Goal: Answer question/provide support: Answer question/provide support

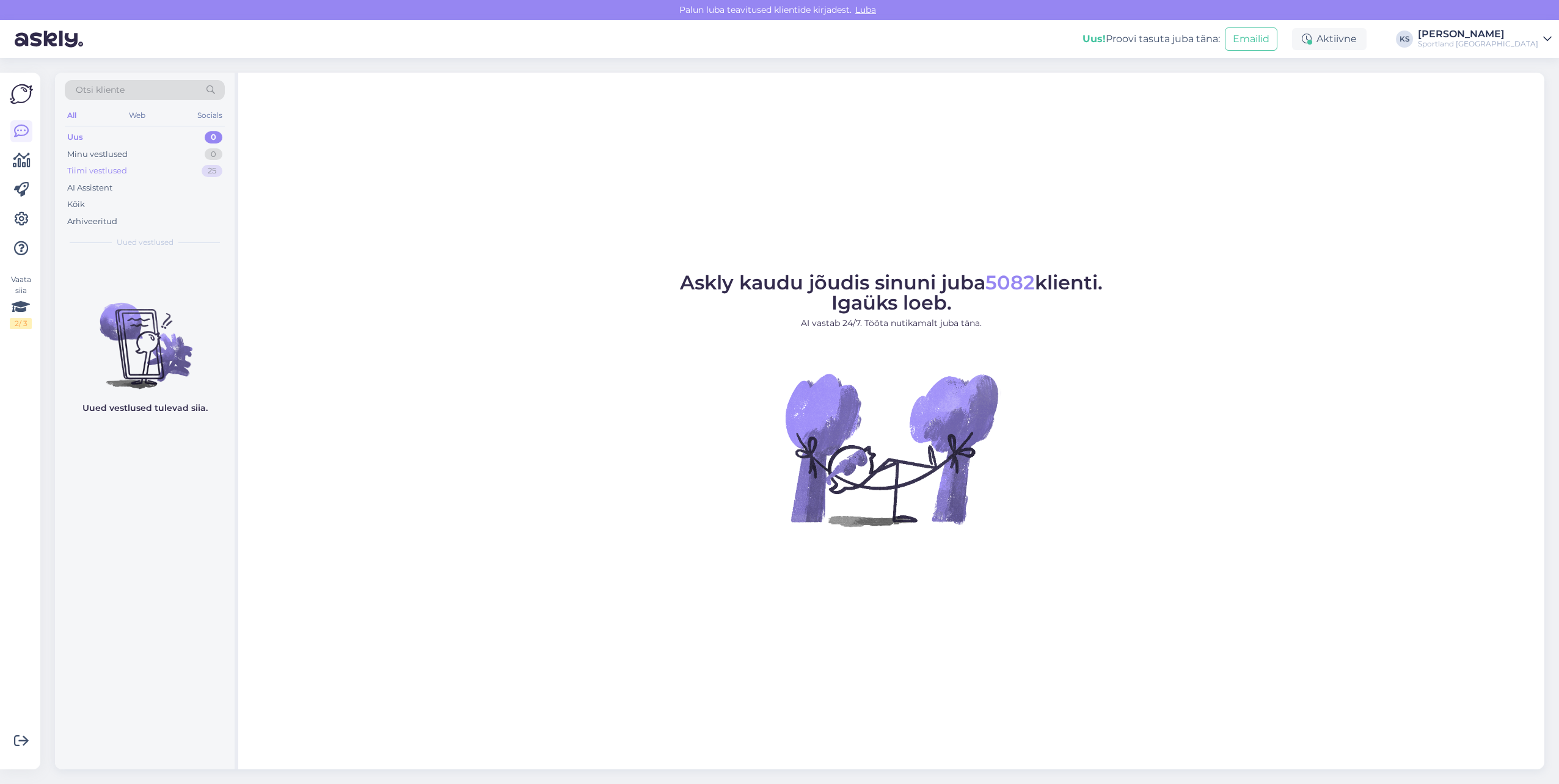
click at [218, 165] on div "Tiimi vestlused 25" at bounding box center [145, 171] width 160 height 17
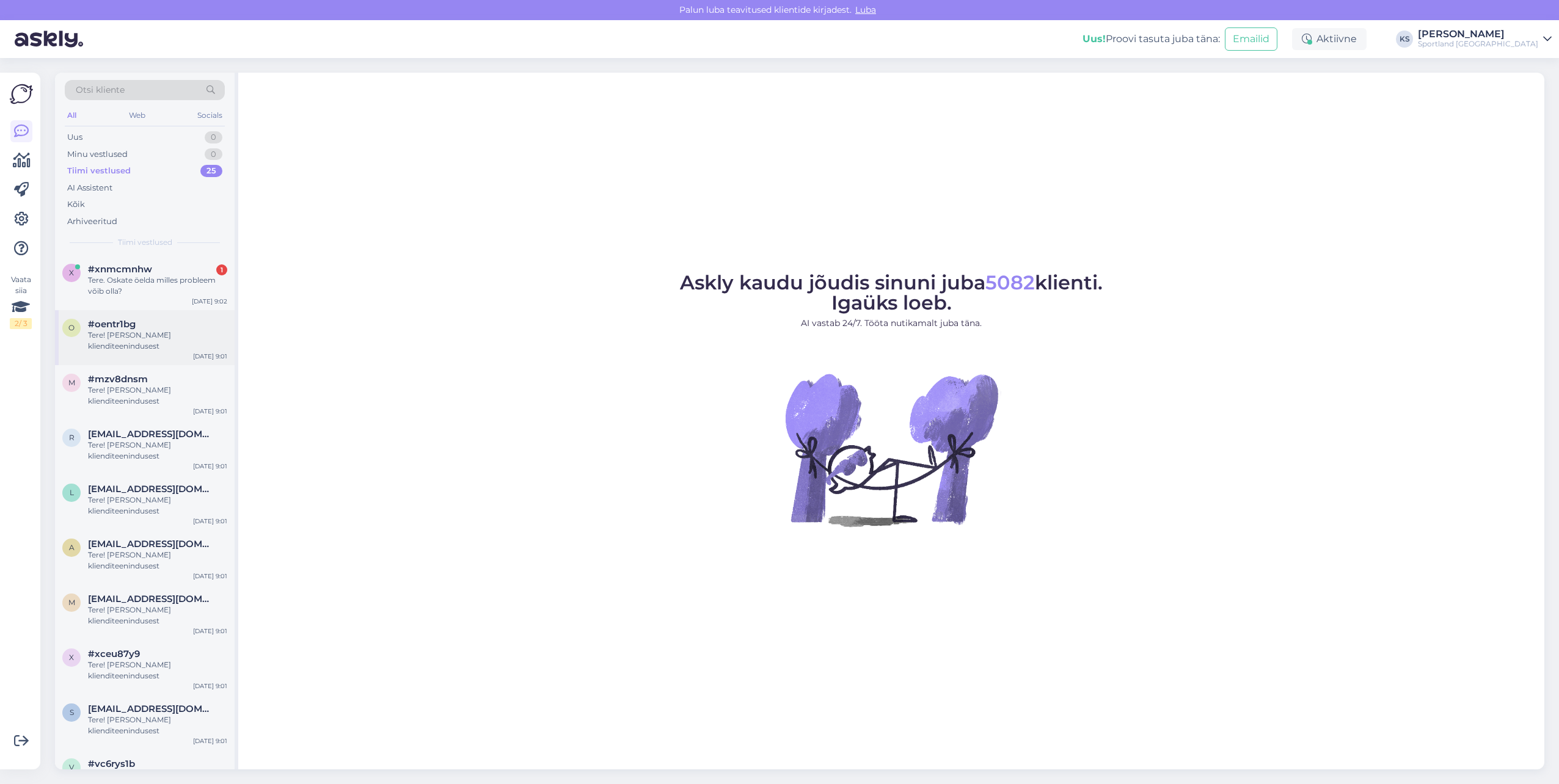
click at [162, 330] on div "Tere! [PERSON_NAME] klienditeenindusest" at bounding box center [157, 341] width 139 height 22
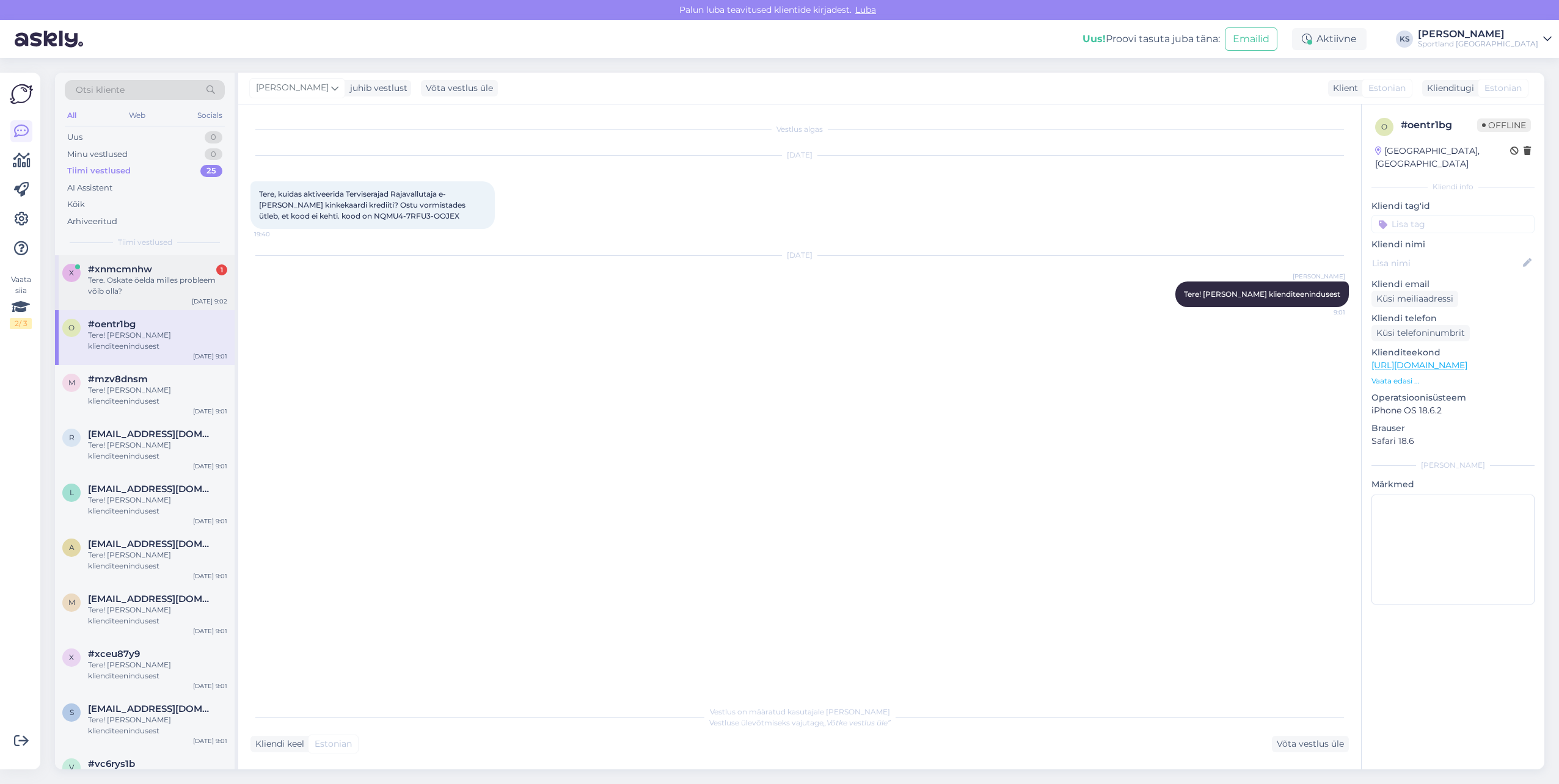
click at [150, 292] on div "Tere. Oskate öelda milles probleem võib olla?" at bounding box center [157, 286] width 139 height 22
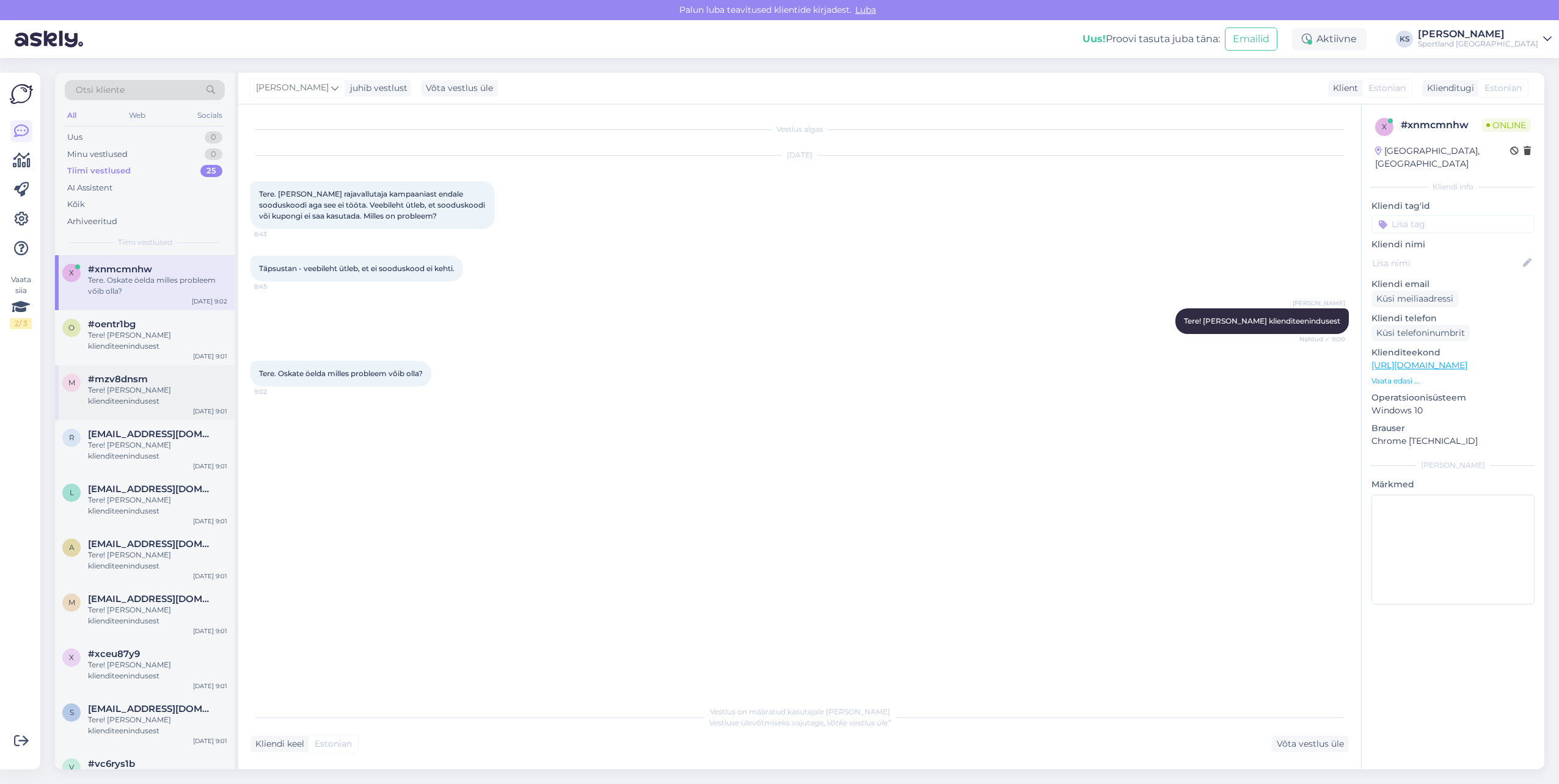
click at [163, 386] on div "Tere! [PERSON_NAME] klienditeenindusest" at bounding box center [157, 396] width 139 height 22
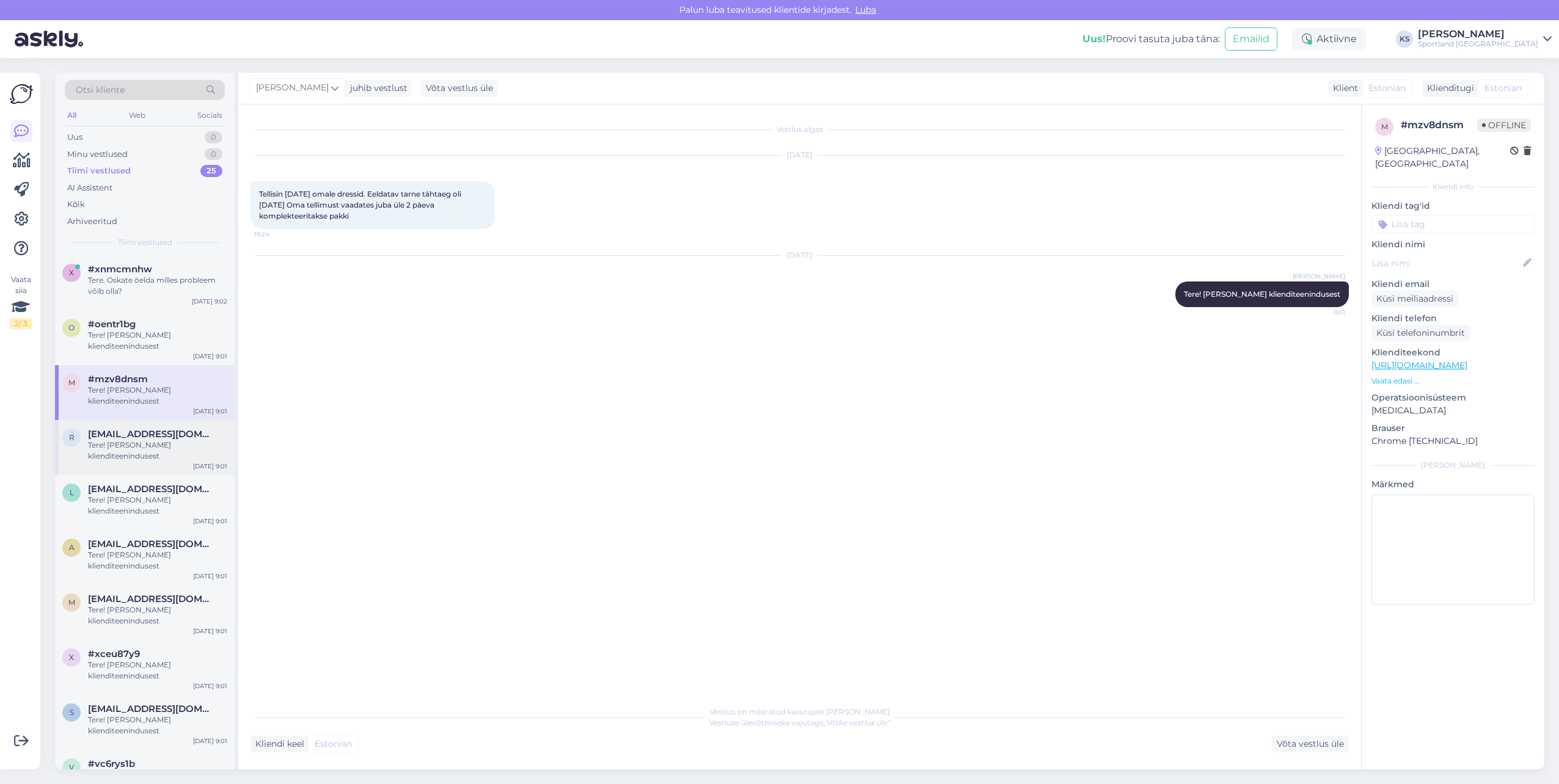
click at [174, 445] on div "Tere! [PERSON_NAME] klienditeenindusest" at bounding box center [157, 451] width 139 height 22
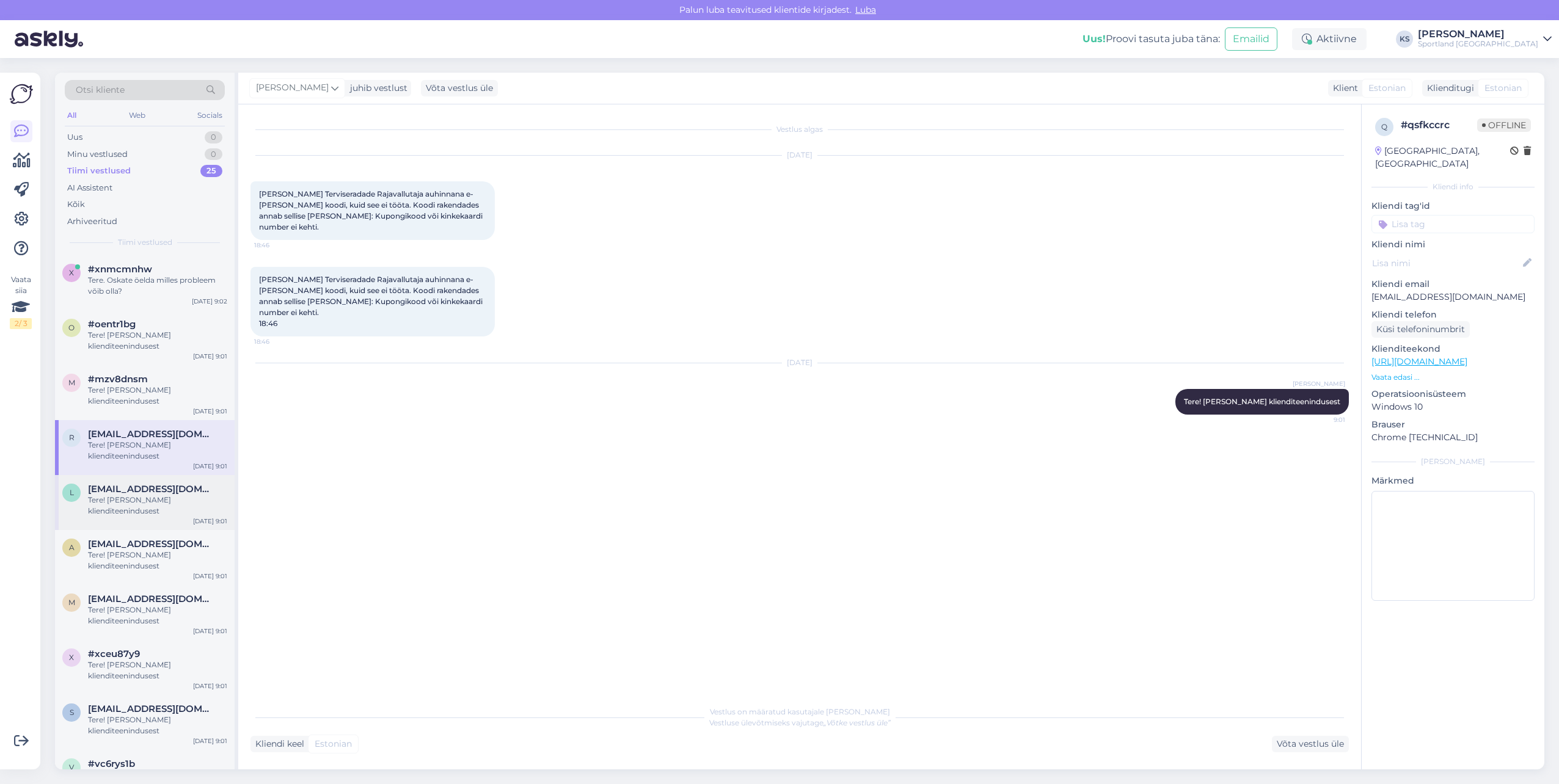
click at [164, 502] on div "Tere! [PERSON_NAME] klienditeenindusest" at bounding box center [157, 506] width 139 height 22
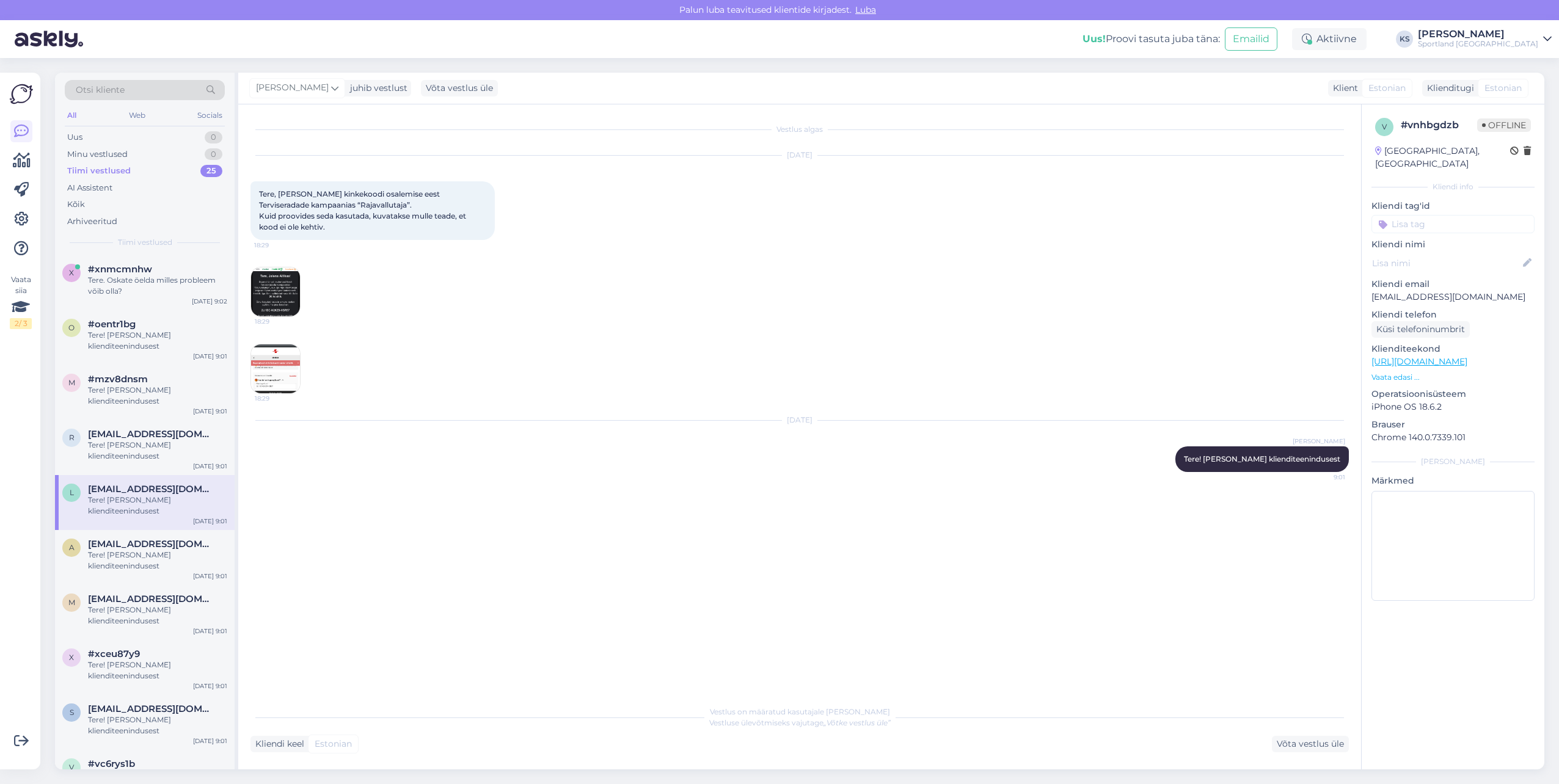
click at [264, 356] on img at bounding box center [275, 369] width 49 height 49
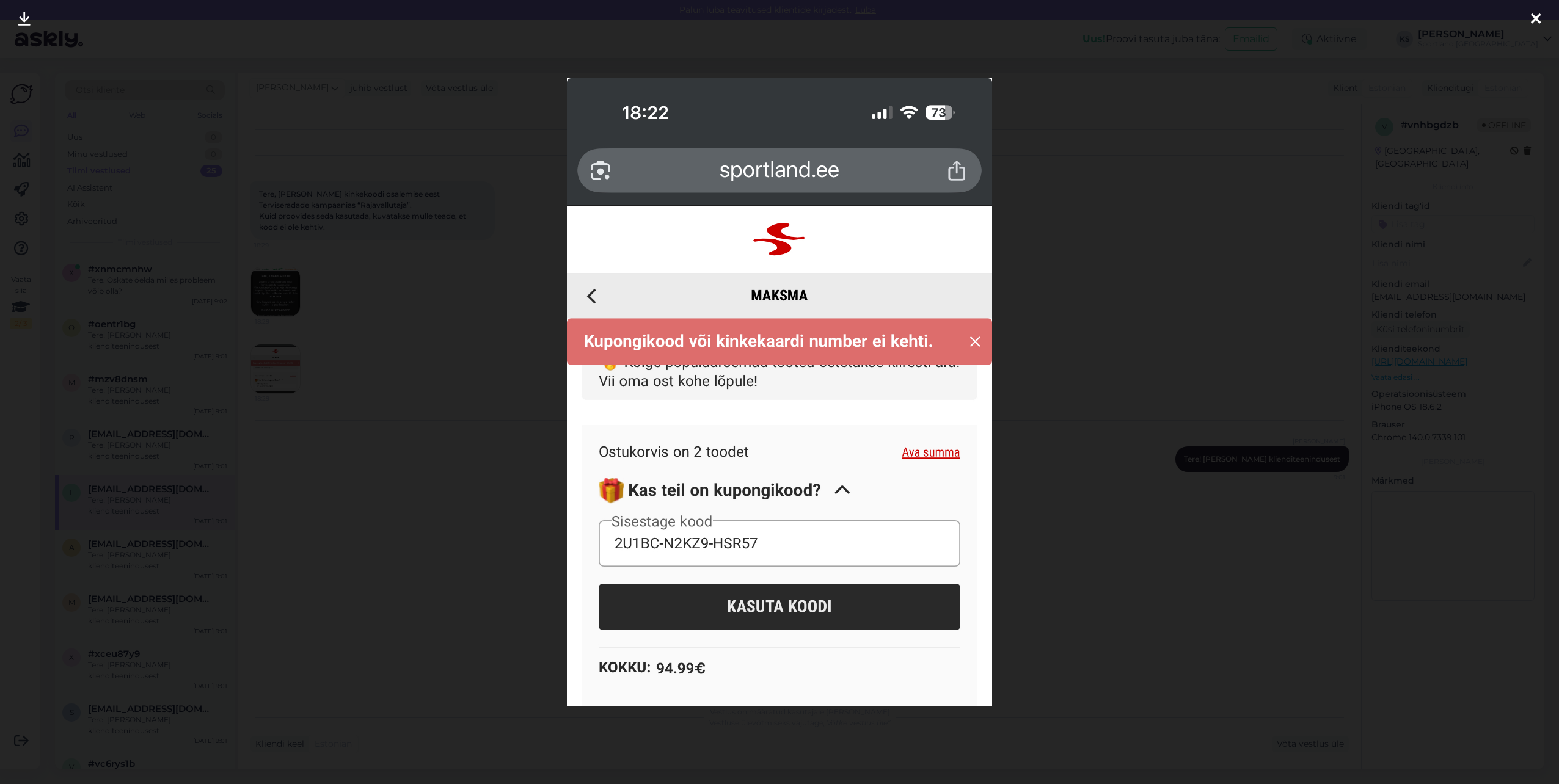
click at [1468, 80] on div at bounding box center [779, 392] width 1559 height 784
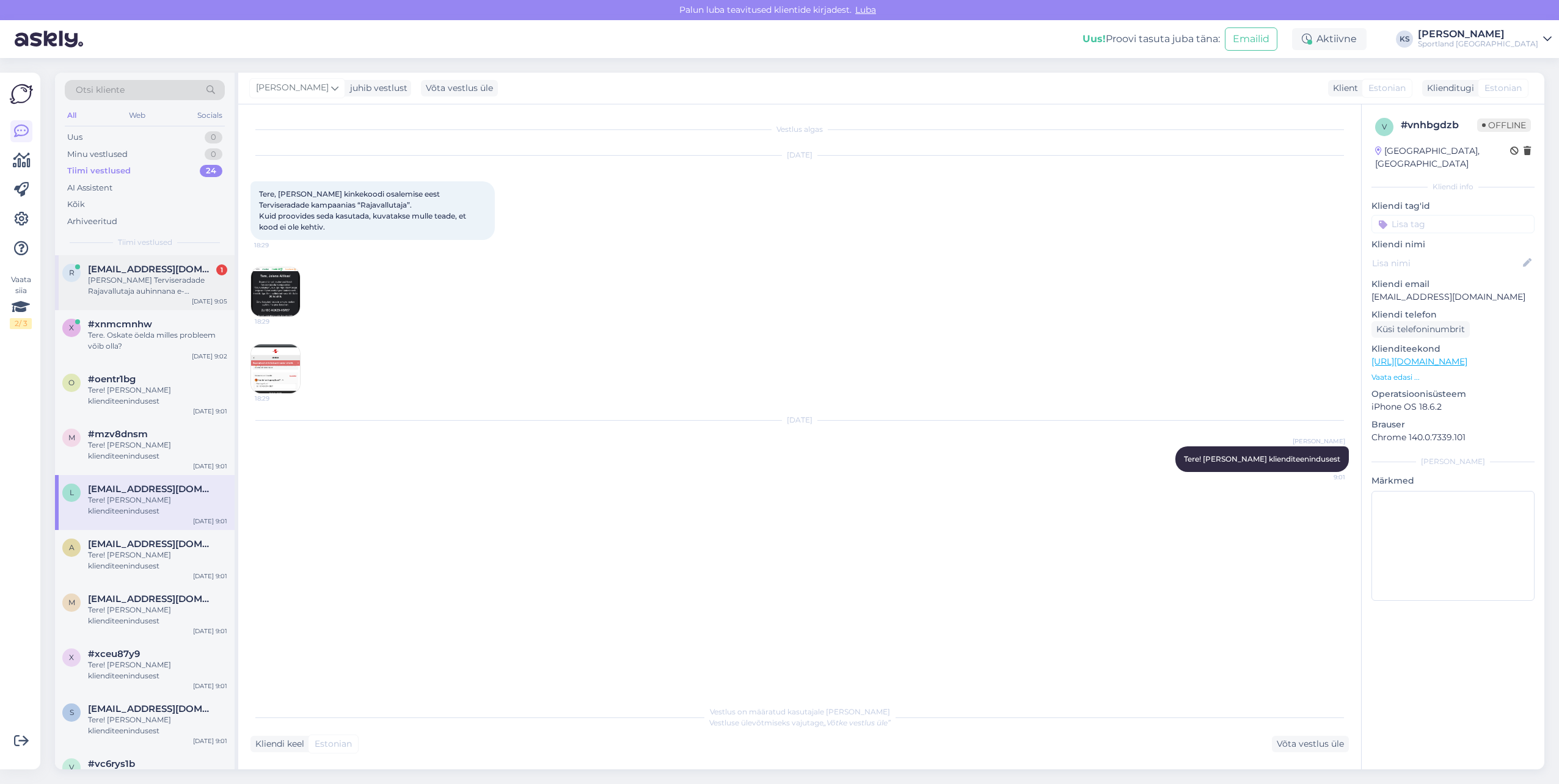
click at [176, 269] on span "[EMAIL_ADDRESS][DOMAIN_NAME]" at bounding box center [151, 269] width 127 height 11
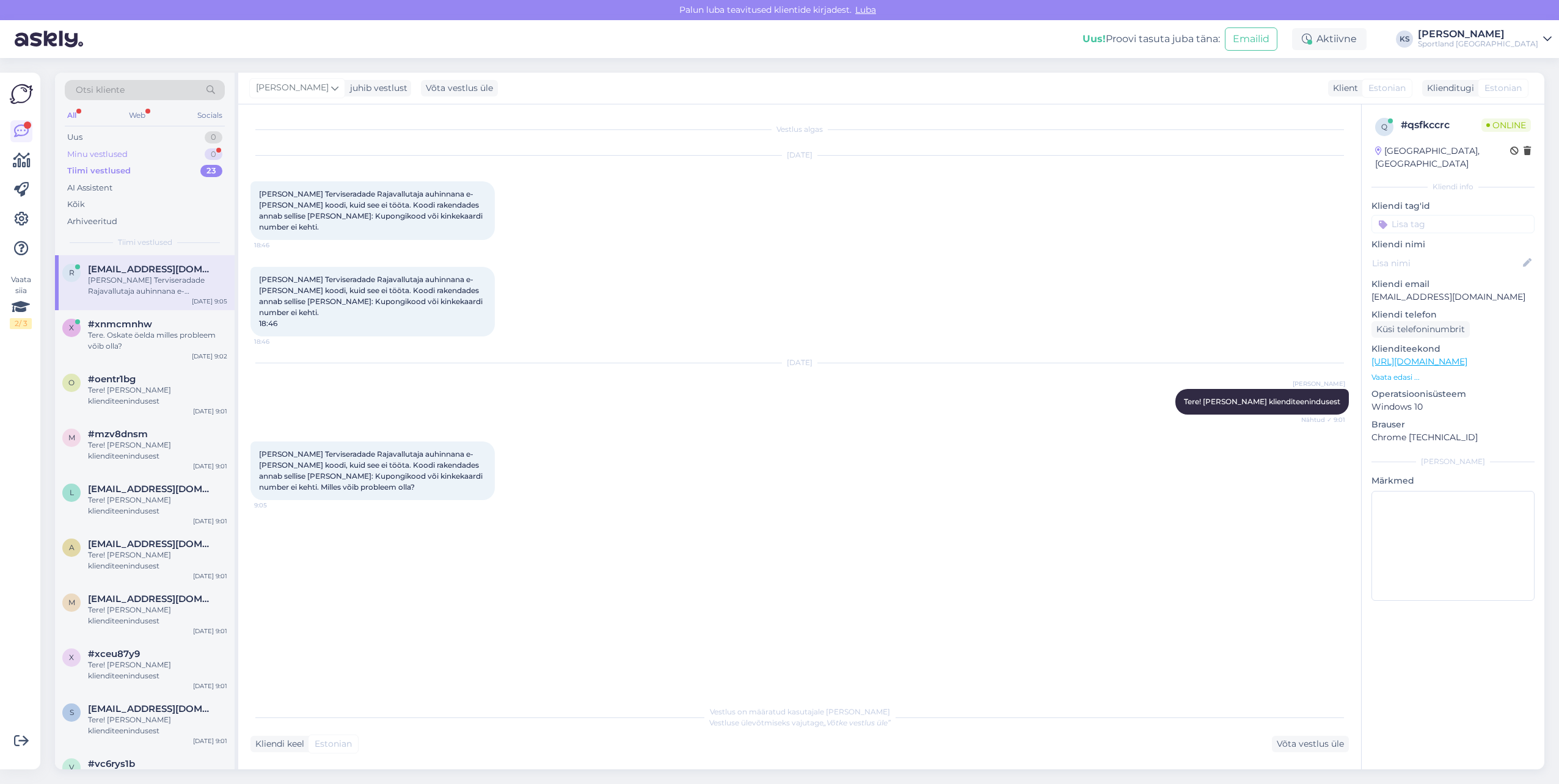
click at [201, 153] on div "Minu vestlused 0" at bounding box center [145, 155] width 160 height 17
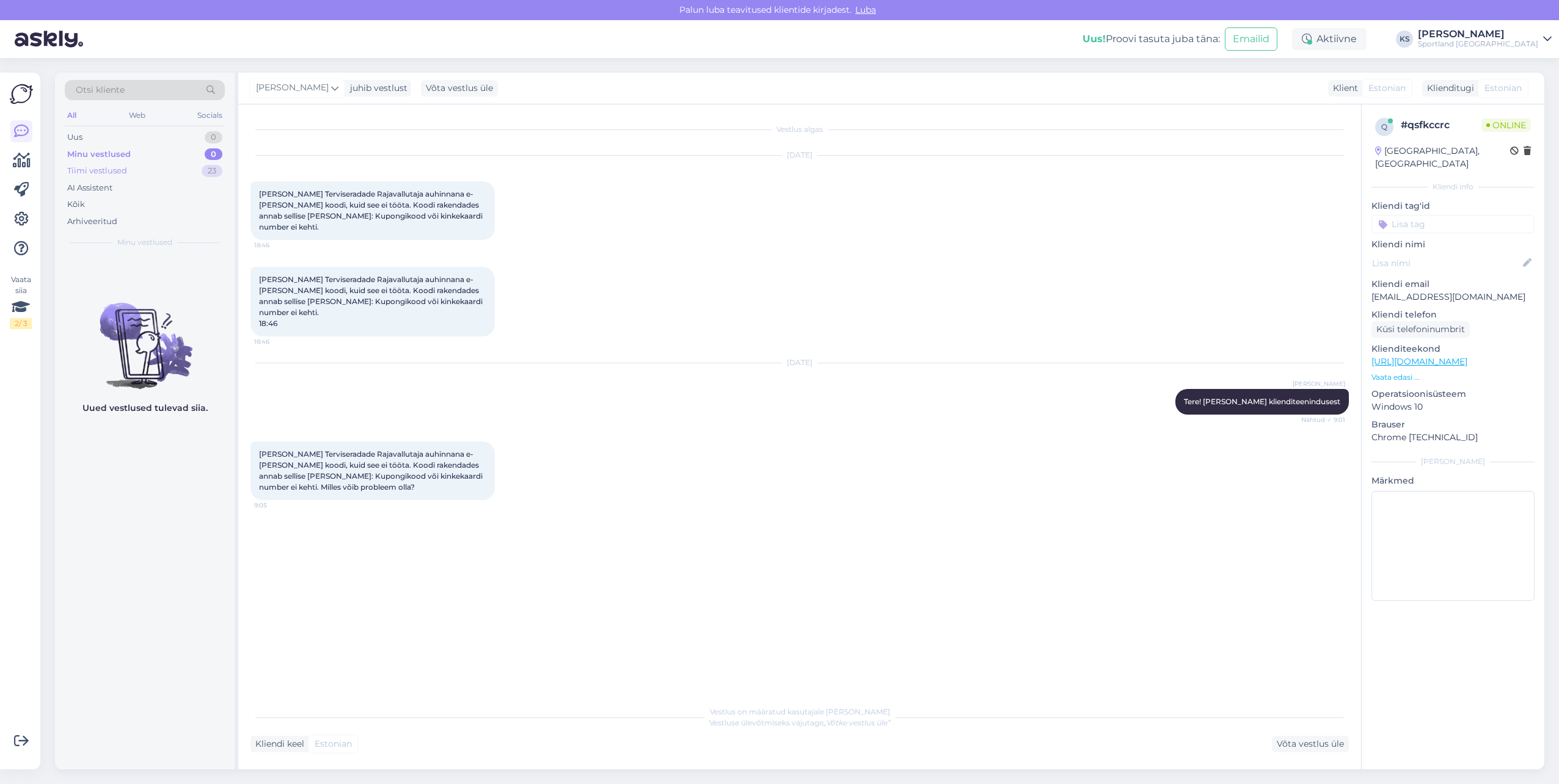
click at [195, 163] on div "Tiimi vestlused 23" at bounding box center [145, 171] width 160 height 17
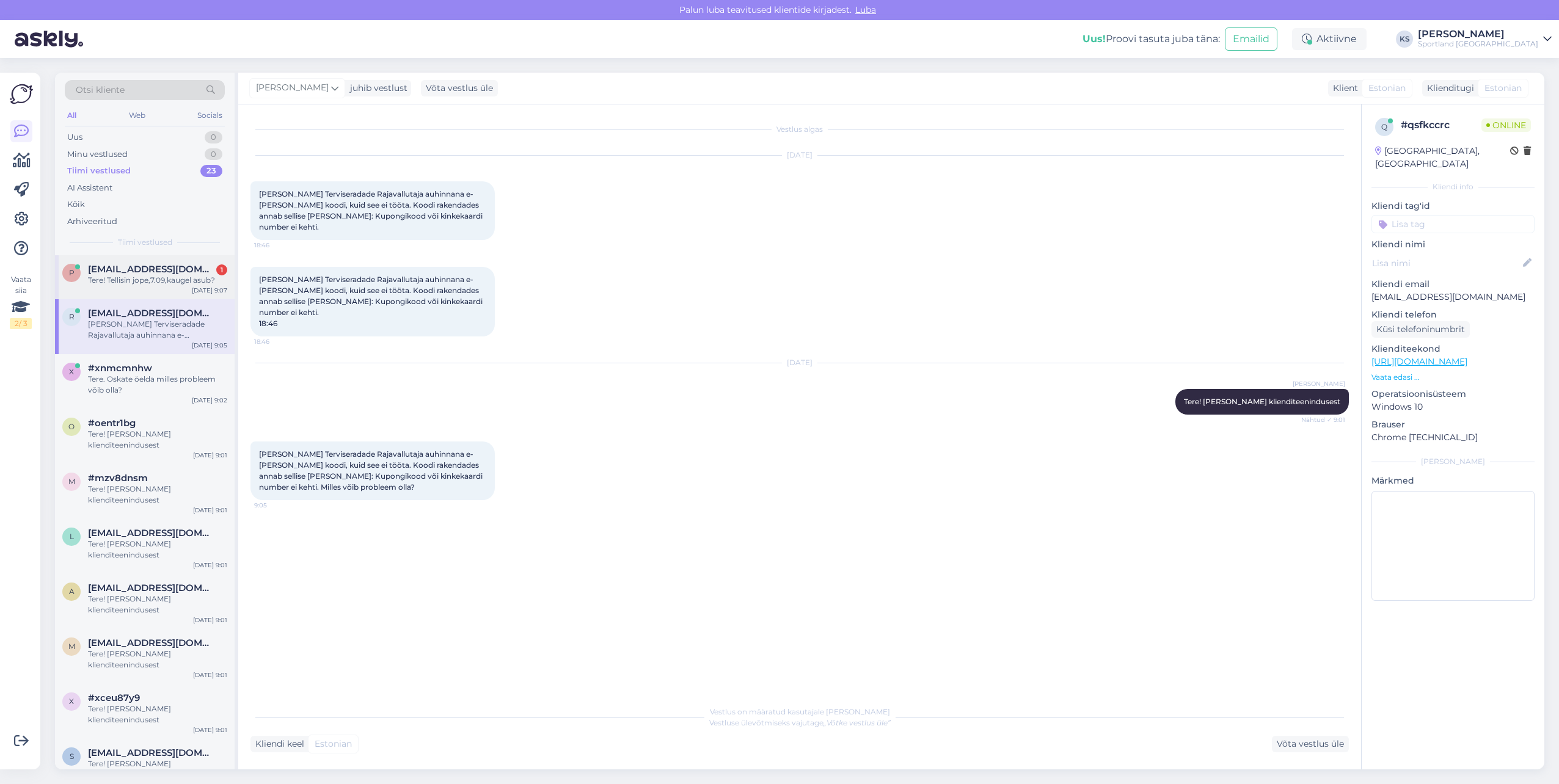
click at [183, 285] on div "Tere! Tellisin jope,7.09,kaugel asub?" at bounding box center [157, 280] width 139 height 11
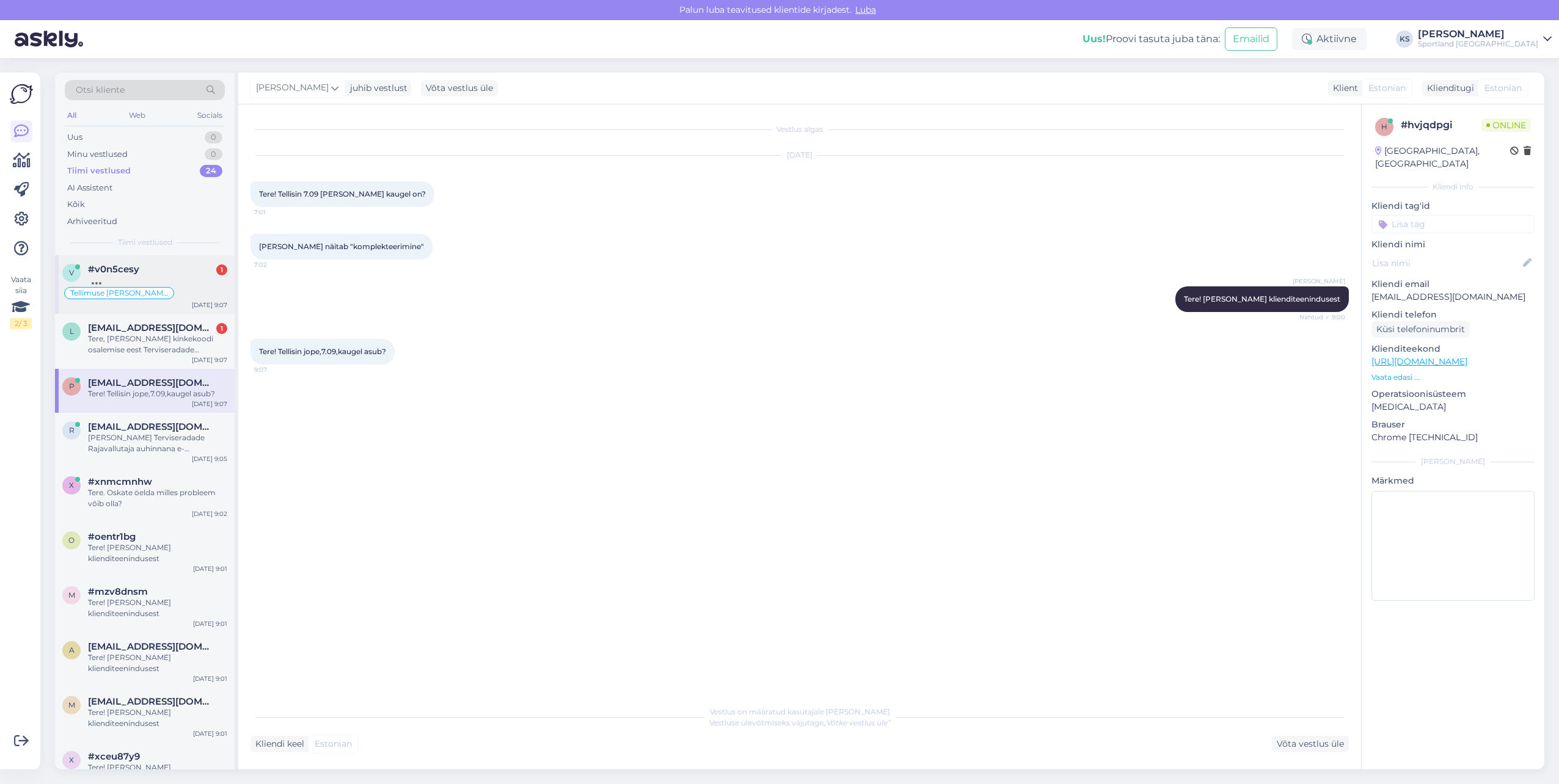
click at [116, 285] on div at bounding box center [157, 280] width 139 height 11
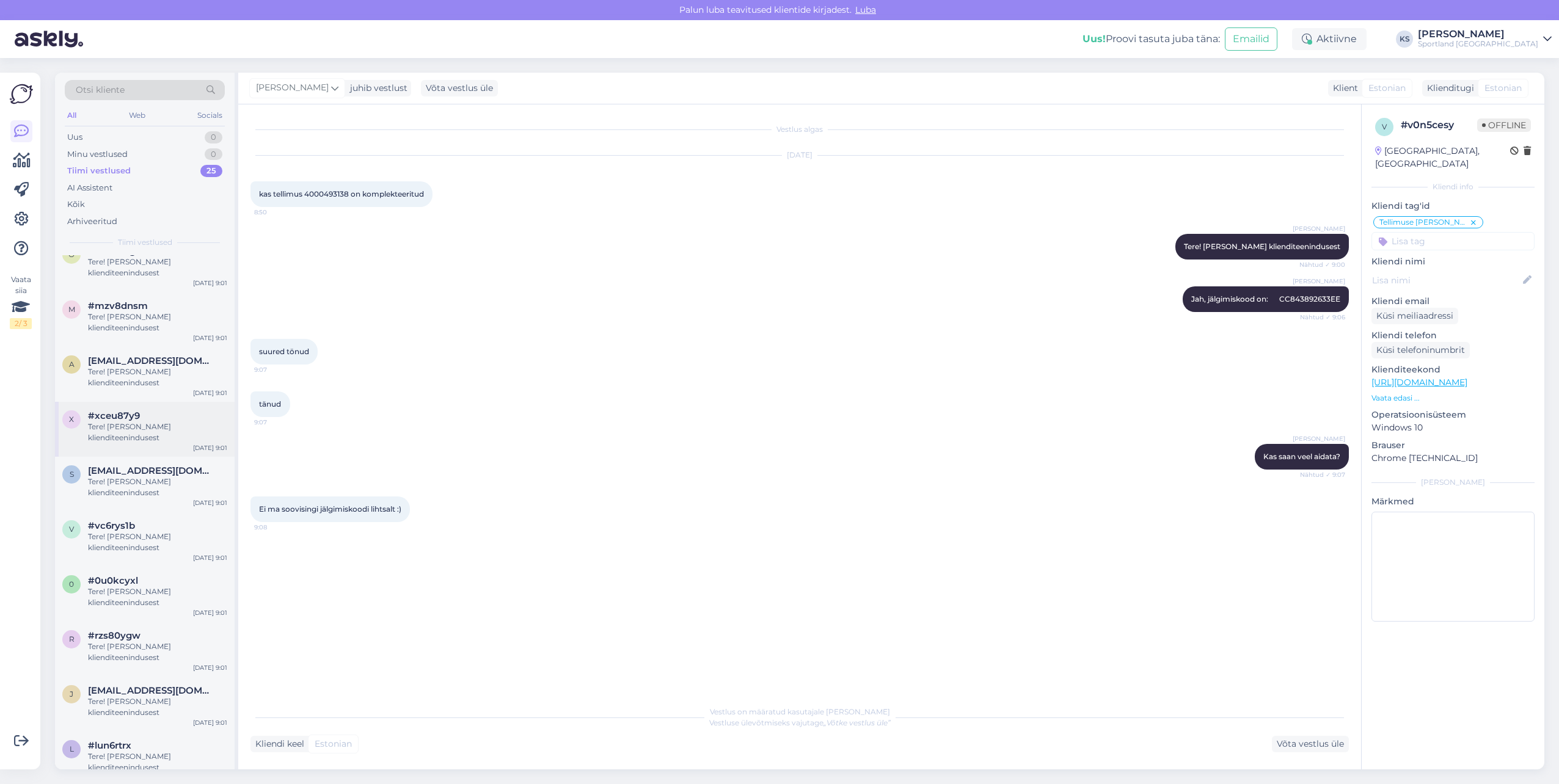
scroll to position [149, 0]
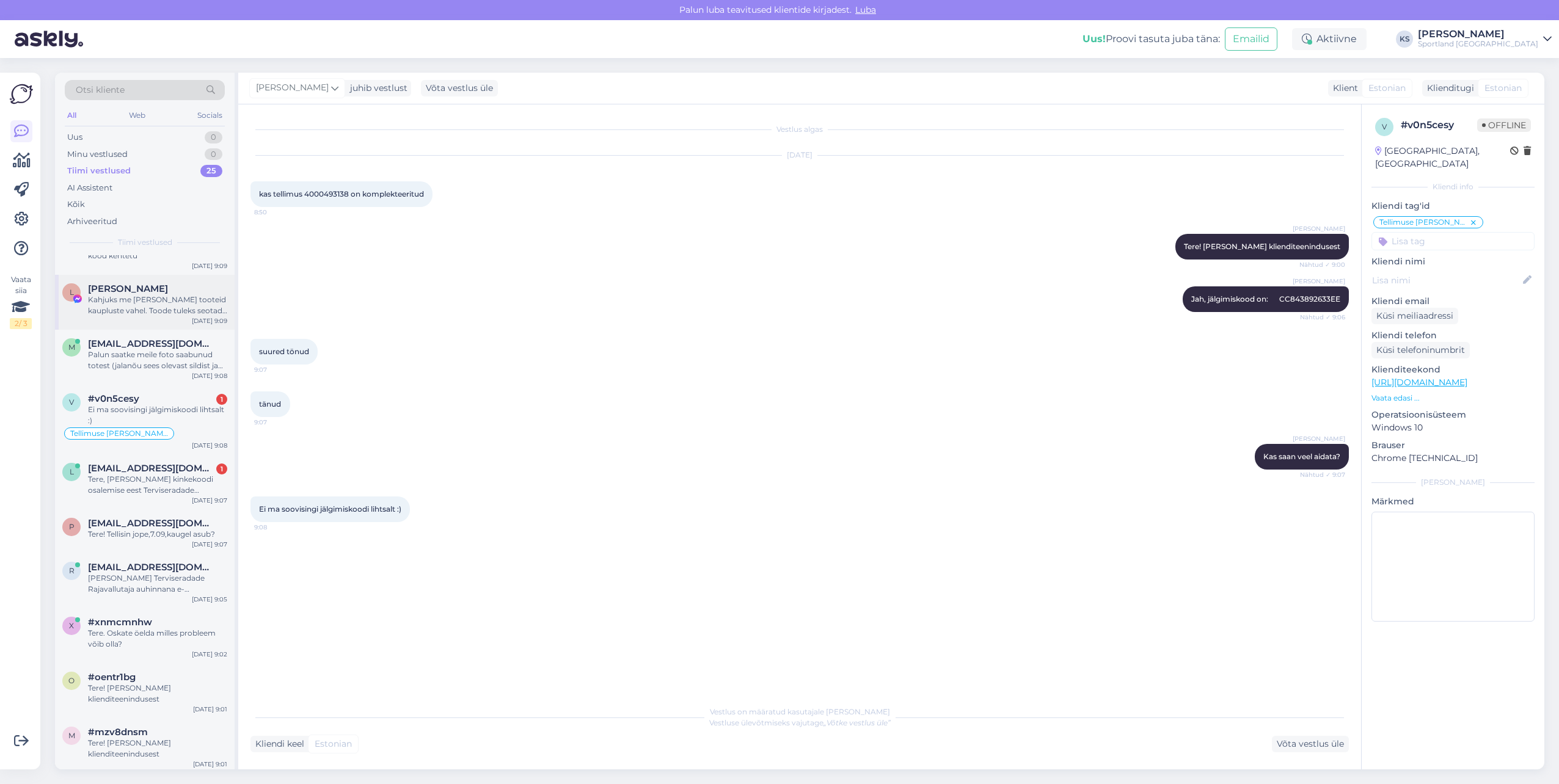
click at [140, 306] on div "Kahjuks me [PERSON_NAME] tooteid kaupluste vahel. Toode tuleks seotada just sel…" at bounding box center [157, 306] width 139 height 22
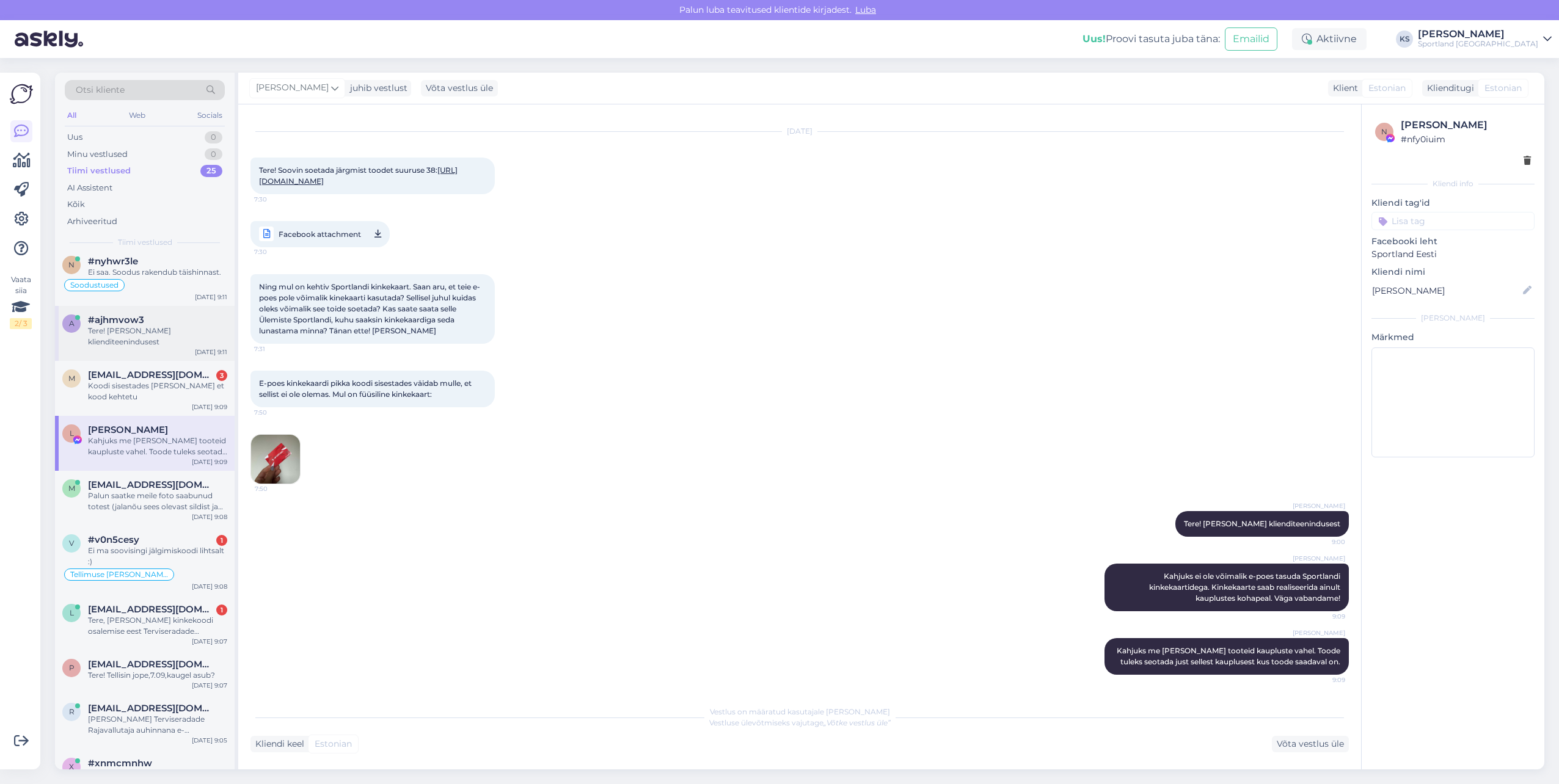
scroll to position [0, 0]
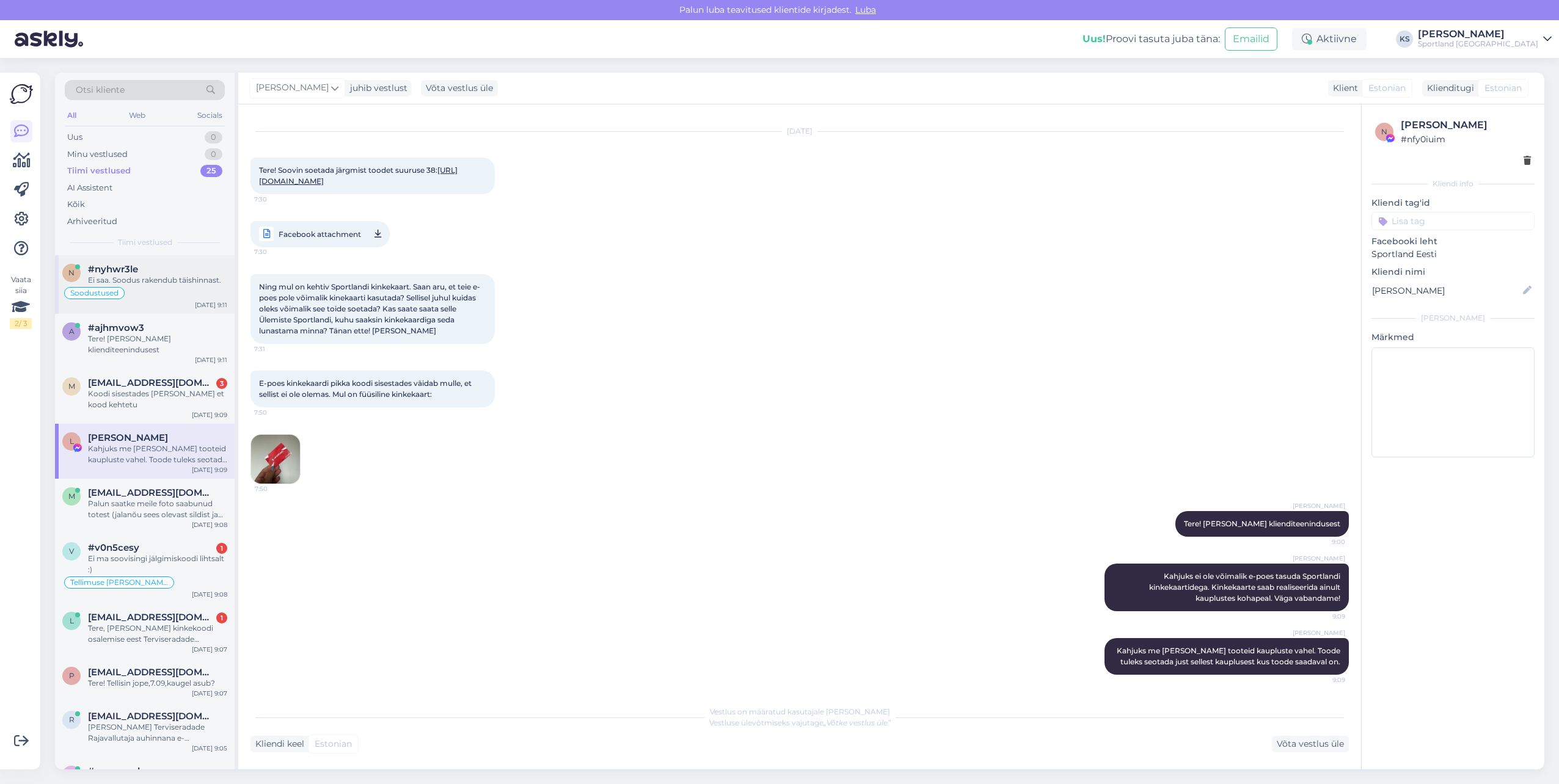
click at [149, 291] on div "Soodustused" at bounding box center [145, 293] width 165 height 15
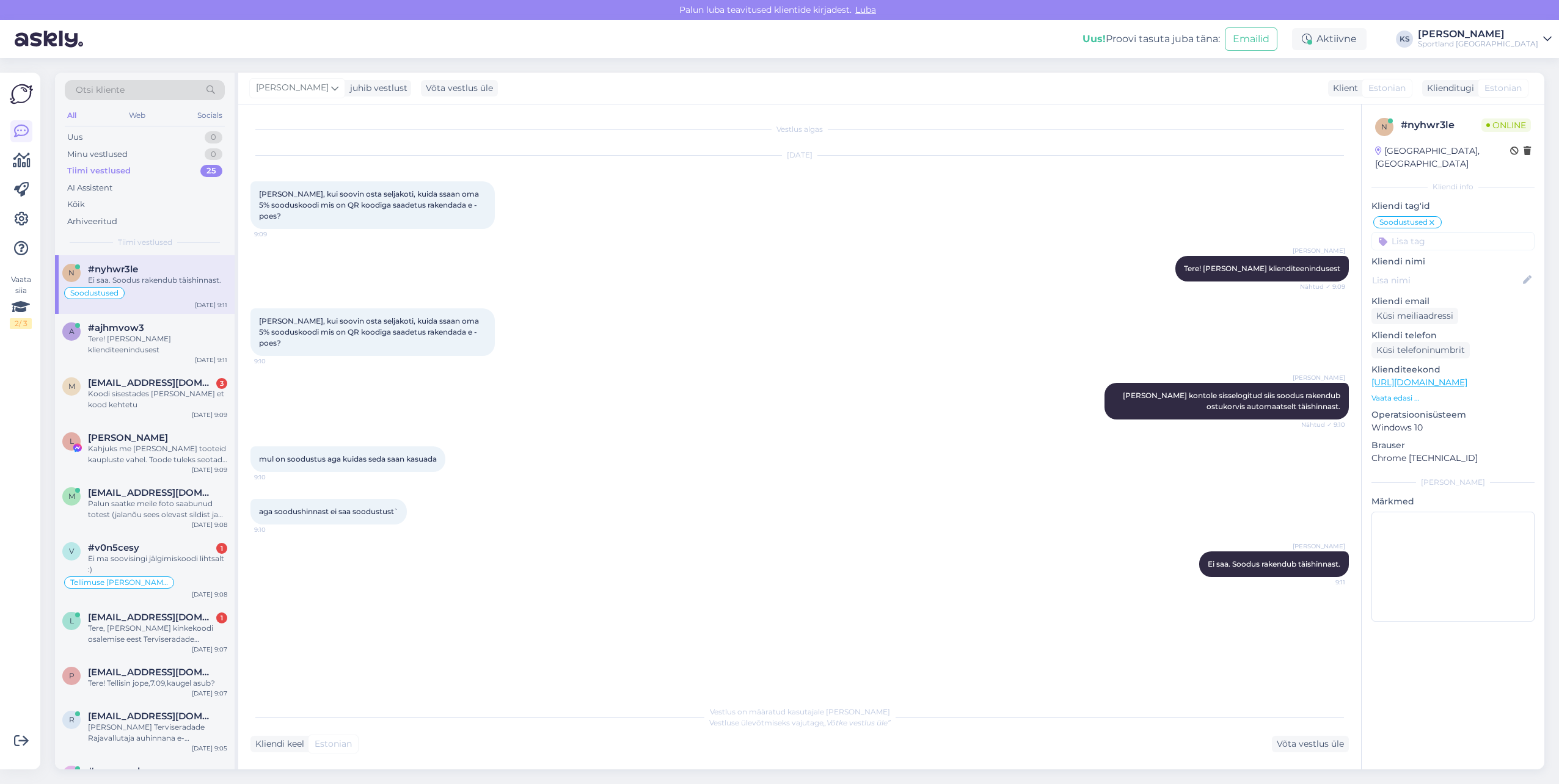
click at [191, 286] on div "Soodustused" at bounding box center [145, 293] width 165 height 15
click at [183, 350] on div "Tere! [PERSON_NAME] klienditeenindusest" at bounding box center [157, 345] width 139 height 22
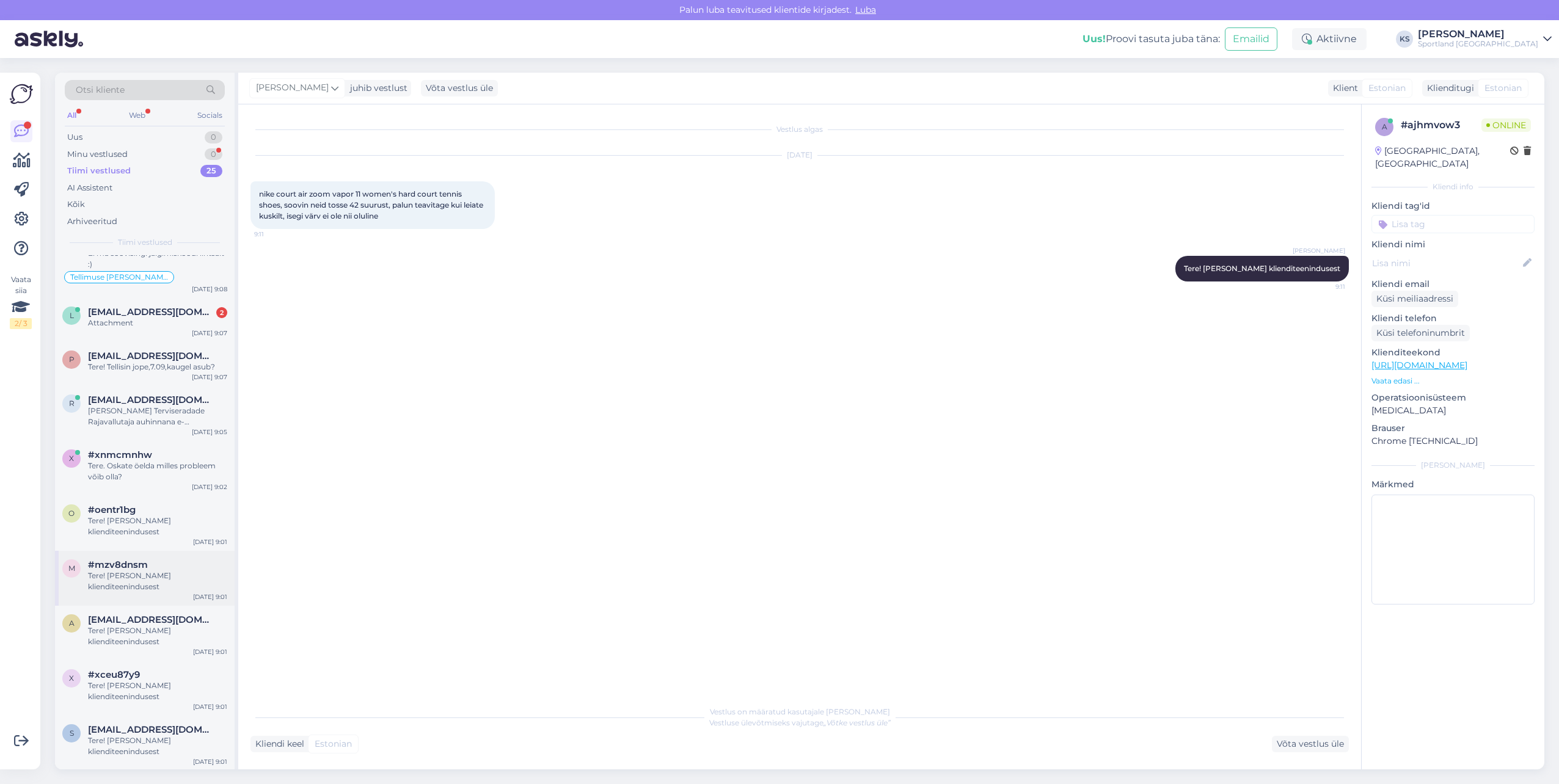
click at [129, 572] on div "Tere! [PERSON_NAME] klienditeenindusest" at bounding box center [157, 582] width 139 height 22
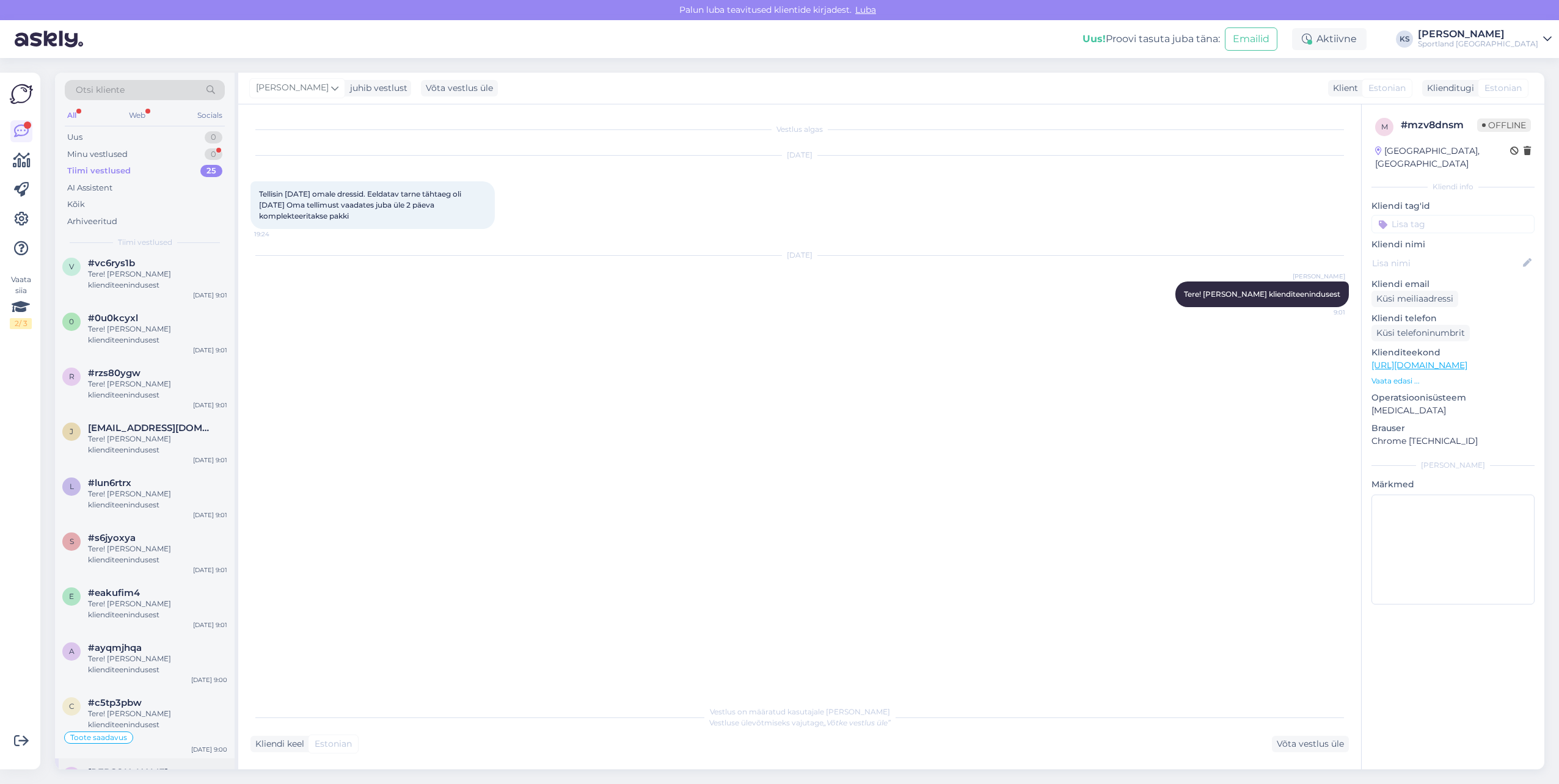
scroll to position [871, 0]
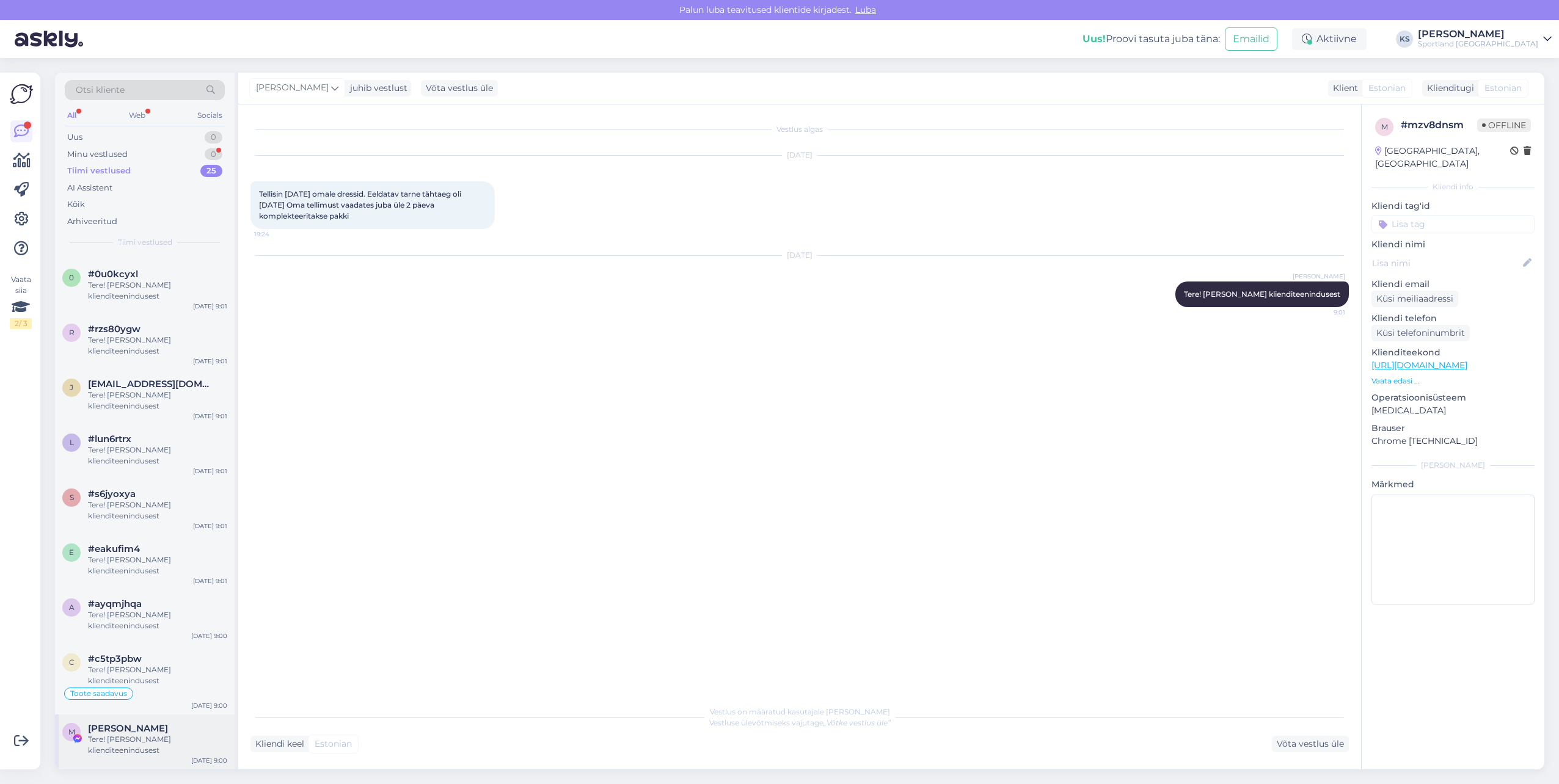
click at [136, 738] on div "Tere! [PERSON_NAME] klienditeenindusest" at bounding box center [157, 745] width 139 height 22
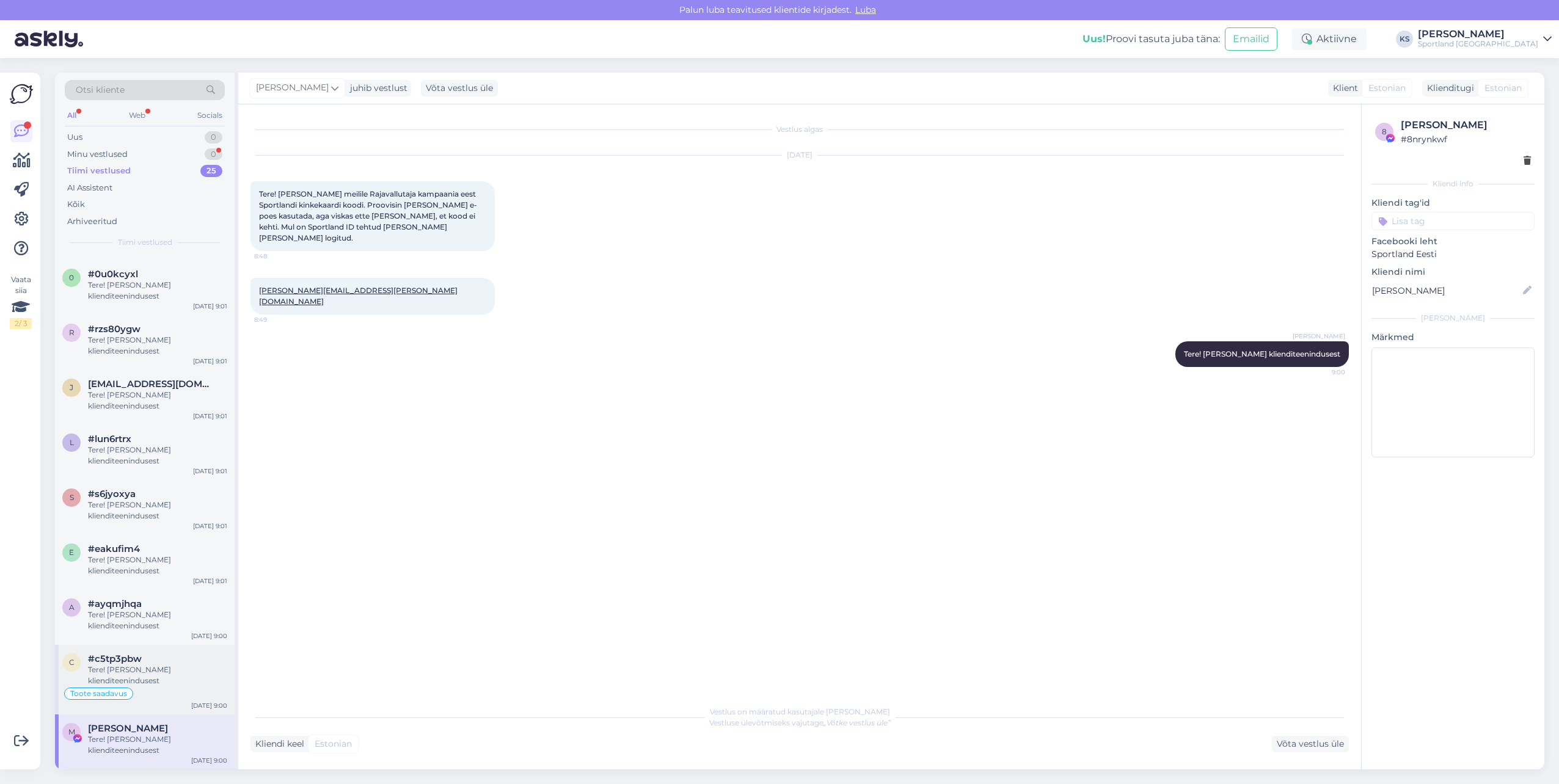
click at [137, 686] on div "Tere! [PERSON_NAME] klienditeenindusest" at bounding box center [157, 676] width 139 height 22
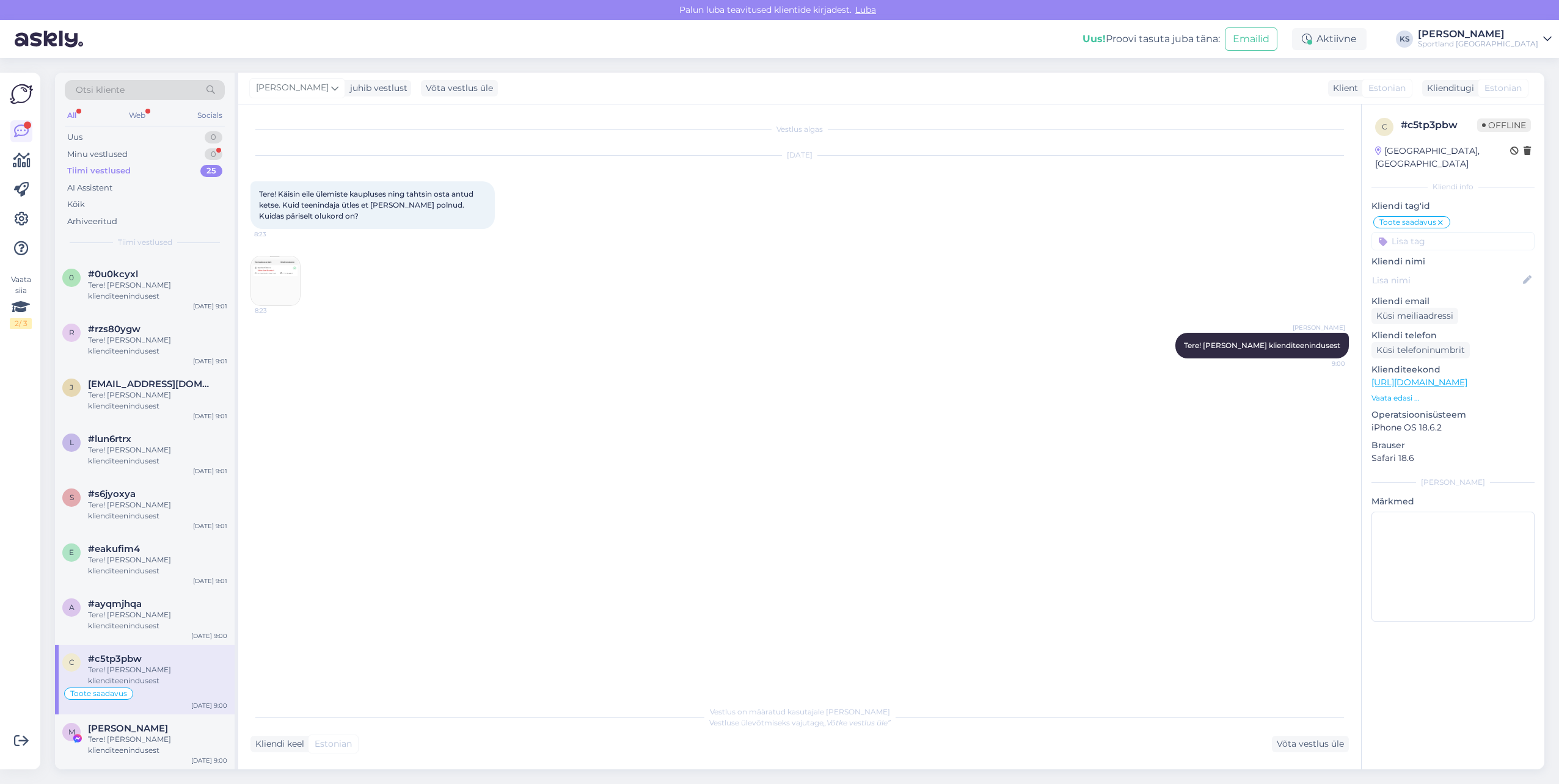
click at [273, 284] on img at bounding box center [275, 281] width 49 height 49
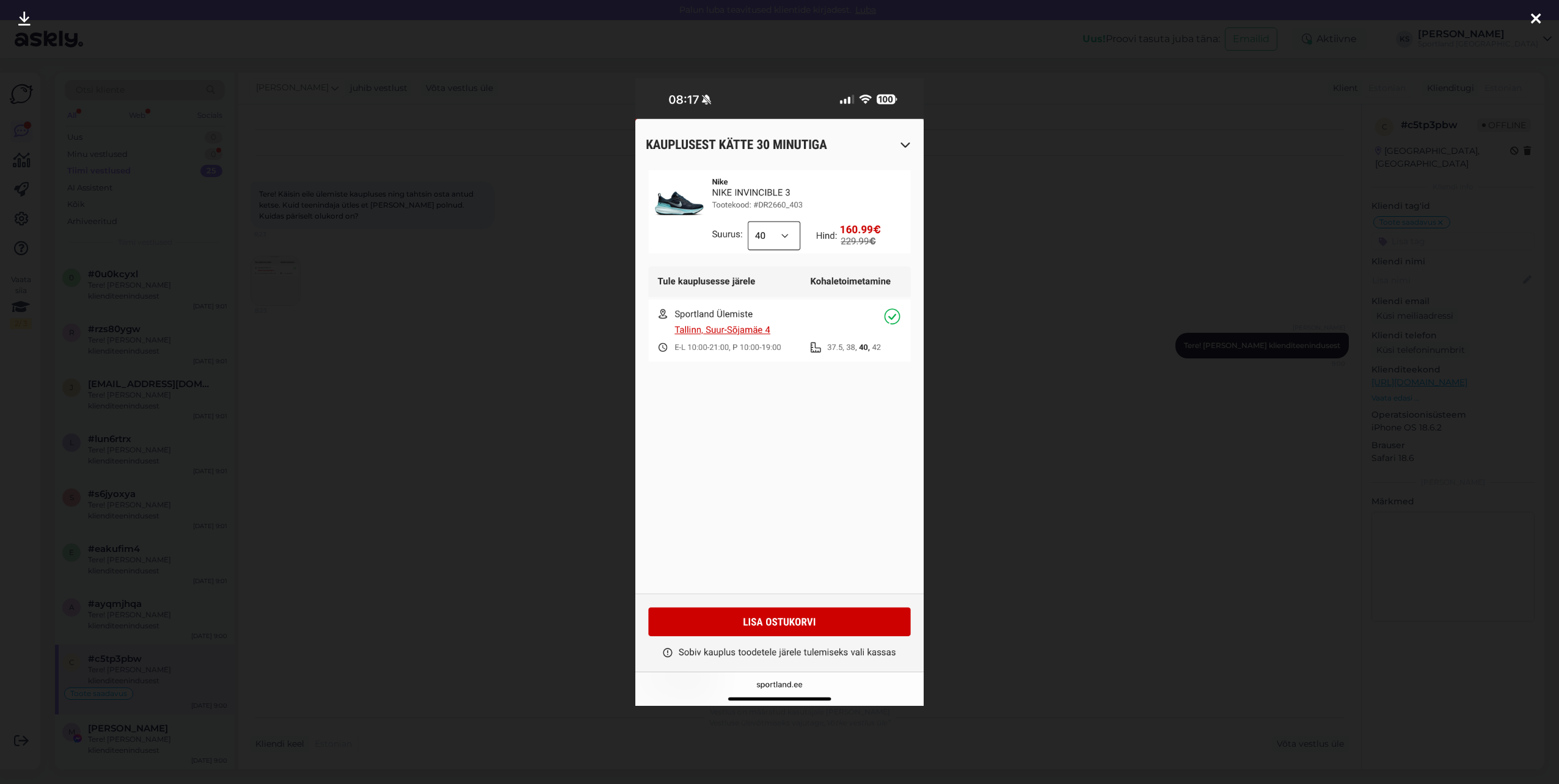
click at [1538, 22] on icon at bounding box center [1536, 20] width 10 height 16
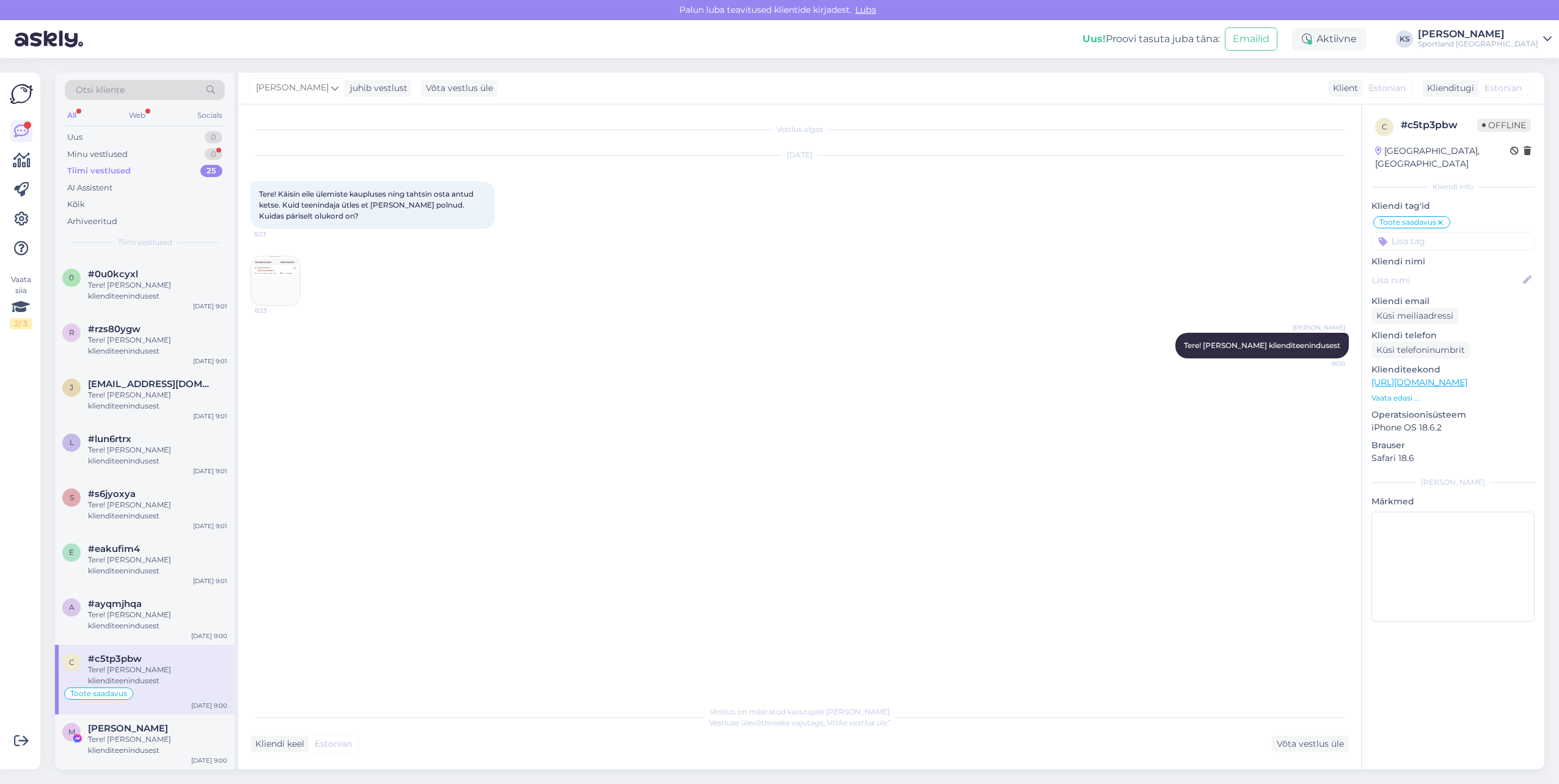
click at [1286, 739] on div "Võta vestlus üle" at bounding box center [1310, 744] width 77 height 17
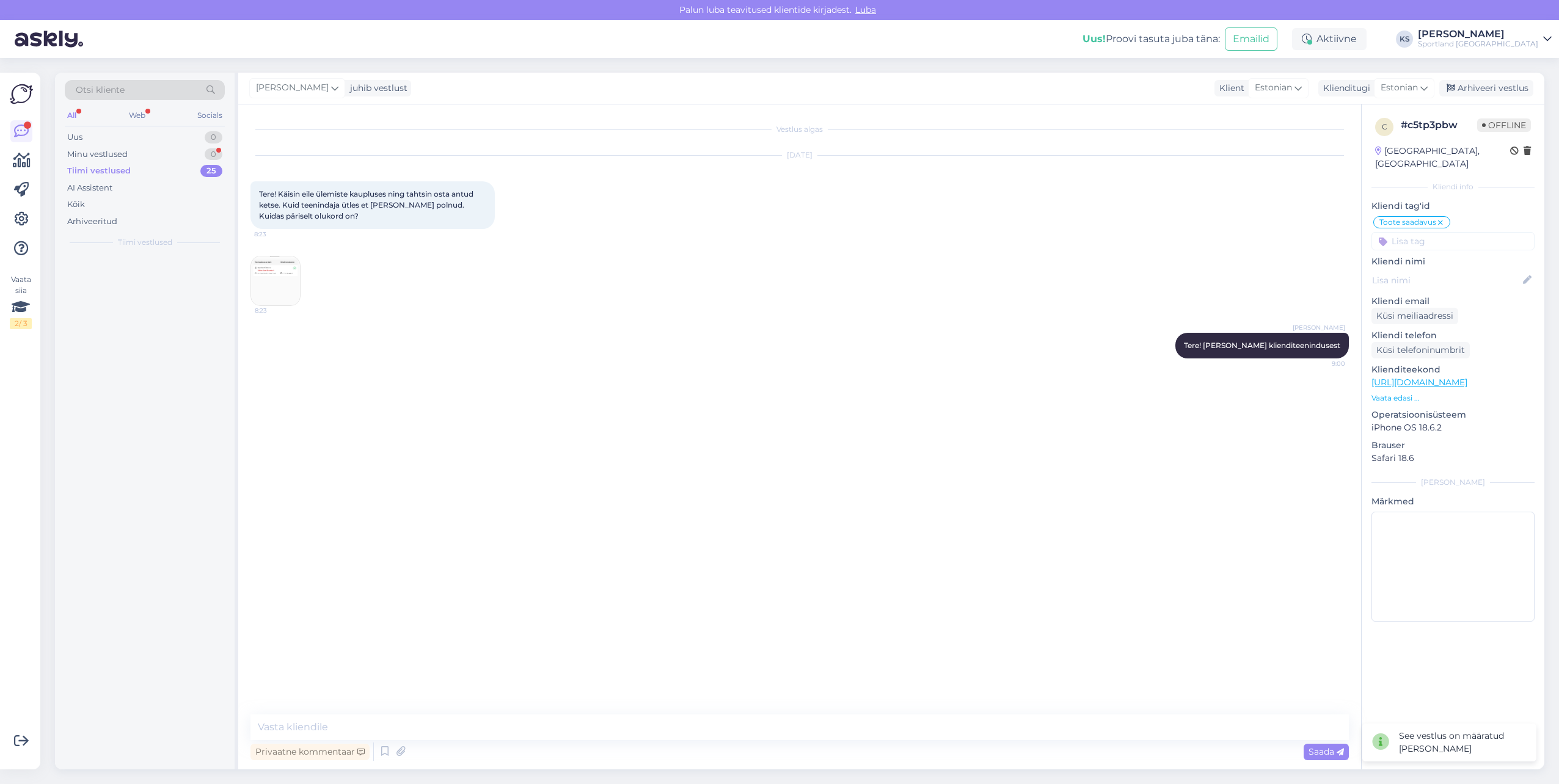
scroll to position [0, 0]
click at [819, 722] on textarea at bounding box center [800, 727] width 1099 height 25
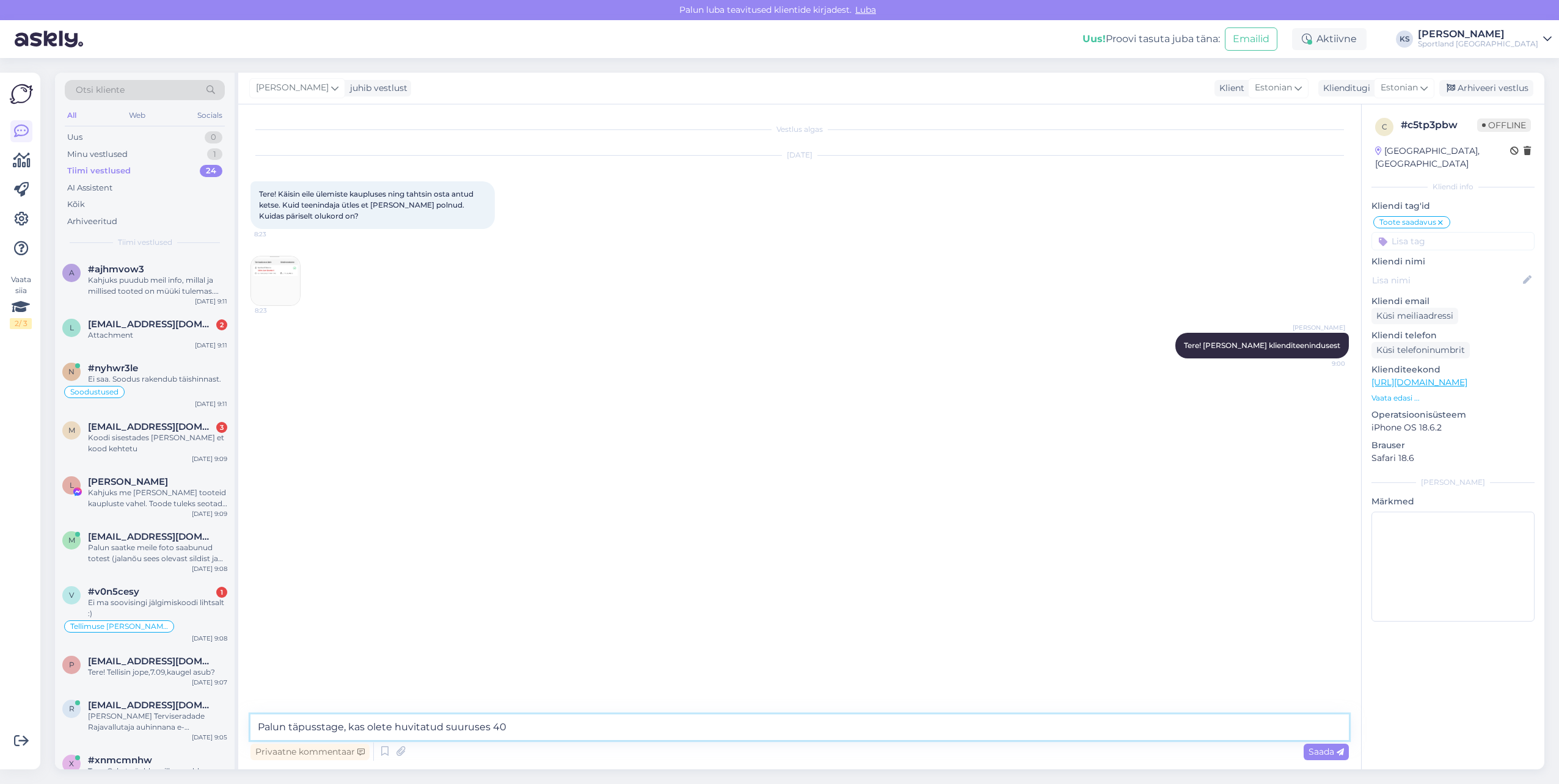
type textarea "Palun täpusstage, kas olete huvitatud suuruses 40?"
click at [1121, 397] on icon at bounding box center [1123, 398] width 7 height 7
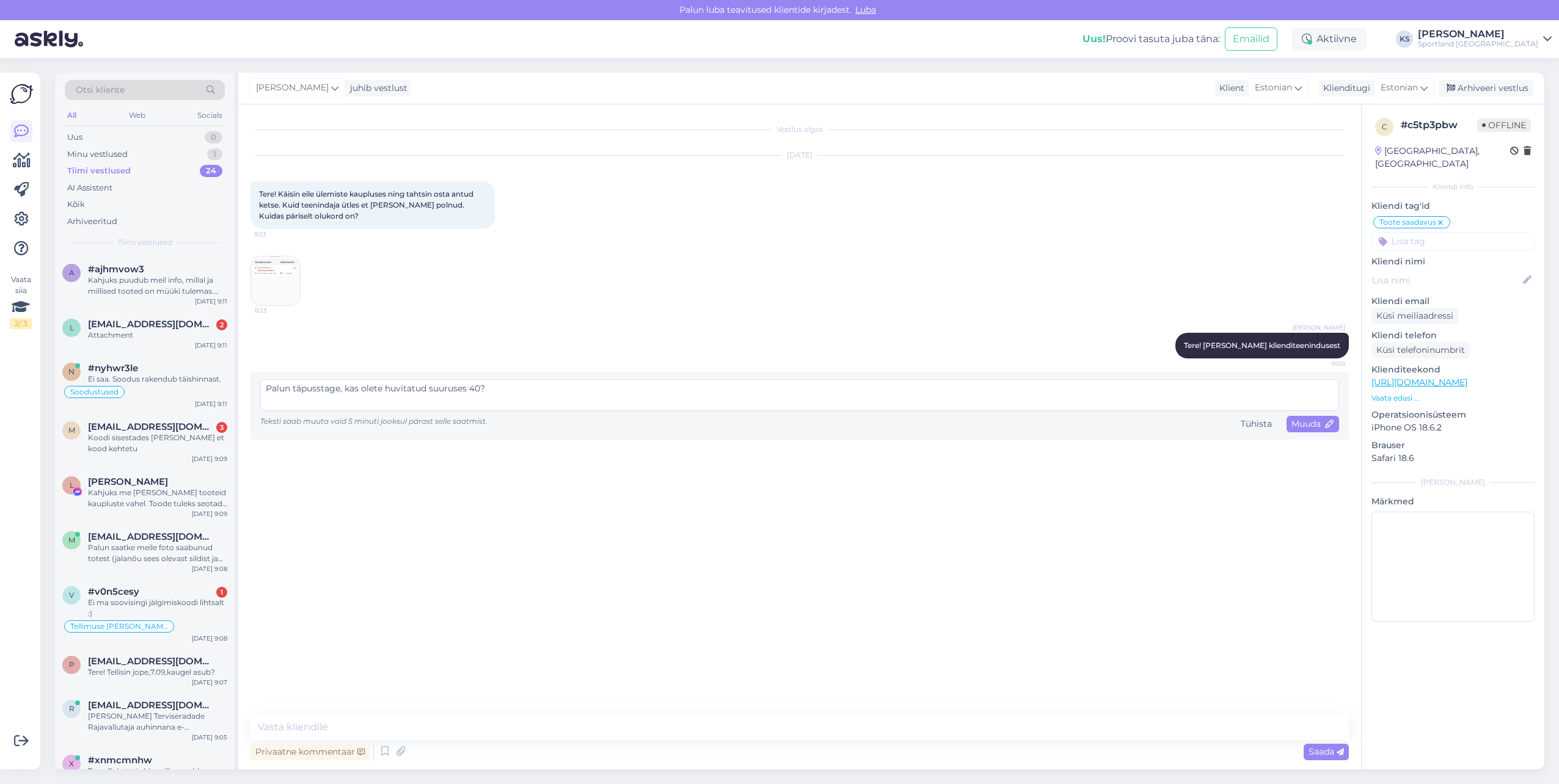
click at [330, 389] on textarea "Palun täpusstage, kas olete huvitatud suuruses 40?" at bounding box center [799, 395] width 1079 height 32
type textarea "Palun täpsustage, kas olete huvitatud suuruses 40?"
click at [1306, 424] on span "Muuda" at bounding box center [1313, 424] width 43 height 11
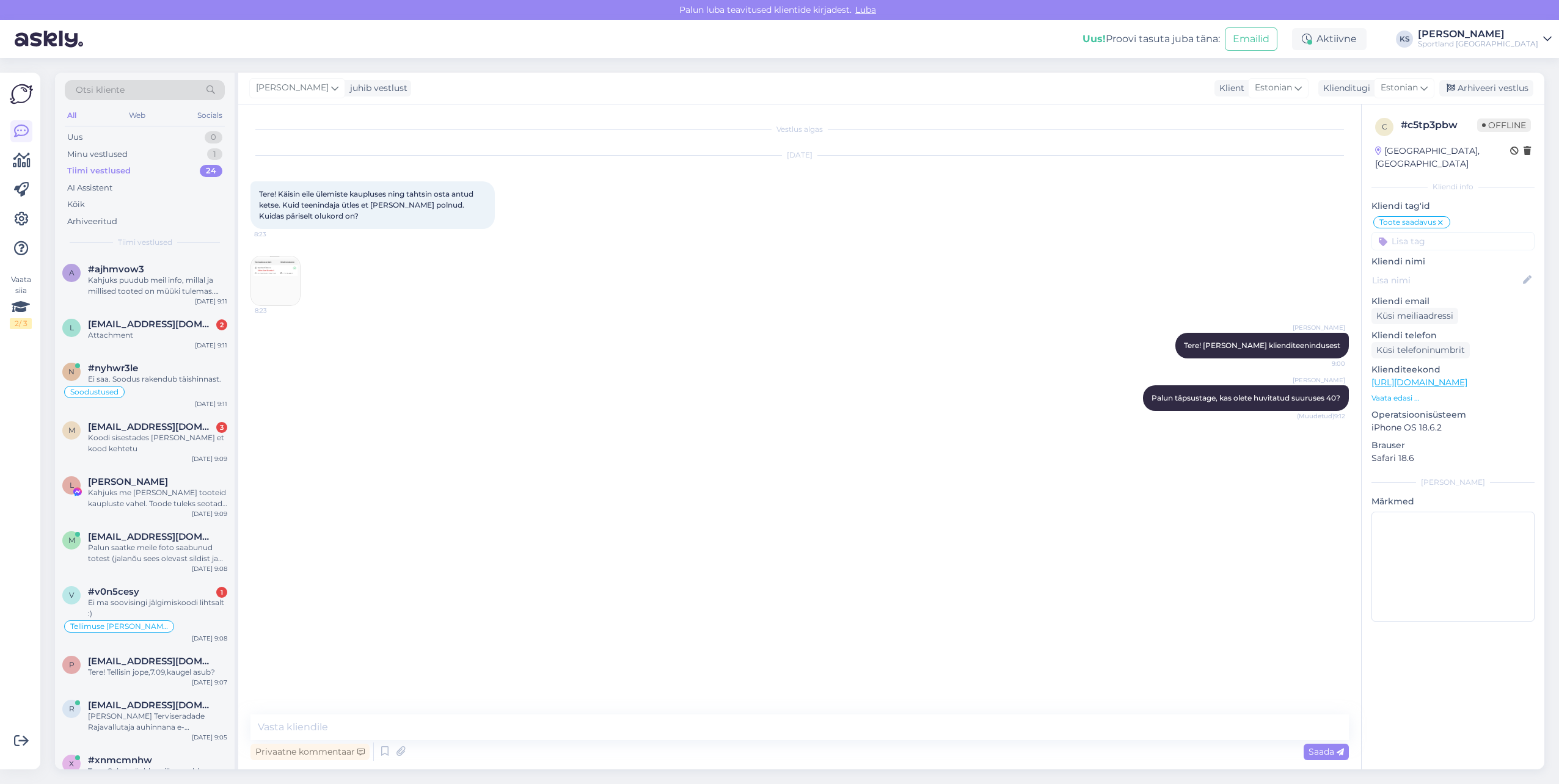
click at [1485, 100] on div "[PERSON_NAME] juhib vestlust Klient [DEMOGRAPHIC_DATA] Klienditugi [DEMOGRAPHIC…" at bounding box center [891, 88] width 1306 height 32
click at [1487, 92] on div "Arhiveeri vestlus" at bounding box center [1486, 88] width 94 height 17
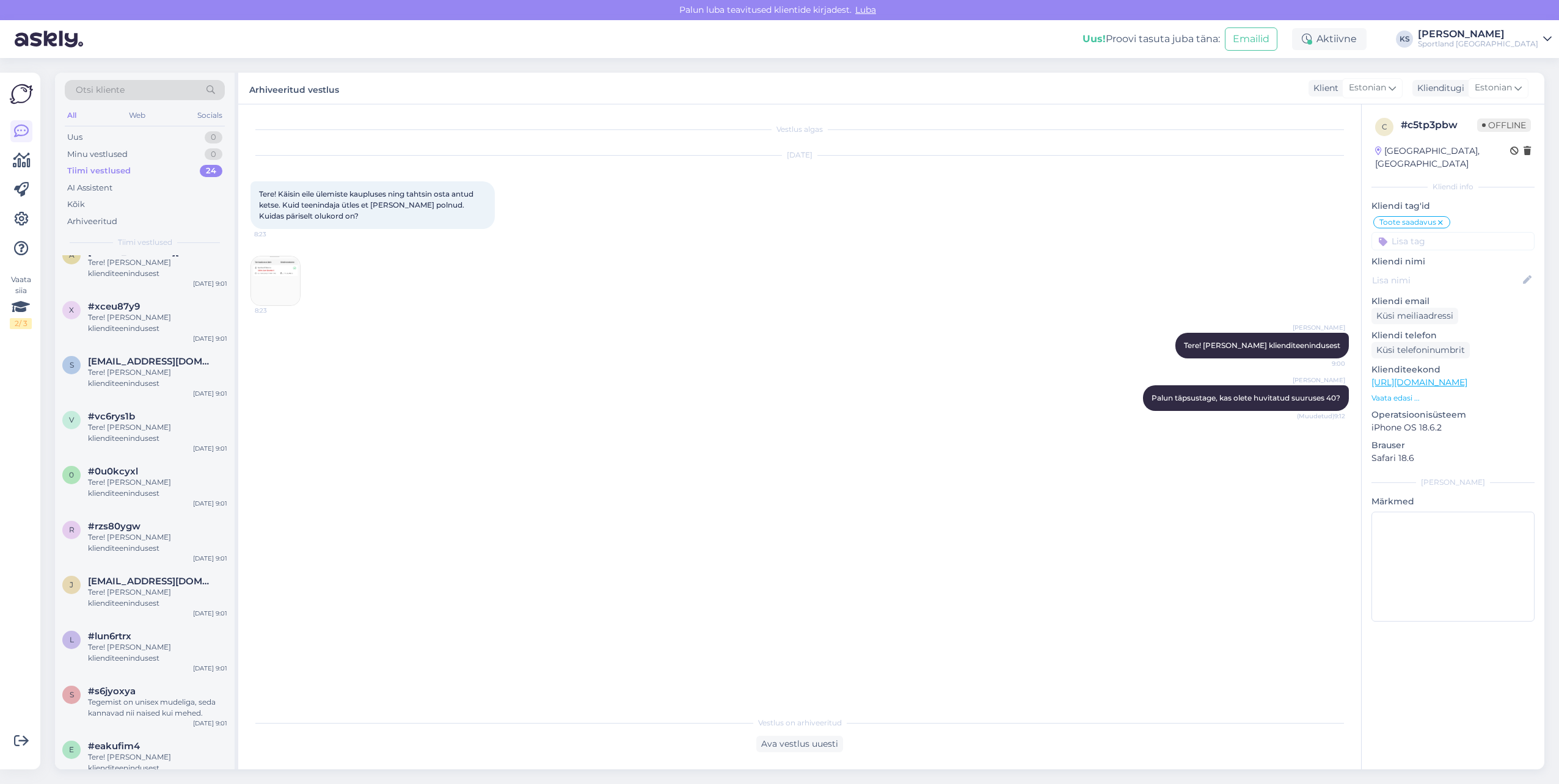
scroll to position [801, 0]
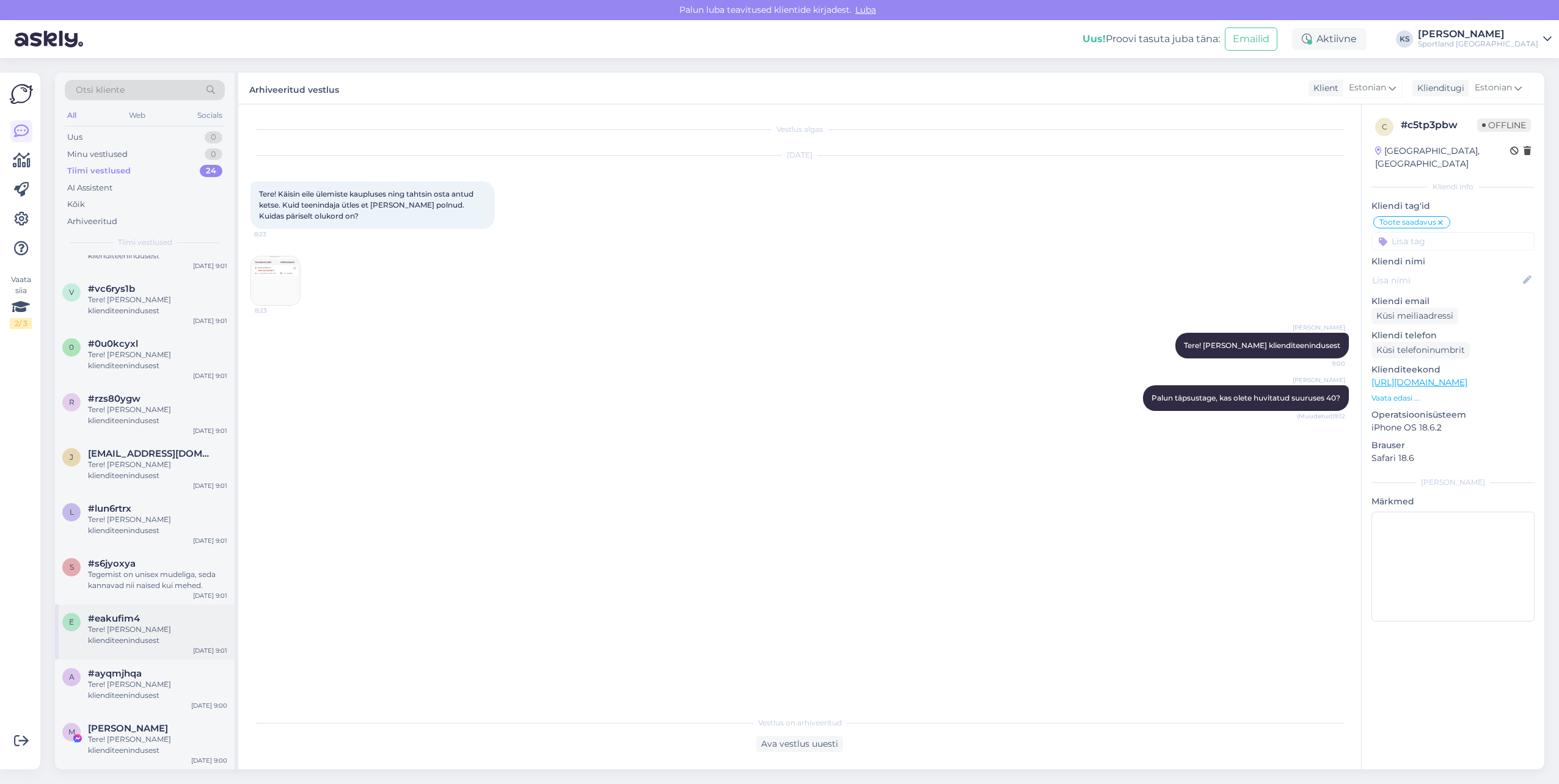
click at [147, 653] on div "e #eakufim4 Tere! [PERSON_NAME] klienditeenindusest [DATE] 9:01" at bounding box center [145, 632] width 179 height 55
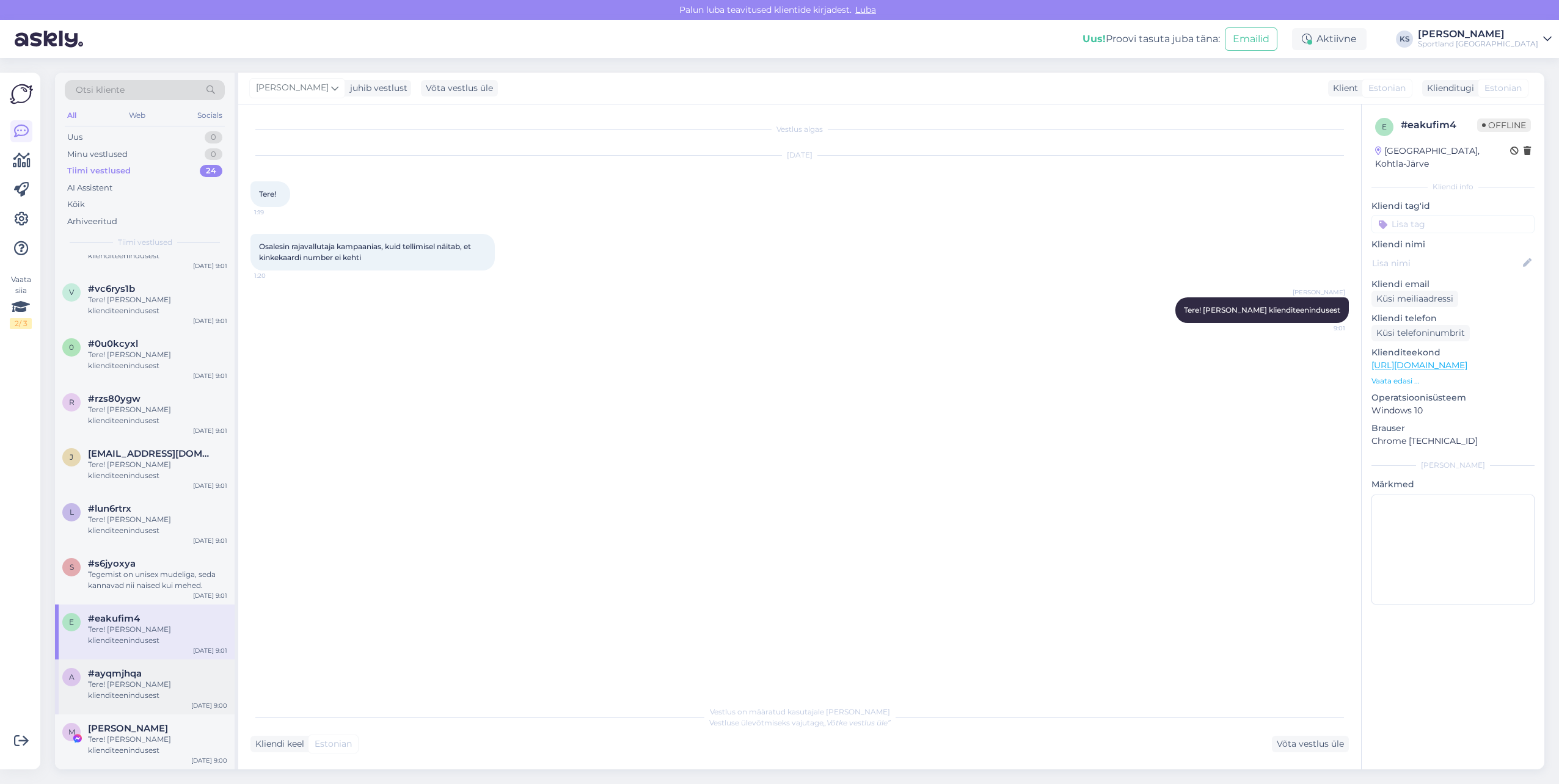
click at [144, 679] on div "#ayqmjhqa" at bounding box center [157, 674] width 139 height 11
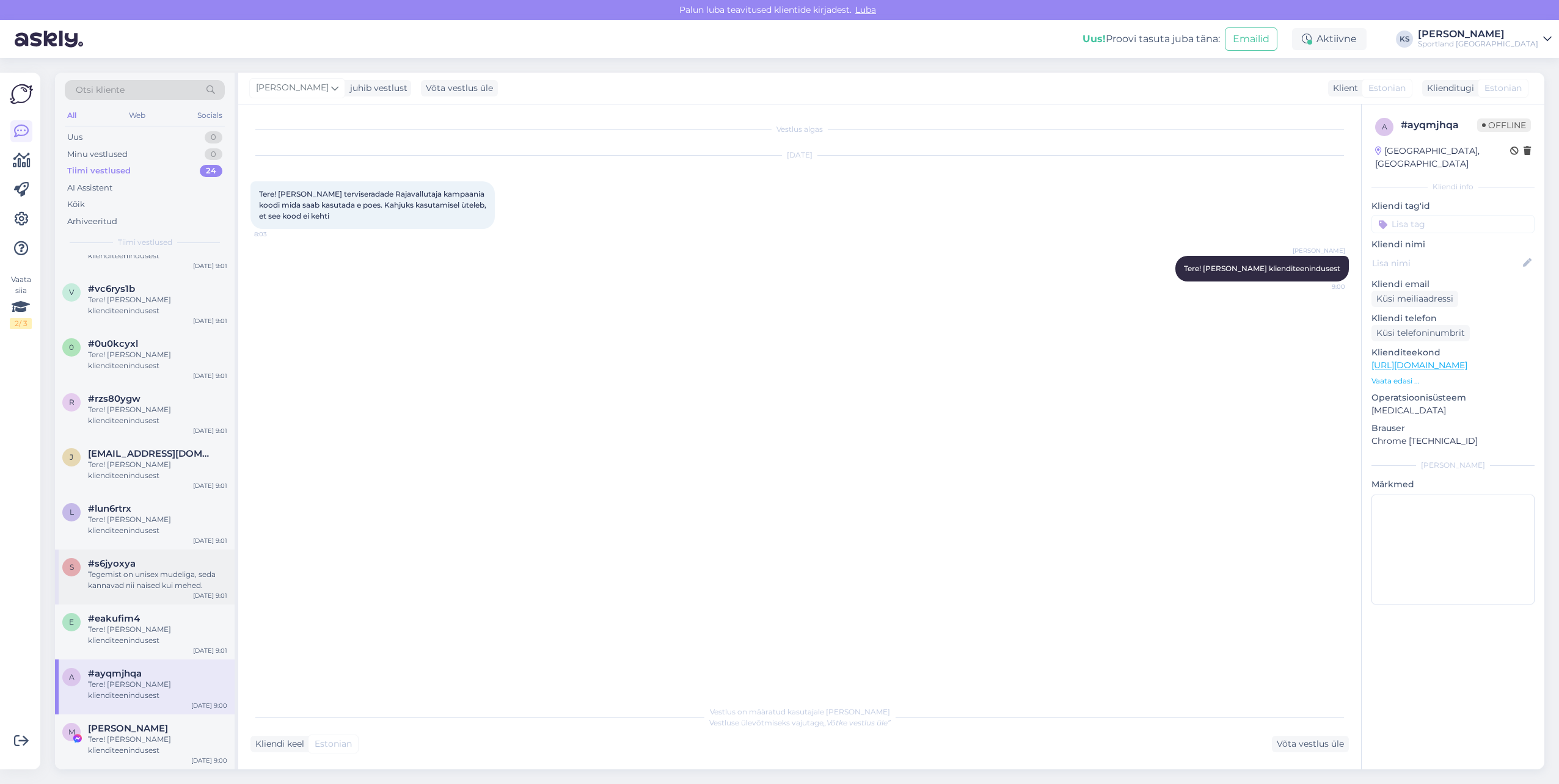
click at [162, 594] on div "s #s6jyoxya Tegemist on unisex mudeliga, seda kannavad nii naised kui mehed. [D…" at bounding box center [145, 577] width 179 height 55
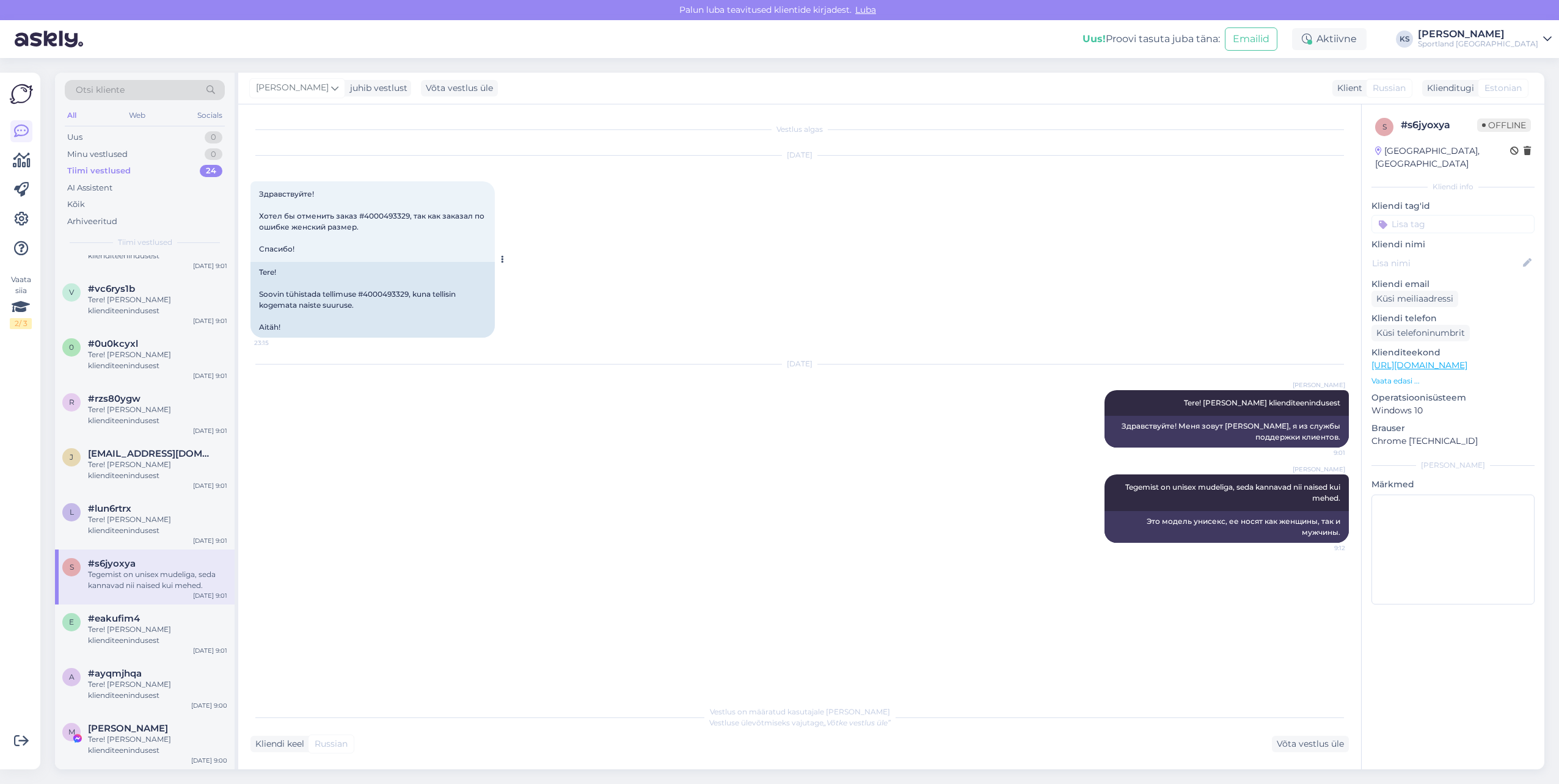
click at [382, 286] on div "Tere! Soovin tühistada tellimuse #4000493329, kuna tellisin kogemata naiste suu…" at bounding box center [373, 299] width 244 height 75
click at [391, 292] on div "Tere! Soovin tühistada tellimuse #4000493329, kuna tellisin kogemata naiste suu…" at bounding box center [373, 299] width 244 height 75
copy div "4000493329"
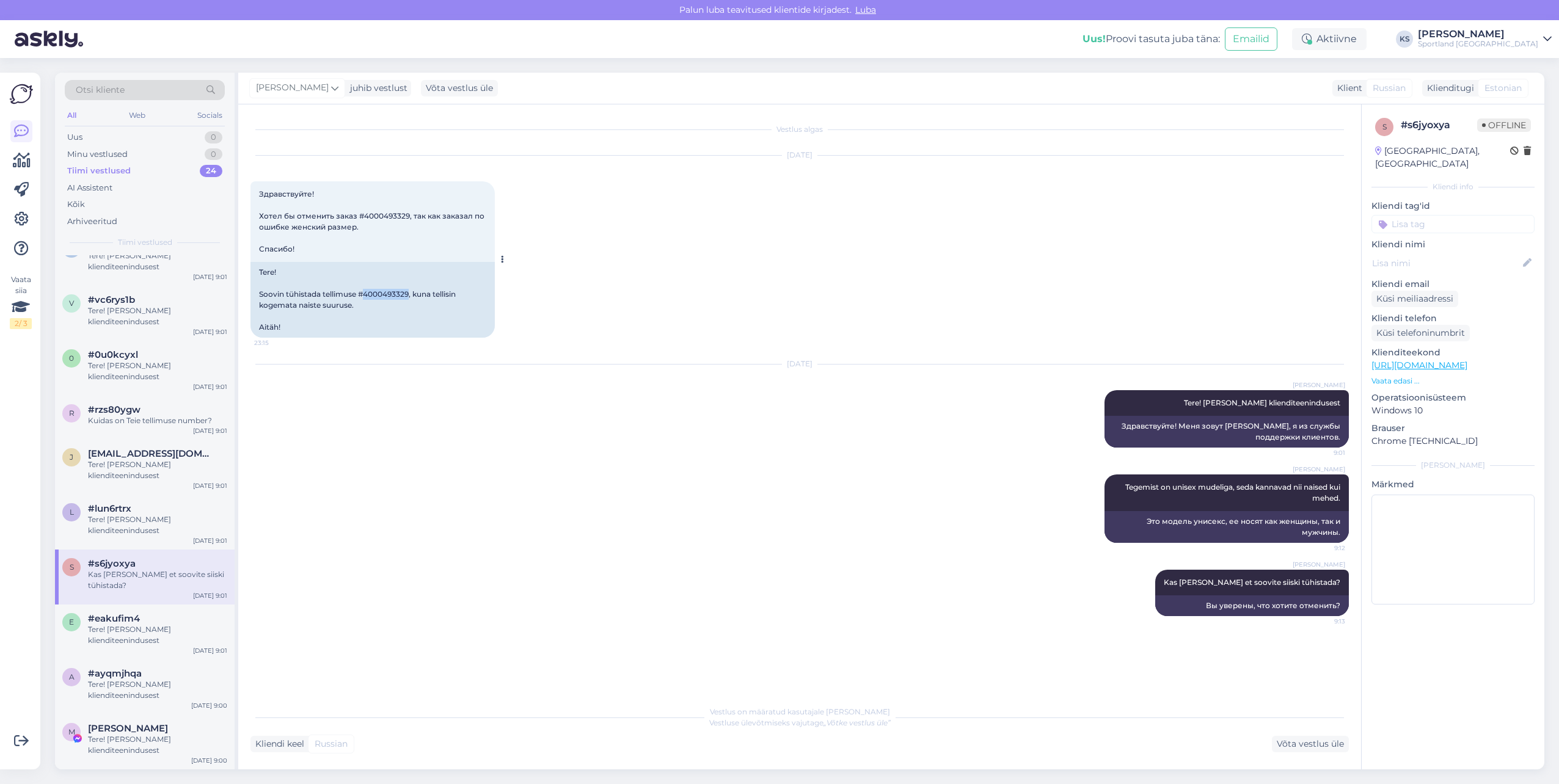
scroll to position [0, 0]
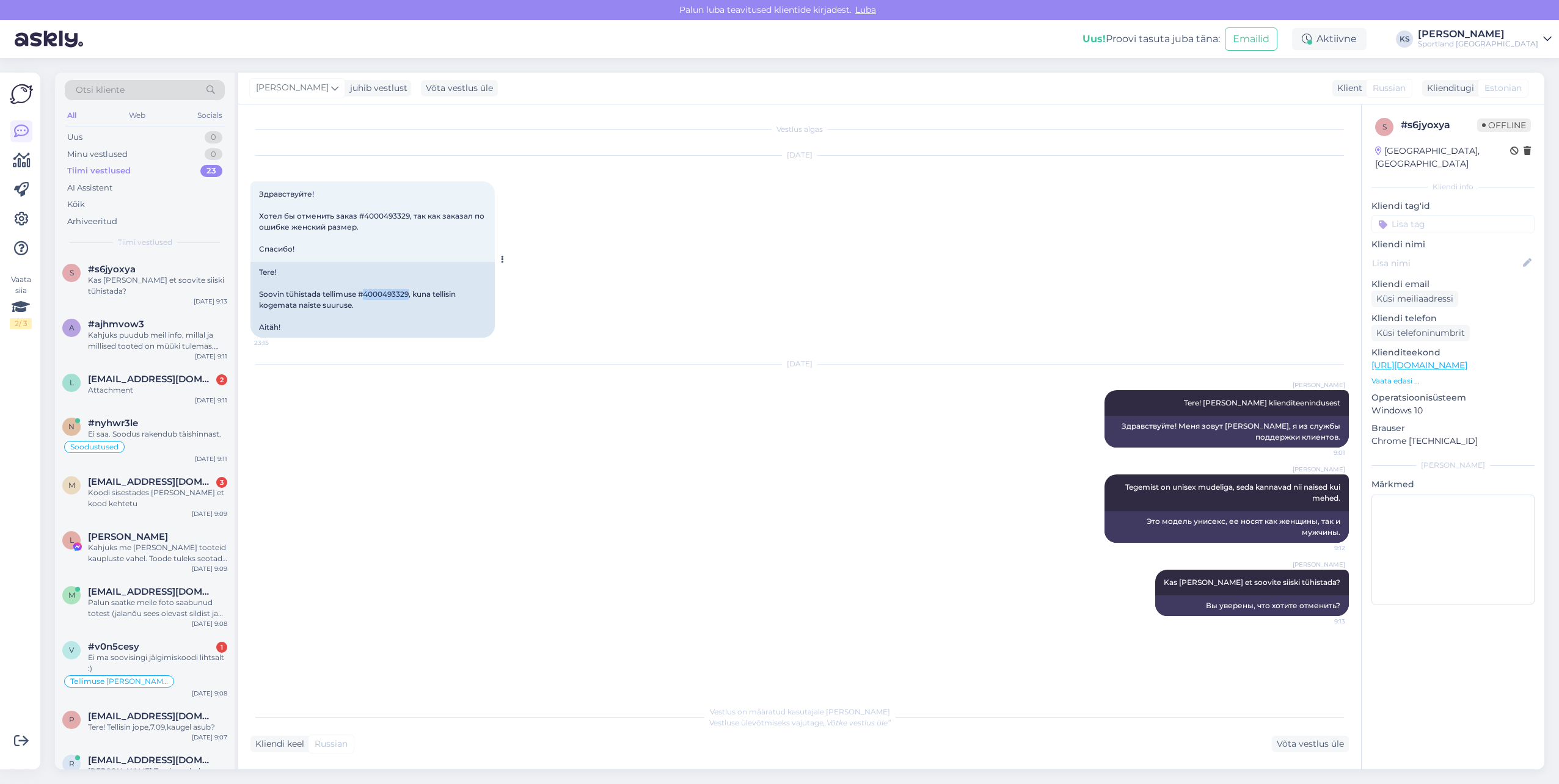
click at [388, 294] on div "Tere! Soovin tühistada tellimuse #4000493329, kuna tellisin kogemata naiste suu…" at bounding box center [373, 299] width 244 height 75
click at [392, 290] on div "Tere! Soovin tühistada tellimuse #4000493329, kuna tellisin kogemata naiste suu…" at bounding box center [373, 299] width 244 height 75
click at [1314, 743] on div "Võta vestlus üle" at bounding box center [1310, 744] width 77 height 17
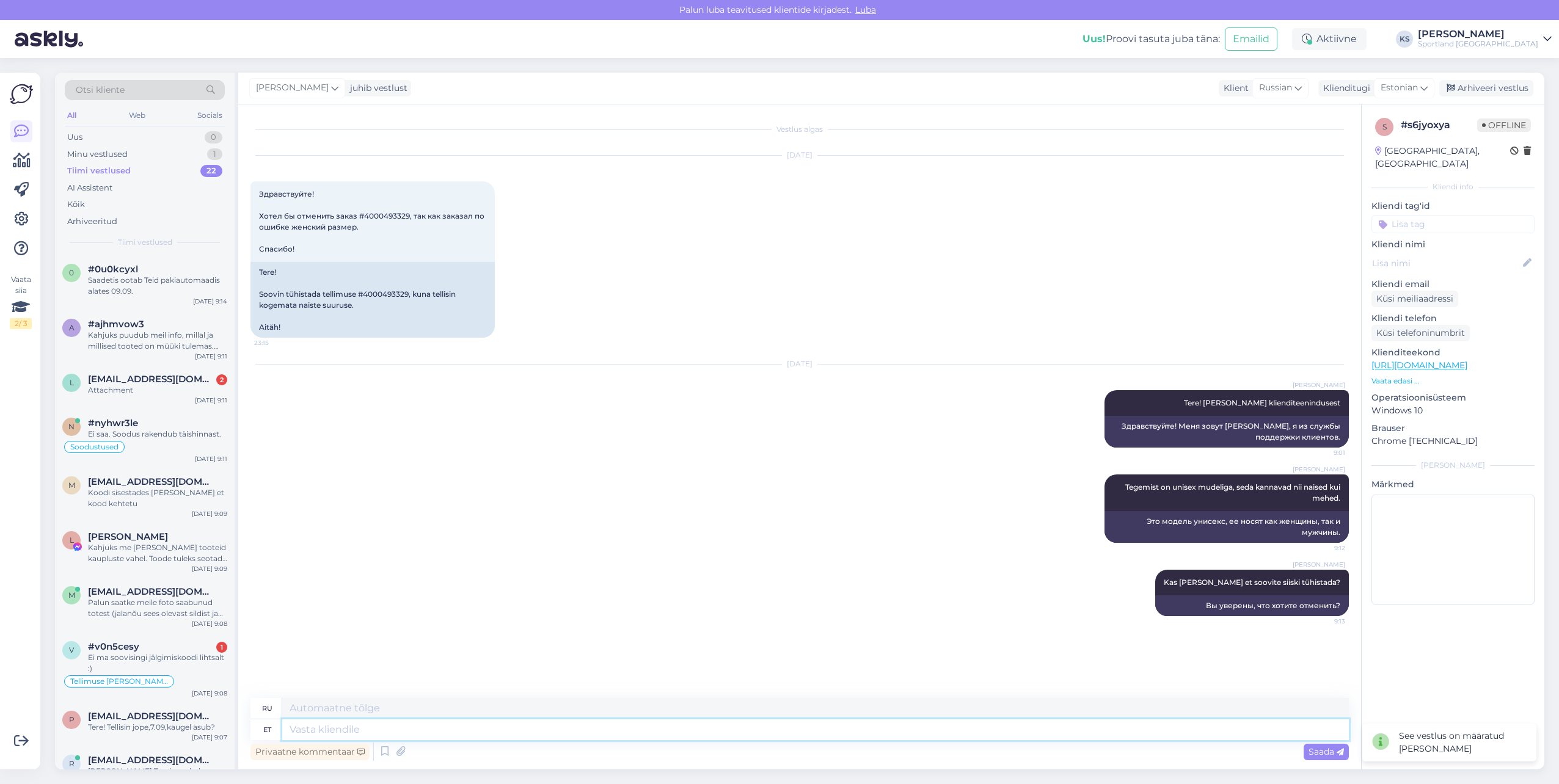
click at [986, 732] on textarea at bounding box center [815, 730] width 1066 height 21
type textarea "[PERSON_NAME]"
type textarea "Сколько"
type textarea "Kuna s"
type textarea "Потому что"
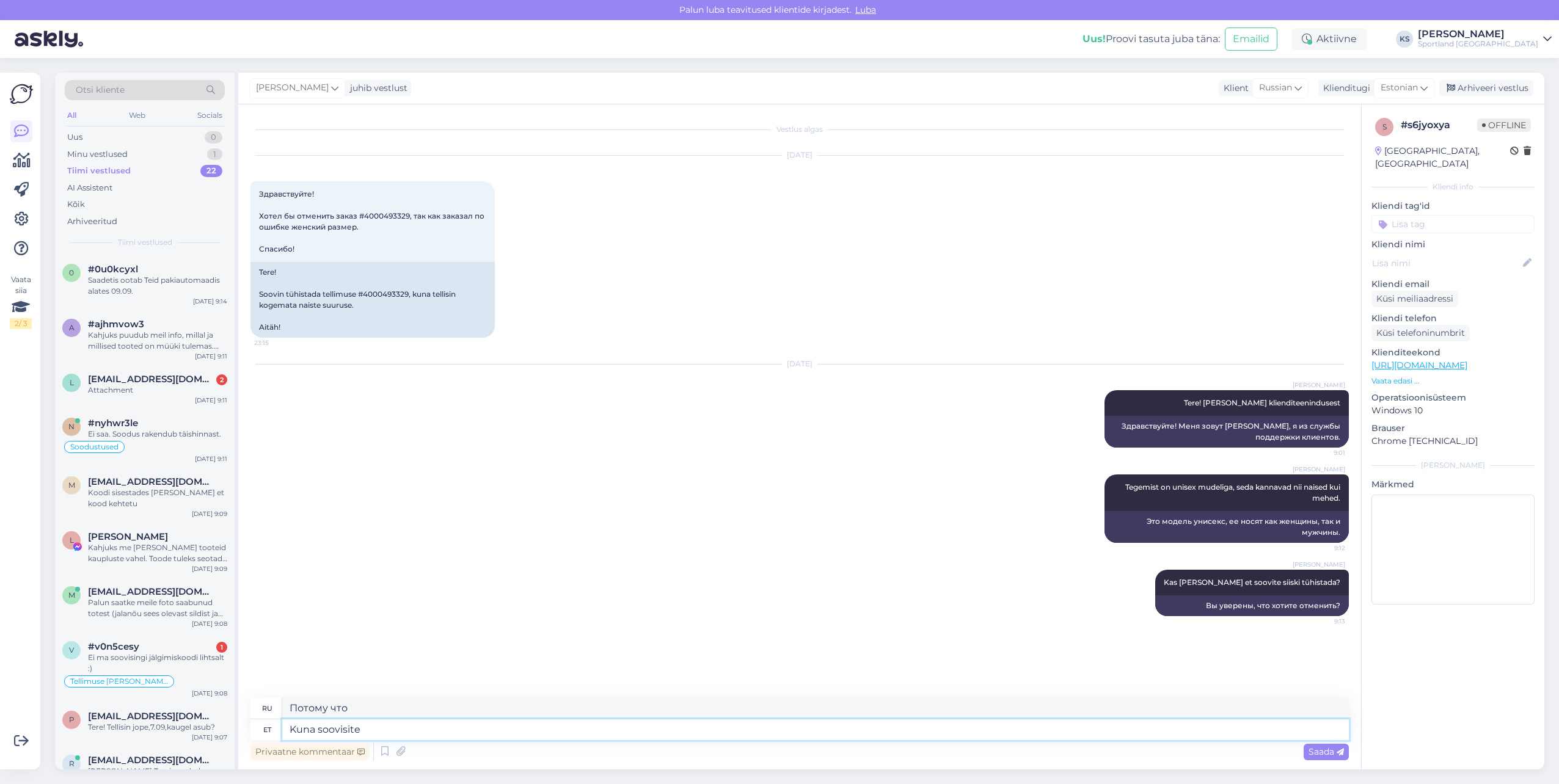
type textarea "Kuna soovisite t"
type textarea "Потому что ты хотел"
type textarea "Kuna soovisite tellimuse"
type textarea "Потому что вы хотели заказ"
type textarea "Kuna soovisite tellimuse tühistada, s"
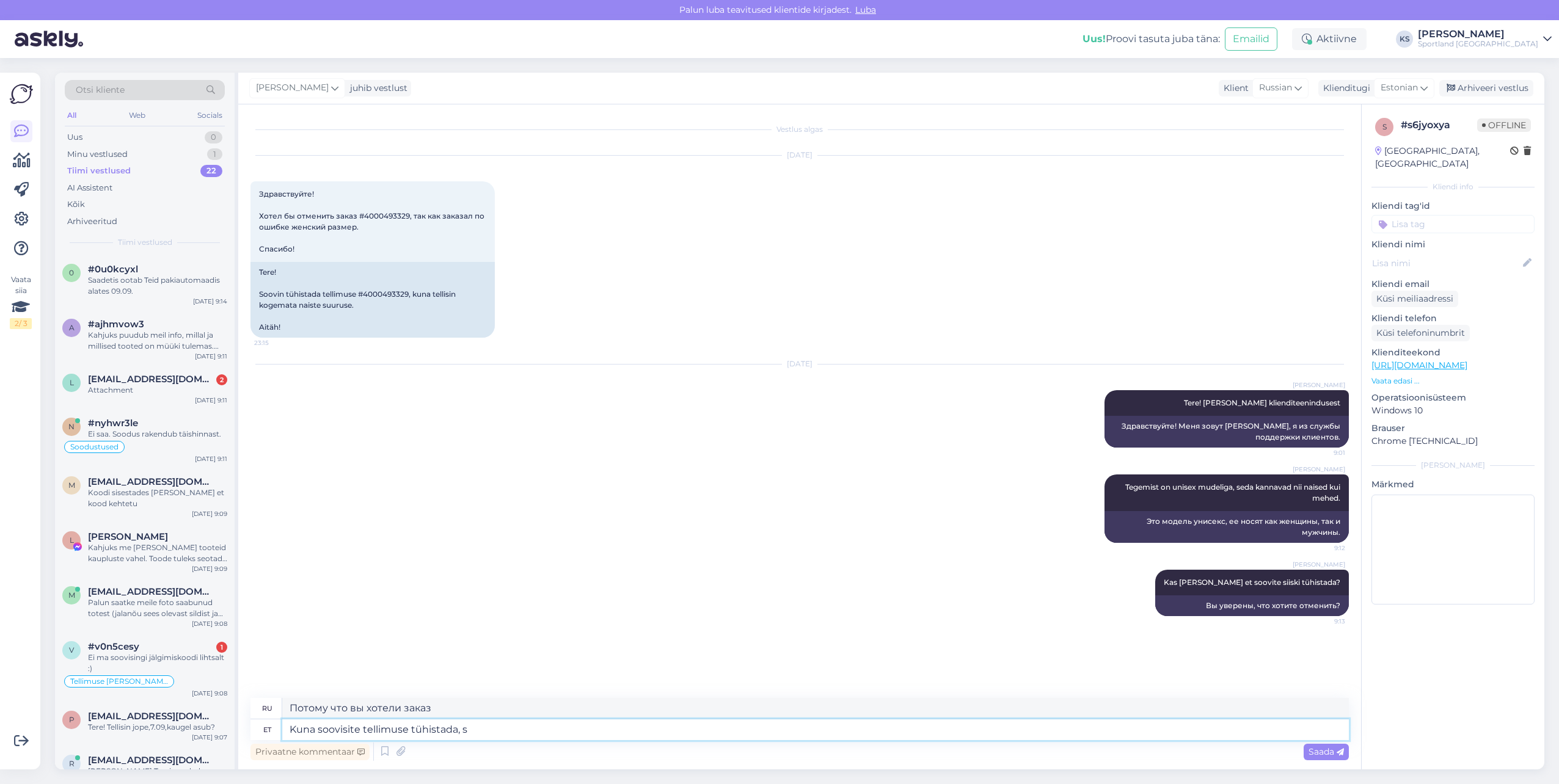
type textarea "Поскольку вы хотели отменить заказ,"
type textarea "Kuna soovisite tellimuse tühistada, siis hetkel"
type textarea "Поскольку вы хотели отменить заказ, в данный момент"
type textarea "Kuna soovisite tellimuse tühistada, siis hetkel tühistasime tel"
type textarea "Поскольку вы хотели отменить заказ, мы на данный момент его отменили."
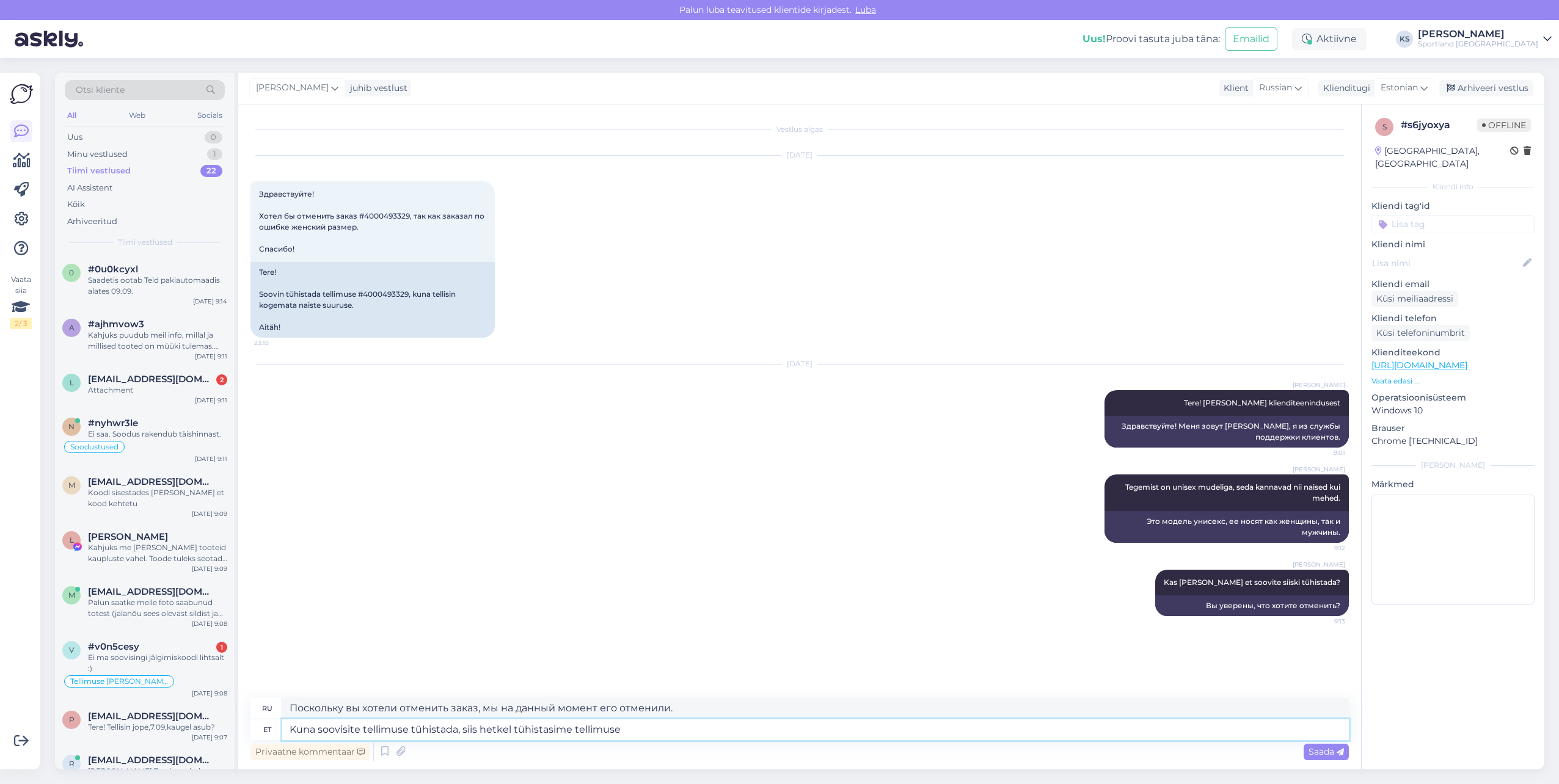
type textarea "Kuna soovisite tellimuse tühistada, siis hetkel tühistasime tellimuse ä"
type textarea "Поскольку вы хотели отменить заказ, мы на данный момент отменили заказ."
type textarea "Kuna soovisite tellimuse tühistada, siis hetkel tühistasime tellimuse ära."
type textarea "Поскольку вы хотели отменить заказ, мы на данный момент отменили его."
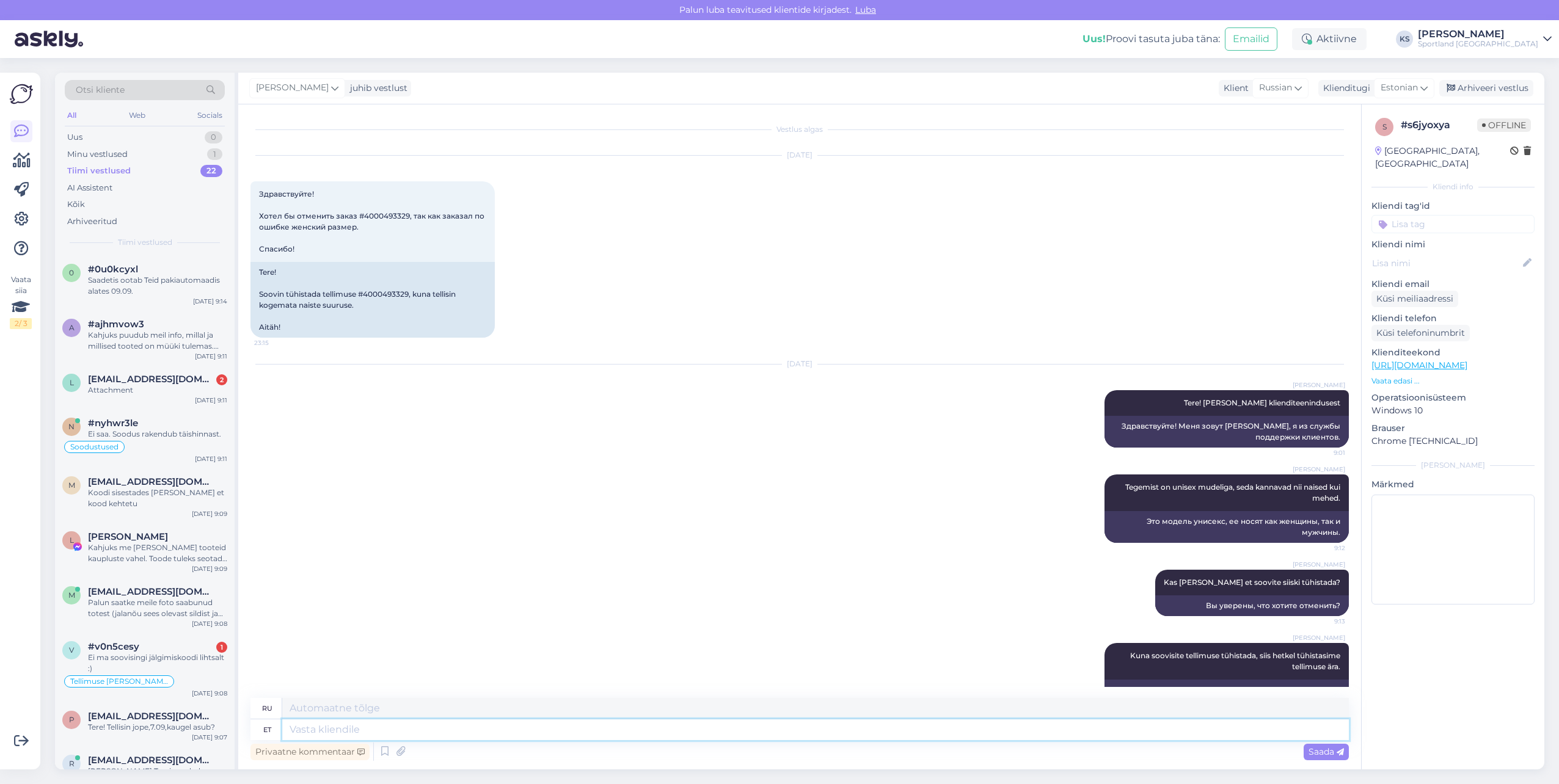
scroll to position [38, 0]
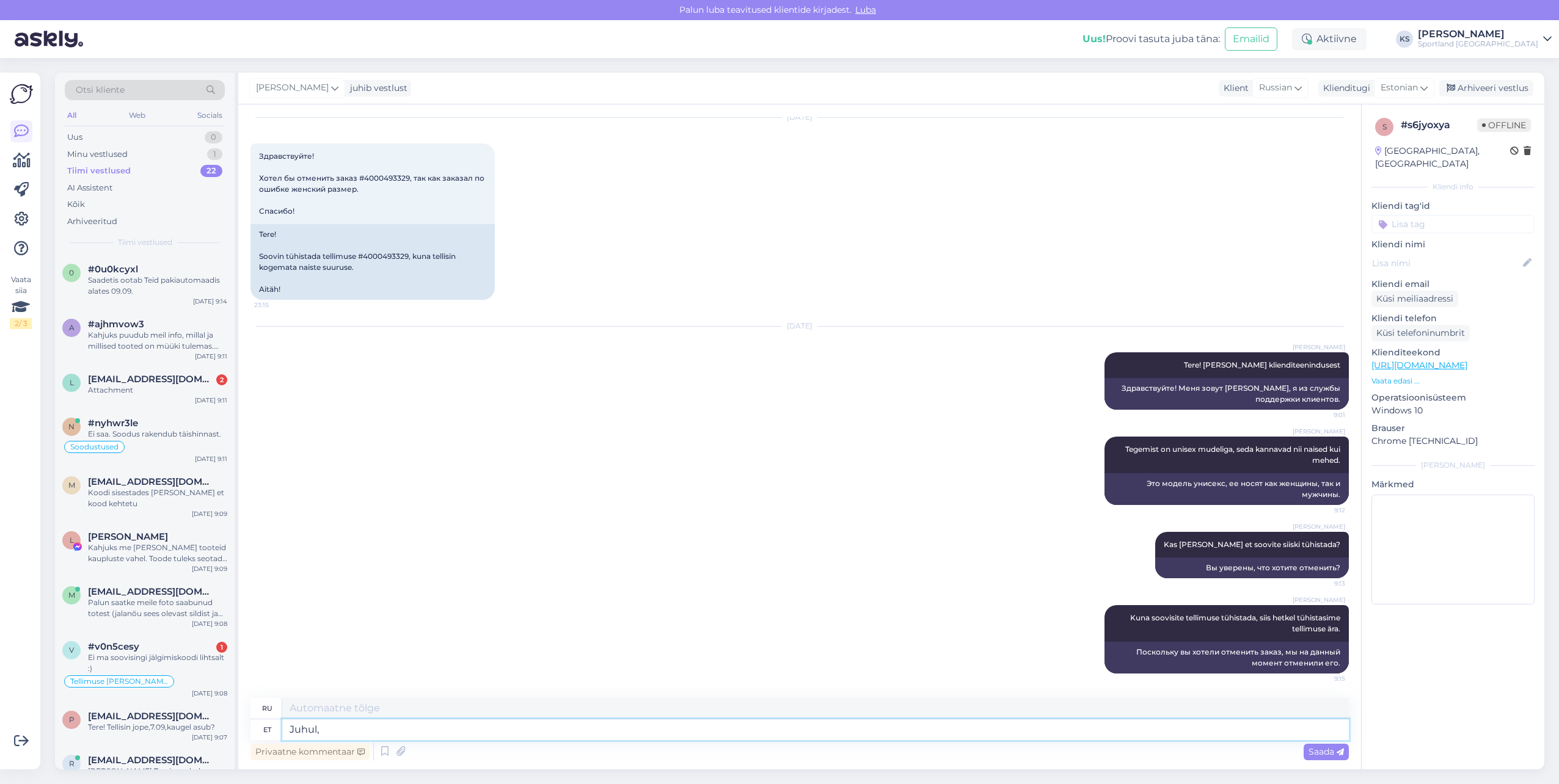
type textarea "Juhul, k"
type textarea "В случае,"
type textarea "Juhul, kui"
type textarea "В случае если"
type textarea "J"
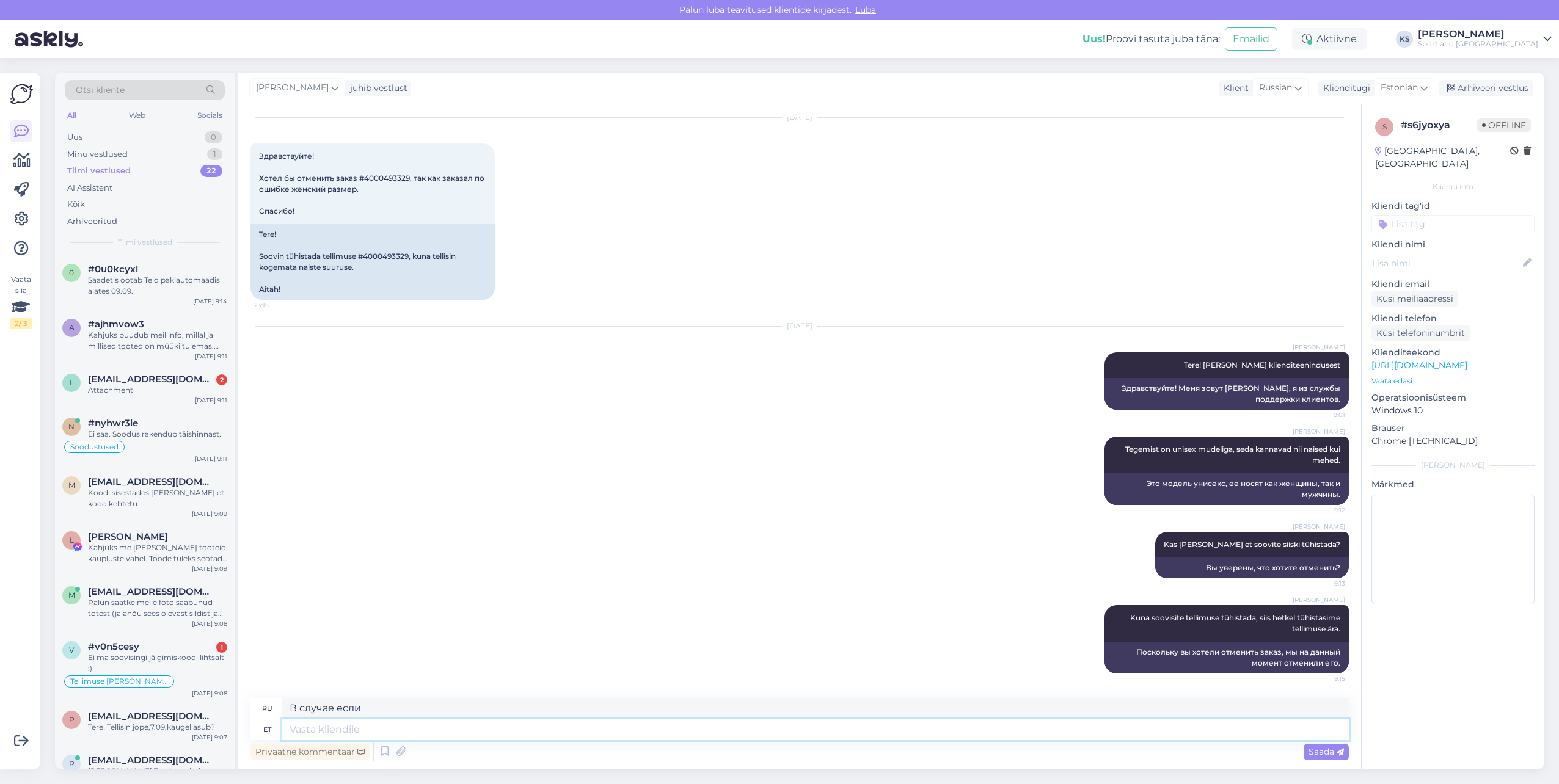
type textarea "В случае,"
type textarea "Soovi kor"
type textarea "Желание"
type textarea "Soovi korral saa"
type textarea "При желании"
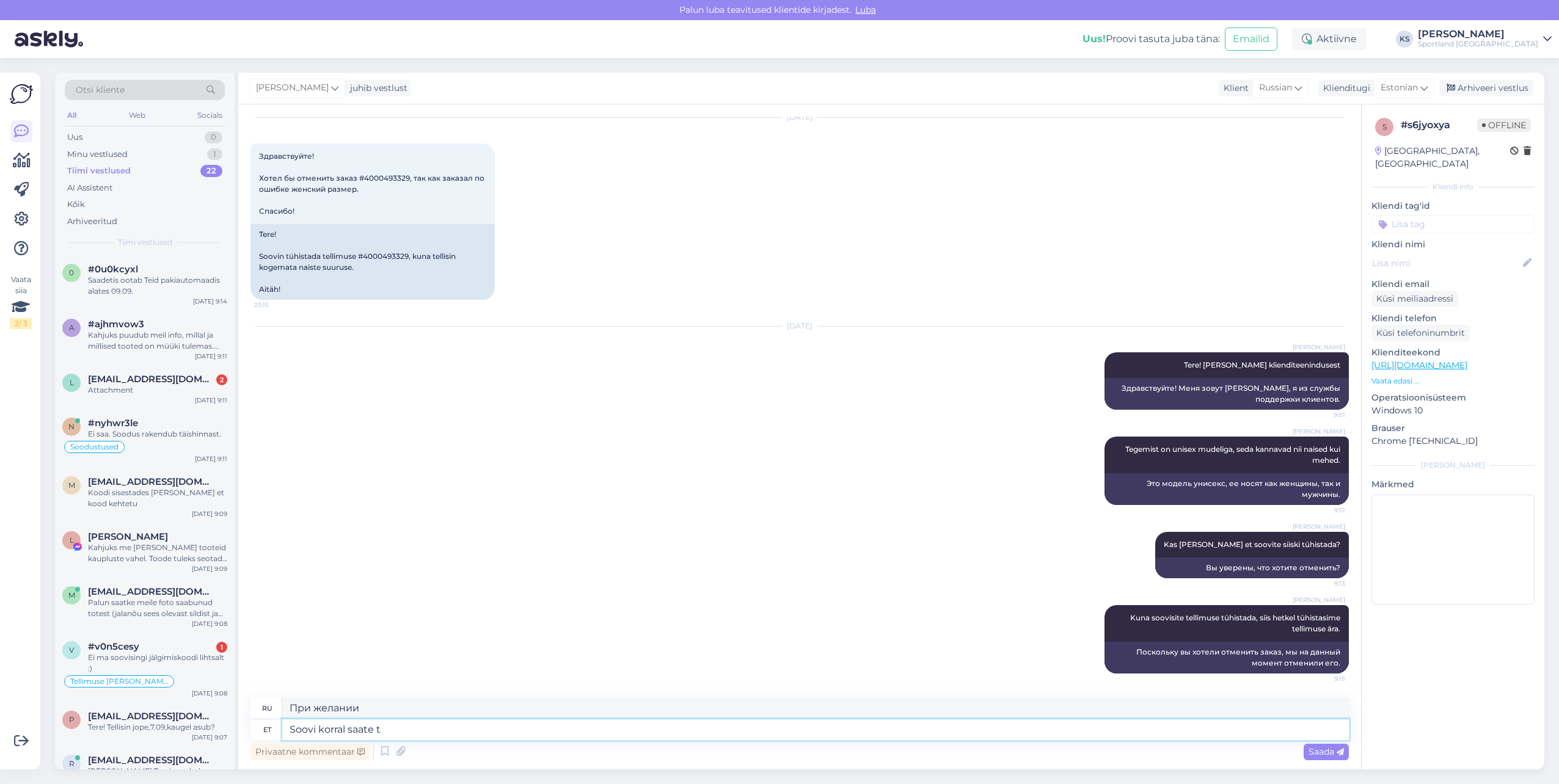
type textarea "Soovi korral saate te"
type textarea "Если хочешь, можешь"
type textarea "Soovi korral saate teha u"
type textarea "Если хочешь, можешь сделать"
type textarea "Soovi korral saate teha uue tel"
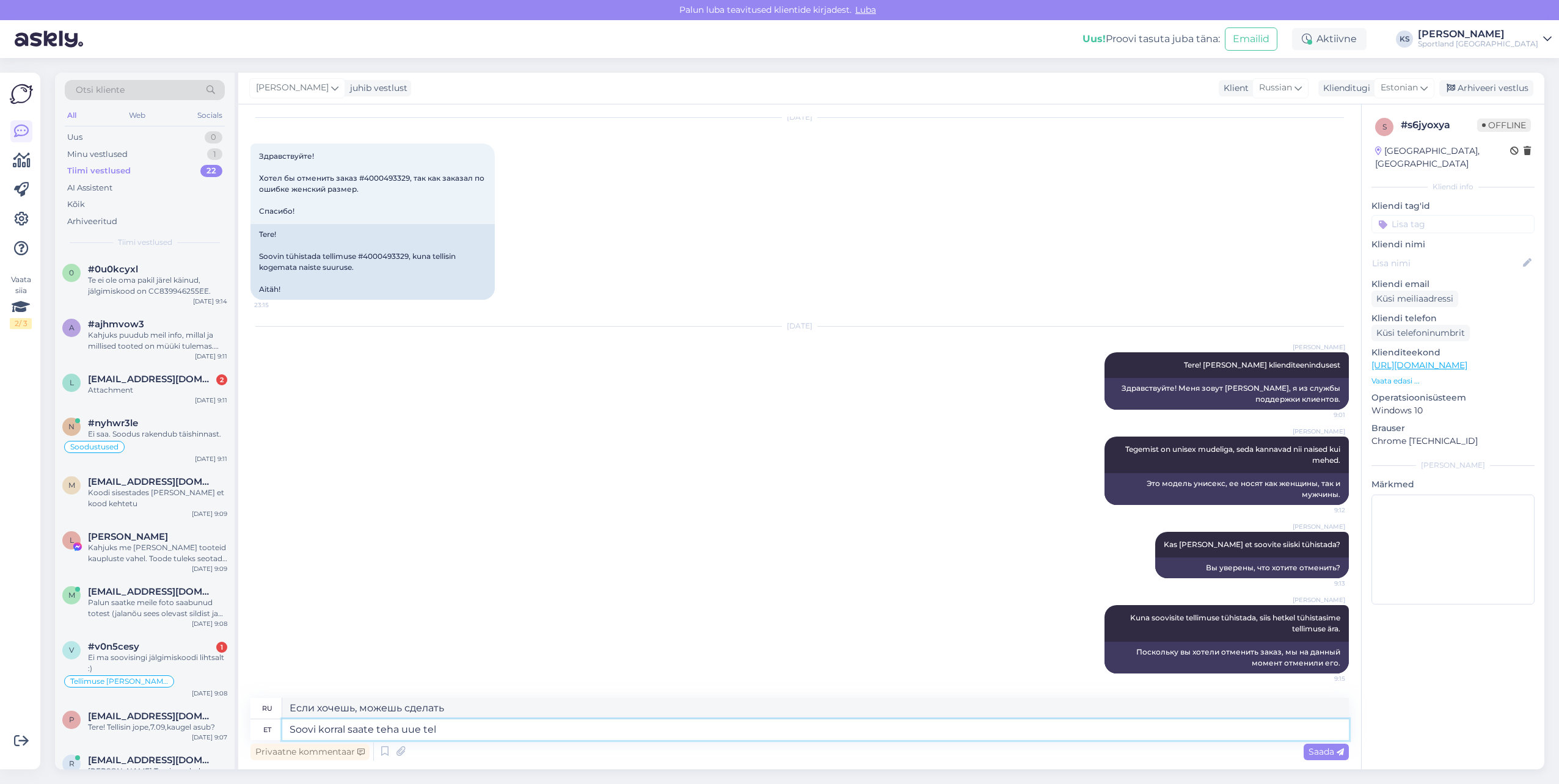
type textarea "Если хочешь, можешь сделать новый."
type textarea "Soovi korral saate teha uue tellimuse."
type textarea "При желании вы можете оформить новый заказ."
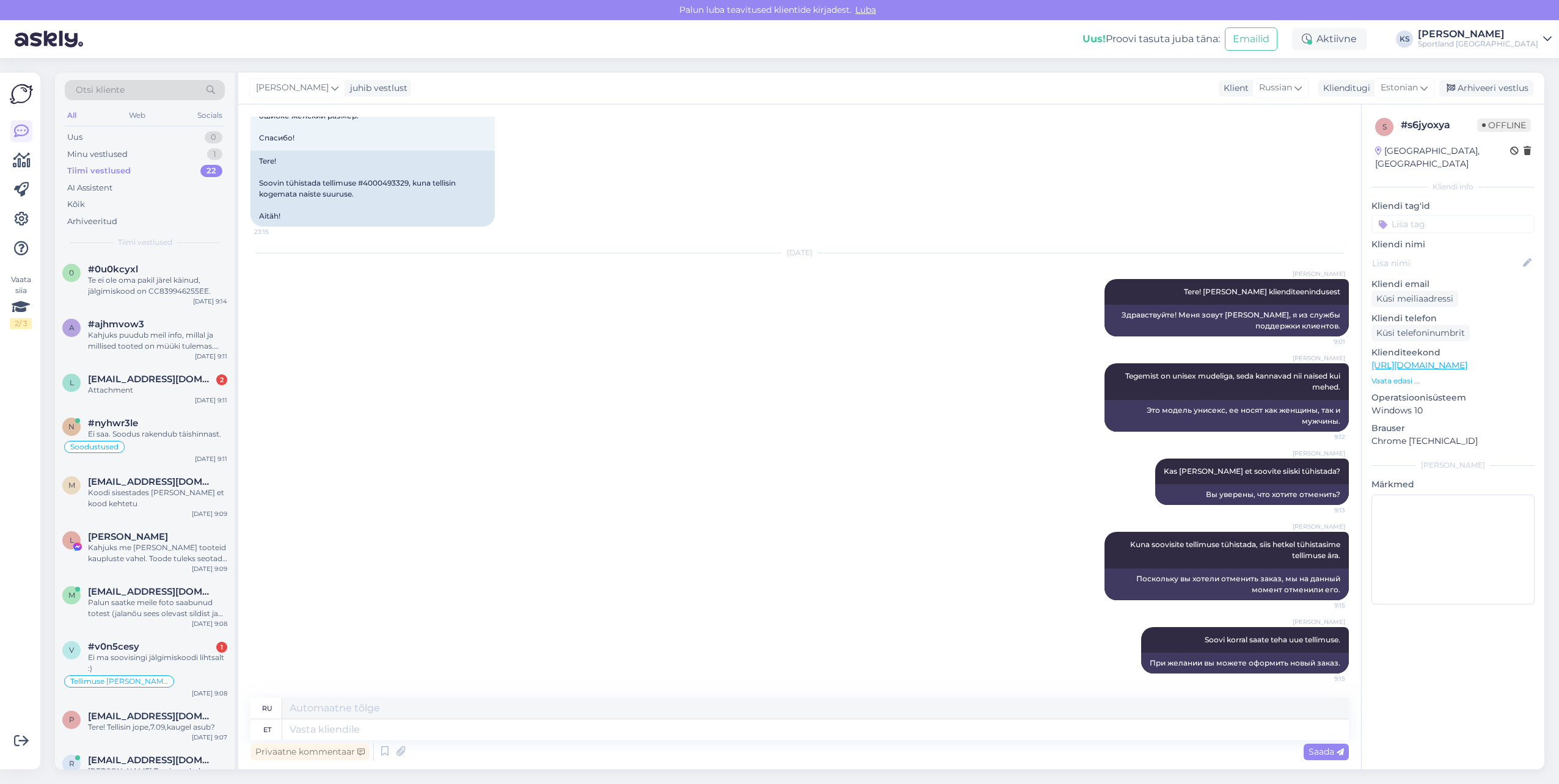
click at [1423, 215] on input at bounding box center [1453, 224] width 163 height 19
type input "tühista"
click at [1445, 251] on div "Tellimuse tühistamine" at bounding box center [1453, 257] width 93 height 12
click at [1484, 88] on div "Arhiveeri vestlus" at bounding box center [1486, 88] width 94 height 17
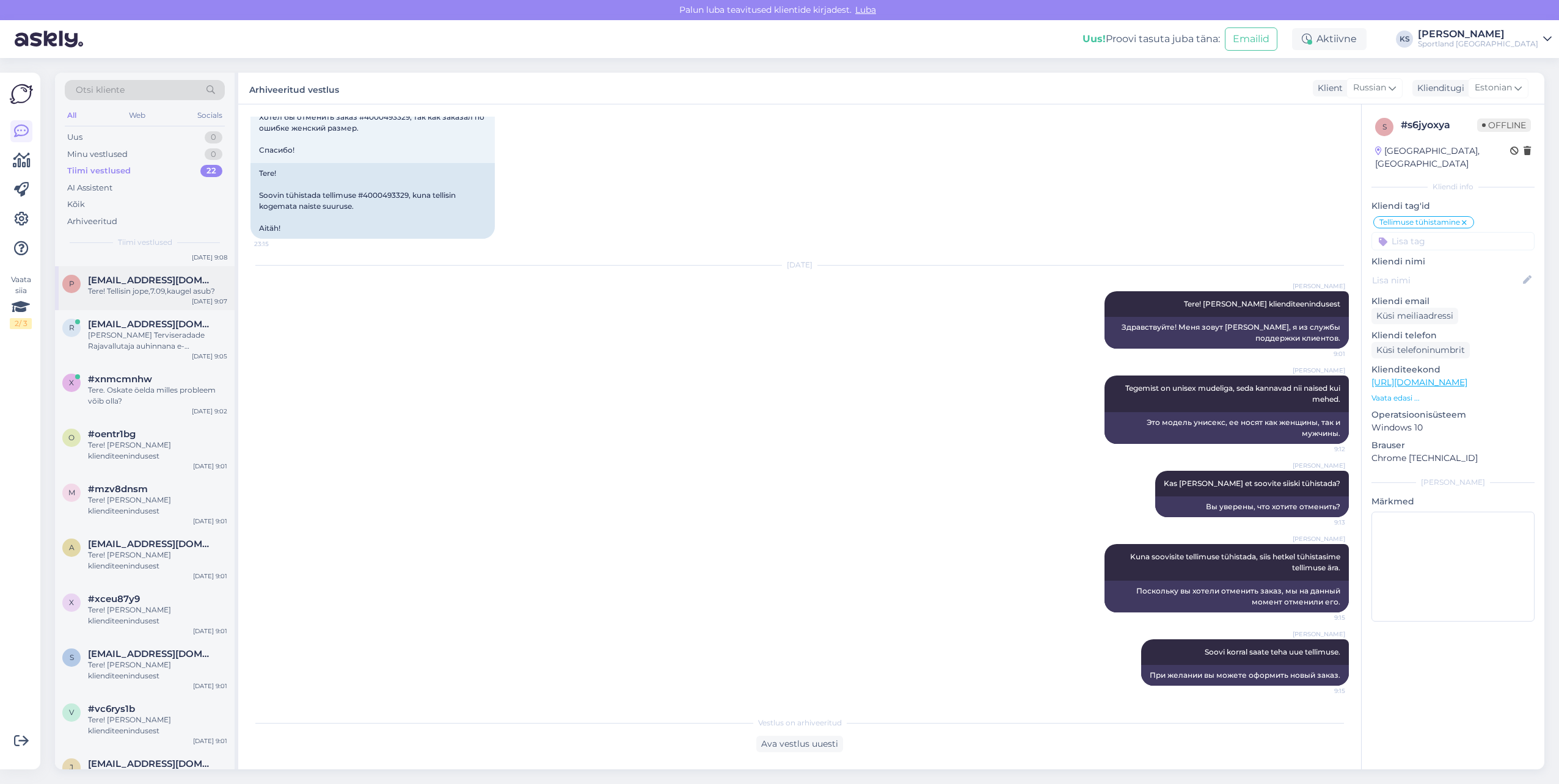
scroll to position [428, 0]
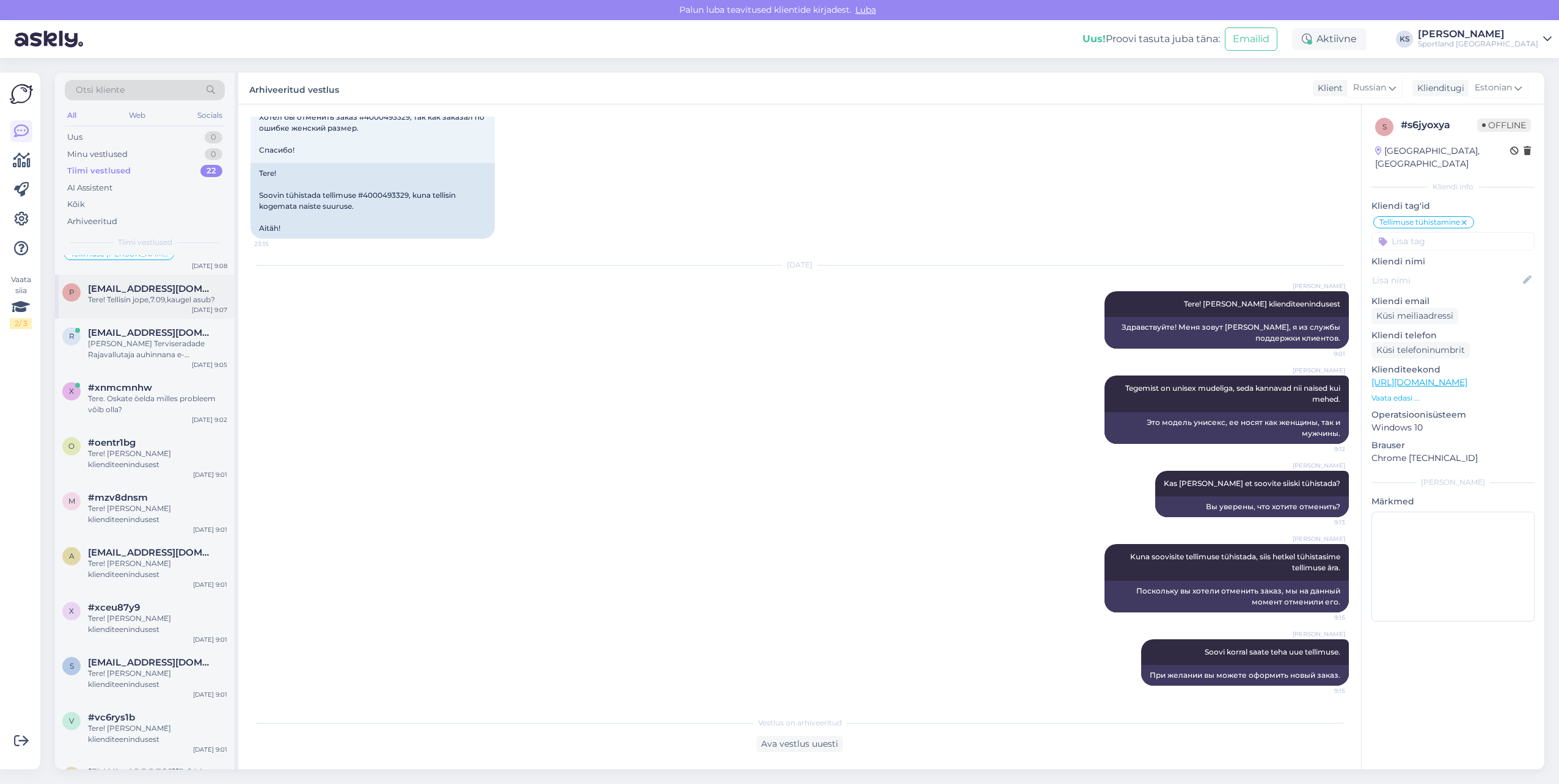
click at [175, 310] on div "p [EMAIL_ADDRESS][DOMAIN_NAME] Tere! Tellisin jope,7.09,kaugel asub? [DATE] 9:07" at bounding box center [145, 296] width 179 height 44
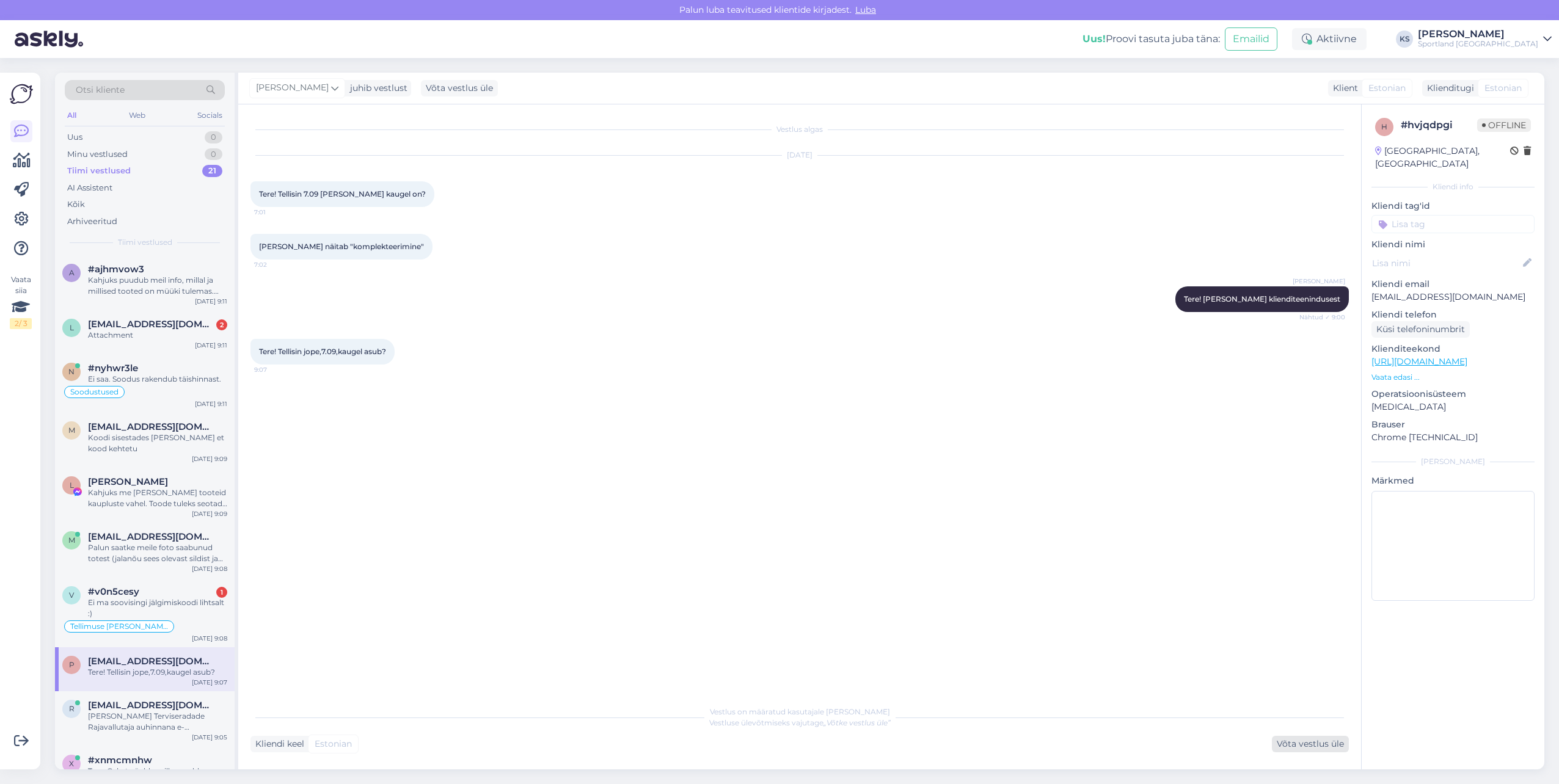
click at [1284, 746] on div "Võta vestlus üle" at bounding box center [1310, 744] width 77 height 17
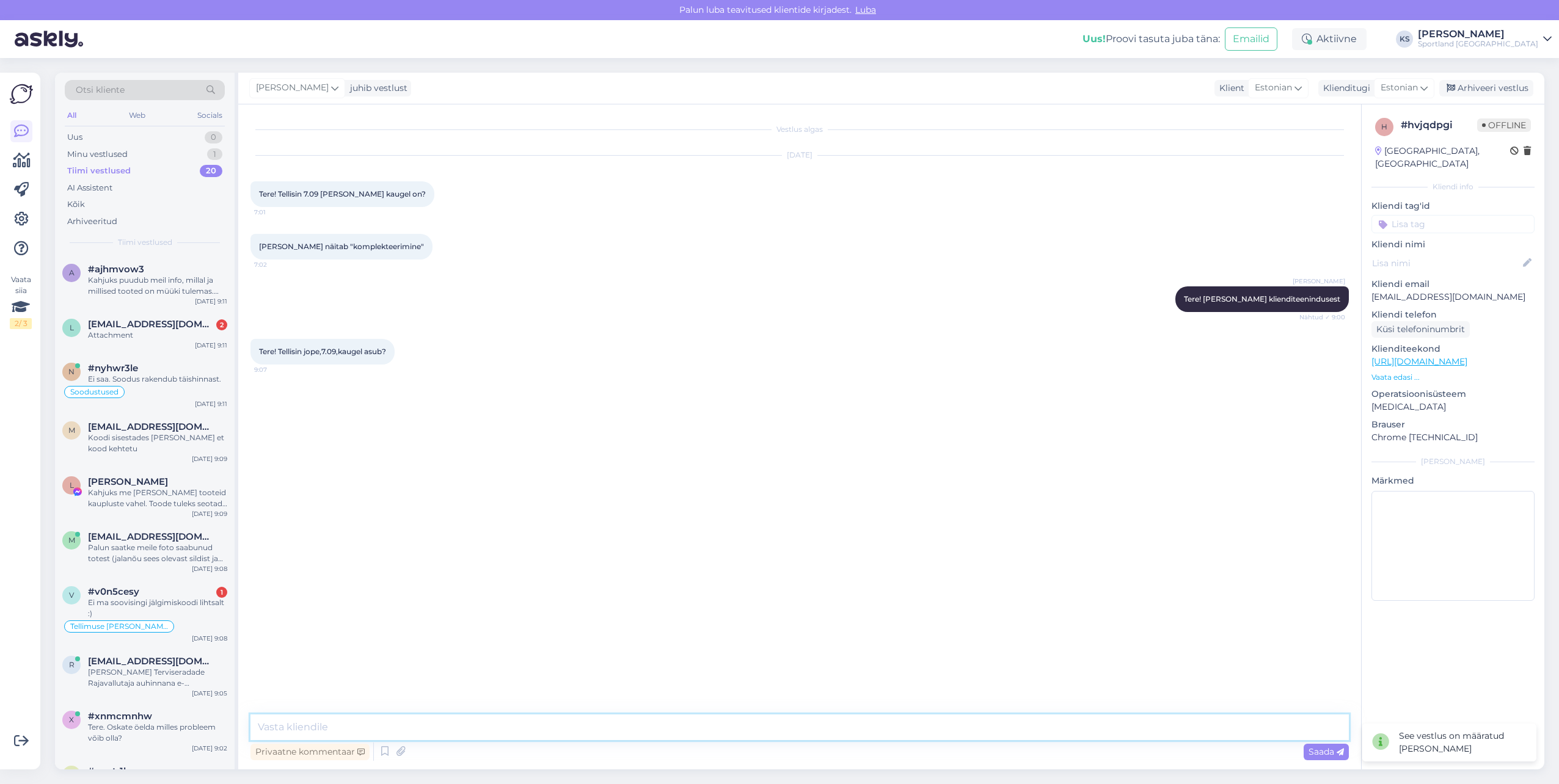
click at [739, 731] on textarea at bounding box center [800, 727] width 1099 height 25
type textarea "Palun edastage oma tellimuse numbri."
click at [1461, 215] on input at bounding box center [1453, 224] width 163 height 19
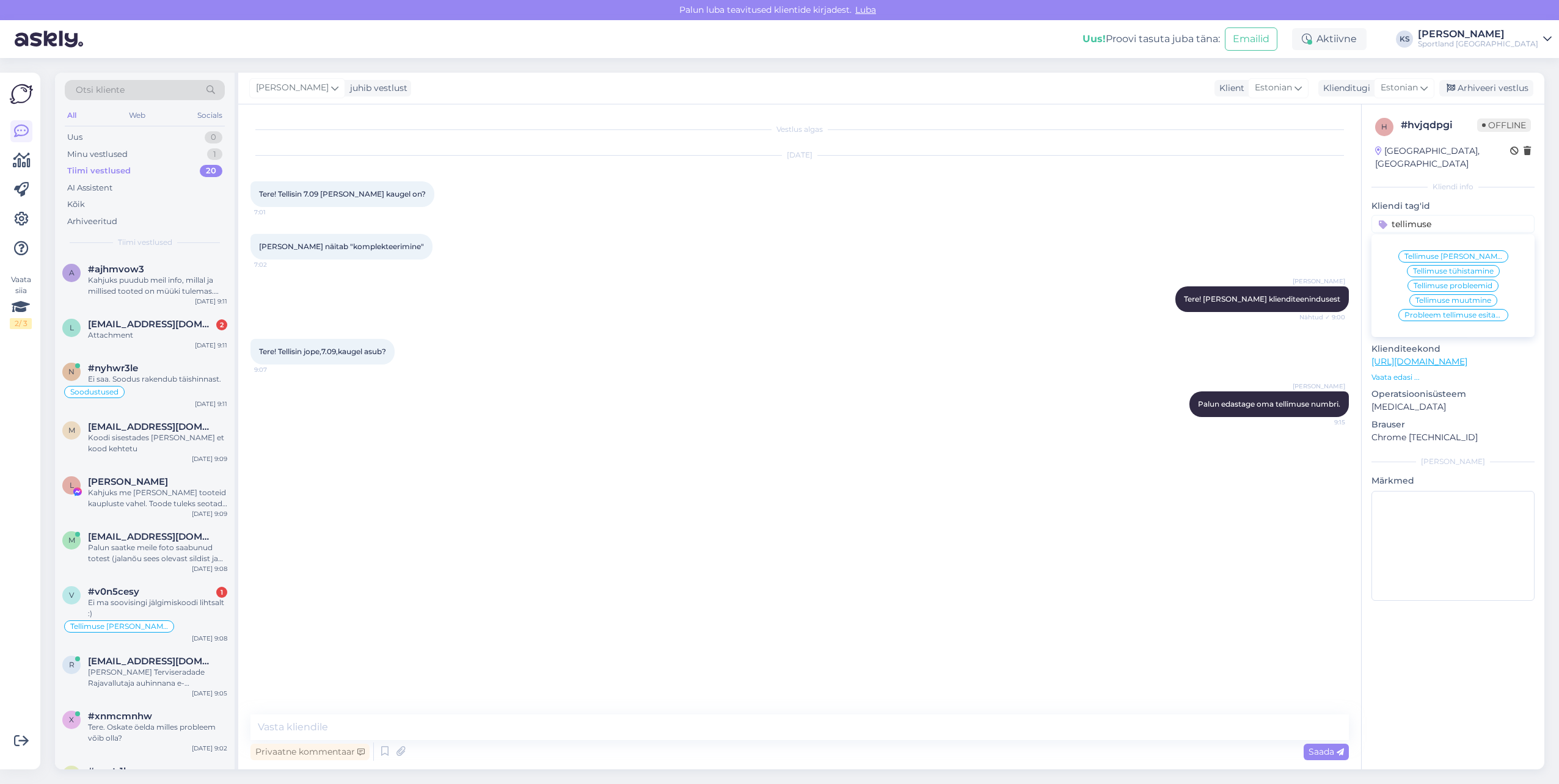
type input "tellimuse"
click at [1465, 251] on div "Tellimuse [PERSON_NAME] info" at bounding box center [1453, 257] width 110 height 12
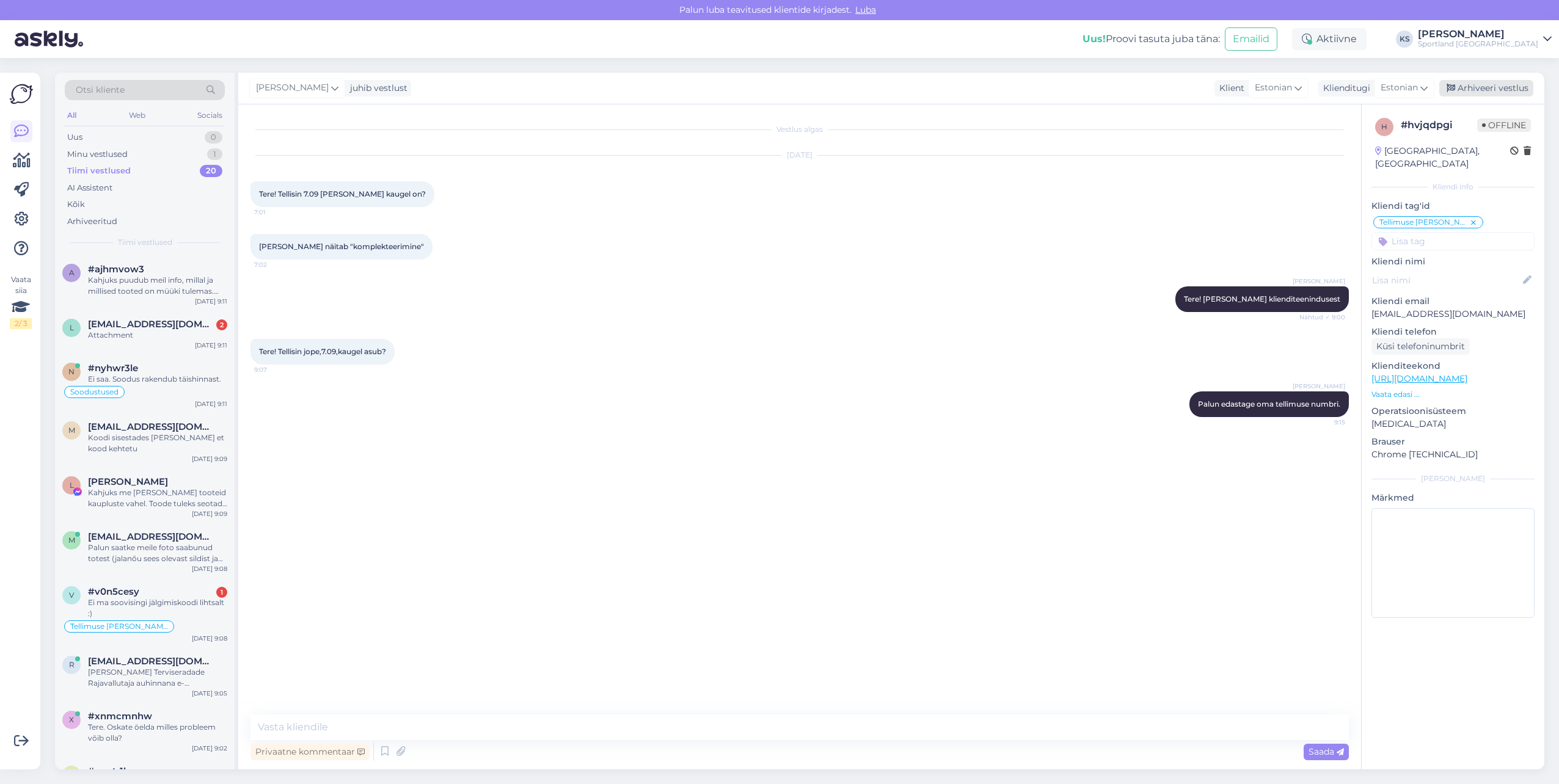
click at [1493, 84] on div "Arhiveeri vestlus" at bounding box center [1486, 88] width 94 height 17
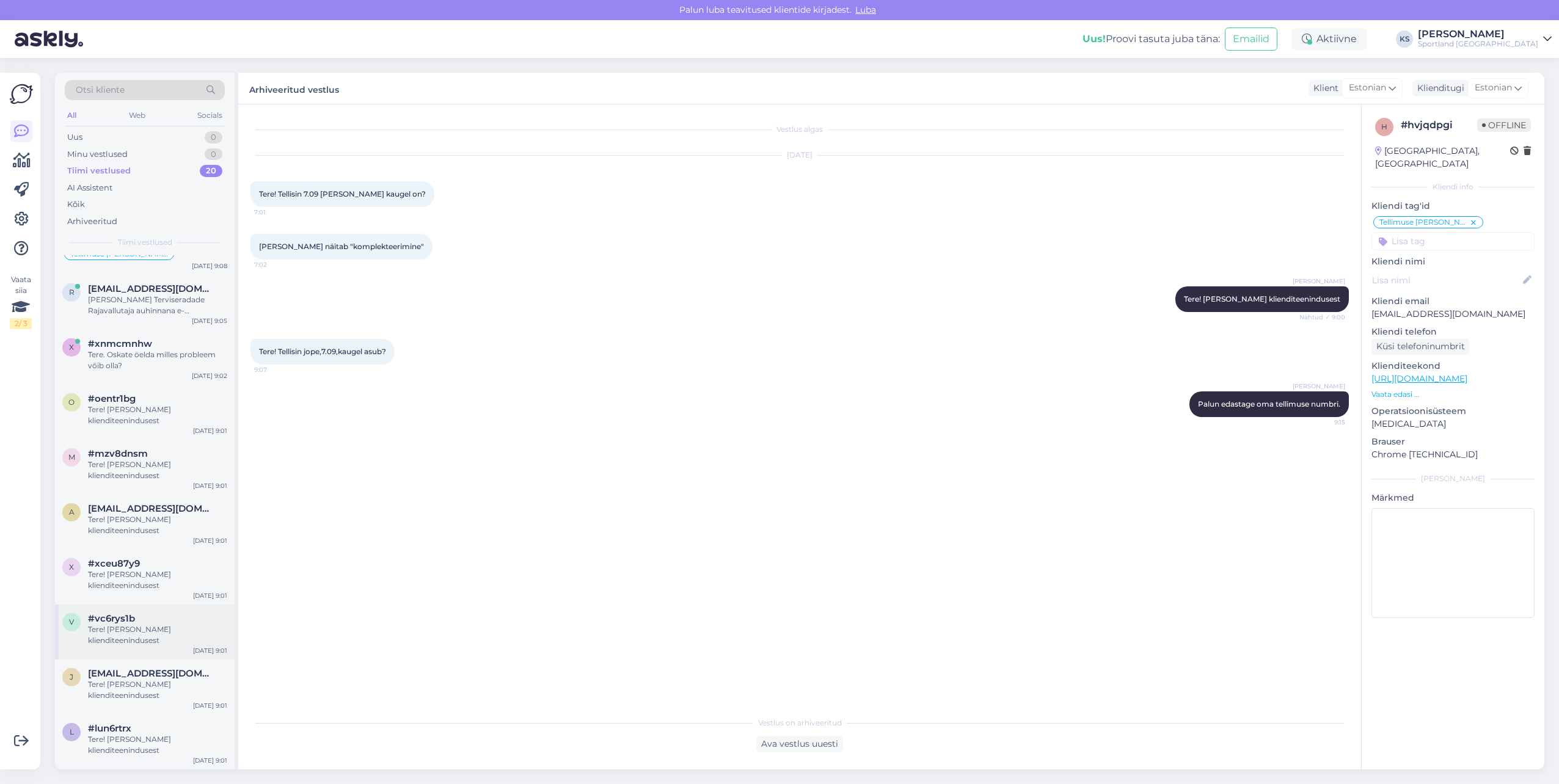
scroll to position [592, 0]
click at [150, 351] on div "Tere! [PERSON_NAME] klienditeenindusest" at bounding box center [157, 361] width 139 height 22
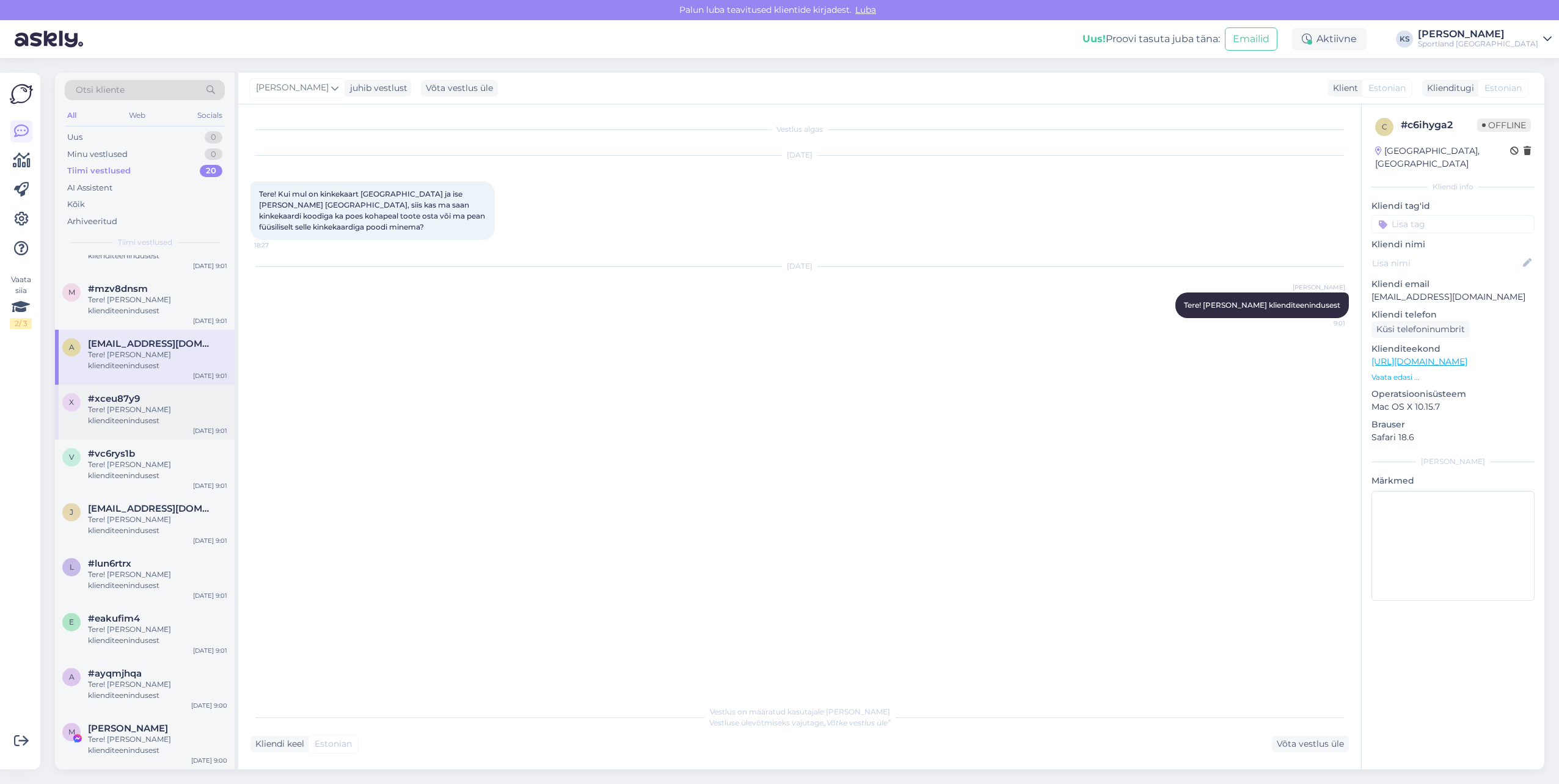
click at [152, 419] on div "Tere! [PERSON_NAME] klienditeenindusest" at bounding box center [157, 415] width 139 height 22
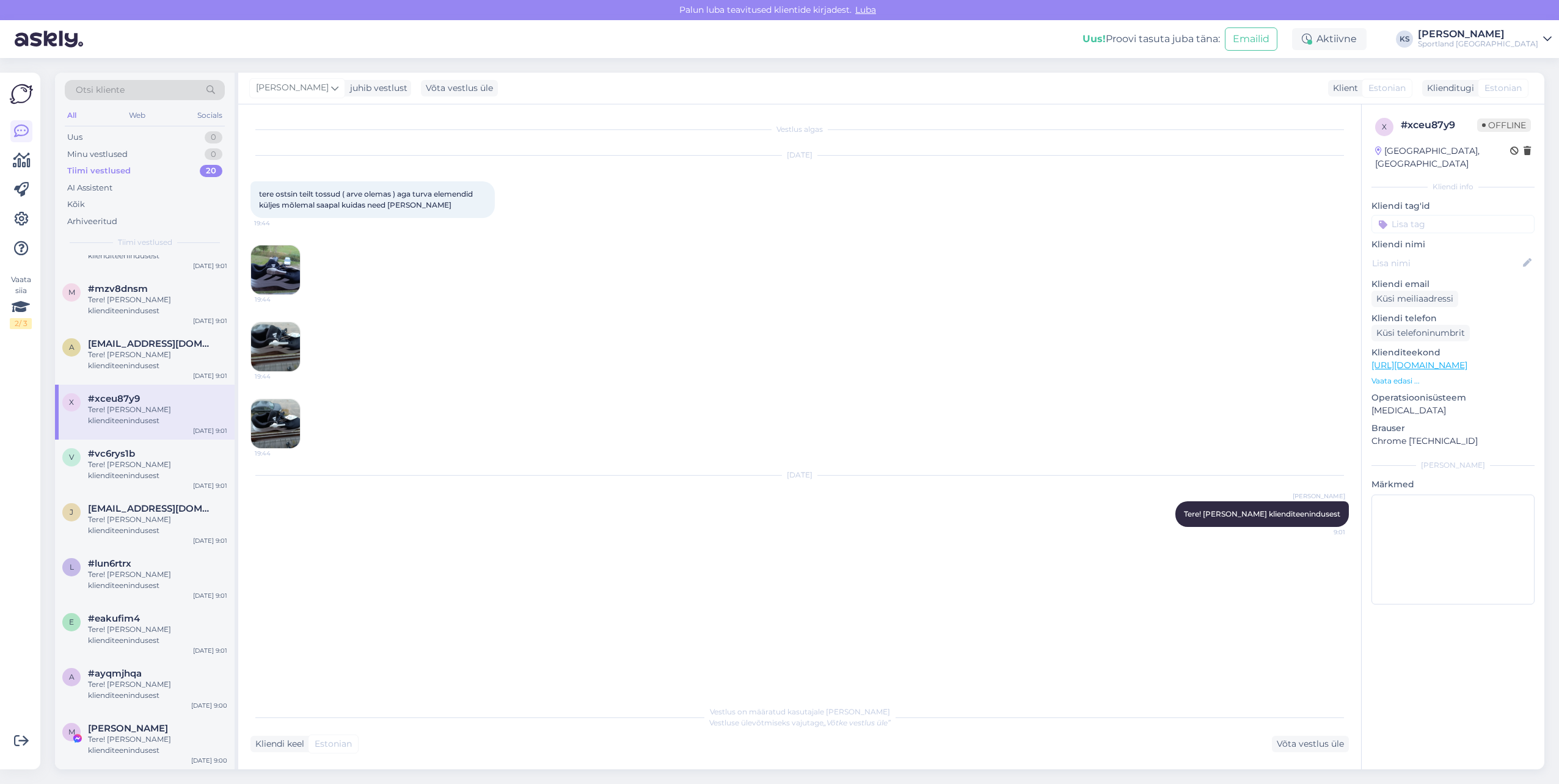
click at [153, 385] on div "x #xceu87y9 Tere! [PERSON_NAME] klienditeenindusest [DATE] 9:01" at bounding box center [145, 412] width 179 height 55
click at [275, 429] on img at bounding box center [275, 424] width 49 height 49
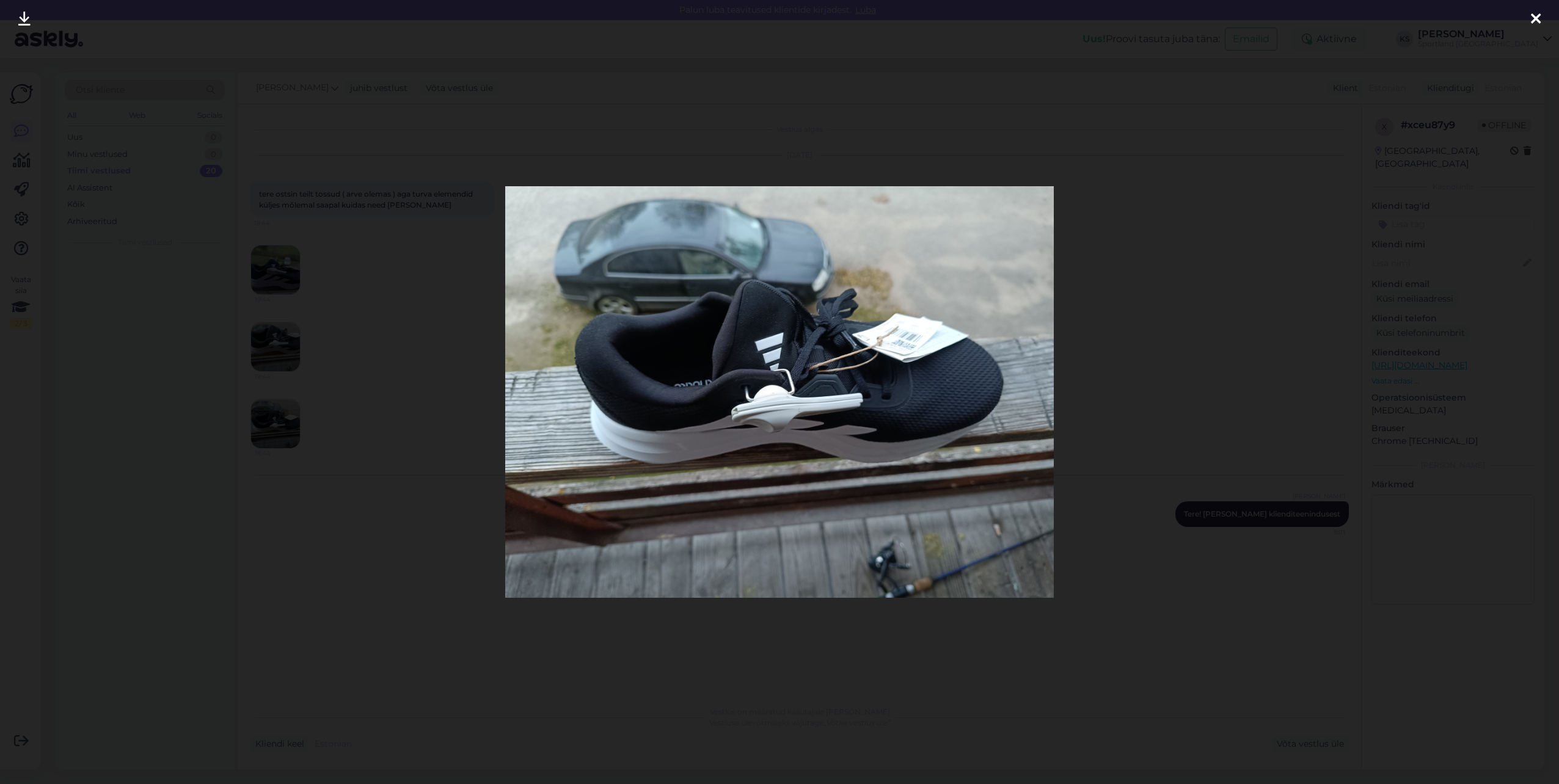
scroll to position [0, 0]
click at [1529, 20] on div at bounding box center [1535, 19] width 24 height 38
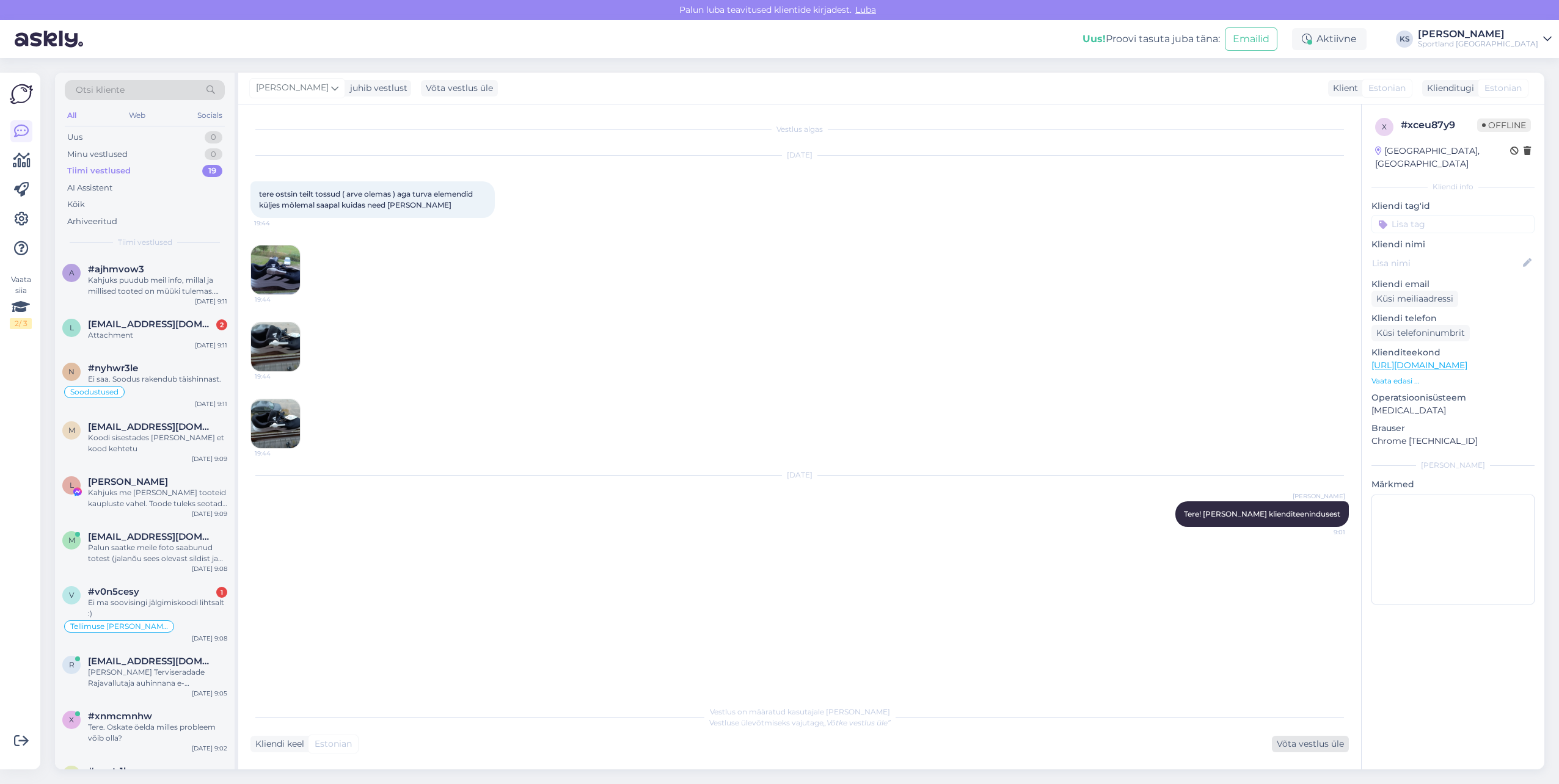
click at [1313, 738] on div "Võta vestlus üle" at bounding box center [1310, 744] width 77 height 17
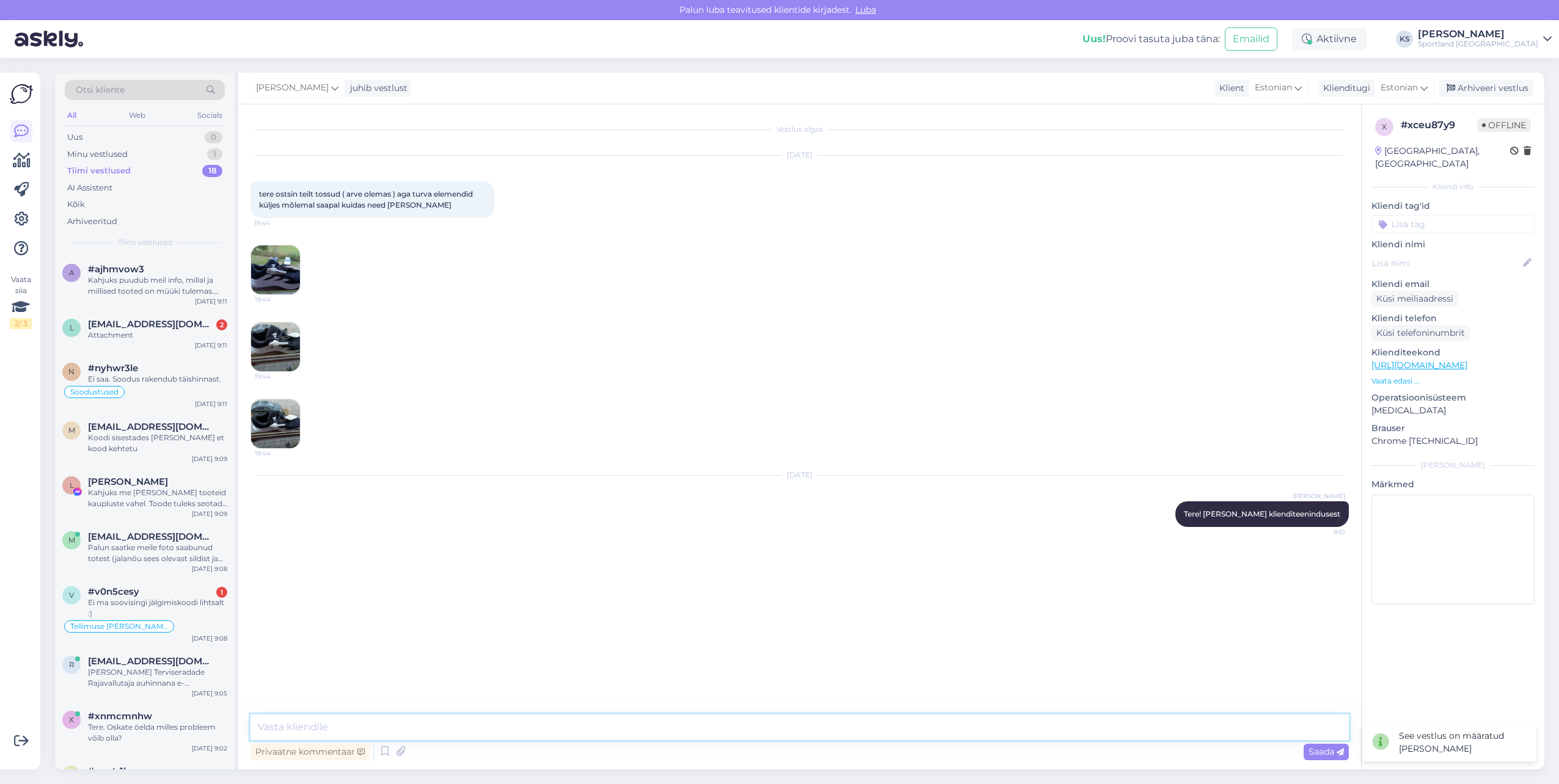
click at [901, 725] on textarea at bounding box center [800, 727] width 1099 height 25
type textarea "Palun täpsustage, kas ost oli sooritatud veebipoes või kaupluses kohapeal? Juhu…"
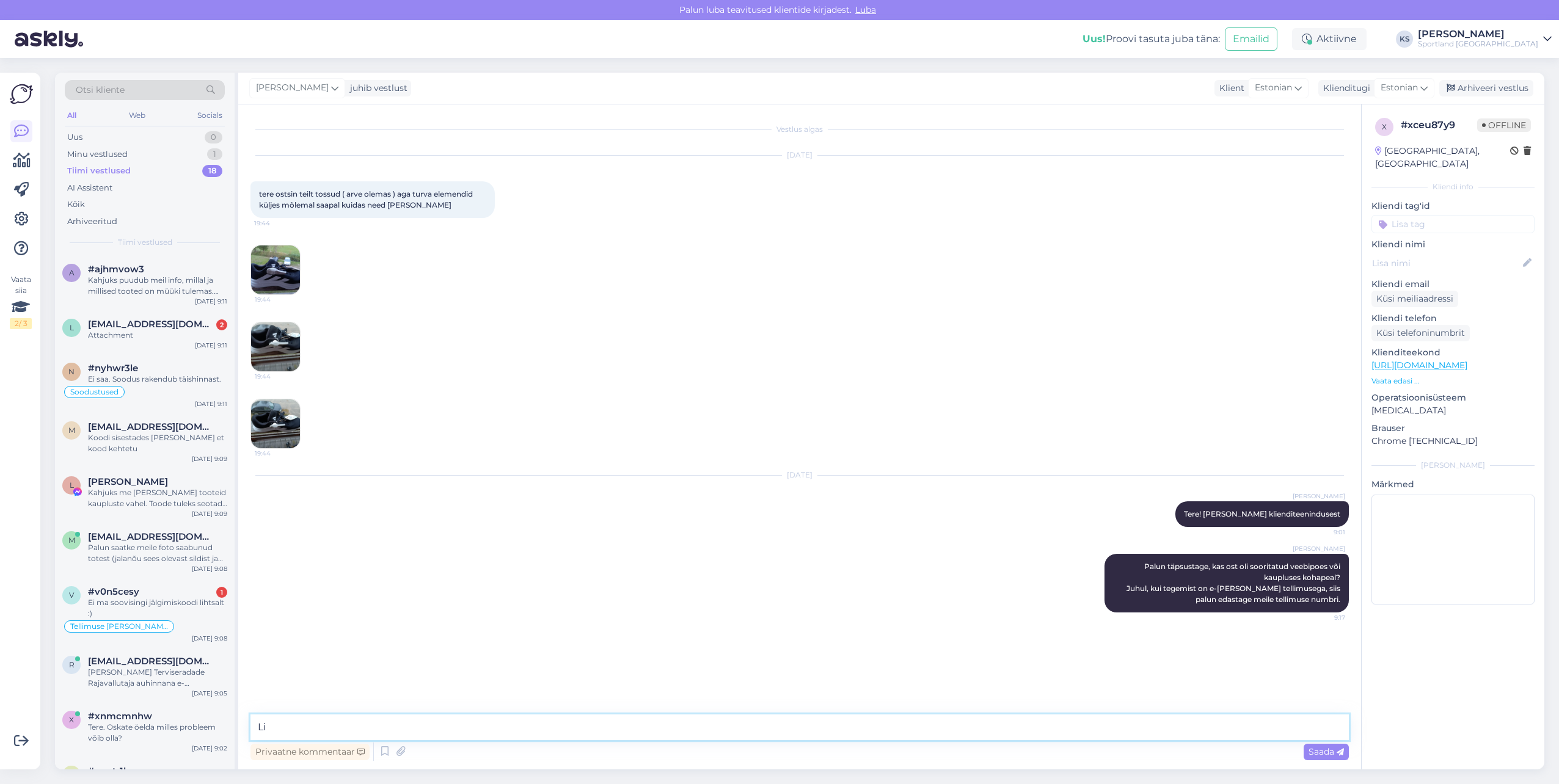
type textarea "L"
click at [1462, 215] on input at bounding box center [1453, 224] width 163 height 19
type input "prob"
click at [1462, 253] on span "Tellimuse probleemid" at bounding box center [1453, 257] width 79 height 7
click at [1477, 81] on div "Arhiveeri vestlus" at bounding box center [1486, 88] width 94 height 17
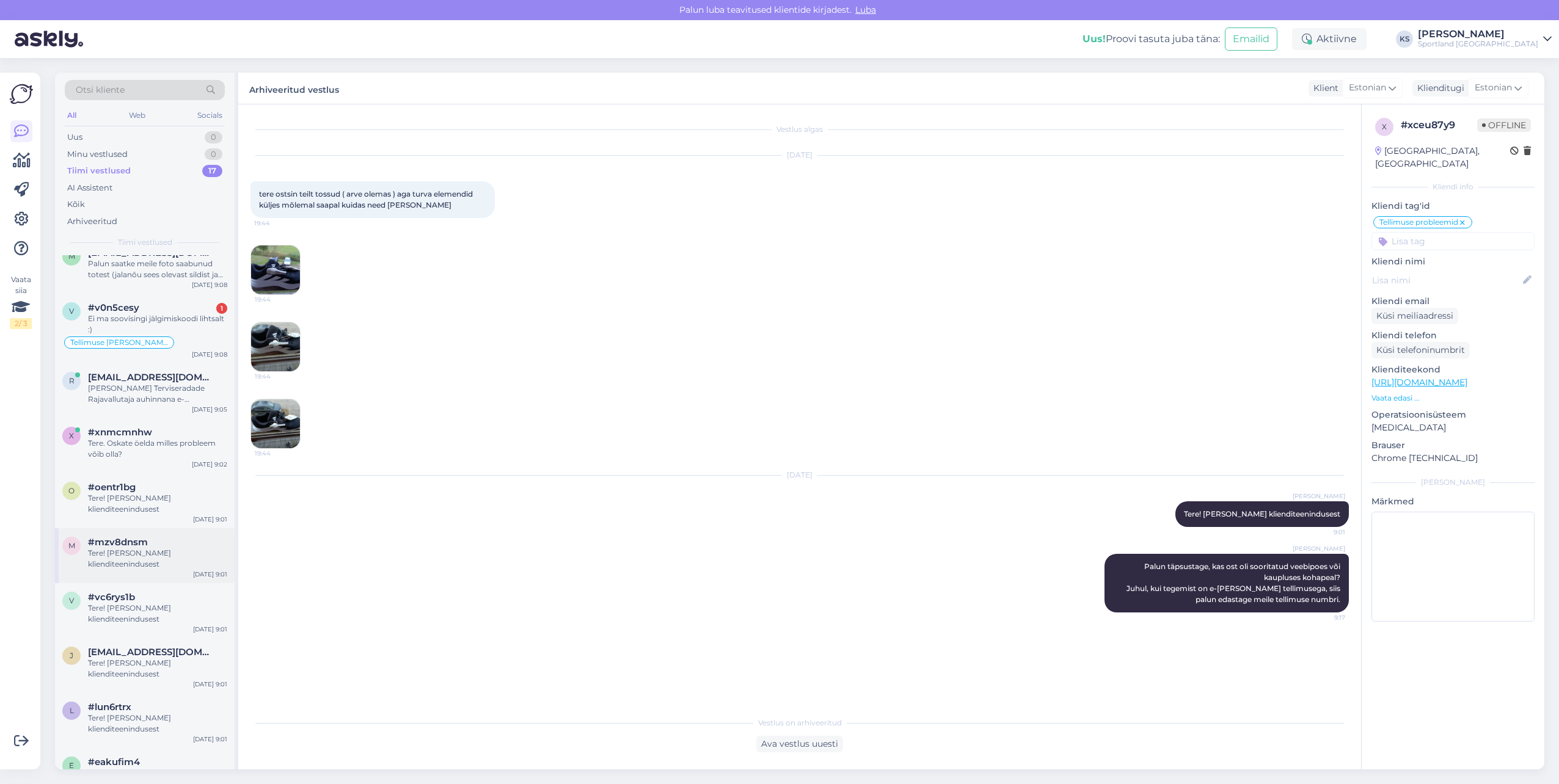
scroll to position [306, 0]
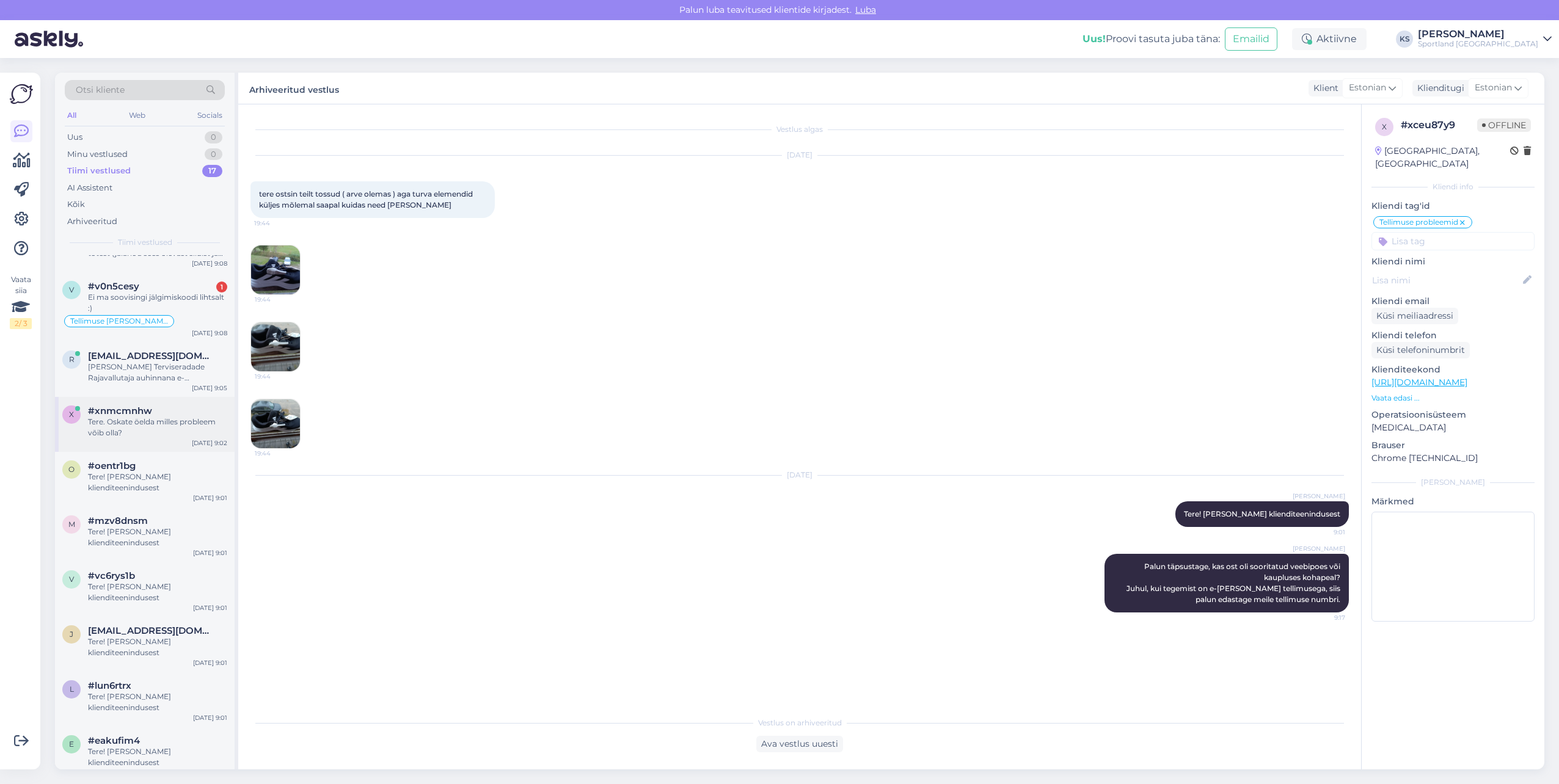
click at [145, 441] on div "x #xnmcmnhw Tere. Oskate öelda milles probleem võib olla? [DATE] 9:02" at bounding box center [145, 424] width 179 height 55
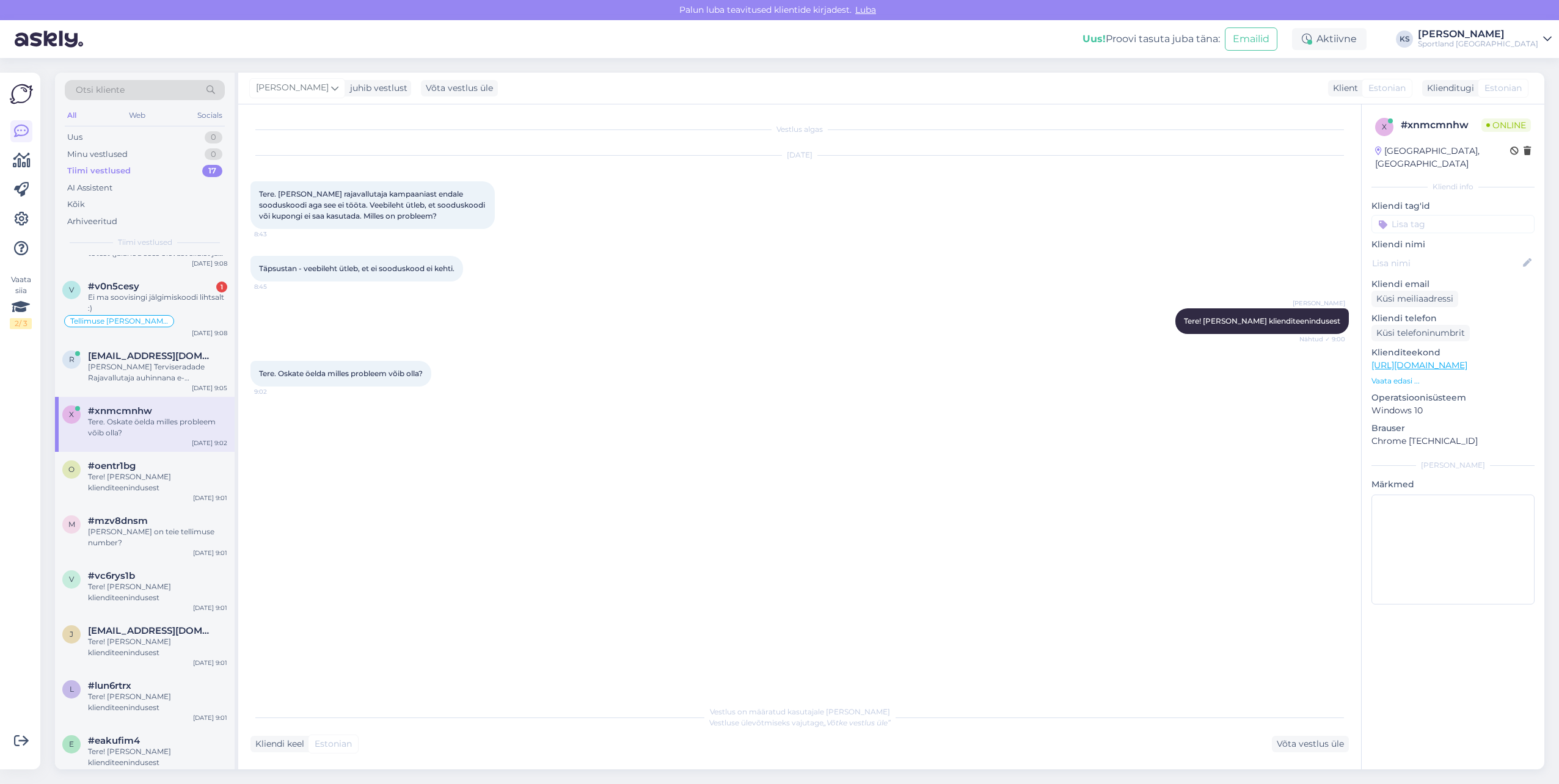
scroll to position [0, 0]
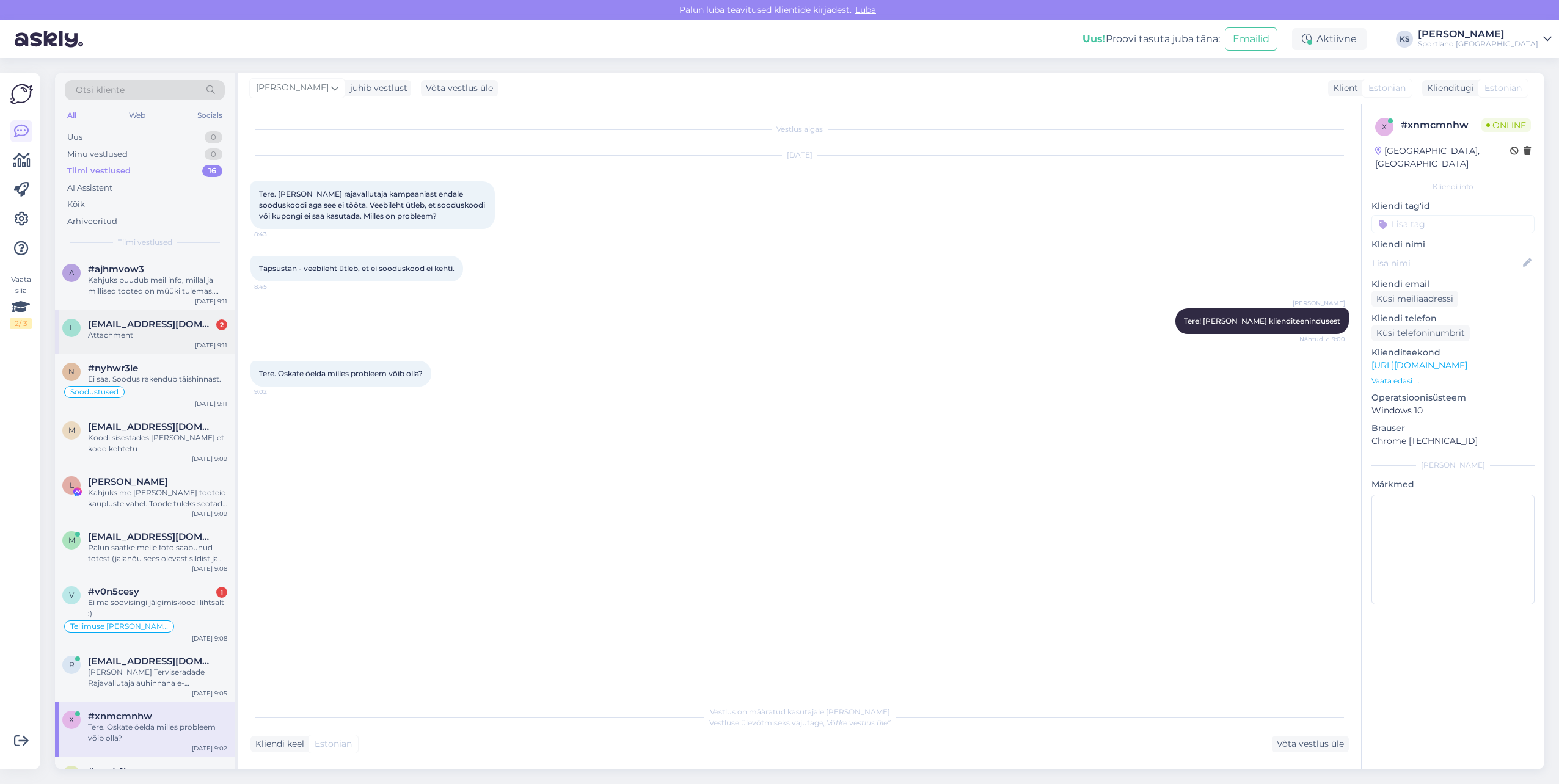
drag, startPoint x: 163, startPoint y: 288, endPoint x: 166, endPoint y: 319, distance: 31.1
click at [163, 288] on div "Kahjuks puudub meil info, millal ja millised tooted on müüki tulemas. Väga vaba…" at bounding box center [157, 286] width 139 height 22
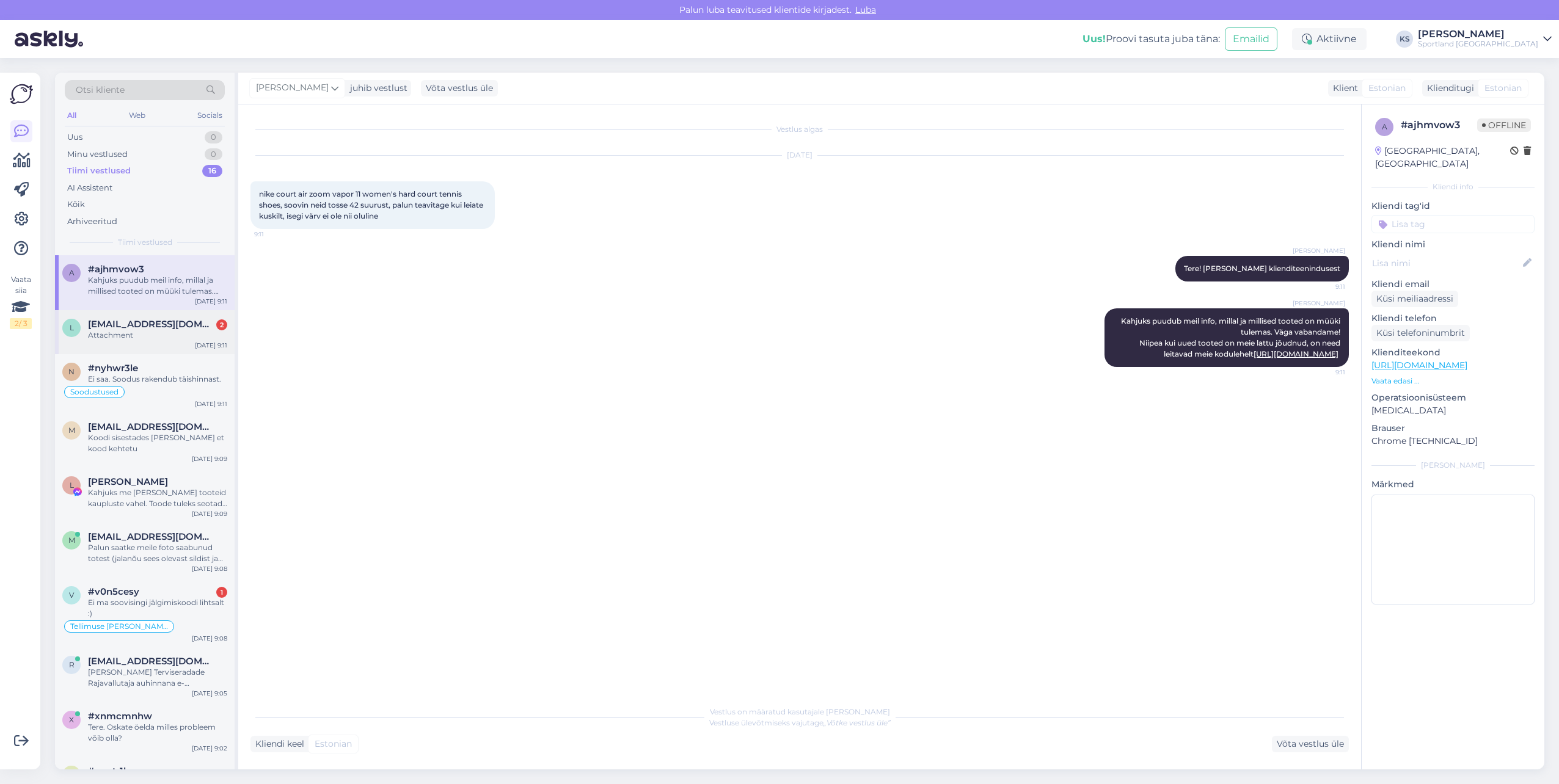
click at [172, 334] on div "Attachment" at bounding box center [157, 335] width 139 height 11
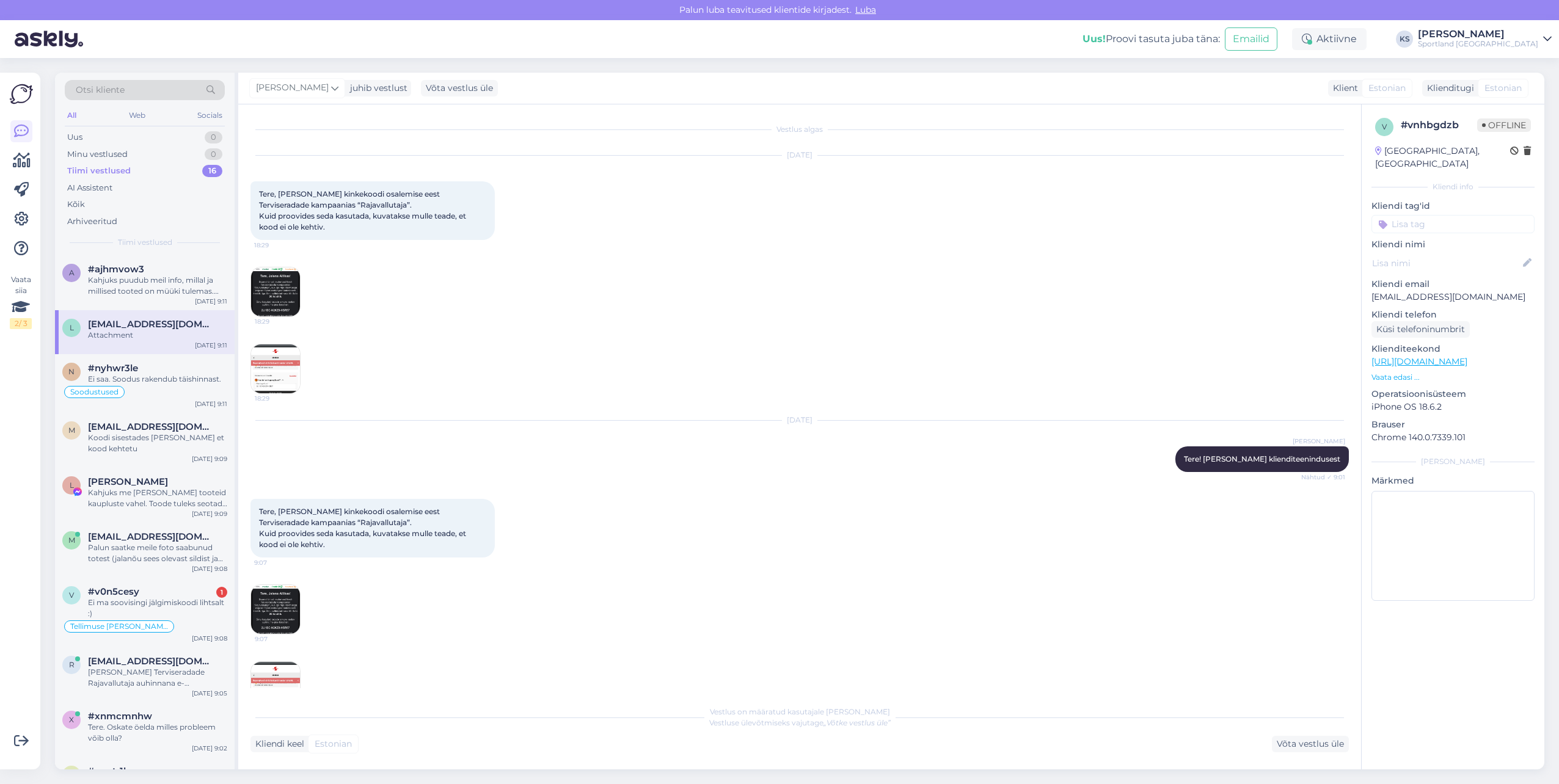
scroll to position [114, 0]
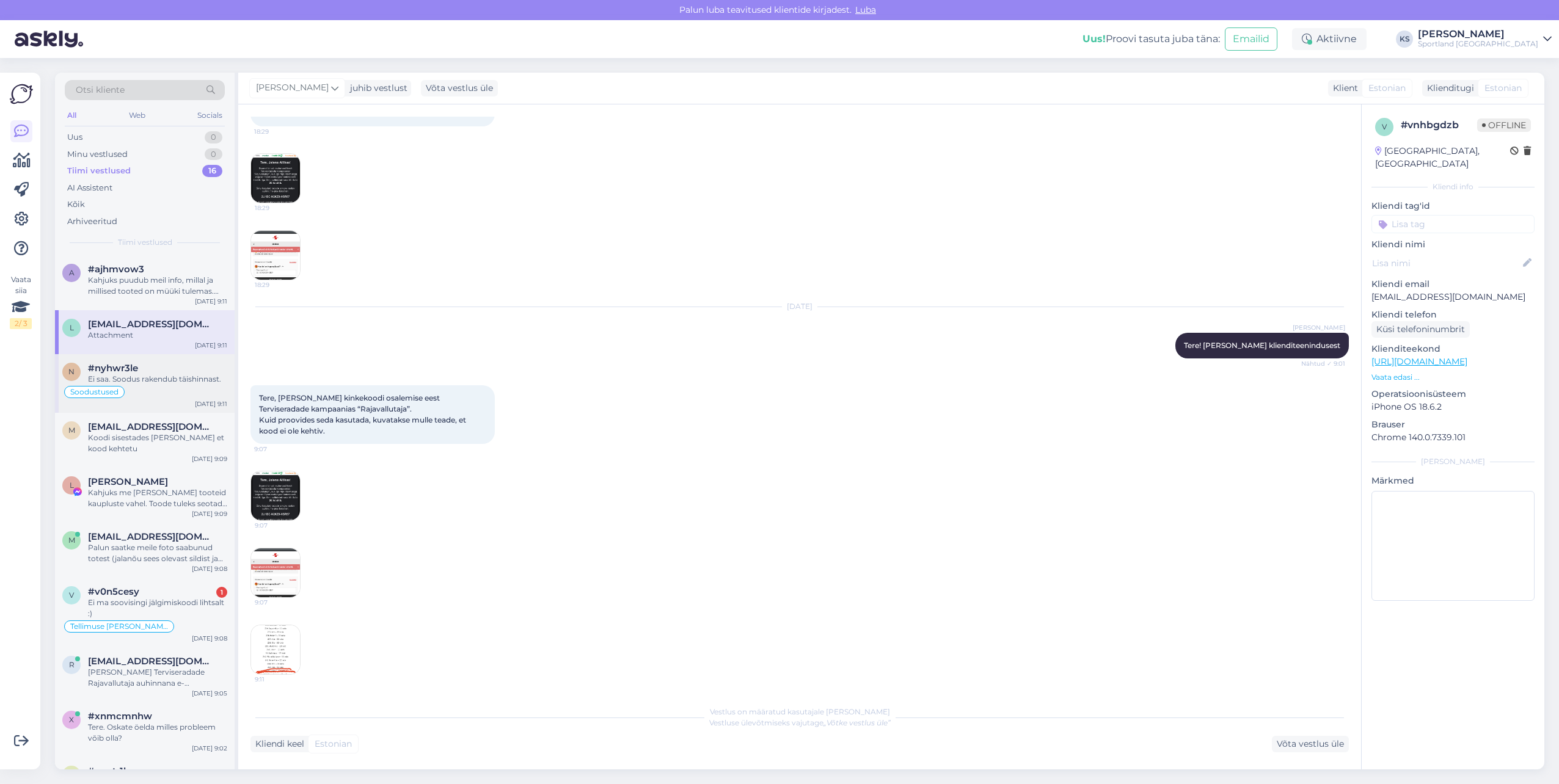
click at [153, 387] on div "Soodustused" at bounding box center [145, 392] width 165 height 15
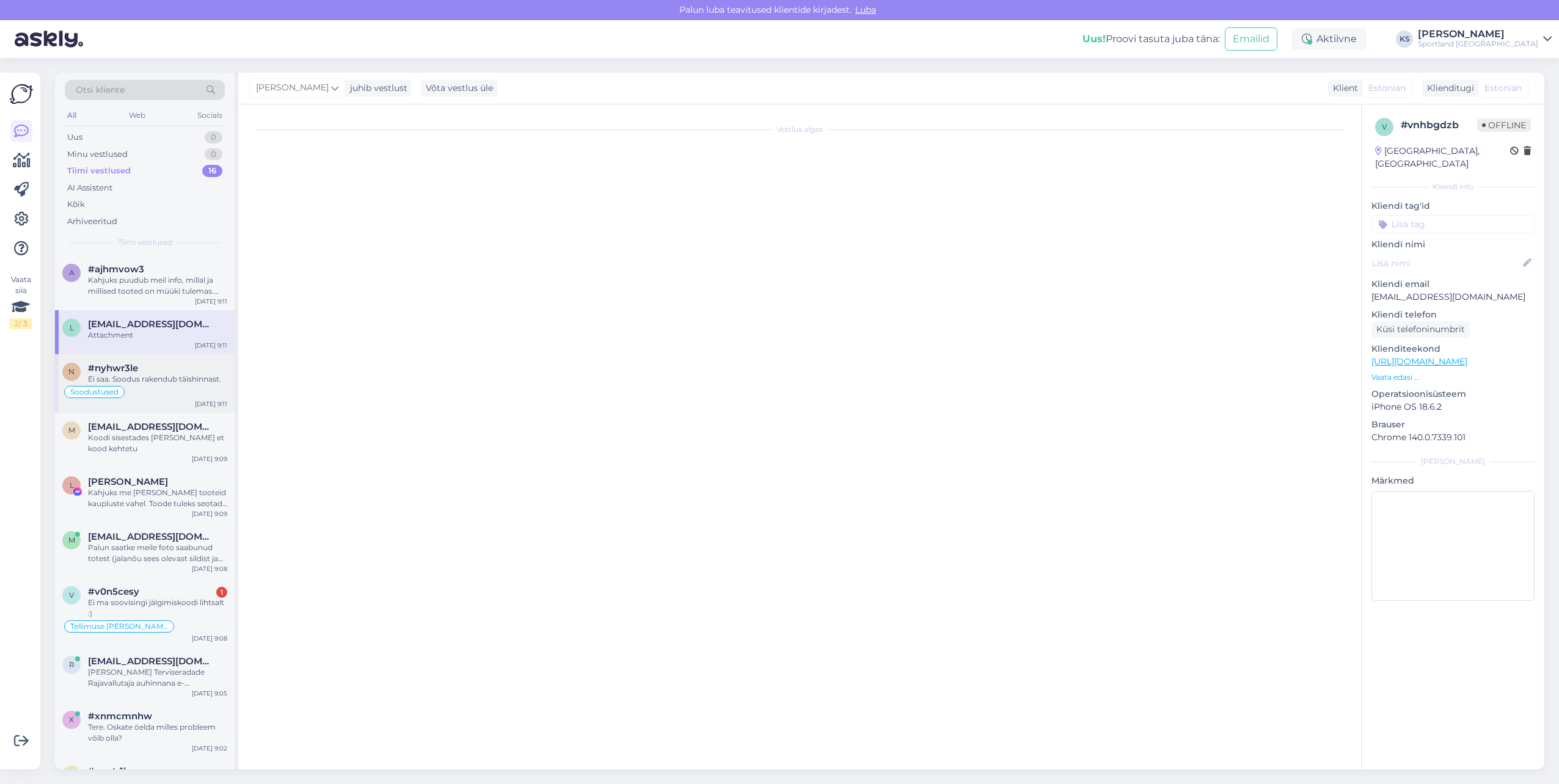
scroll to position [0, 0]
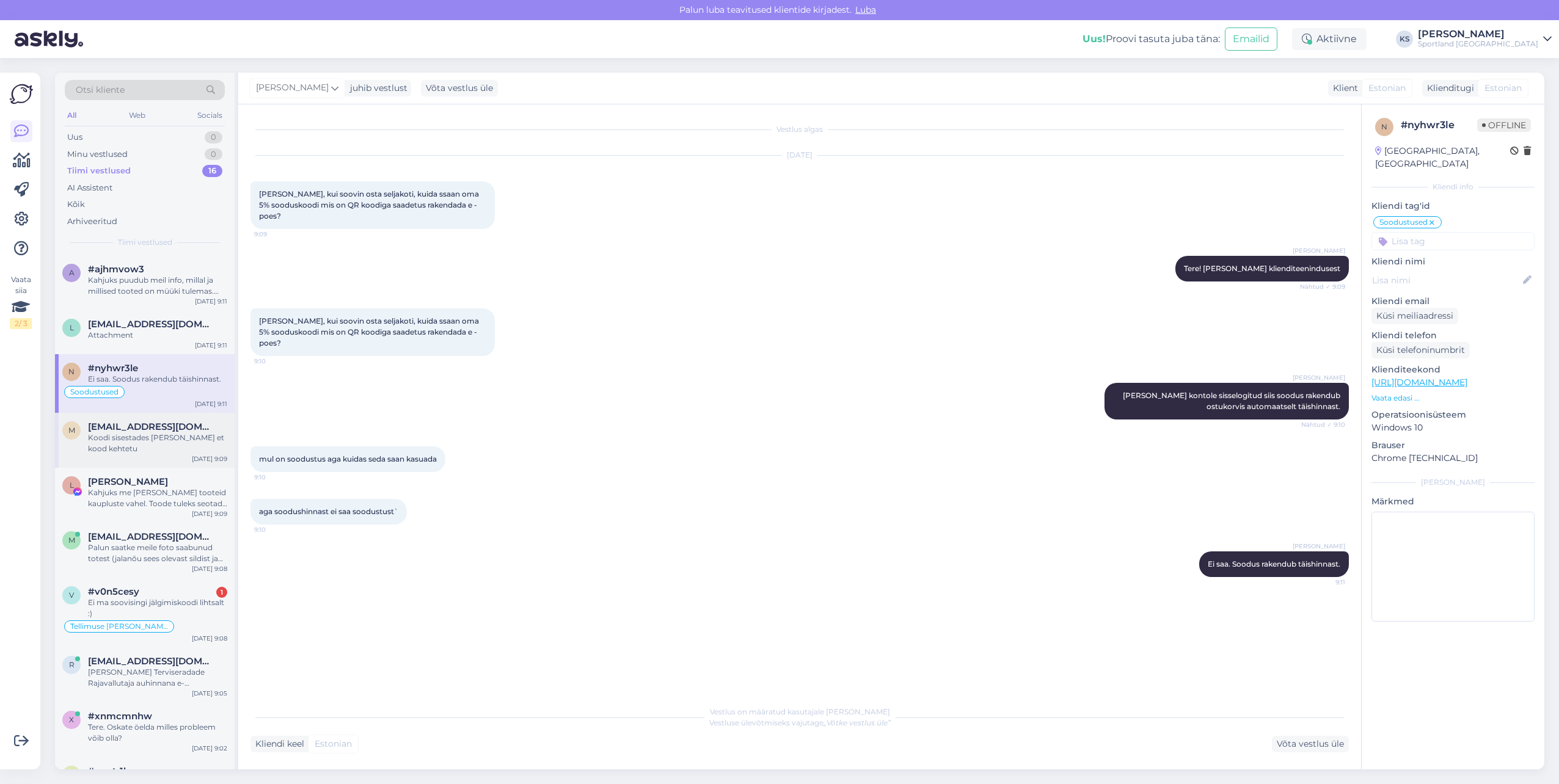
click at [172, 418] on div "m [EMAIL_ADDRESS][DOMAIN_NAME] Koodi sisestades [PERSON_NAME] et kood kehtetu […" at bounding box center [145, 440] width 179 height 55
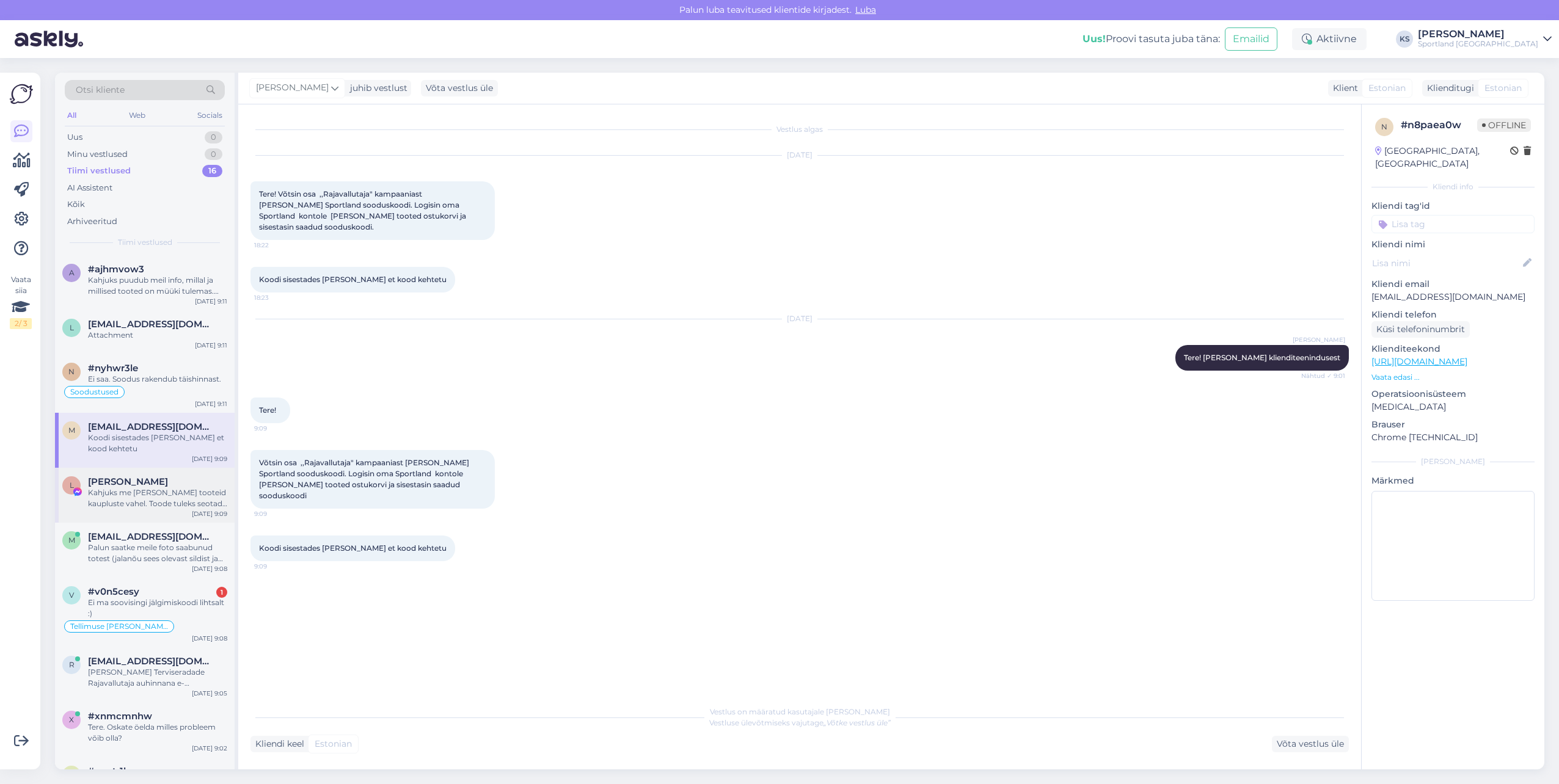
click at [165, 481] on div "[PERSON_NAME]" at bounding box center [157, 482] width 139 height 11
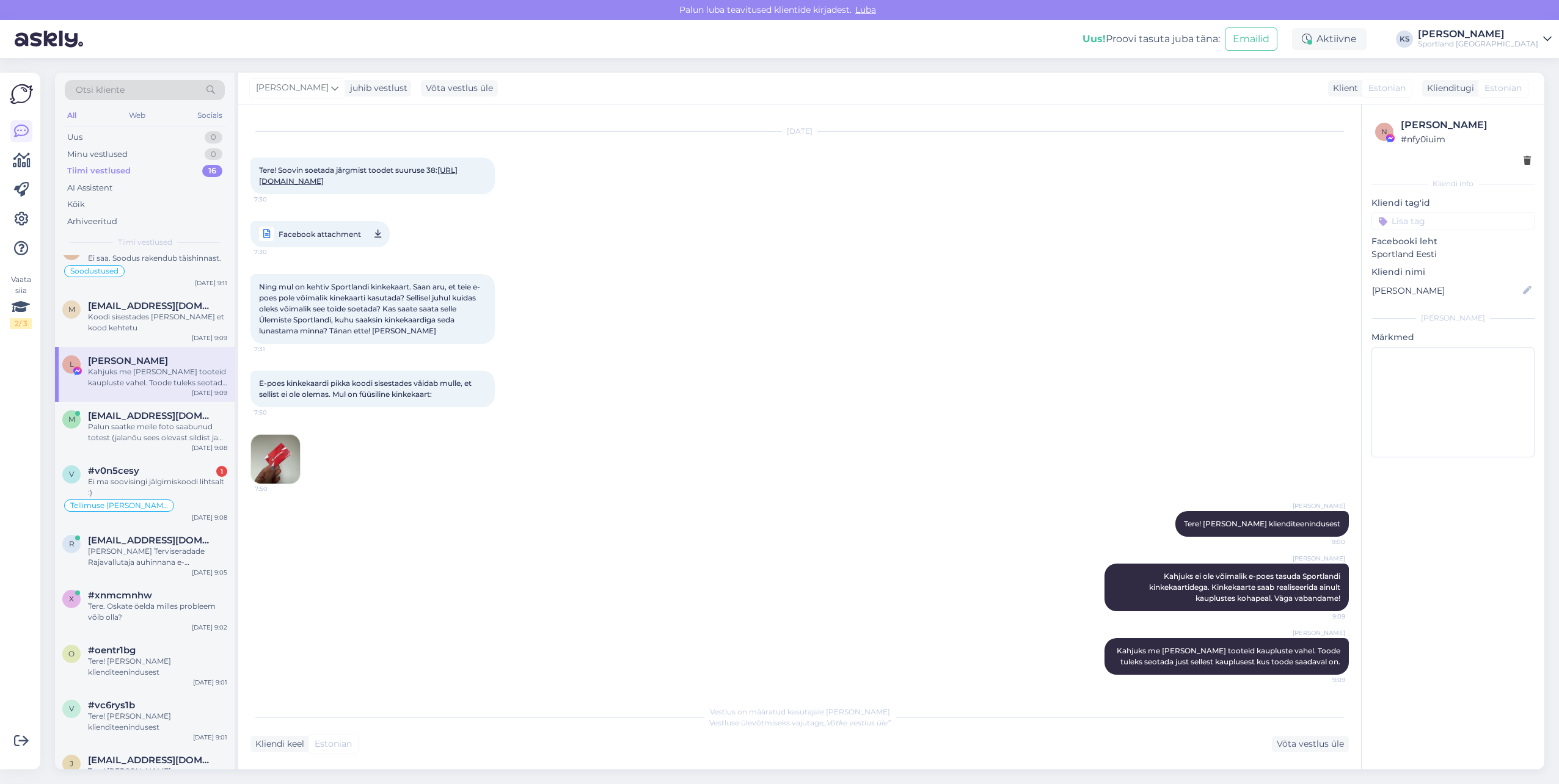
scroll to position [122, 0]
click at [276, 449] on img at bounding box center [275, 459] width 49 height 49
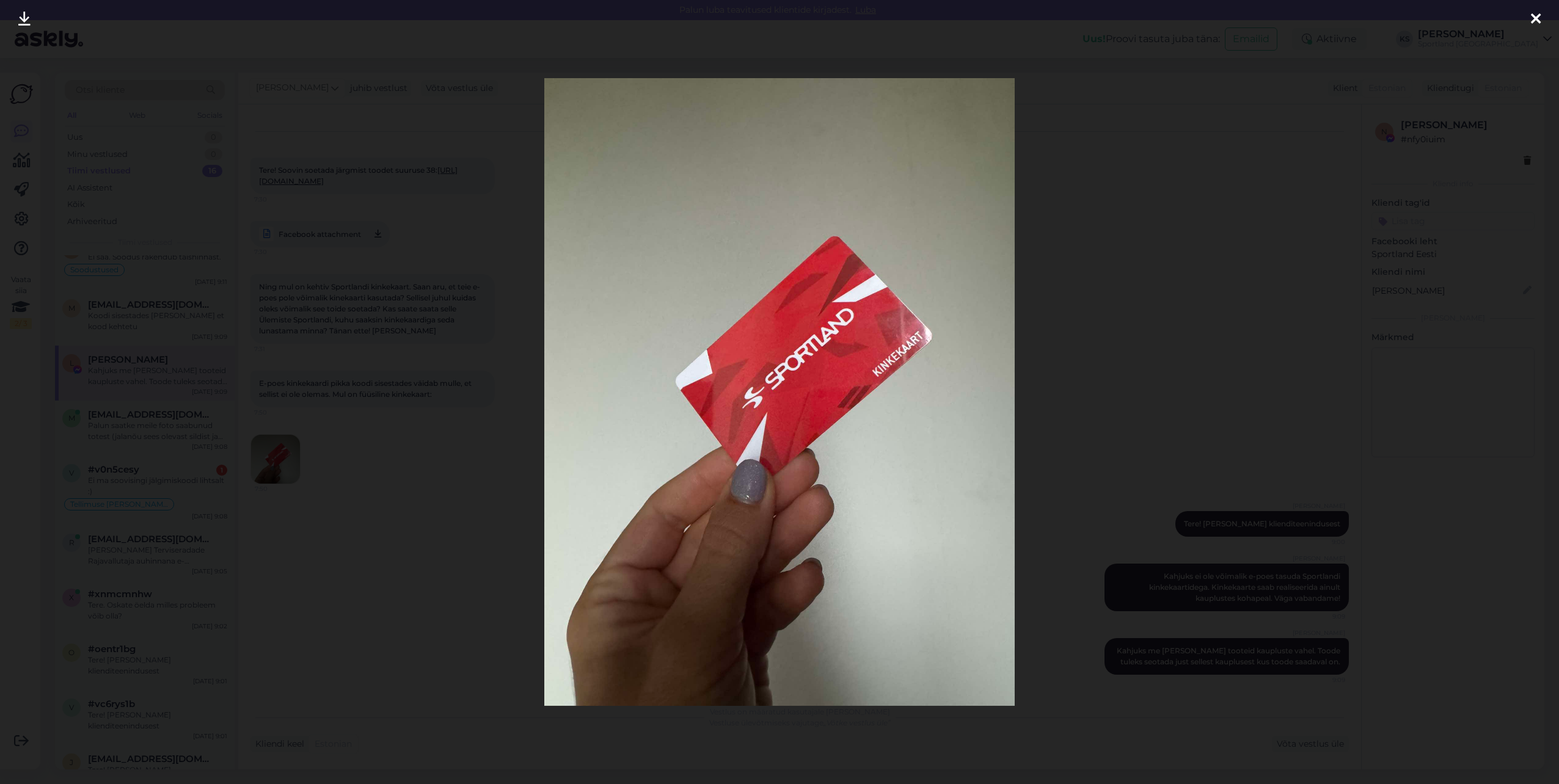
click at [1527, 20] on div at bounding box center [1535, 19] width 24 height 38
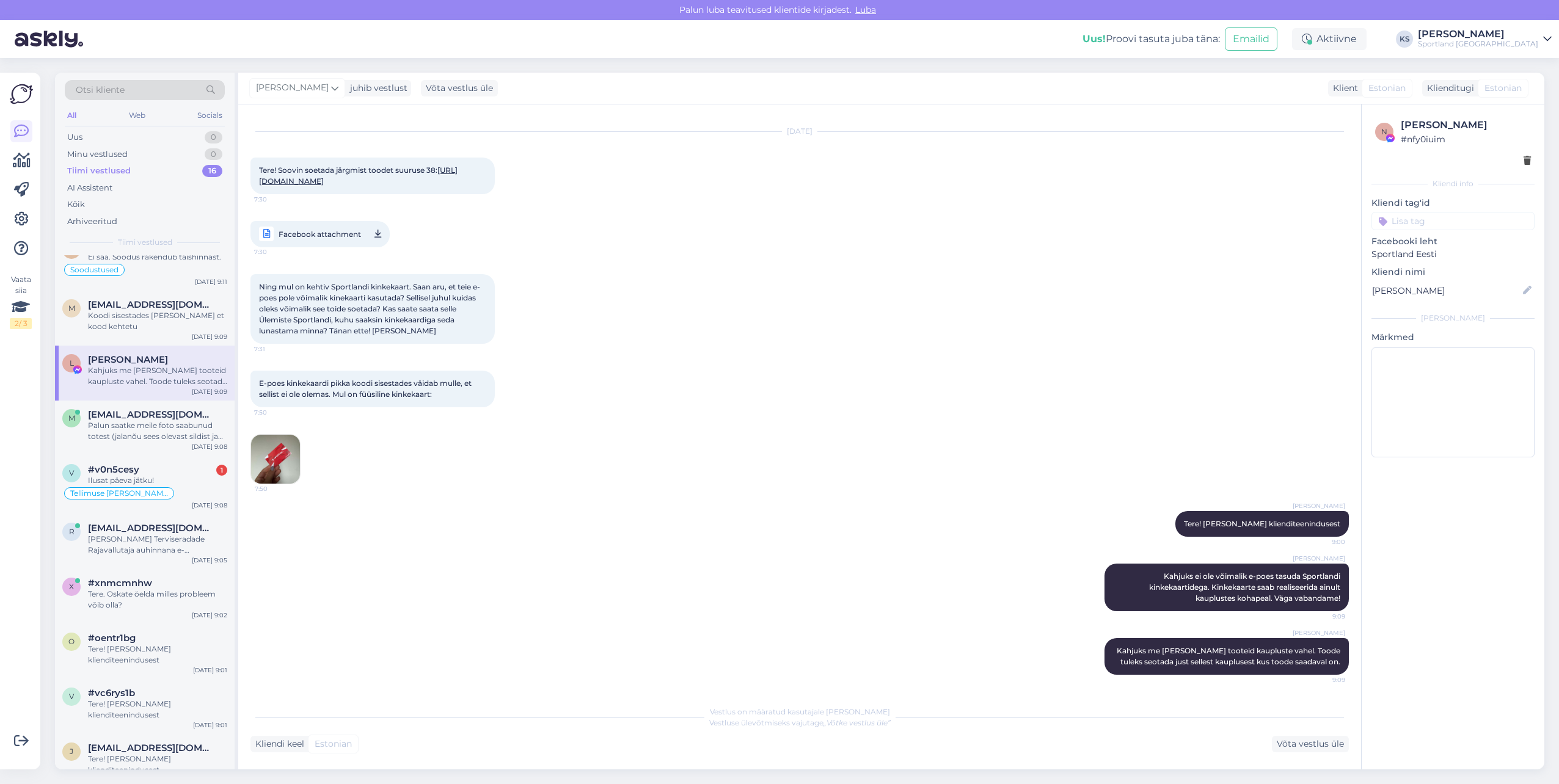
click at [1448, 217] on input at bounding box center [1453, 222] width 163 height 19
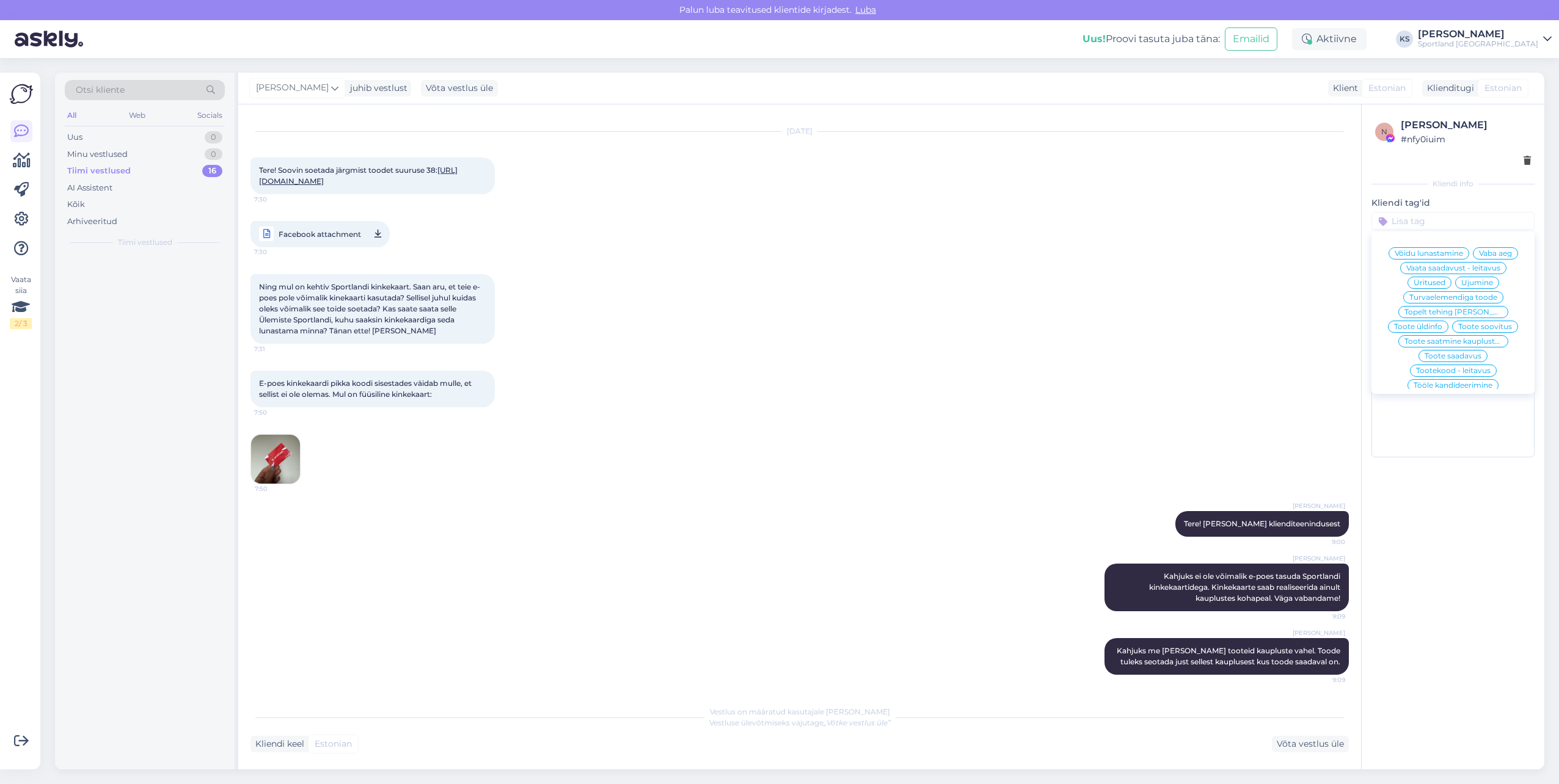
scroll to position [0, 0]
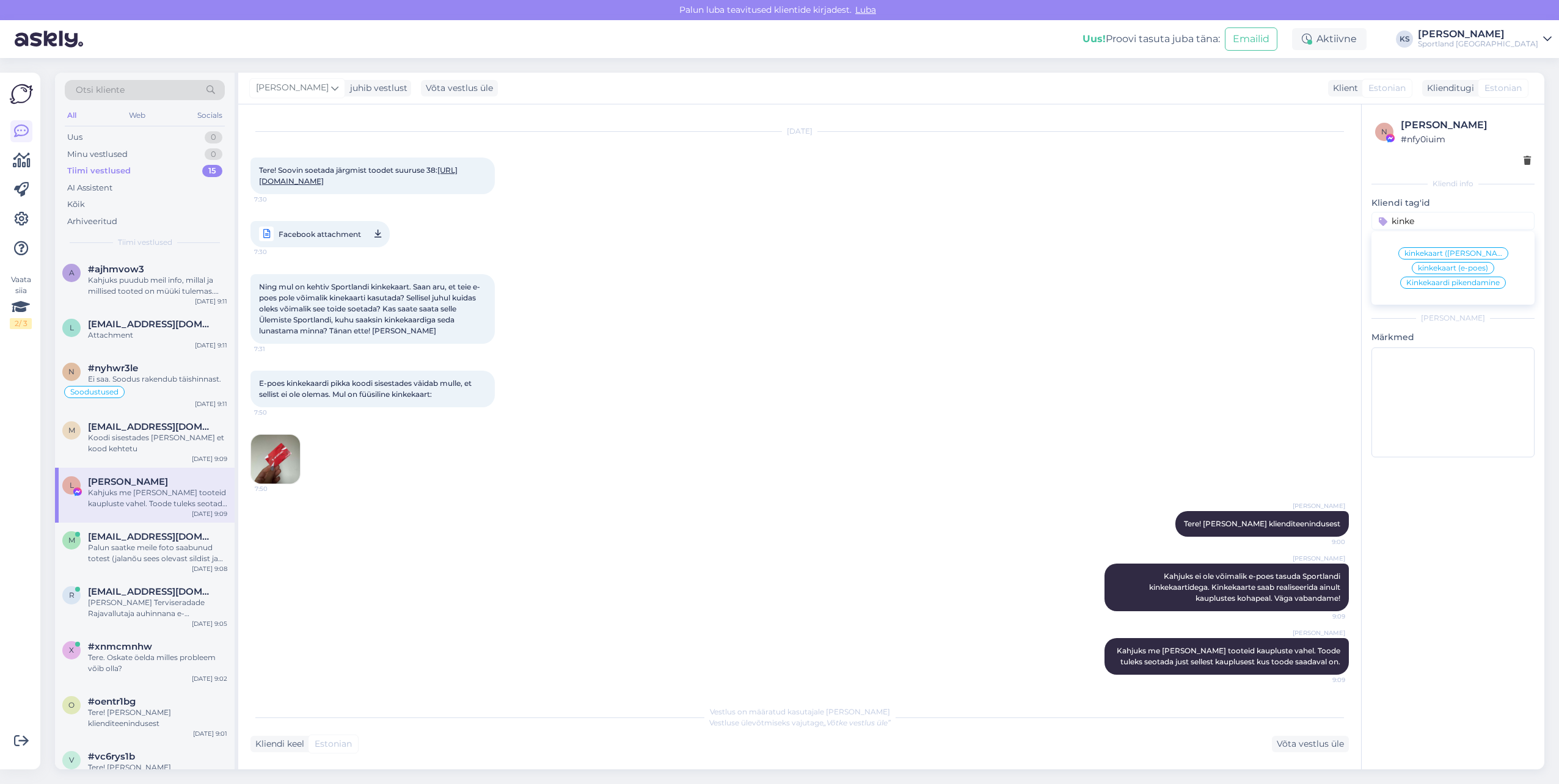
type input "kinke"
click at [1458, 270] on span "kinkekaart (e-poes)" at bounding box center [1453, 268] width 71 height 7
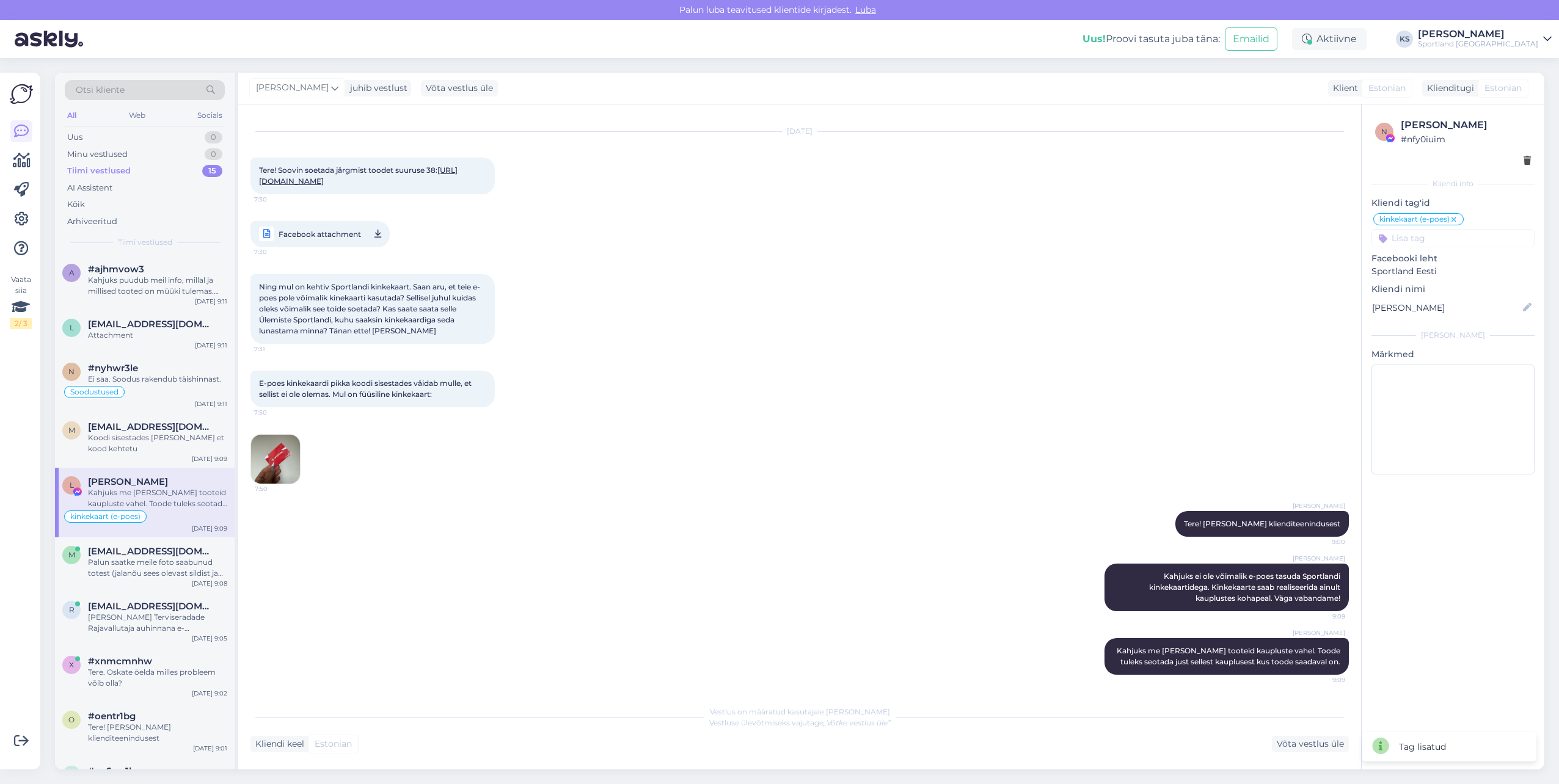
click at [1482, 241] on input at bounding box center [1453, 238] width 163 height 19
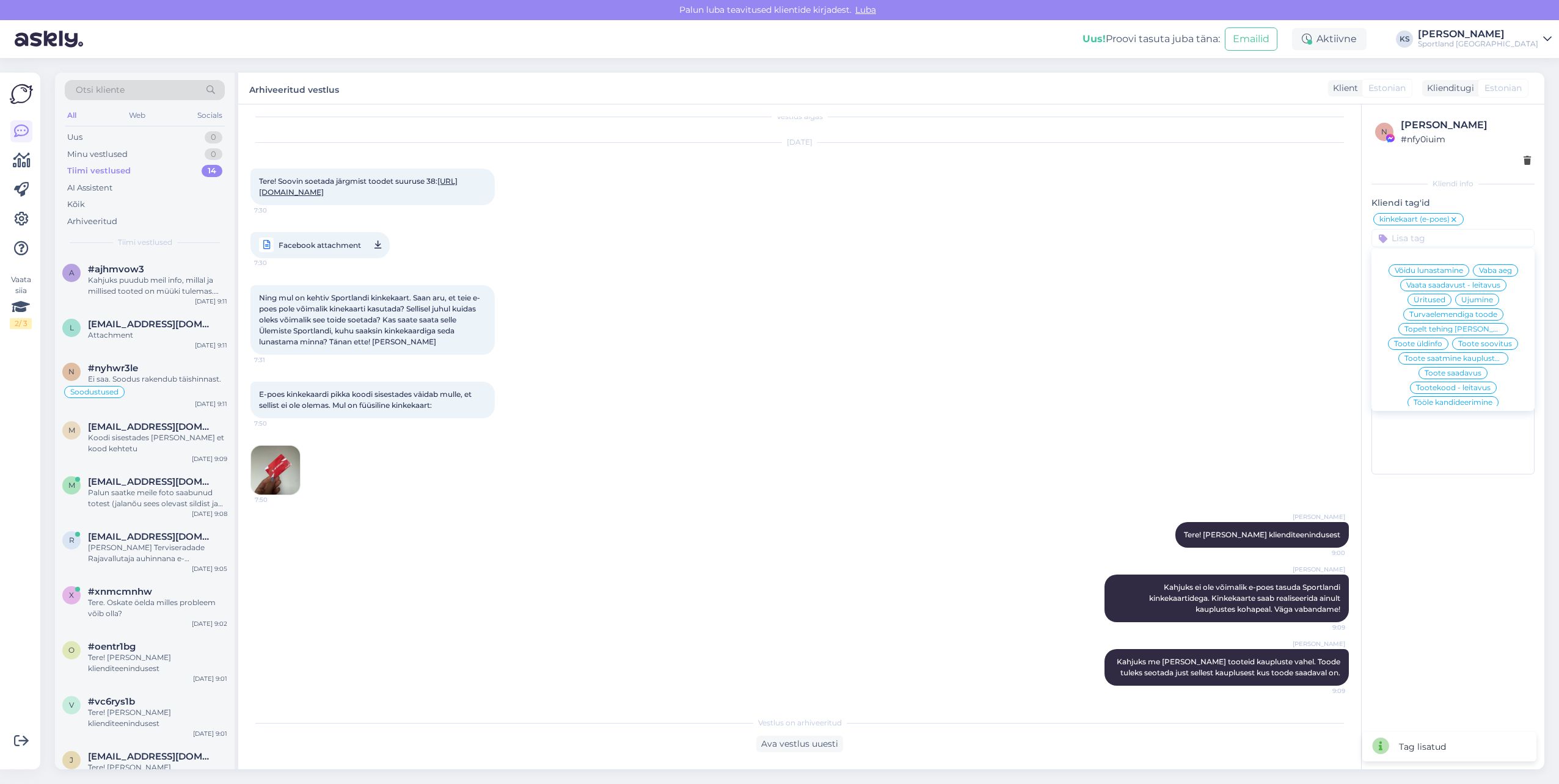
scroll to position [24, 0]
type input "saat"
click at [1440, 272] on span "Toote saatmine kaupluste vahel" at bounding box center [1453, 270] width 98 height 7
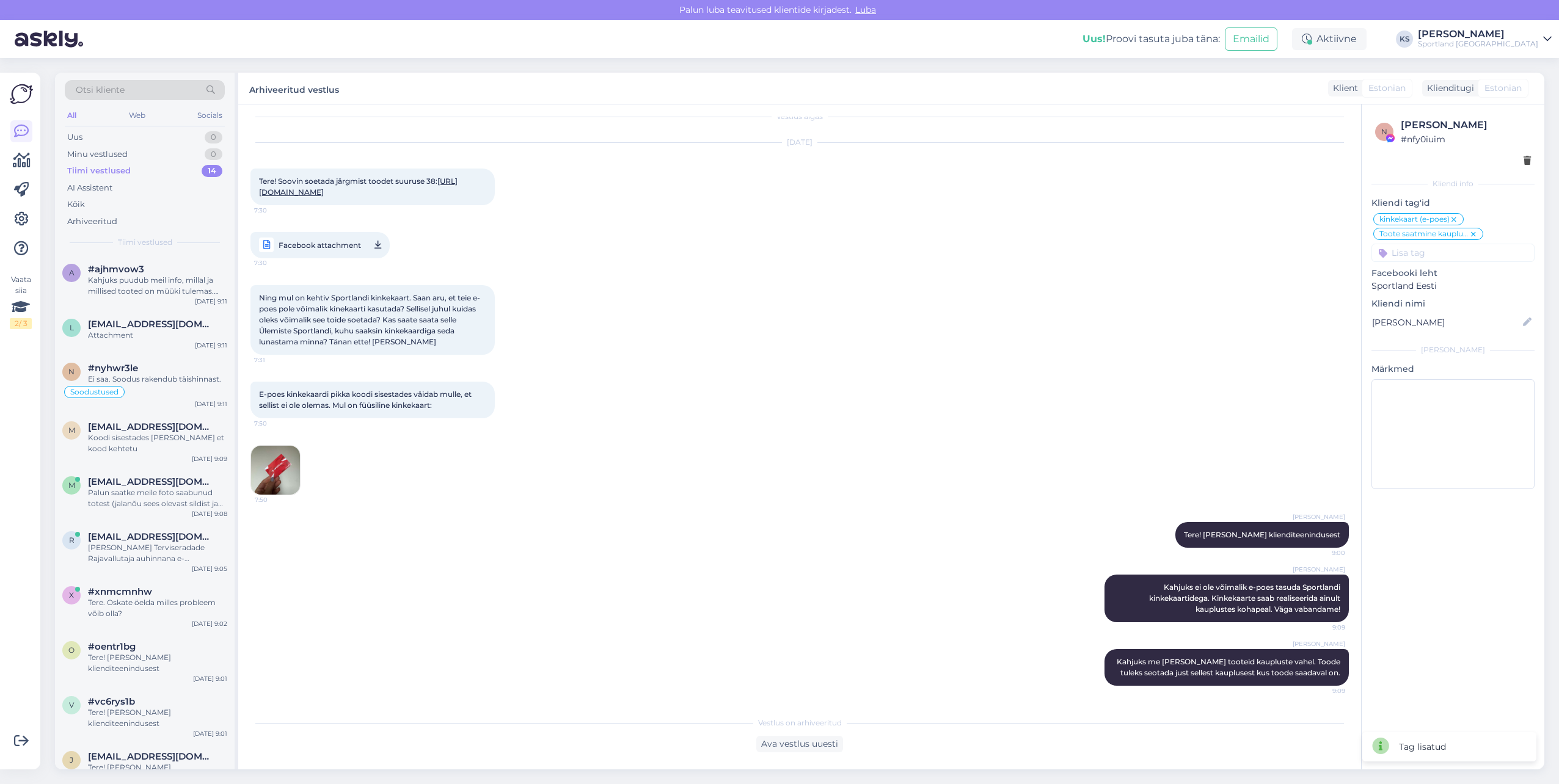
click at [1474, 235] on icon at bounding box center [1474, 235] width 7 height 10
click at [1456, 241] on input at bounding box center [1453, 238] width 163 height 19
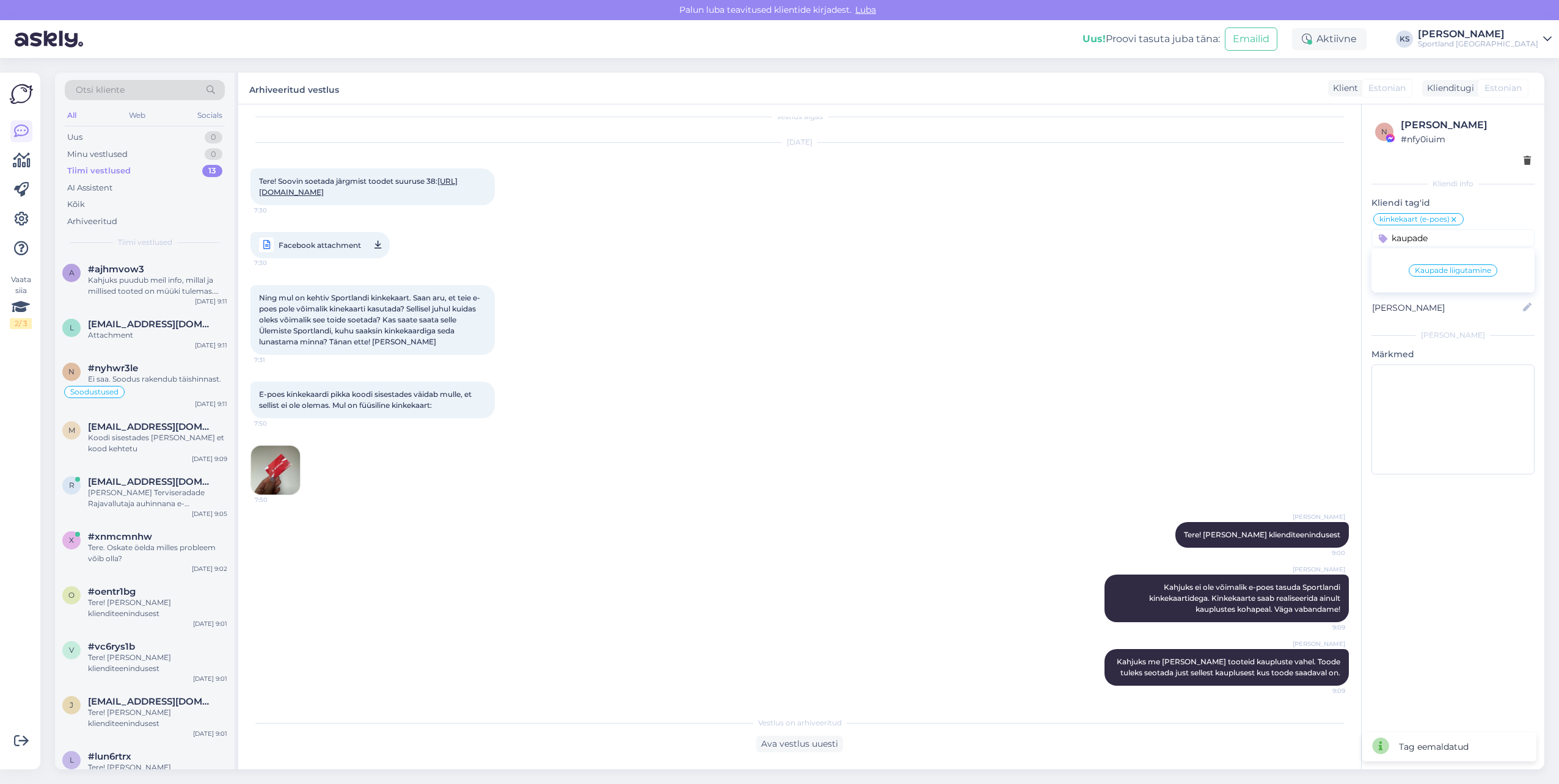
type input "kaupade"
click at [1428, 264] on div "Kaupade liigutamine" at bounding box center [1453, 270] width 89 height 12
click at [806, 749] on div "Ava vestlus uuesti" at bounding box center [800, 744] width 87 height 17
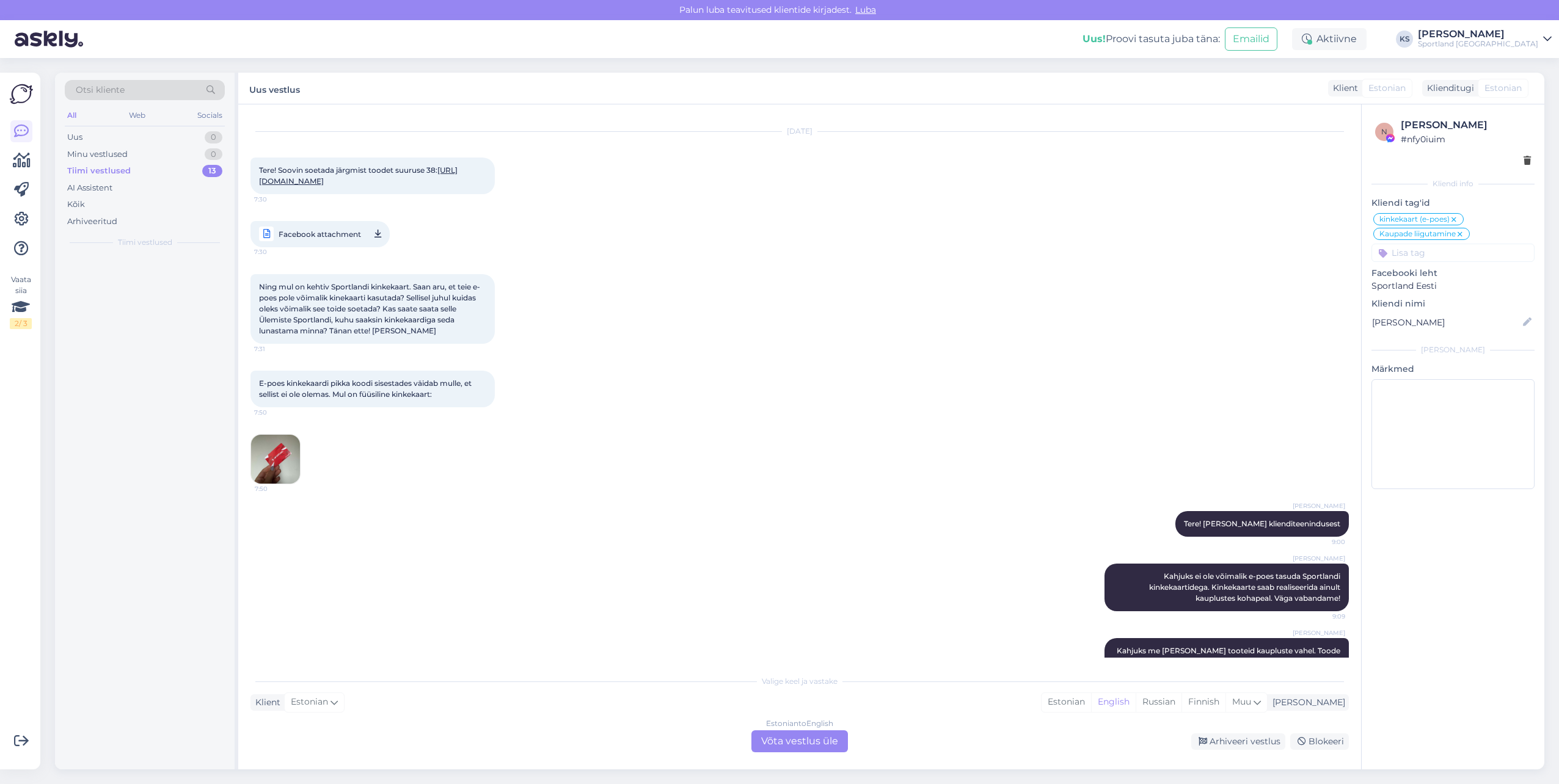
scroll to position [35, 0]
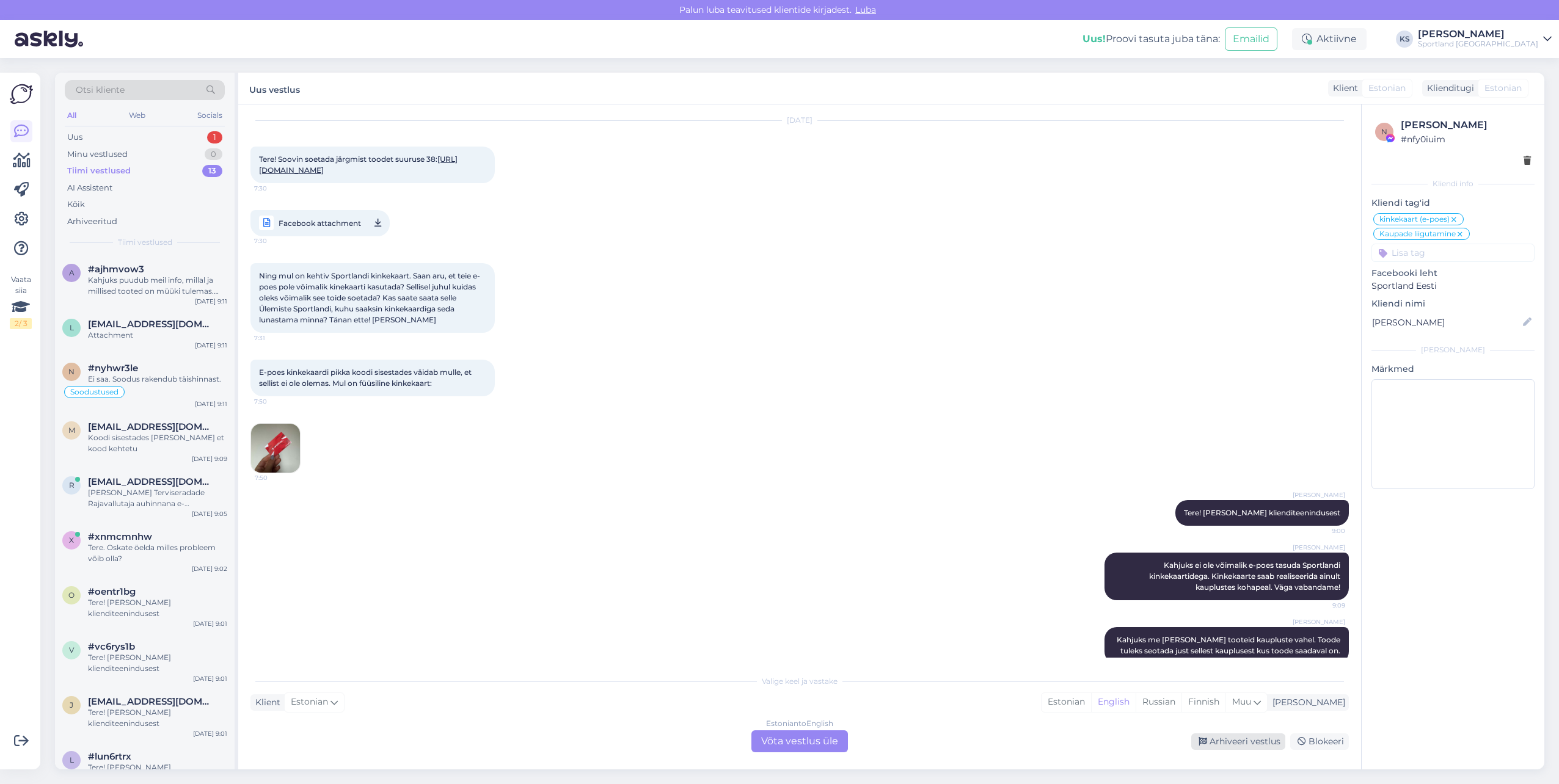
click at [1243, 743] on div "Arhiveeri vestlus" at bounding box center [1238, 741] width 94 height 17
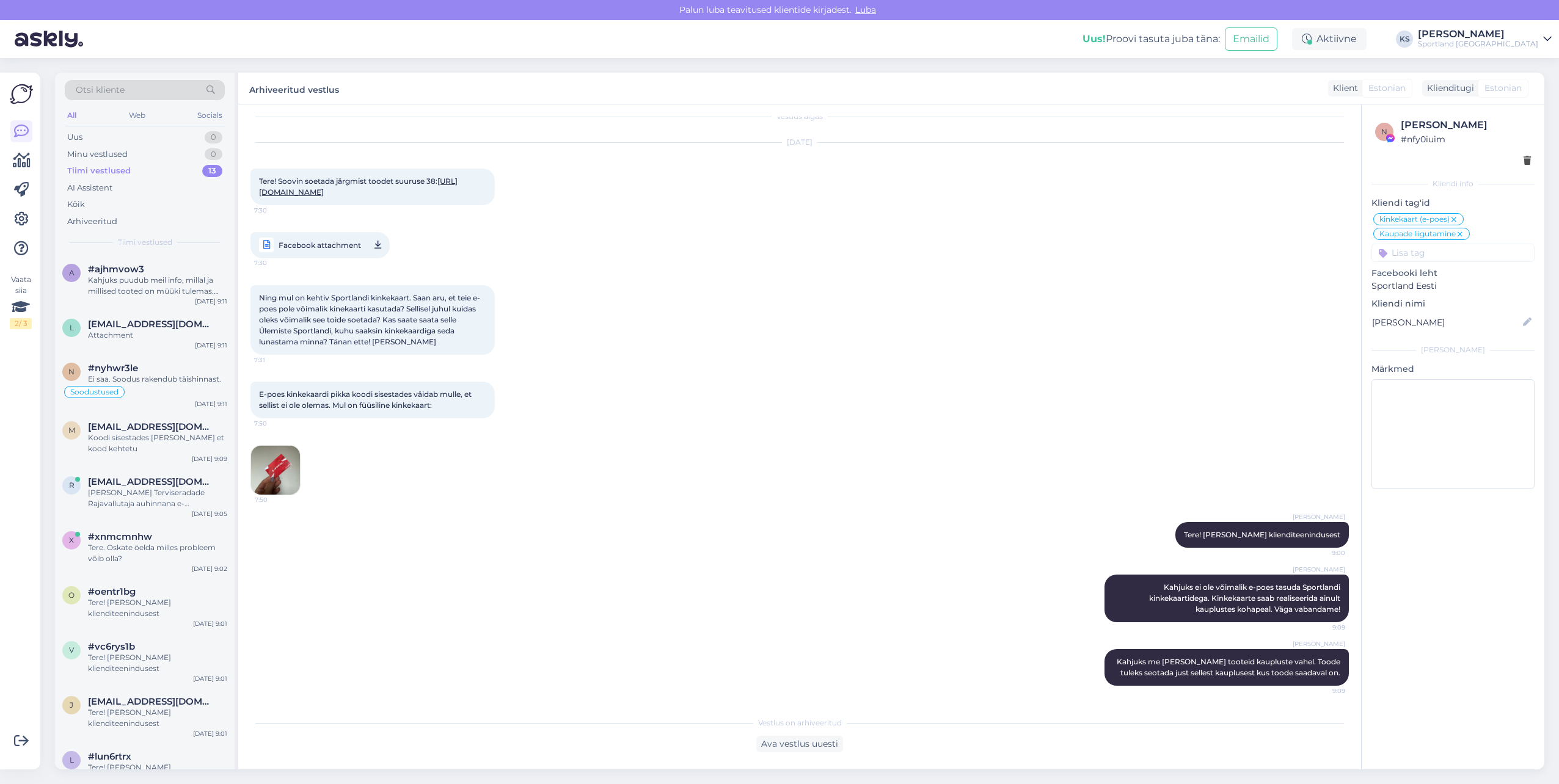
scroll to position [24, 0]
click at [179, 462] on div "m [EMAIL_ADDRESS][DOMAIN_NAME] Koodi sisestades [PERSON_NAME] et kood kehtetu […" at bounding box center [145, 440] width 179 height 55
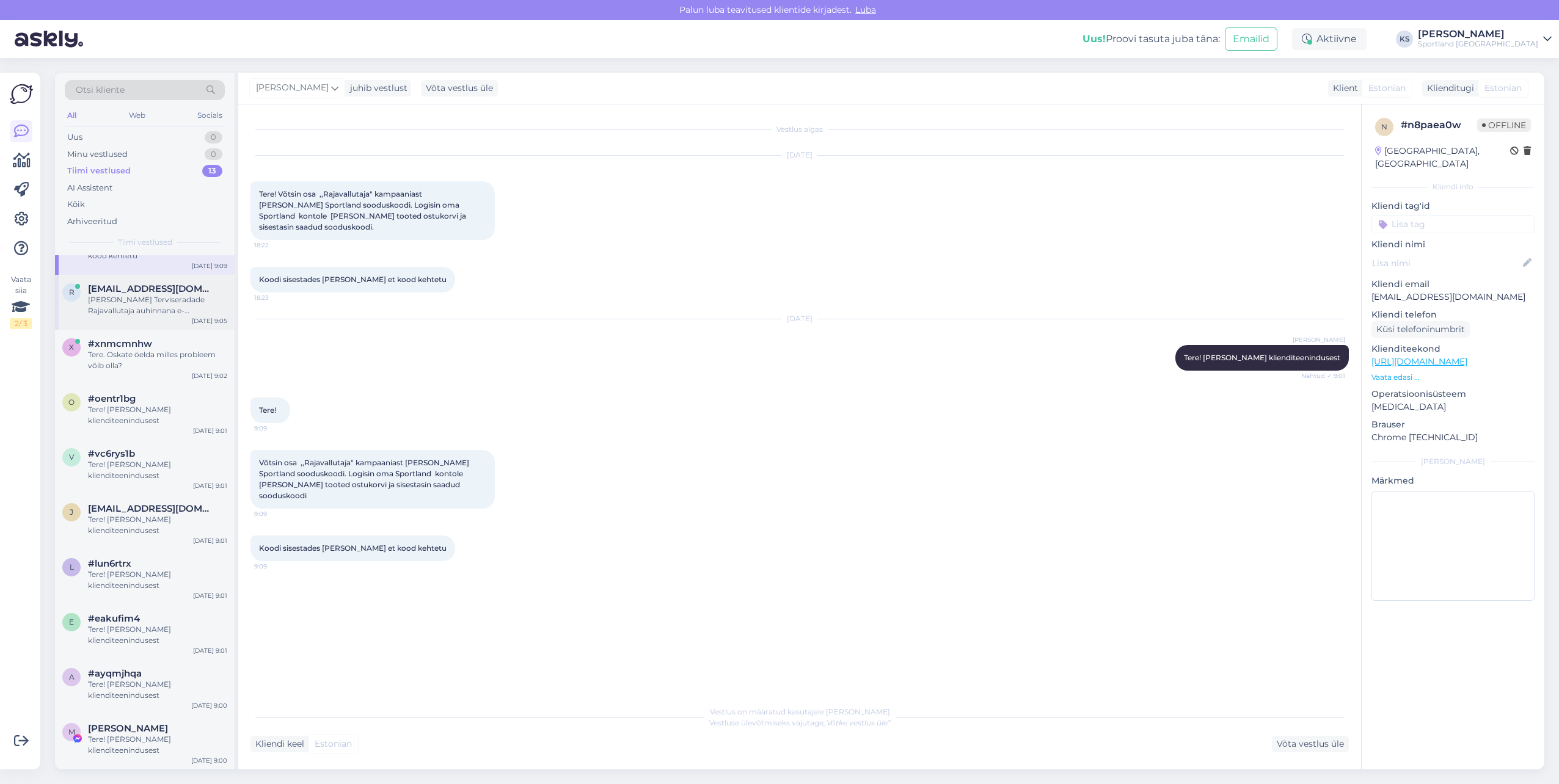
scroll to position [0, 0]
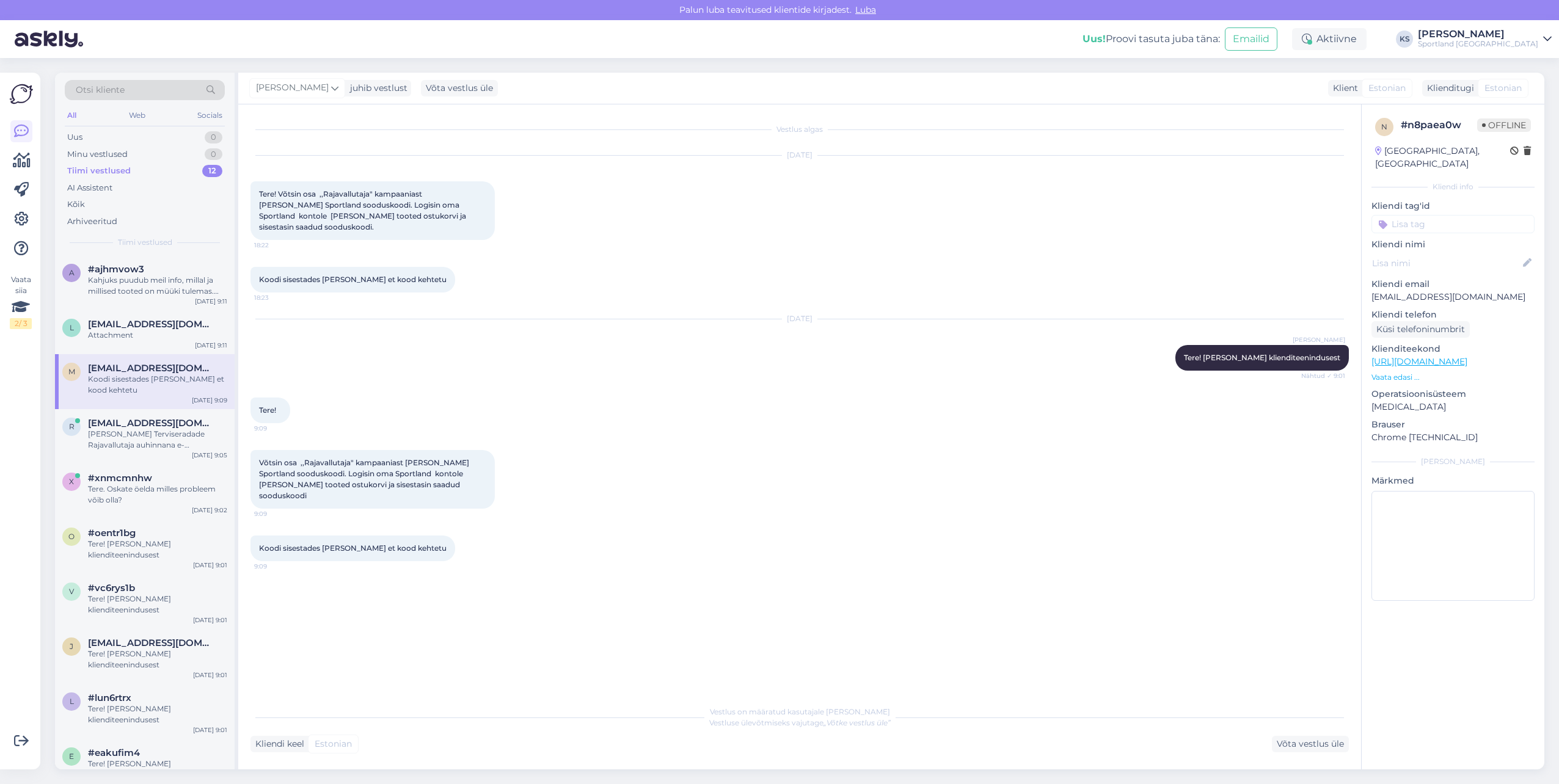
click at [144, 391] on div "Koodi sisestades [PERSON_NAME] et kood kehtetu" at bounding box center [157, 385] width 139 height 22
click at [150, 323] on span "[EMAIL_ADDRESS][DOMAIN_NAME]" at bounding box center [151, 324] width 127 height 11
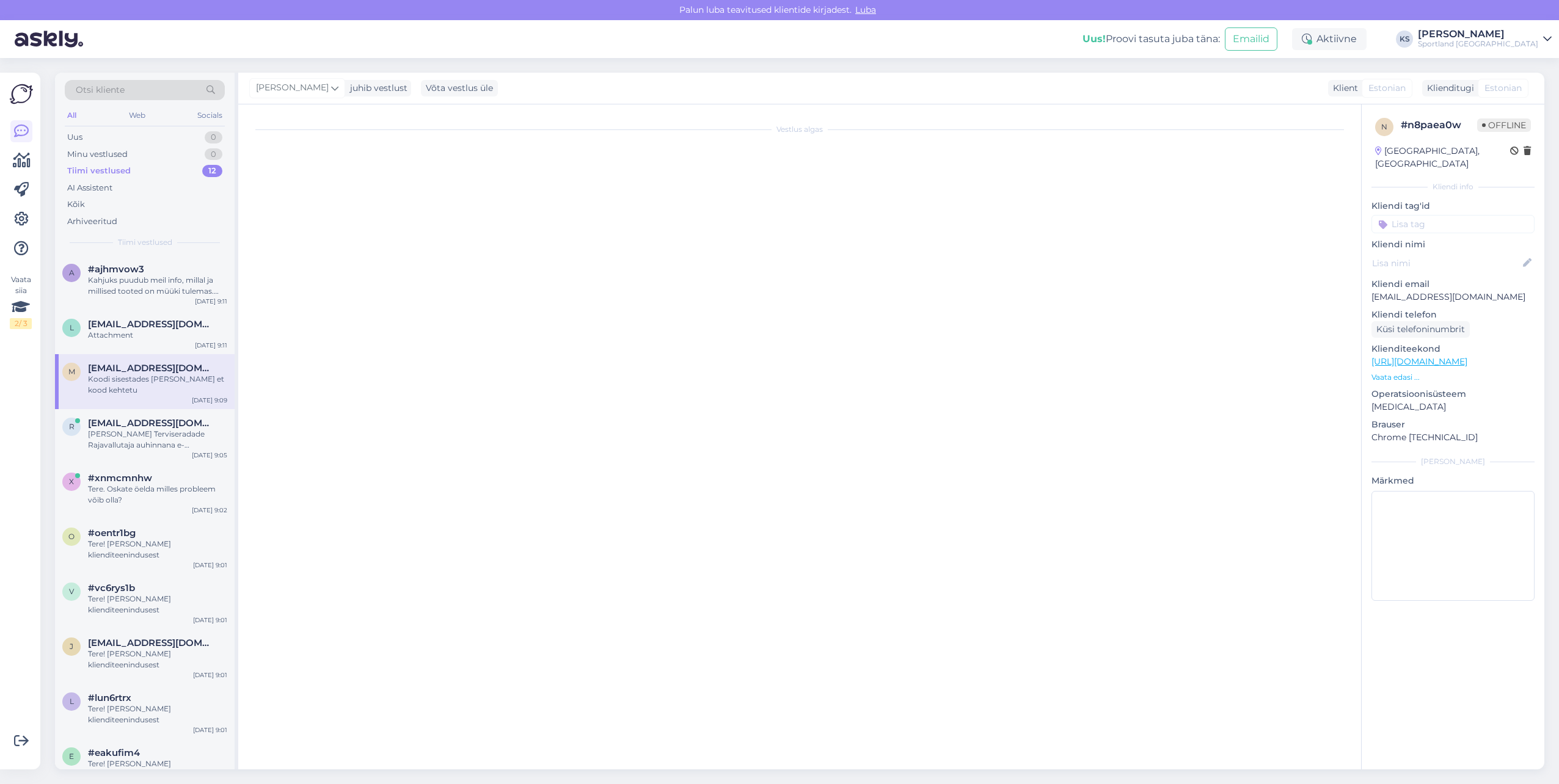
scroll to position [114, 0]
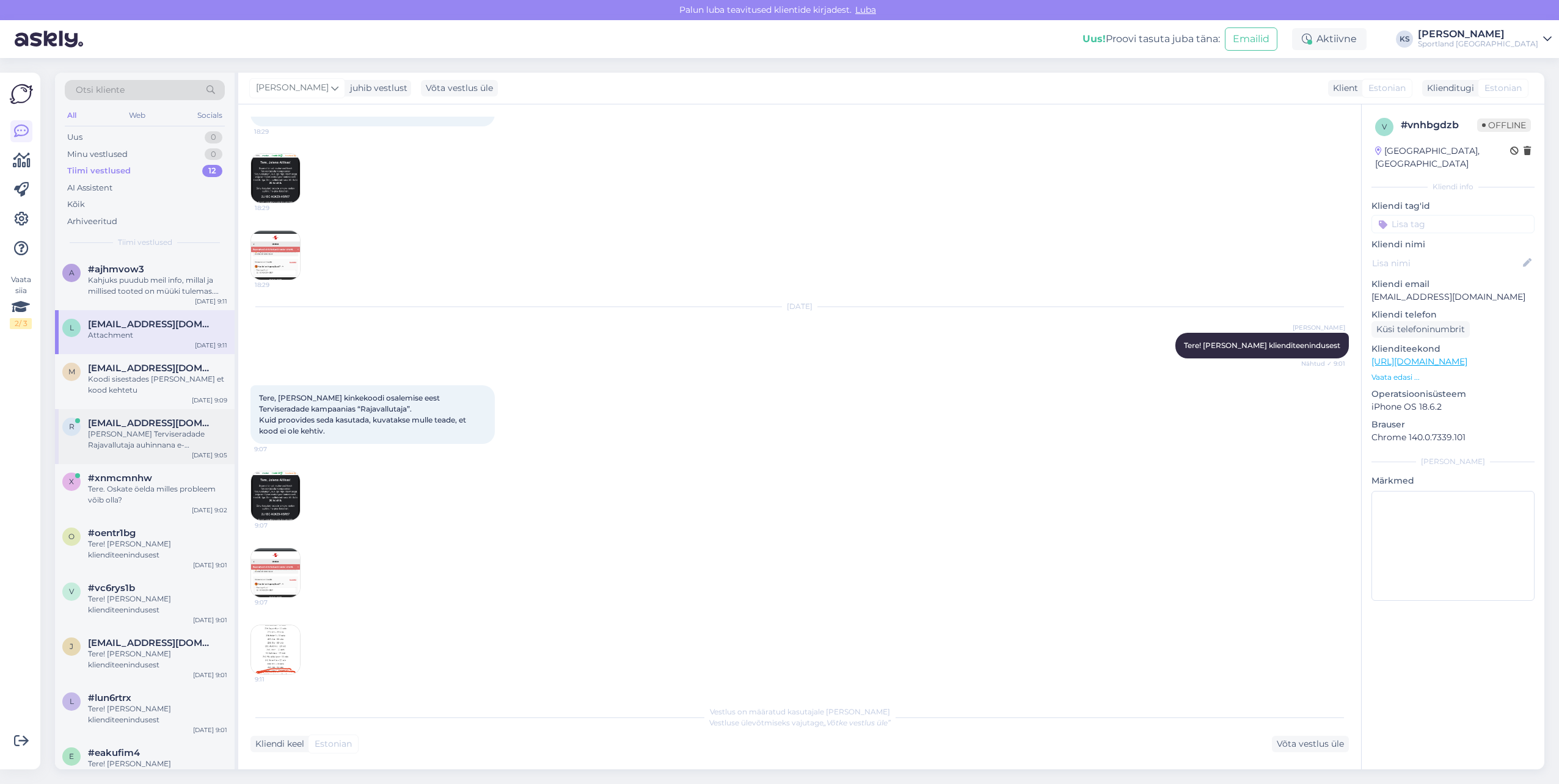
click at [119, 426] on span "[EMAIL_ADDRESS][DOMAIN_NAME]" at bounding box center [151, 423] width 127 height 11
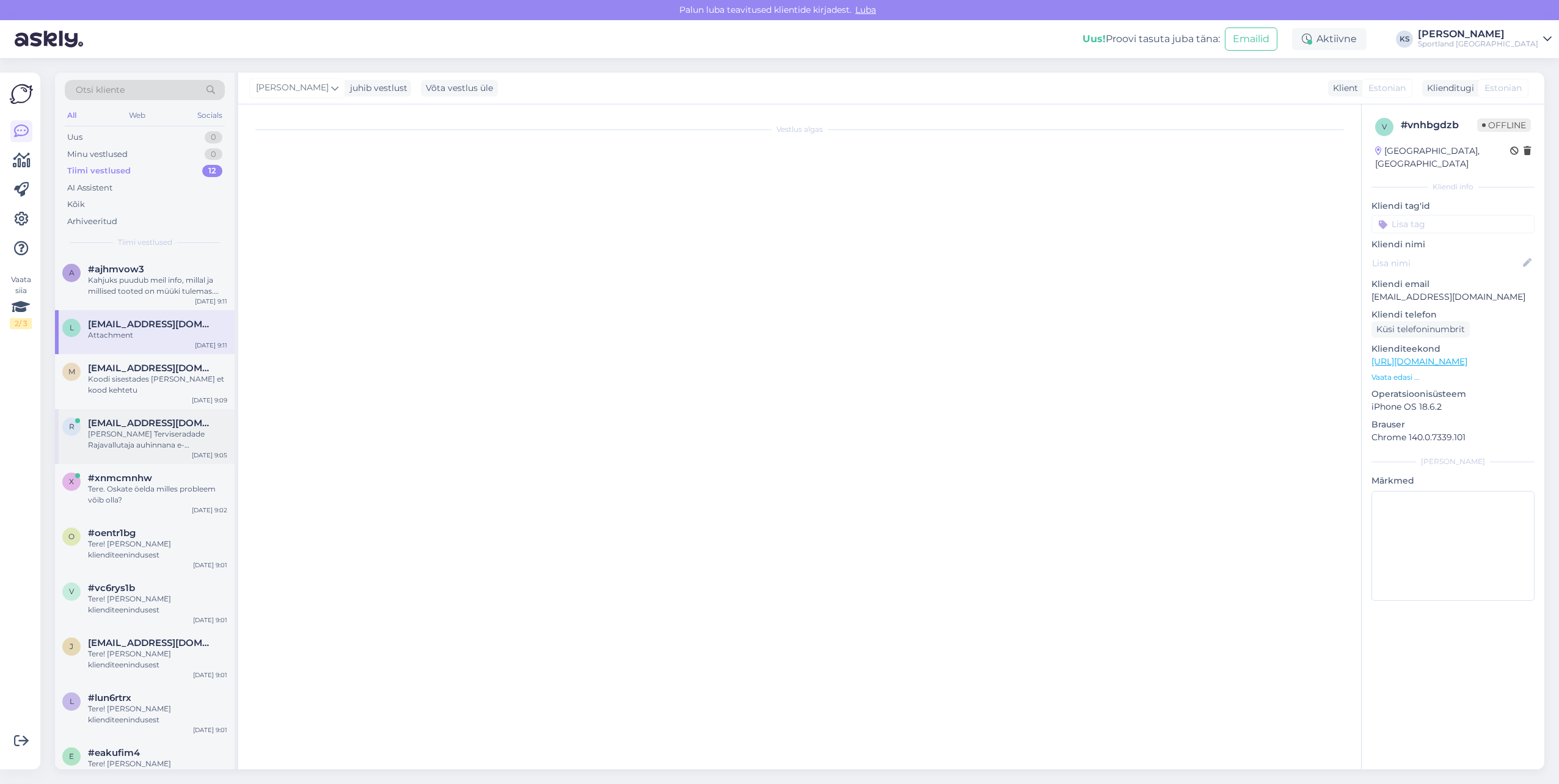
scroll to position [0, 0]
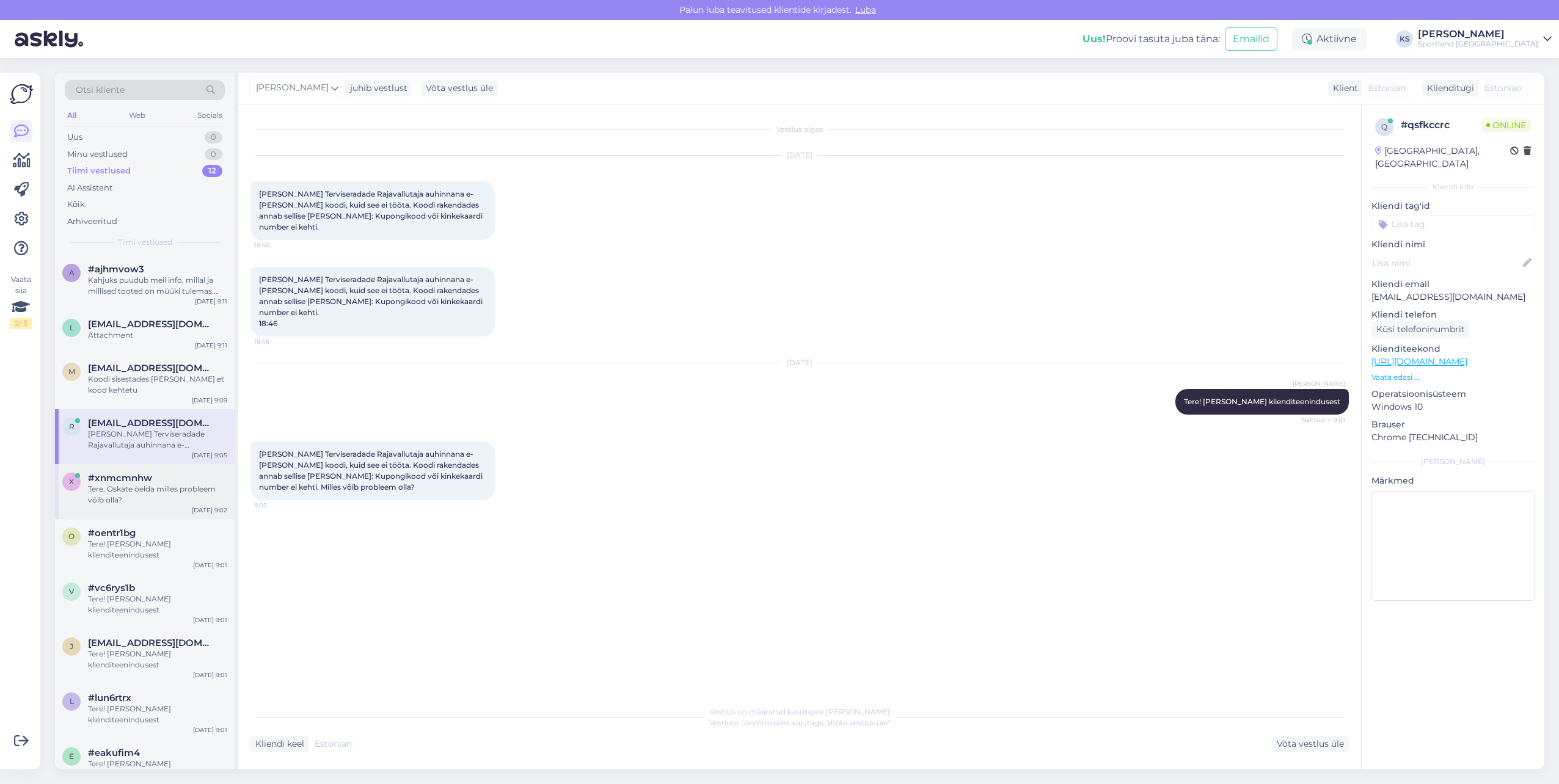
click at [147, 506] on div "x #xnmcmnhw Tere. Oskate öelda milles probleem võib olla? [DATE] 9:02" at bounding box center [145, 491] width 179 height 55
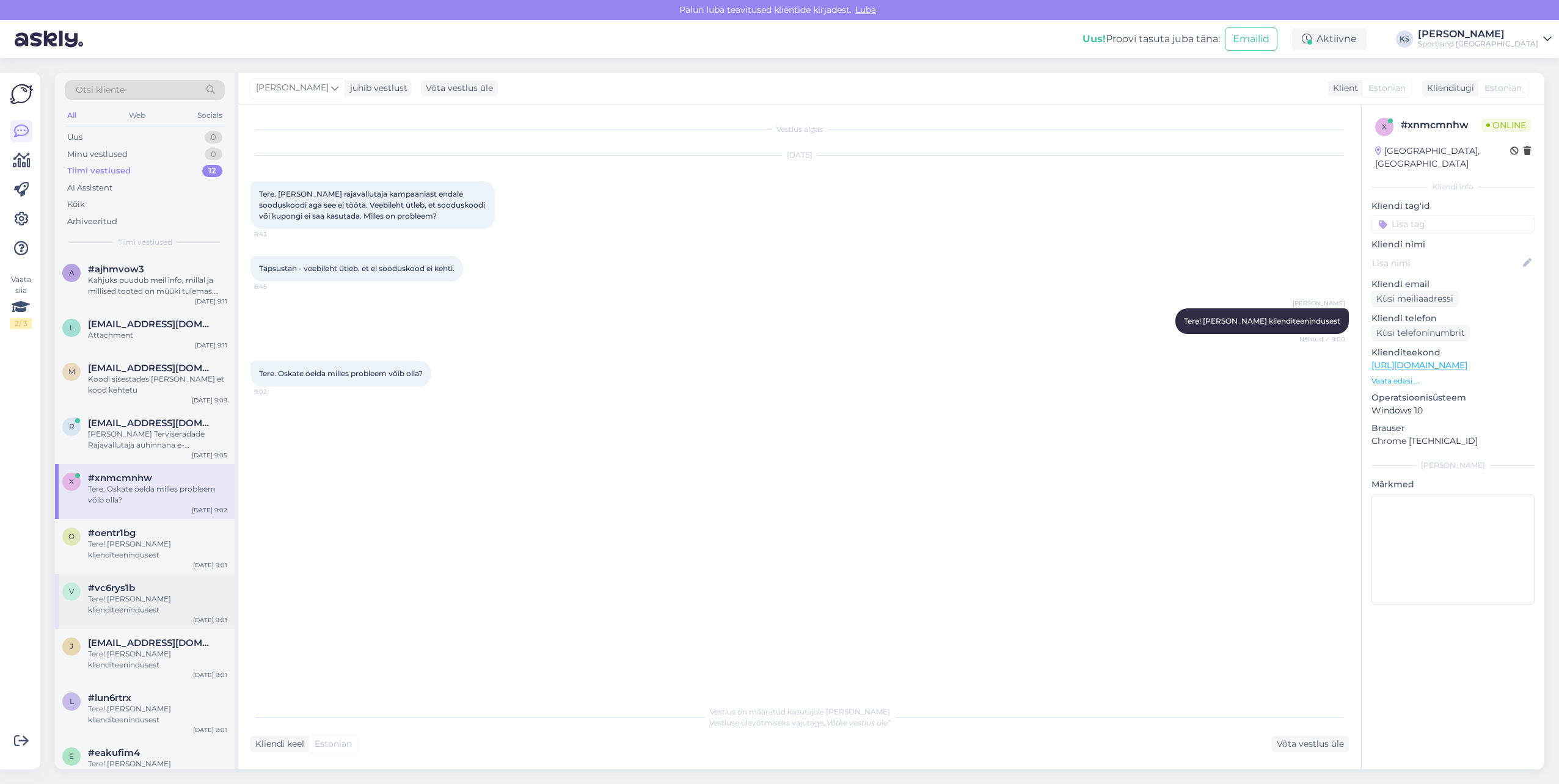
click at [151, 575] on div "v #vc6rys1b Tere! [PERSON_NAME] klienditeenindusest [DATE] 9:01" at bounding box center [145, 601] width 179 height 55
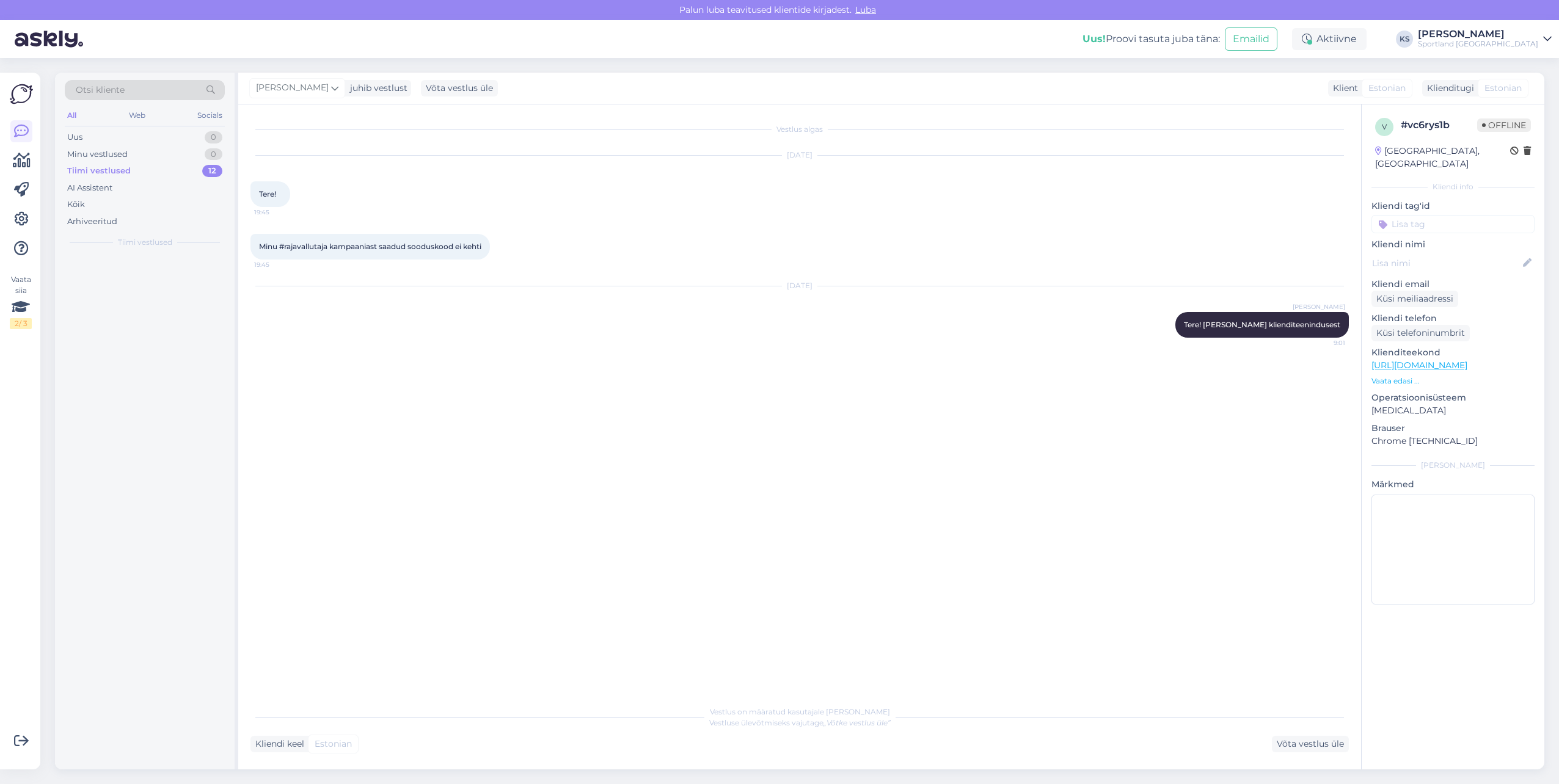
click at [126, 540] on div at bounding box center [145, 512] width 179 height 514
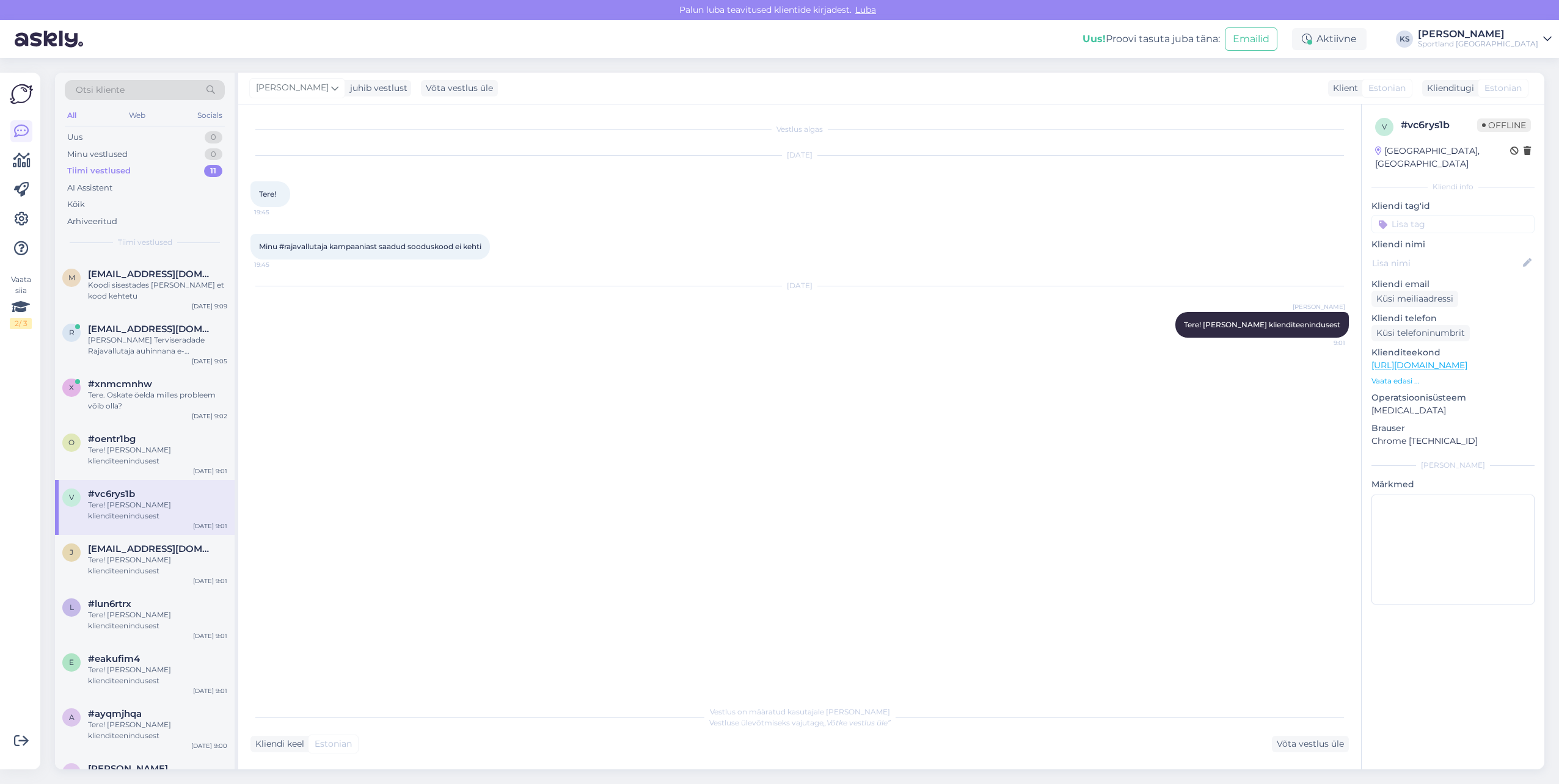
scroll to position [79, 0]
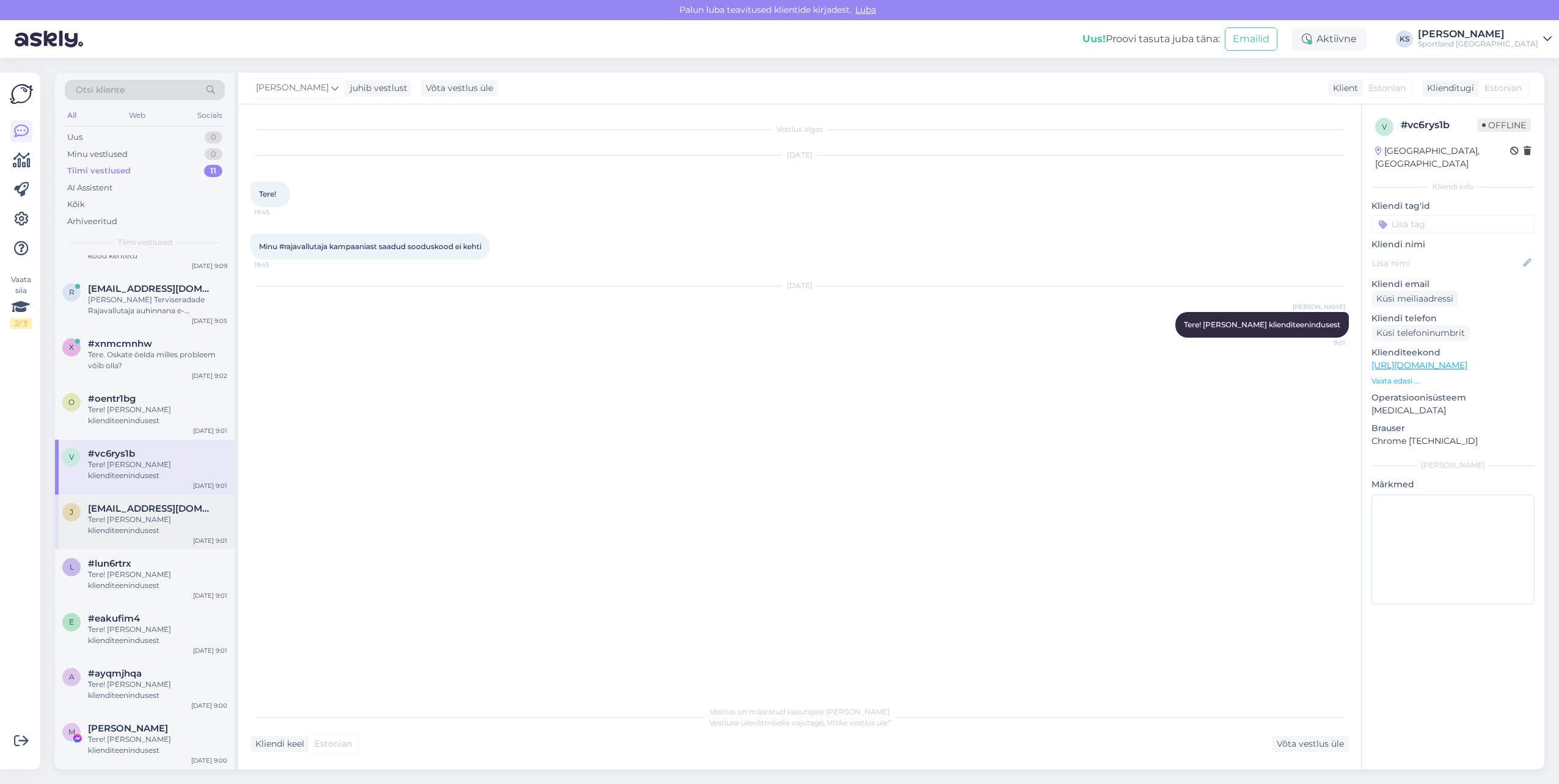
click at [135, 499] on div "[PERSON_NAME] [PERSON_NAME][EMAIL_ADDRESS][DOMAIN_NAME] Tere! [PERSON_NAME] kli…" at bounding box center [145, 522] width 179 height 55
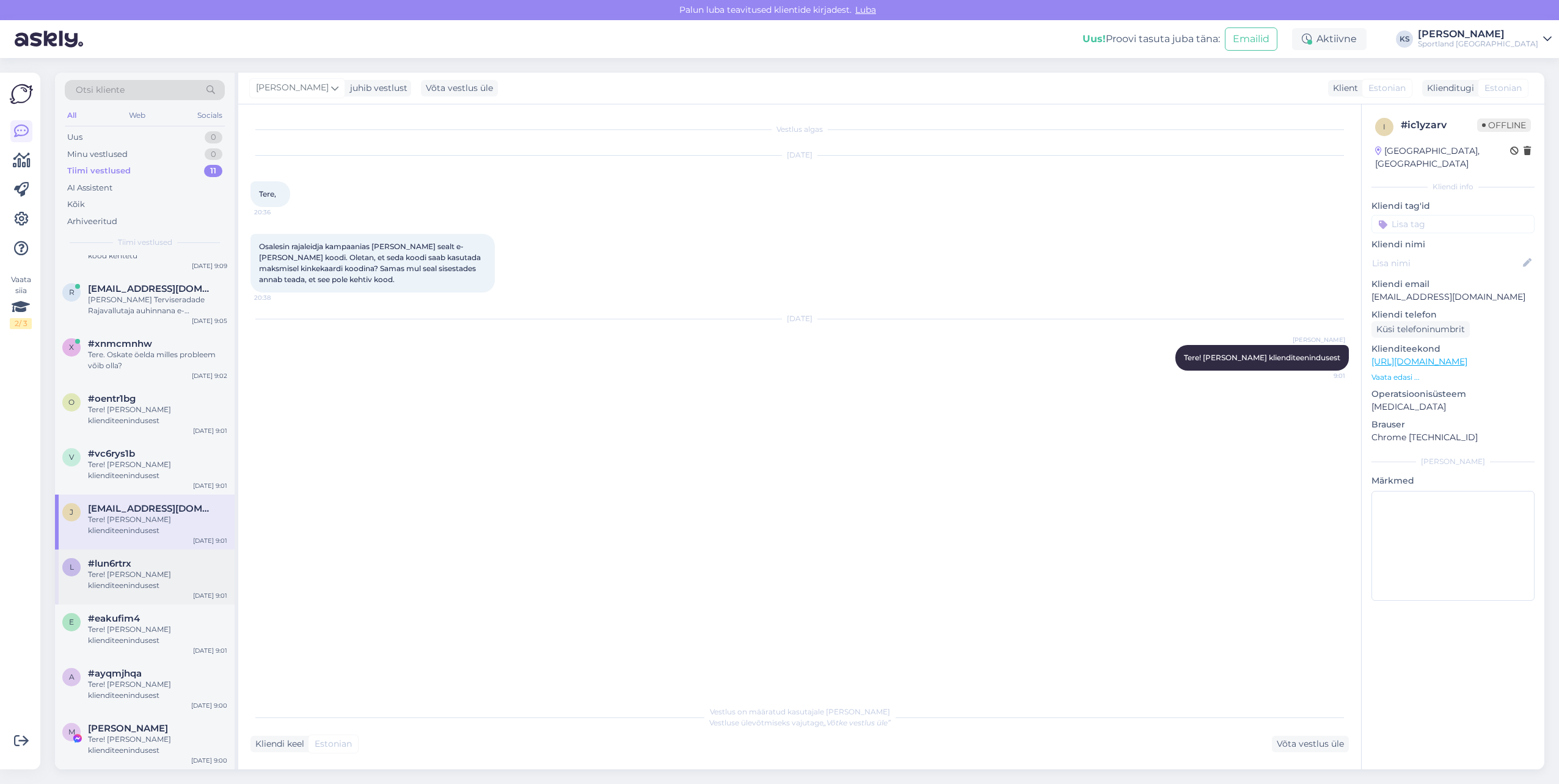
click at [152, 595] on div "l #lun6rtrx Tere! [PERSON_NAME] klienditeenindusest [DATE] 9:01" at bounding box center [145, 577] width 179 height 55
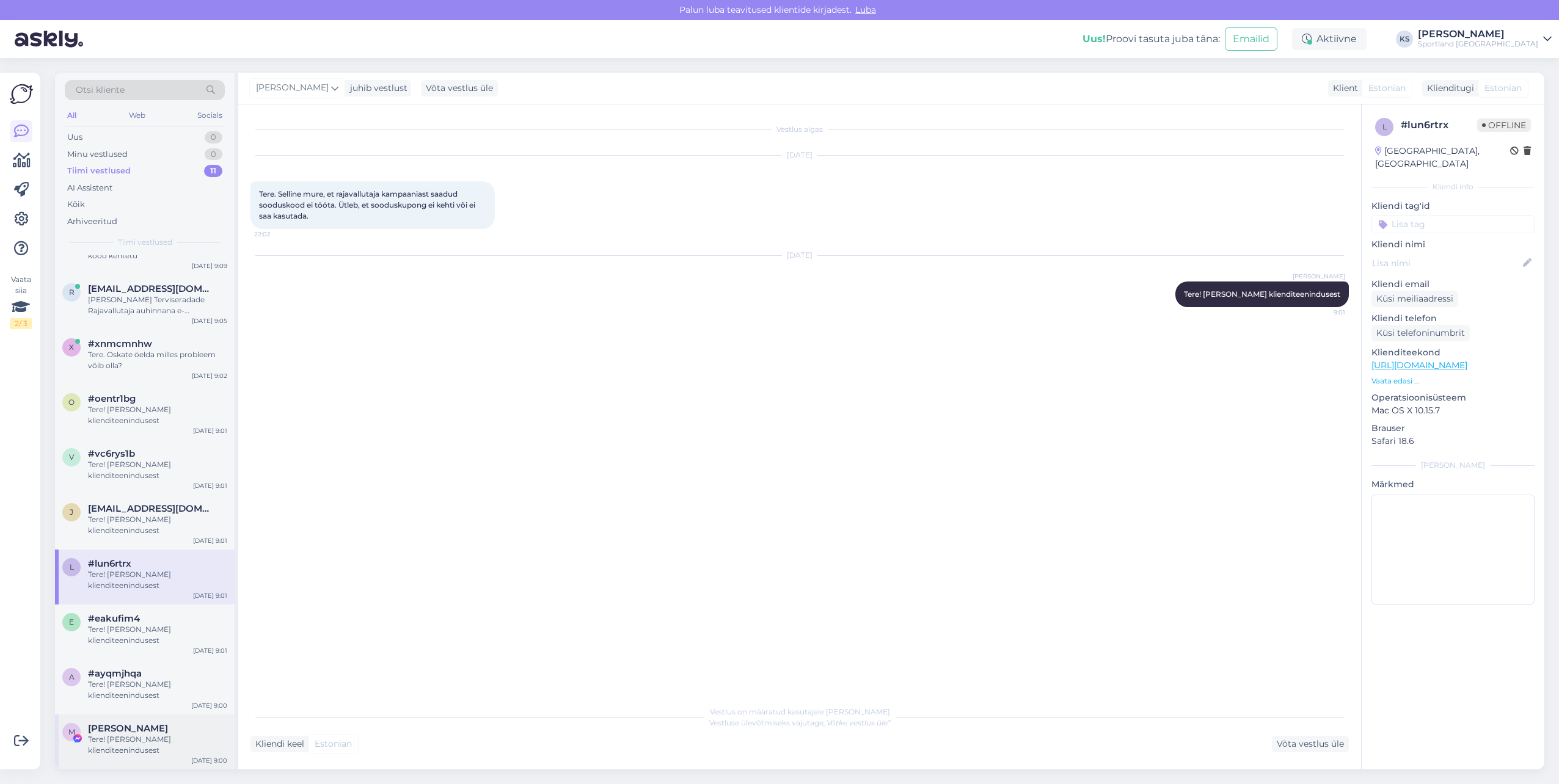
click at [142, 736] on div "Tere! [PERSON_NAME] klienditeenindusest" at bounding box center [157, 745] width 139 height 22
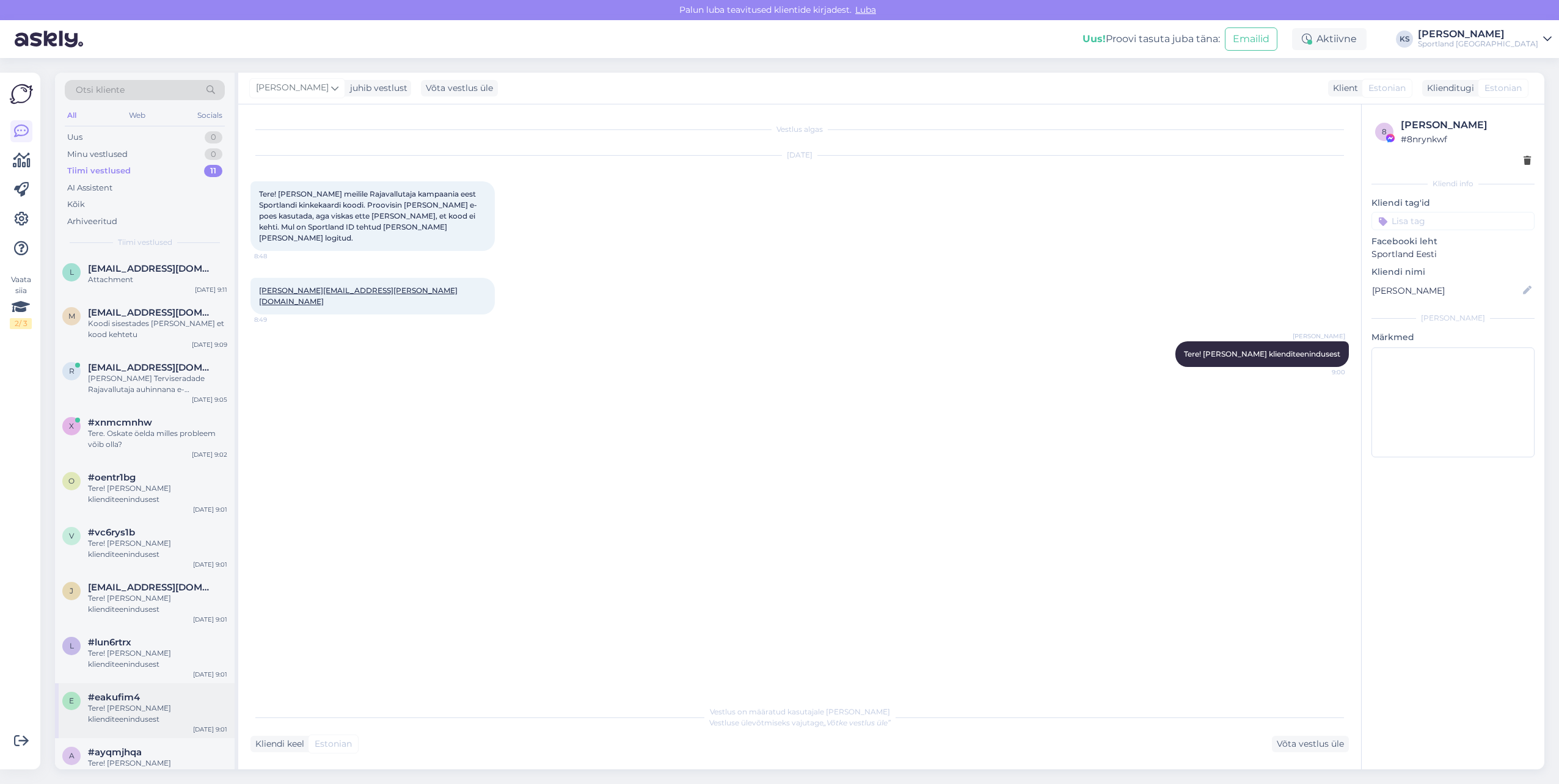
scroll to position [0, 0]
click at [180, 274] on span "[EMAIL_ADDRESS][DOMAIN_NAME]" at bounding box center [151, 269] width 127 height 11
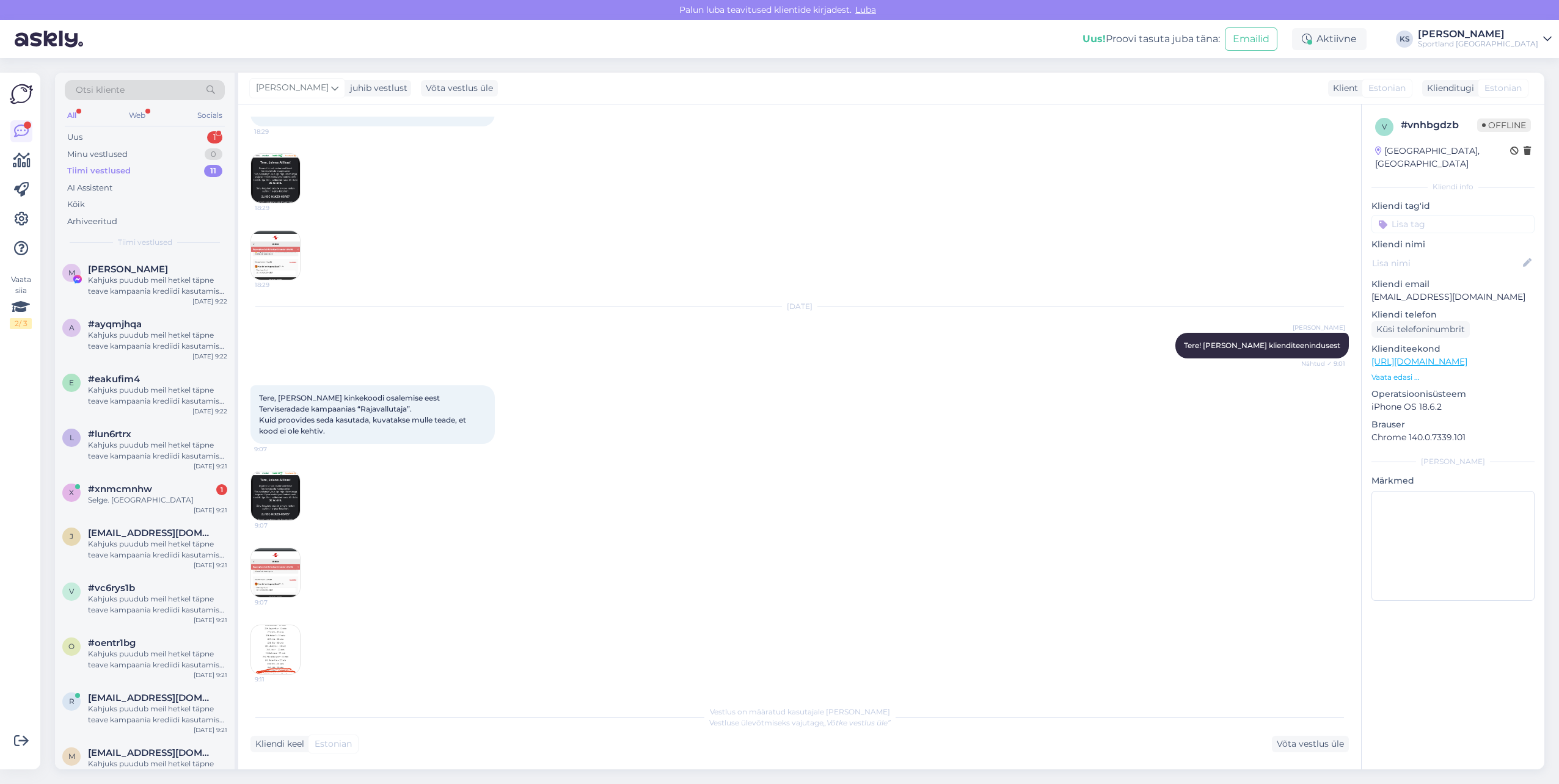
scroll to position [241, 0]
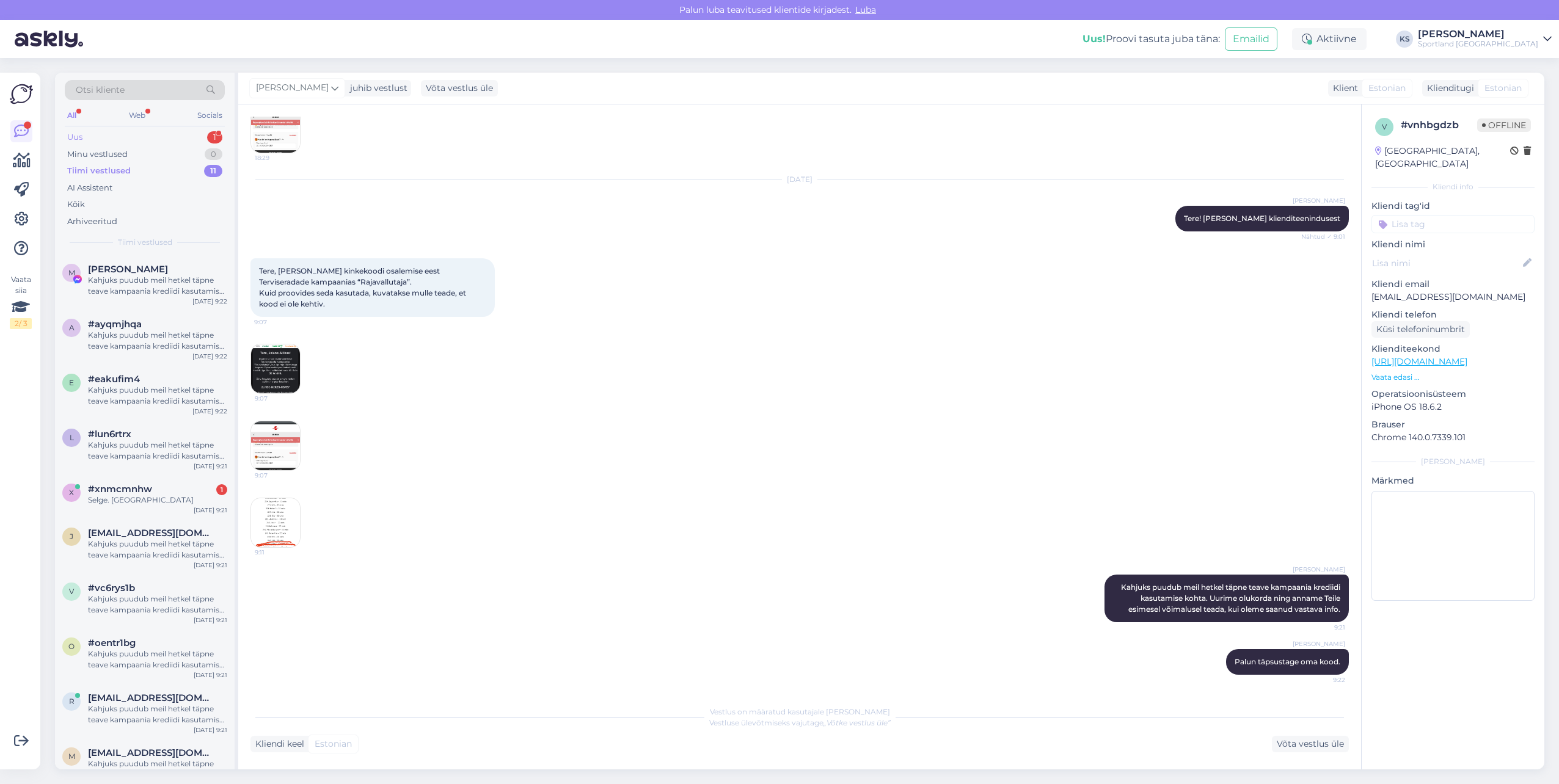
click at [189, 134] on div "Uus 1" at bounding box center [145, 137] width 160 height 17
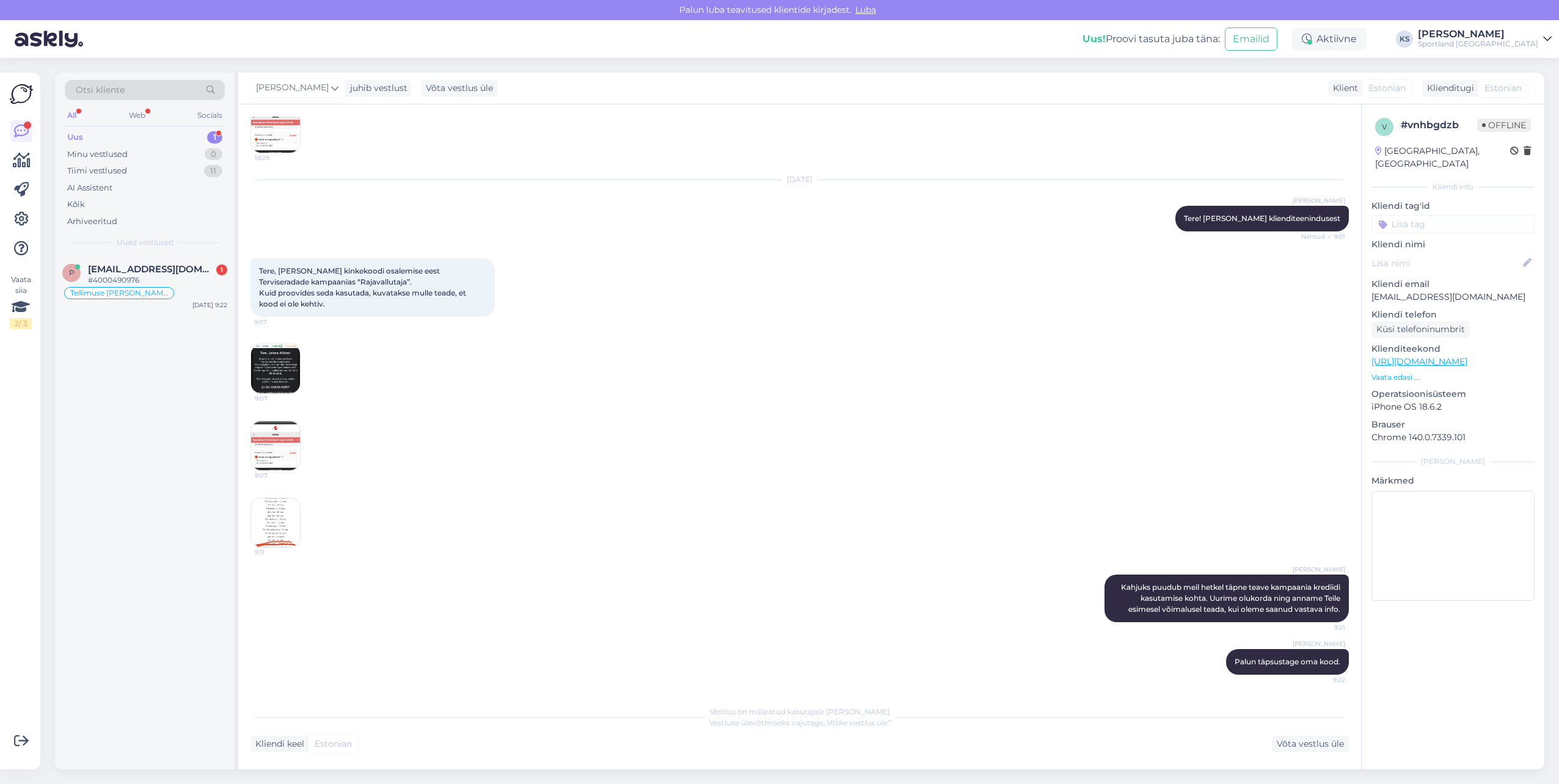
click at [184, 256] on div "p [EMAIL_ADDRESS][DOMAIN_NAME] 1 #4000490976 Tellimuse [PERSON_NAME] info [DATE…" at bounding box center [145, 285] width 179 height 59
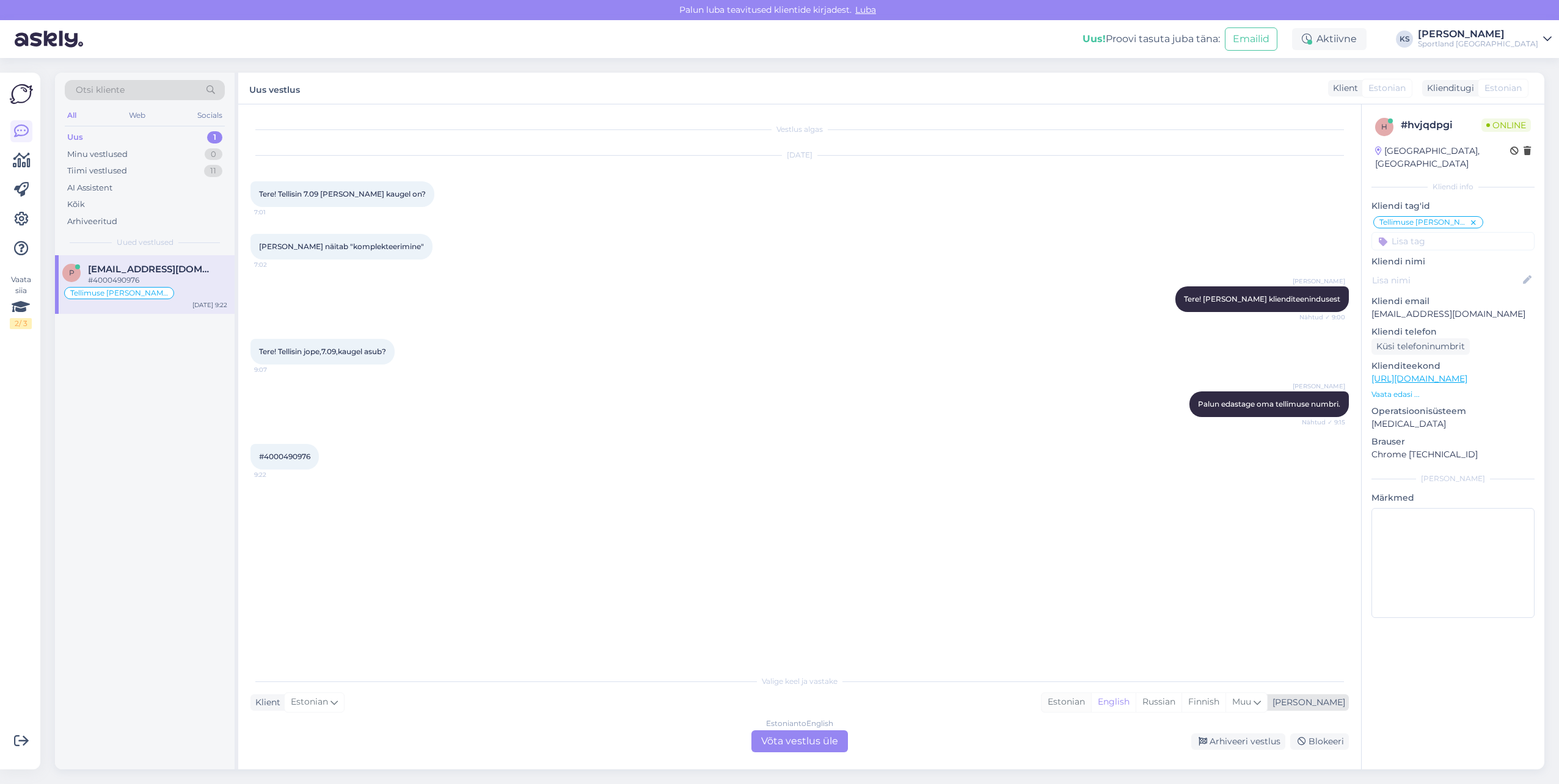
click at [1091, 699] on div "Estonian" at bounding box center [1066, 702] width 50 height 19
click at [828, 731] on div "Estonian to Estonian Võta vestlus üle" at bounding box center [800, 742] width 97 height 22
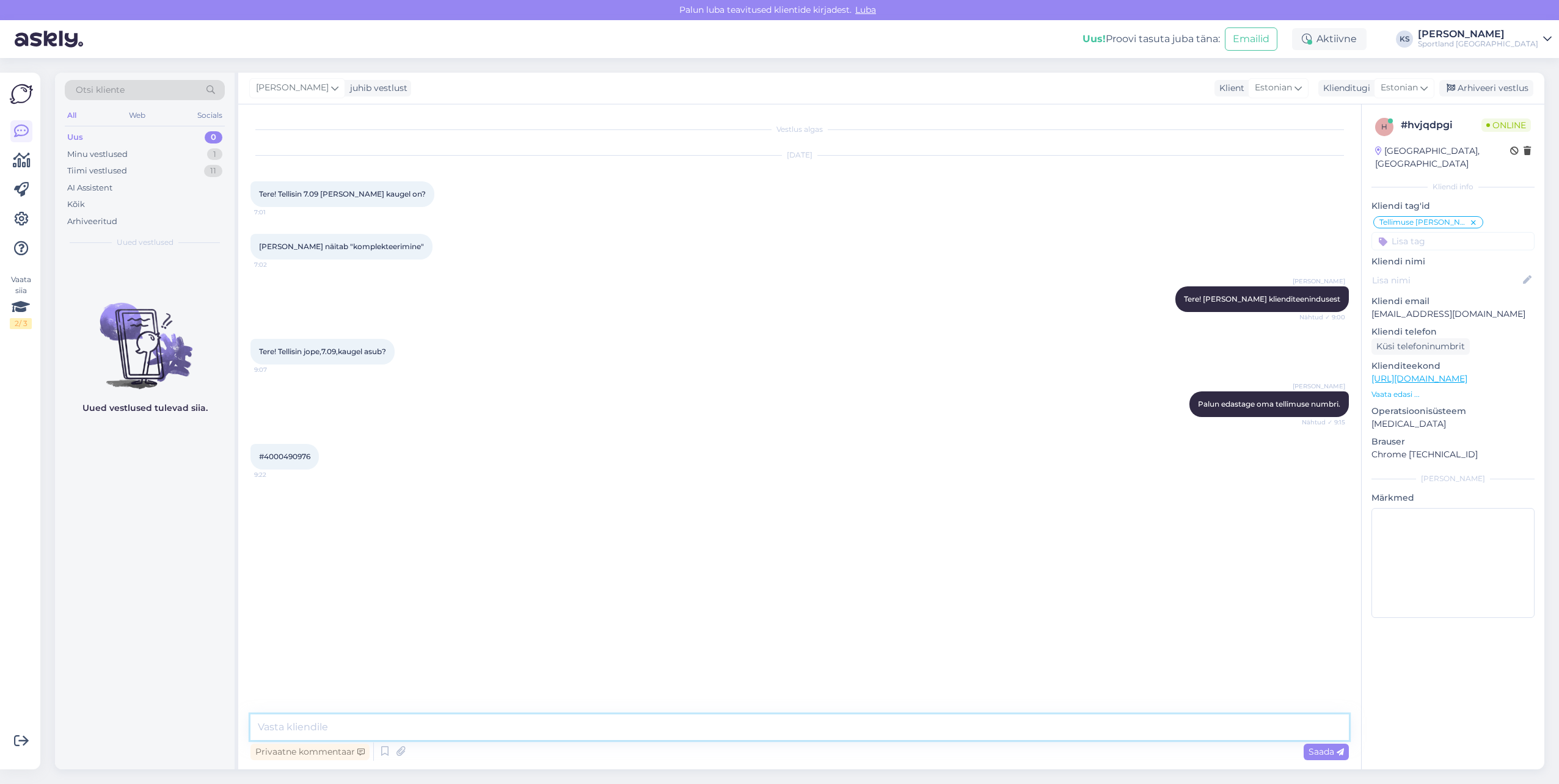
click at [843, 731] on textarea at bounding box center [800, 727] width 1099 height 25
drag, startPoint x: 835, startPoint y: 731, endPoint x: 1514, endPoint y: 654, distance: 683.4
click at [866, 728] on textarea at bounding box center [800, 727] width 1099 height 25
type textarea "J"
type textarea "Kohe vaatan"
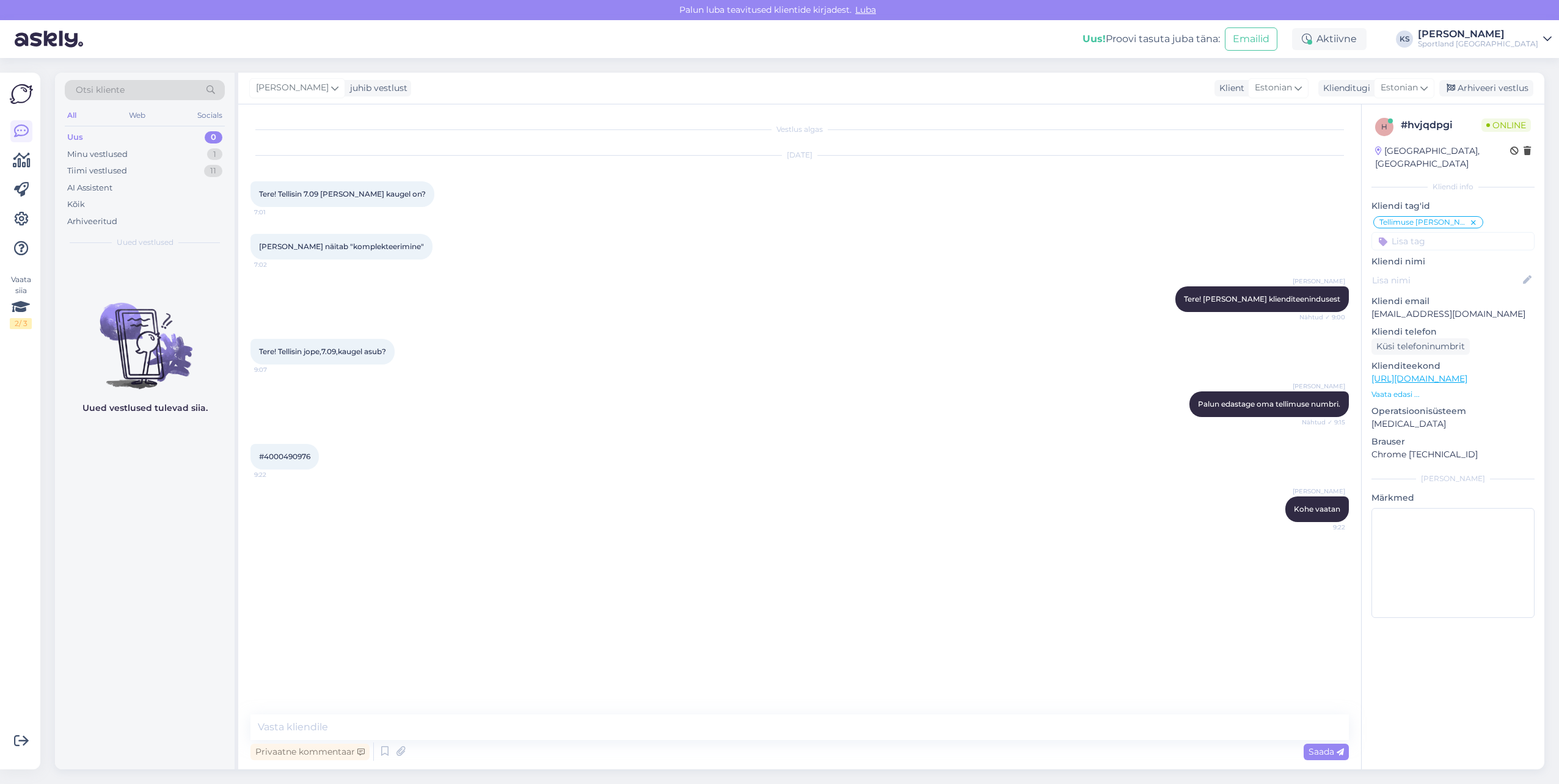
click at [290, 454] on span "#4000490976" at bounding box center [285, 456] width 51 height 9
copy div "4000490976 9:22"
click at [465, 734] on textarea at bounding box center [800, 727] width 1099 height 25
type textarea "S"
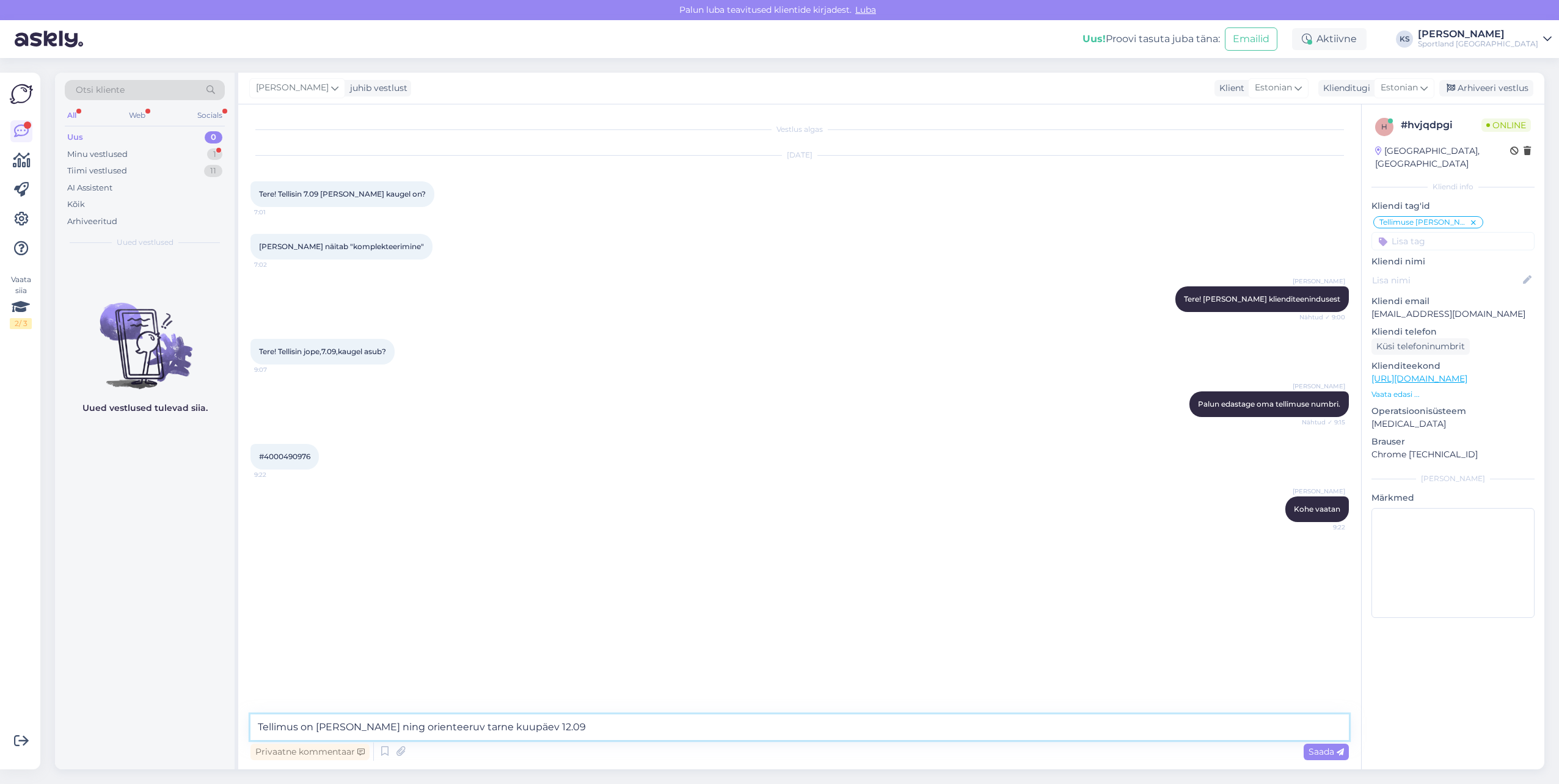
paste textarea "CC840853026EE"
type textarea "Tellimus on [PERSON_NAME] ning orienteeruv tarne kuupäev 12.09 CC840853026EE"
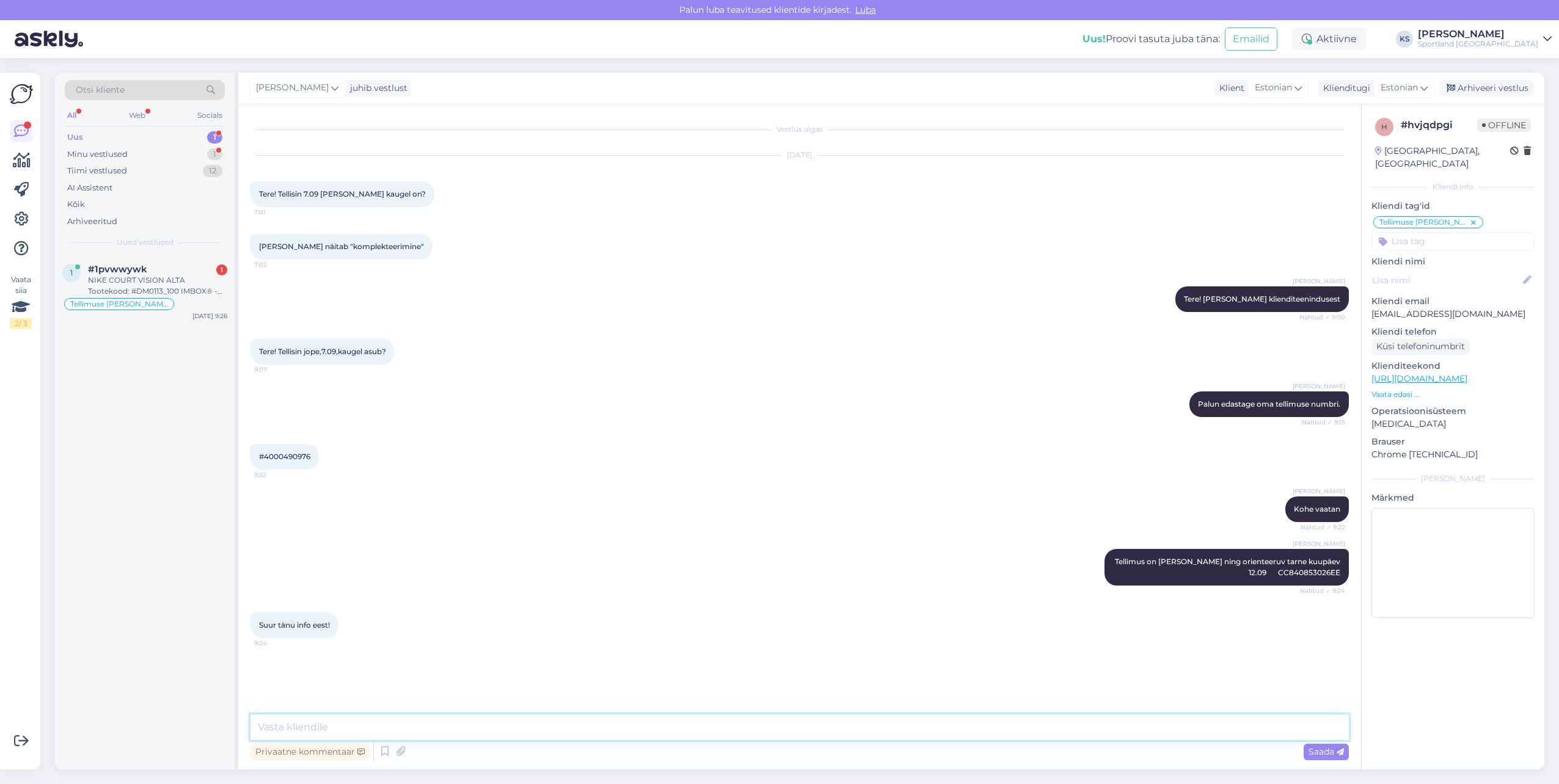
click at [417, 722] on textarea at bounding box center [800, 727] width 1099 height 25
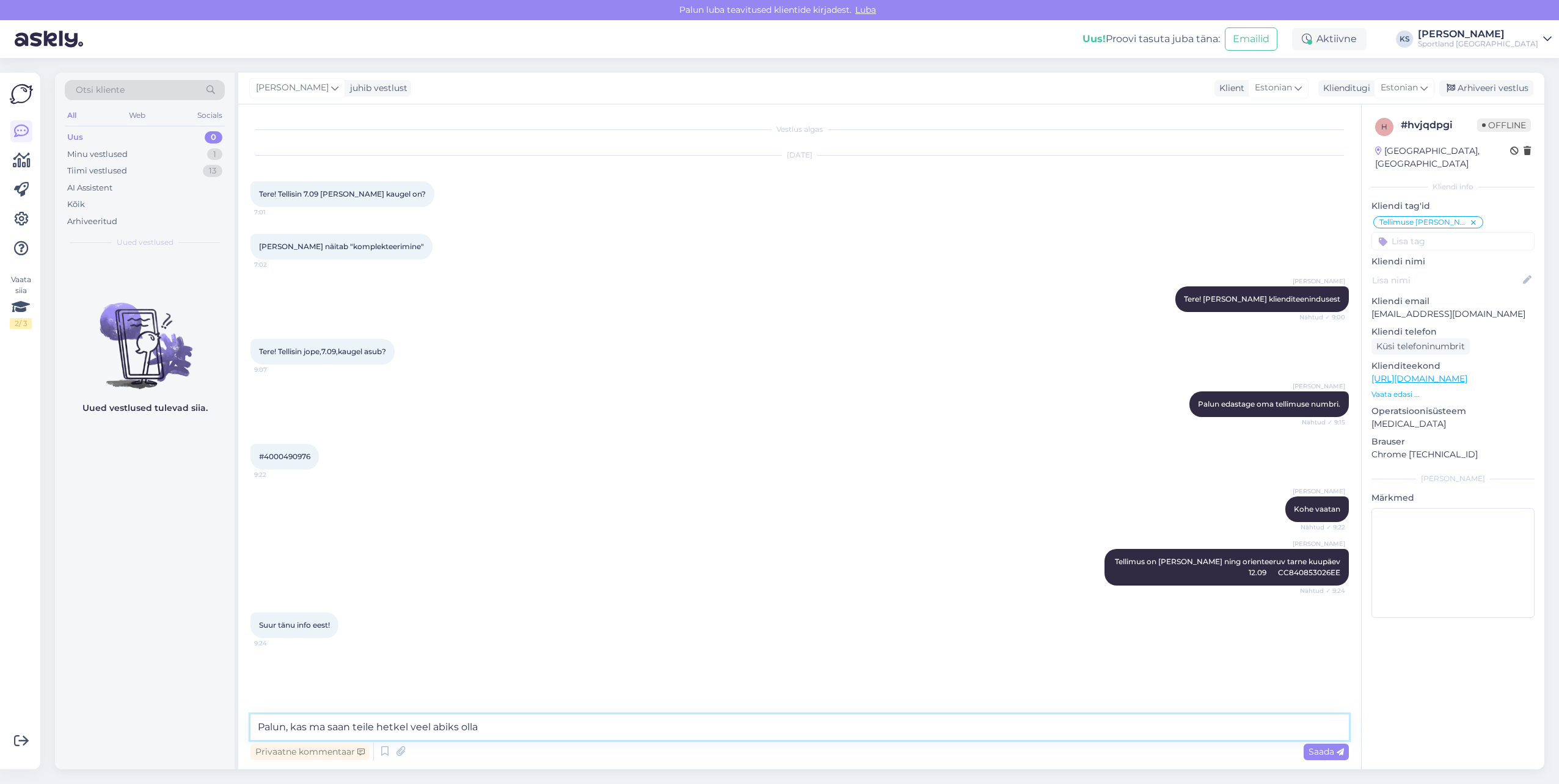
type textarea "Palun, kas ma saan teile hetkel veel abiks olla?"
click at [157, 161] on div "Minu vestlused 1" at bounding box center [145, 155] width 160 height 17
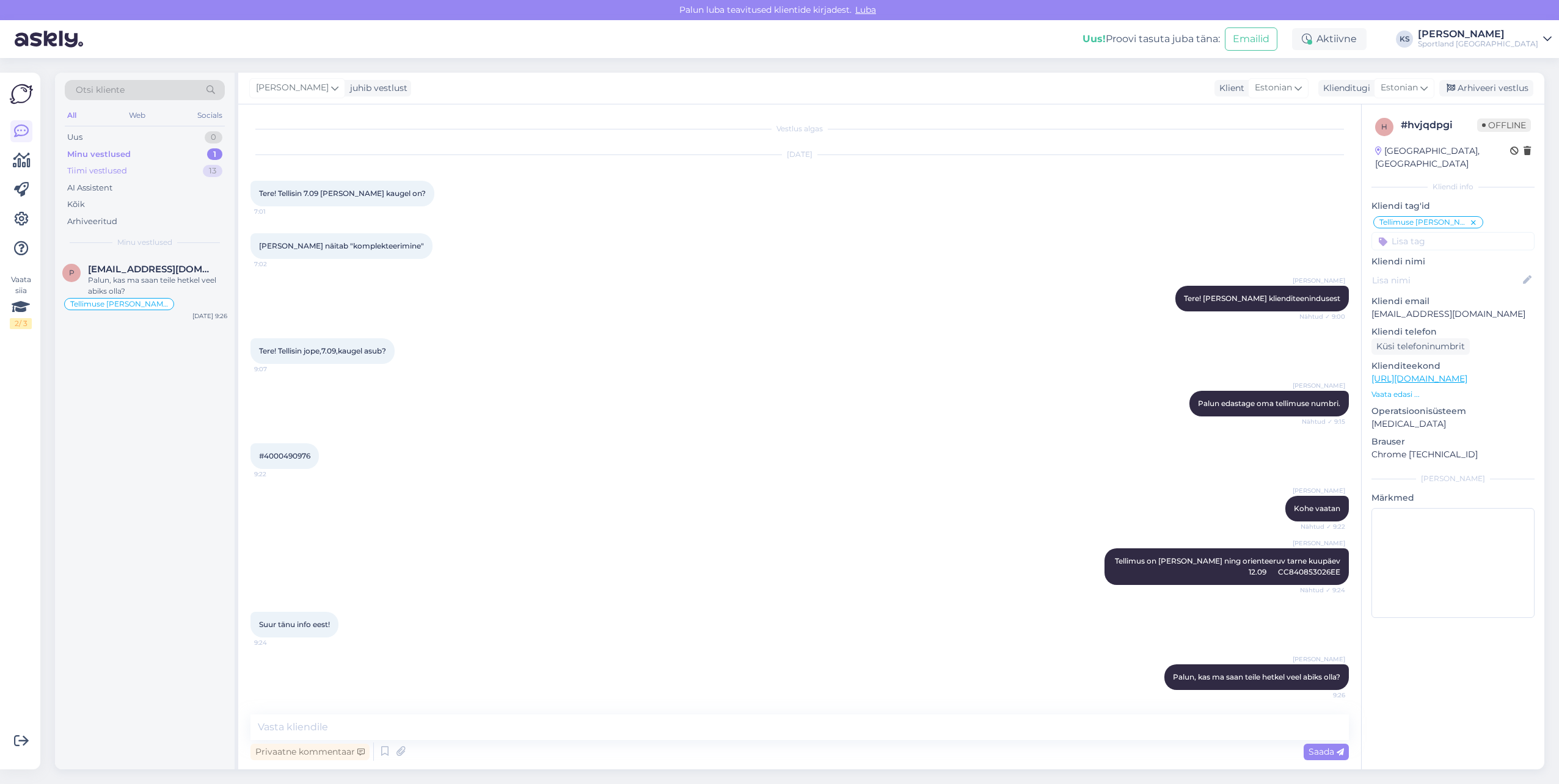
click at [179, 171] on div "Tiimi vestlused 13" at bounding box center [145, 171] width 160 height 17
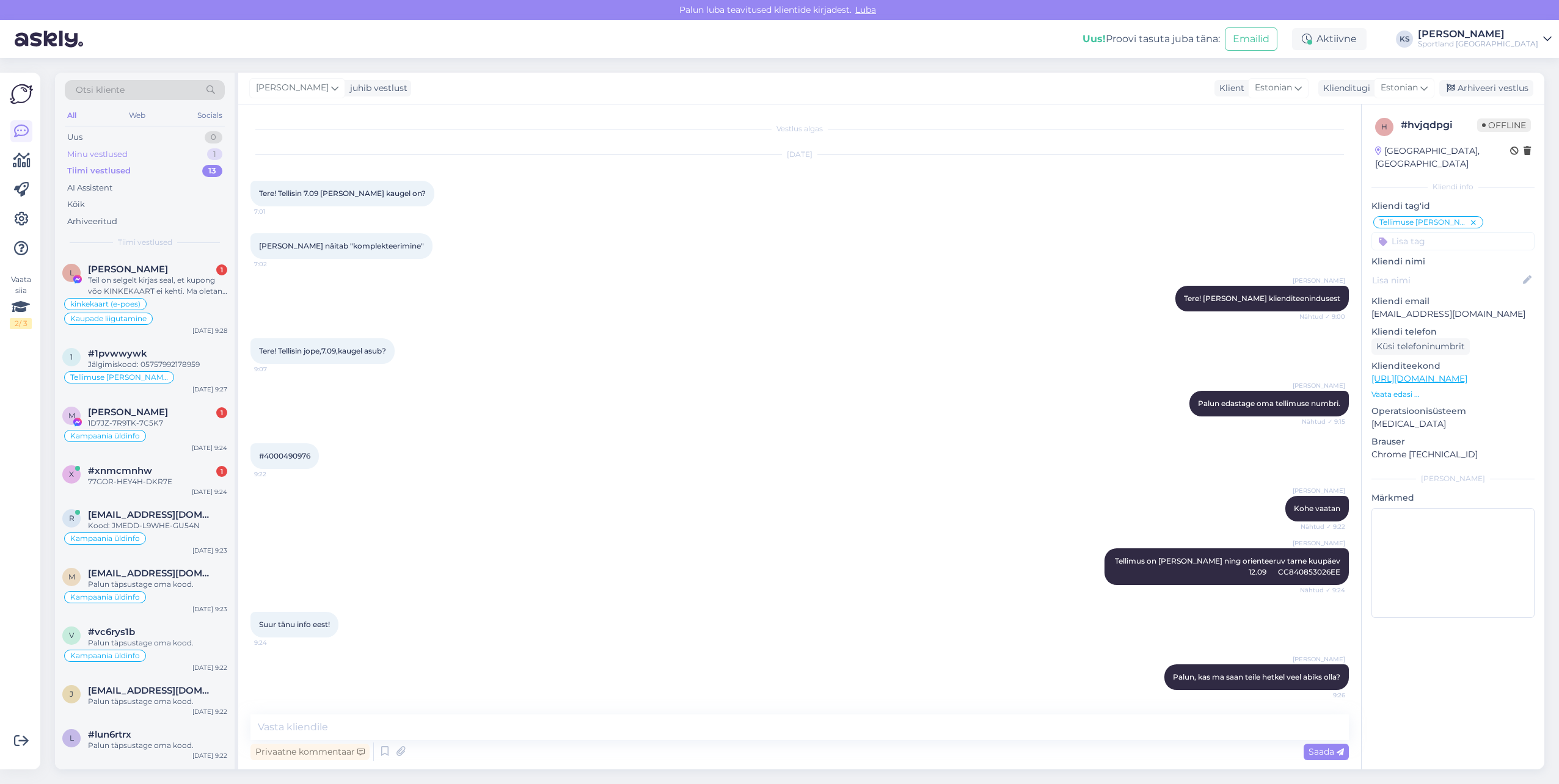
click at [189, 150] on div "Minu vestlused 1" at bounding box center [145, 155] width 160 height 17
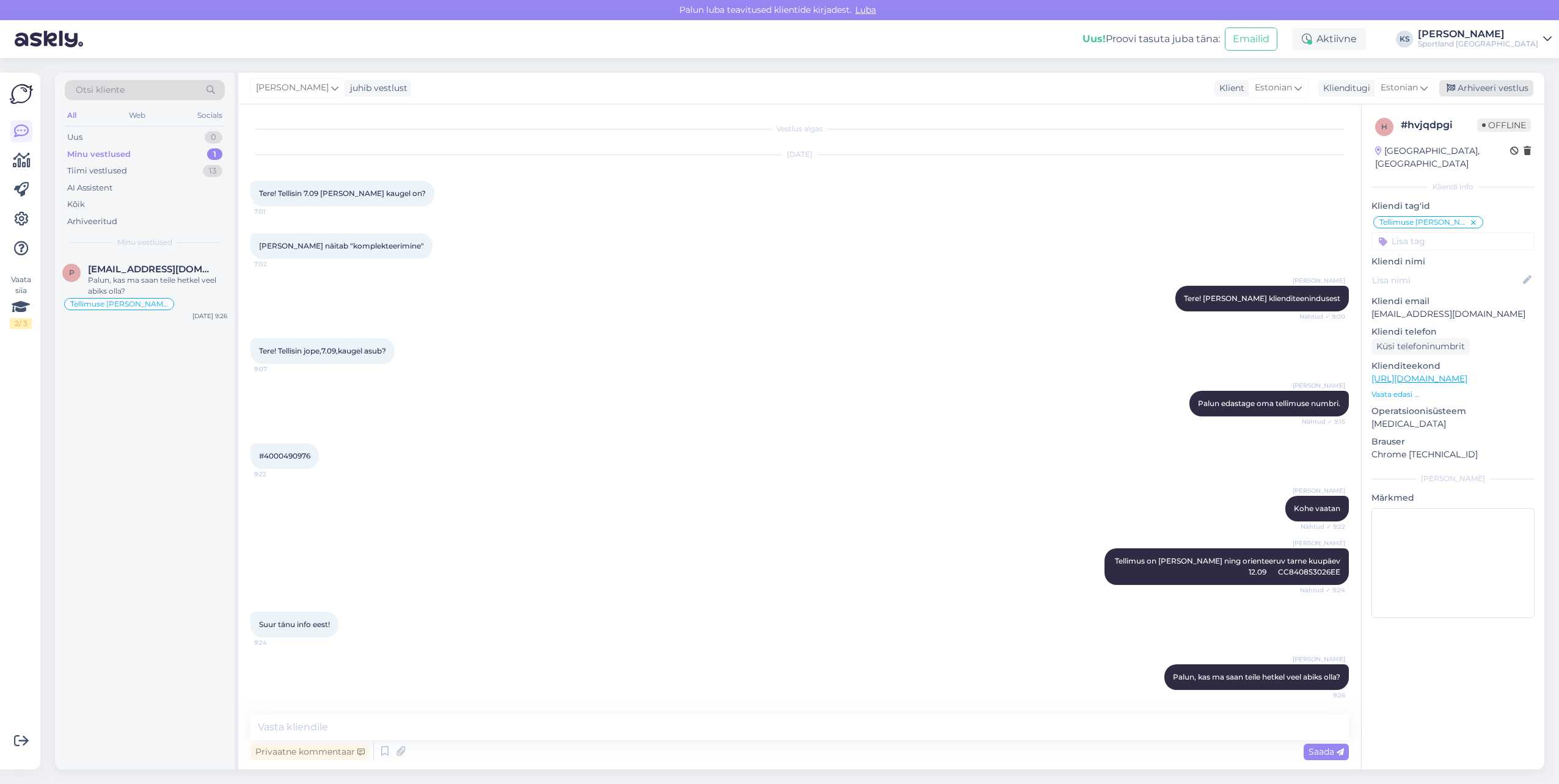
click at [1508, 86] on div "Arhiveeri vestlus" at bounding box center [1486, 88] width 94 height 17
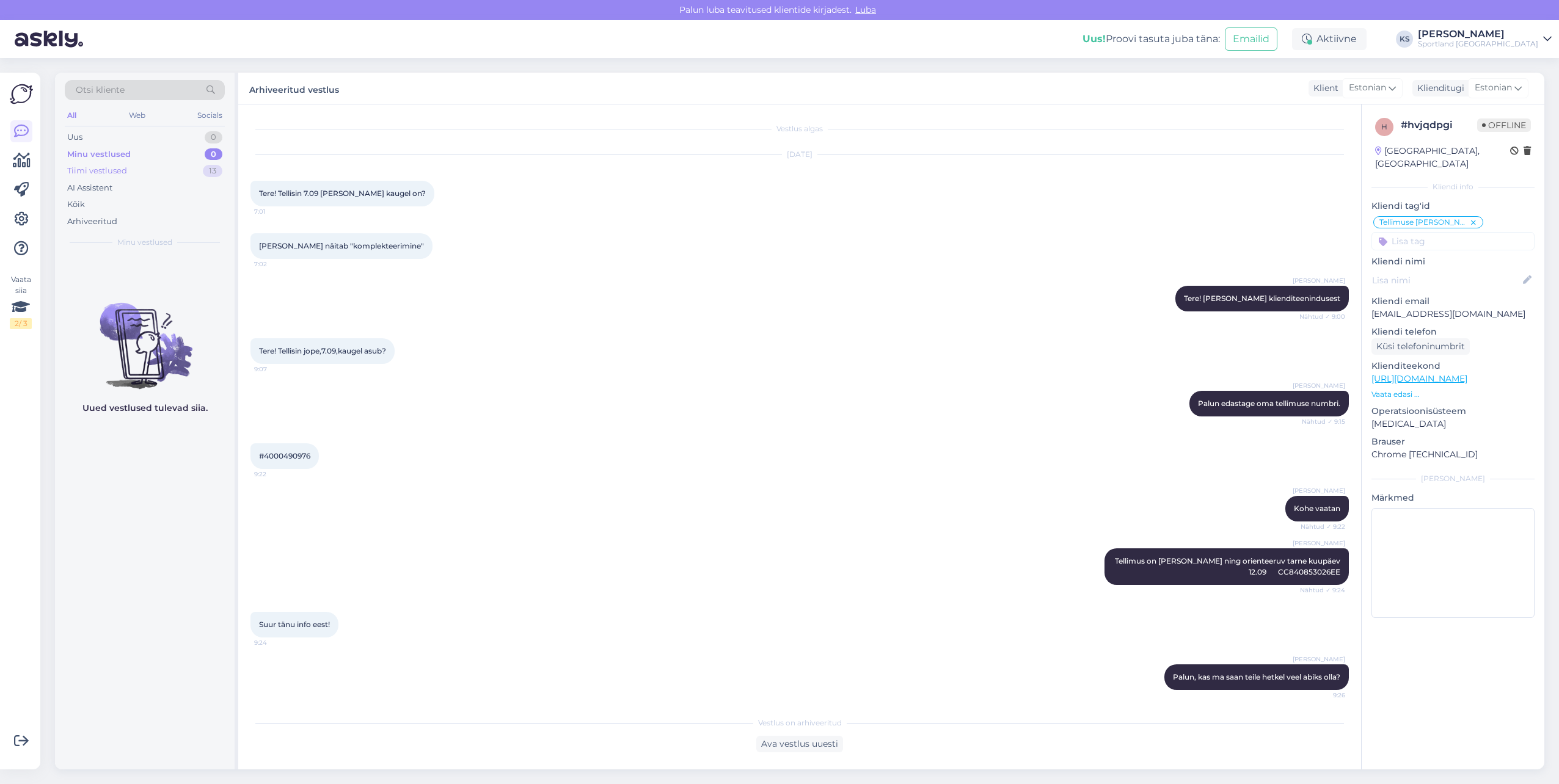
click at [175, 174] on div "Tiimi vestlused 13" at bounding box center [145, 171] width 160 height 17
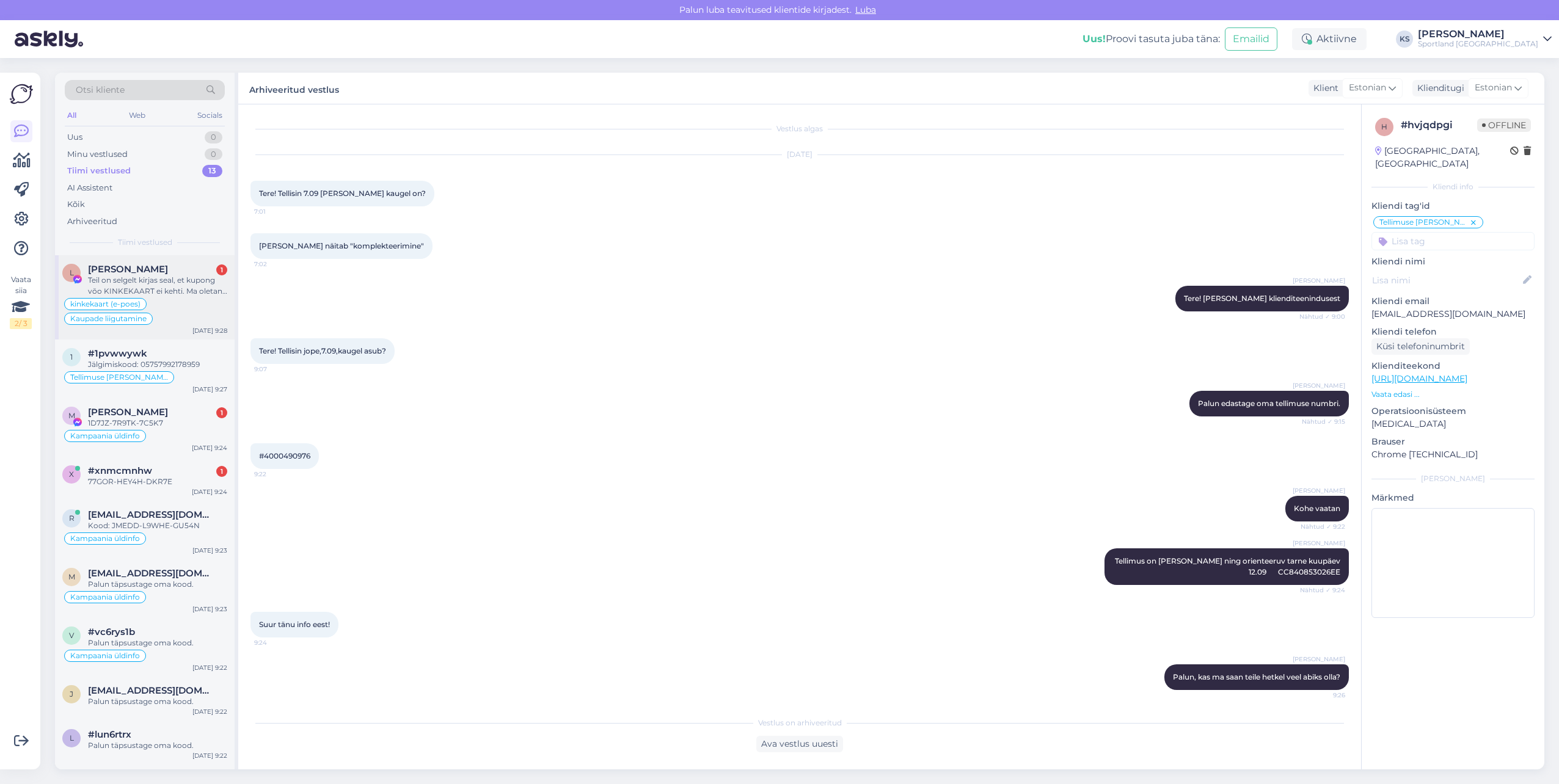
click at [176, 285] on div "Teil on selgelt kirjas seal, et kupong võo KINKEKAART ei kehti. Ma oletan, et s…" at bounding box center [157, 286] width 139 height 22
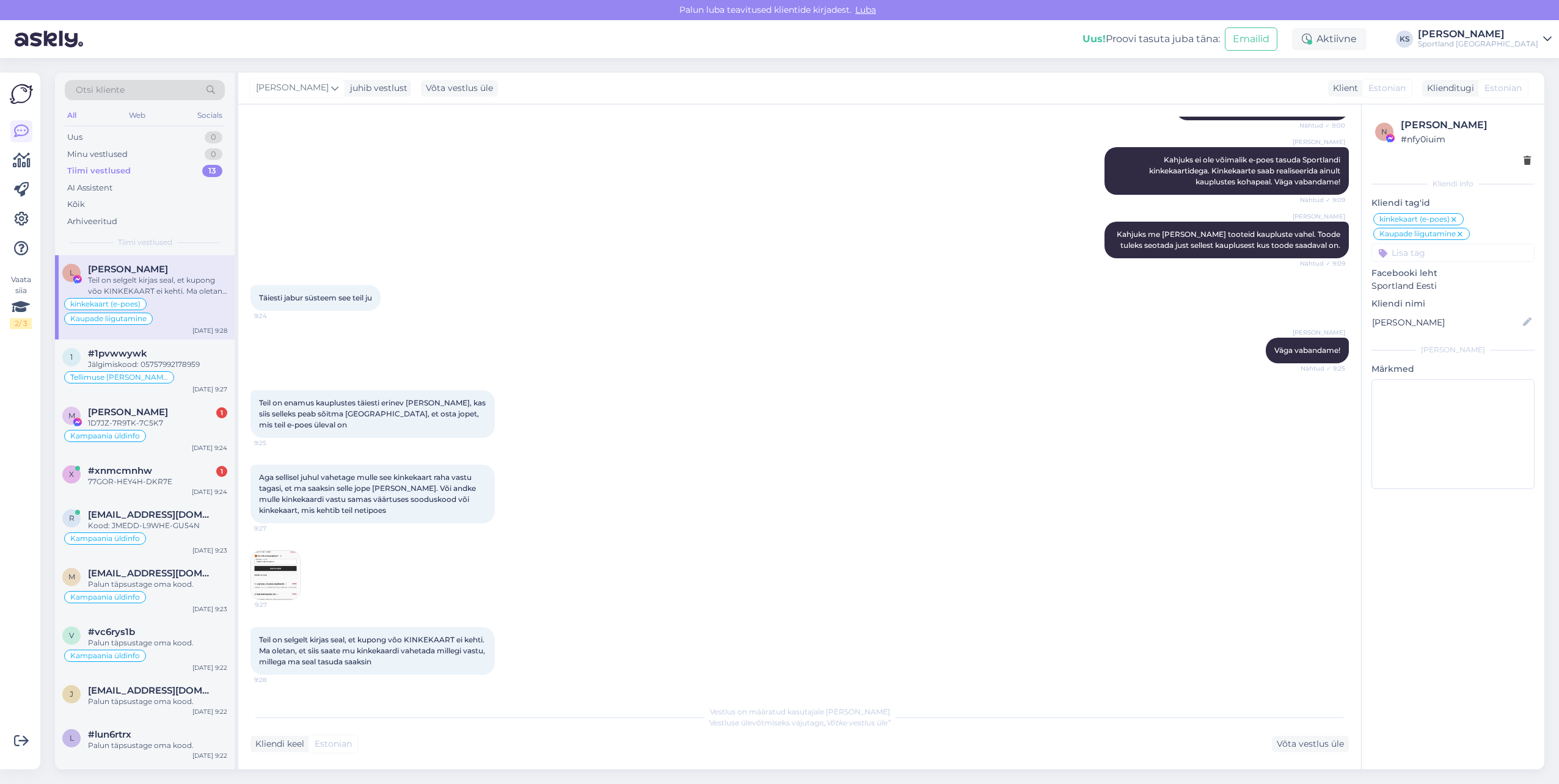
click at [290, 590] on img at bounding box center [275, 575] width 49 height 49
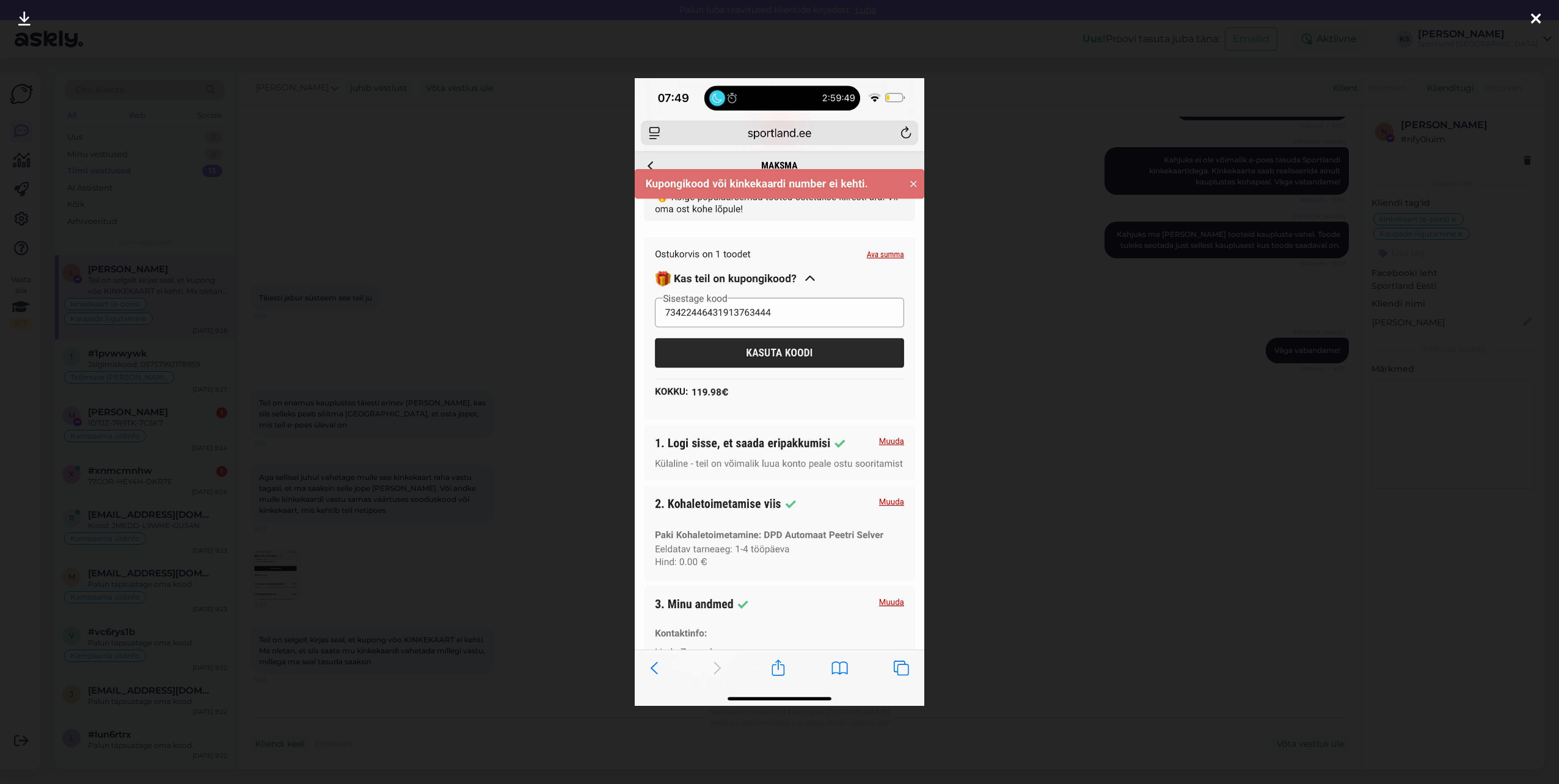
click at [1344, 211] on div at bounding box center [779, 392] width 1559 height 784
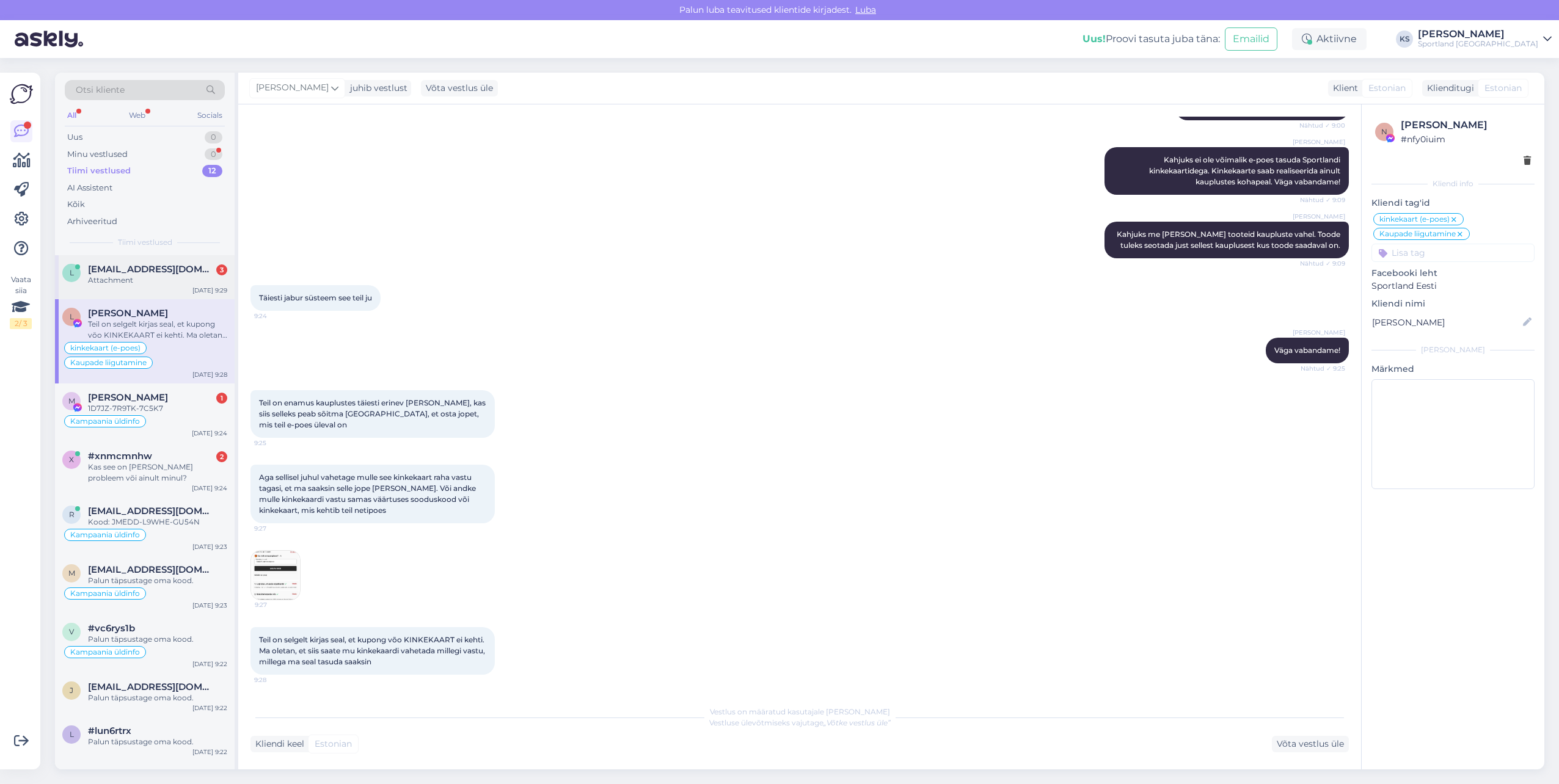
click at [136, 259] on div "l [EMAIL_ADDRESS][DOMAIN_NAME] 3 Attachment [DATE] 9:29" at bounding box center [145, 277] width 179 height 44
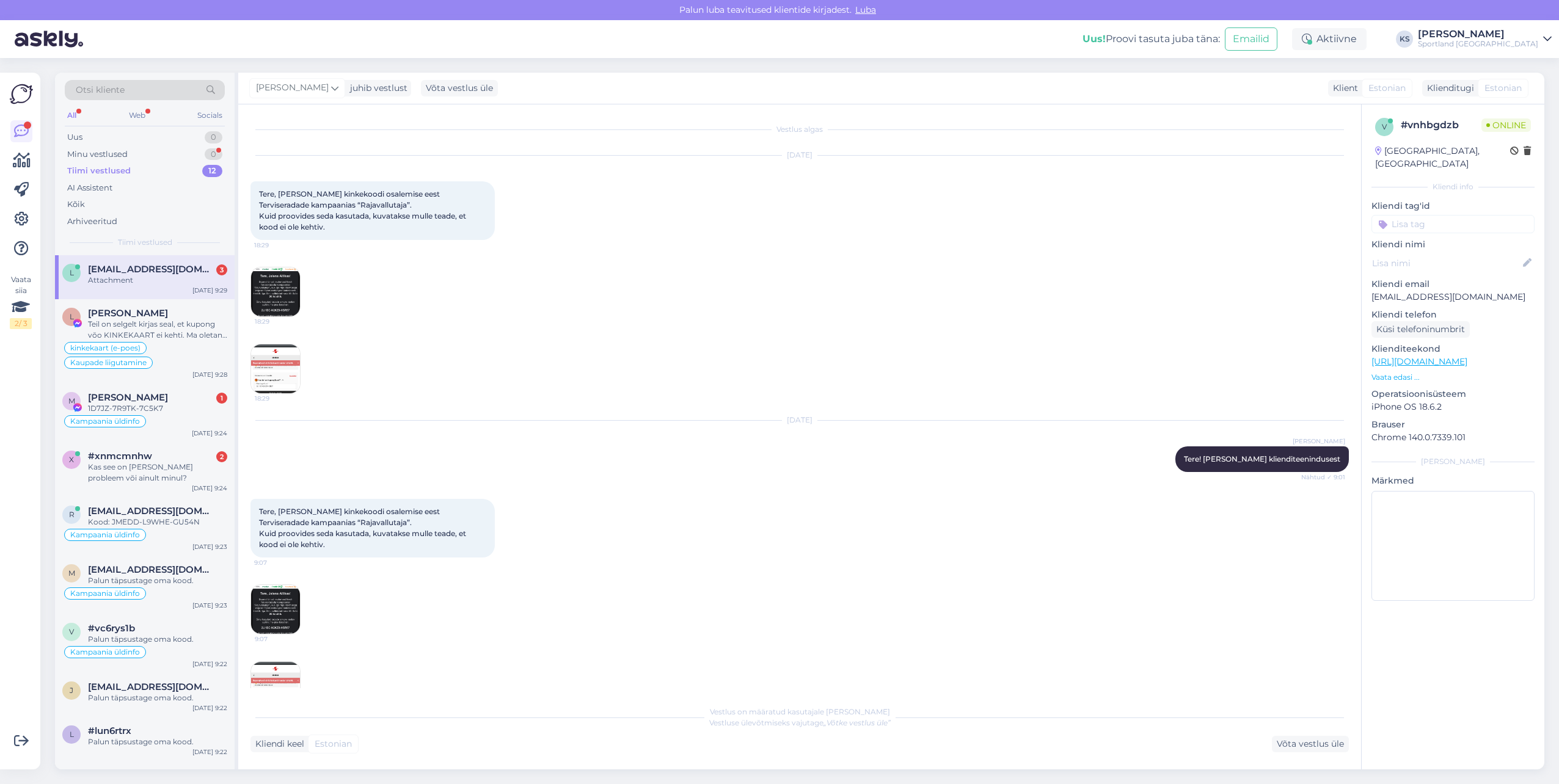
scroll to position [434, 0]
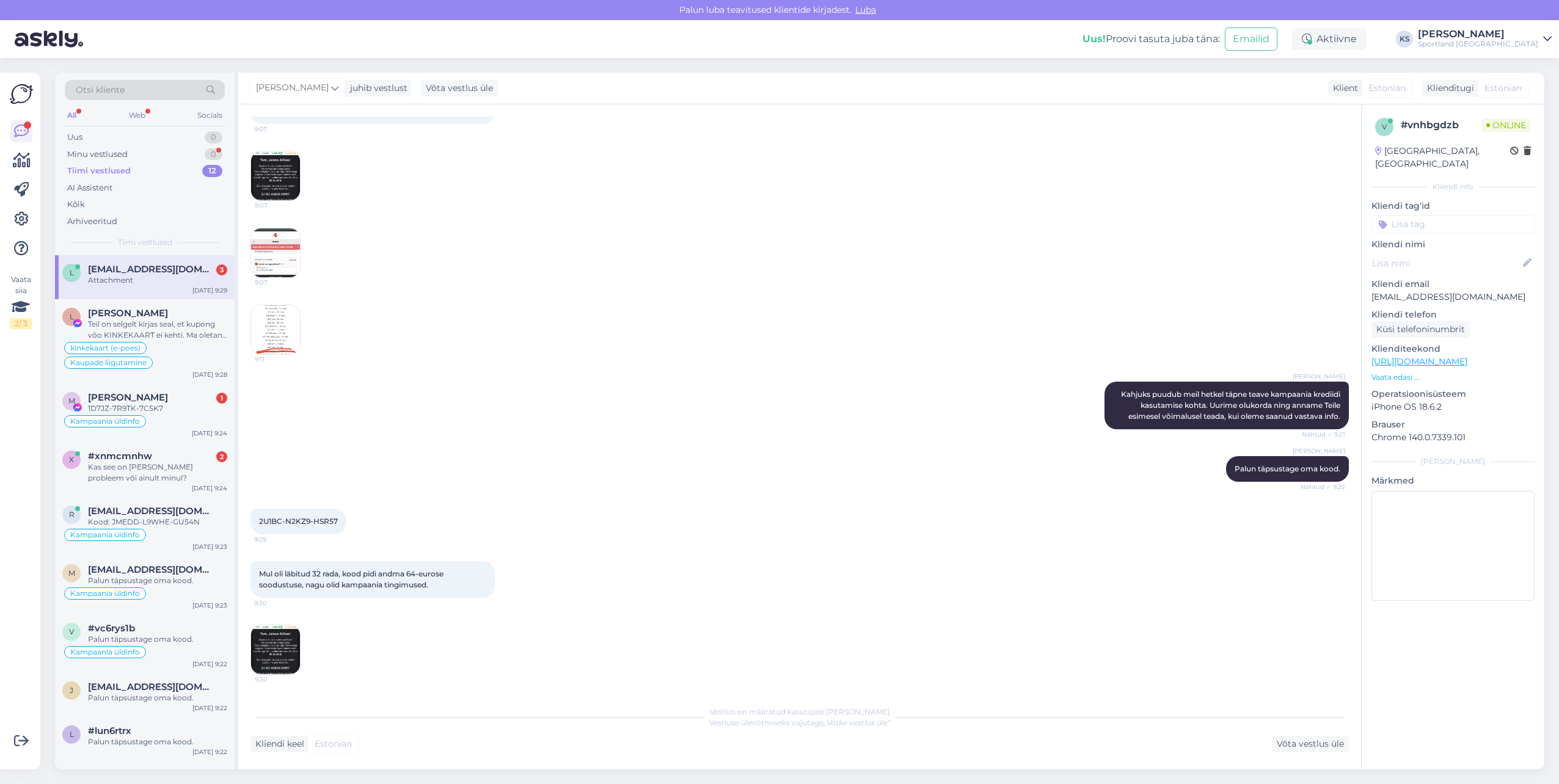
click at [504, 500] on div "2U1BC-N2KZ9-HSR57 9:29" at bounding box center [800, 521] width 1099 height 53
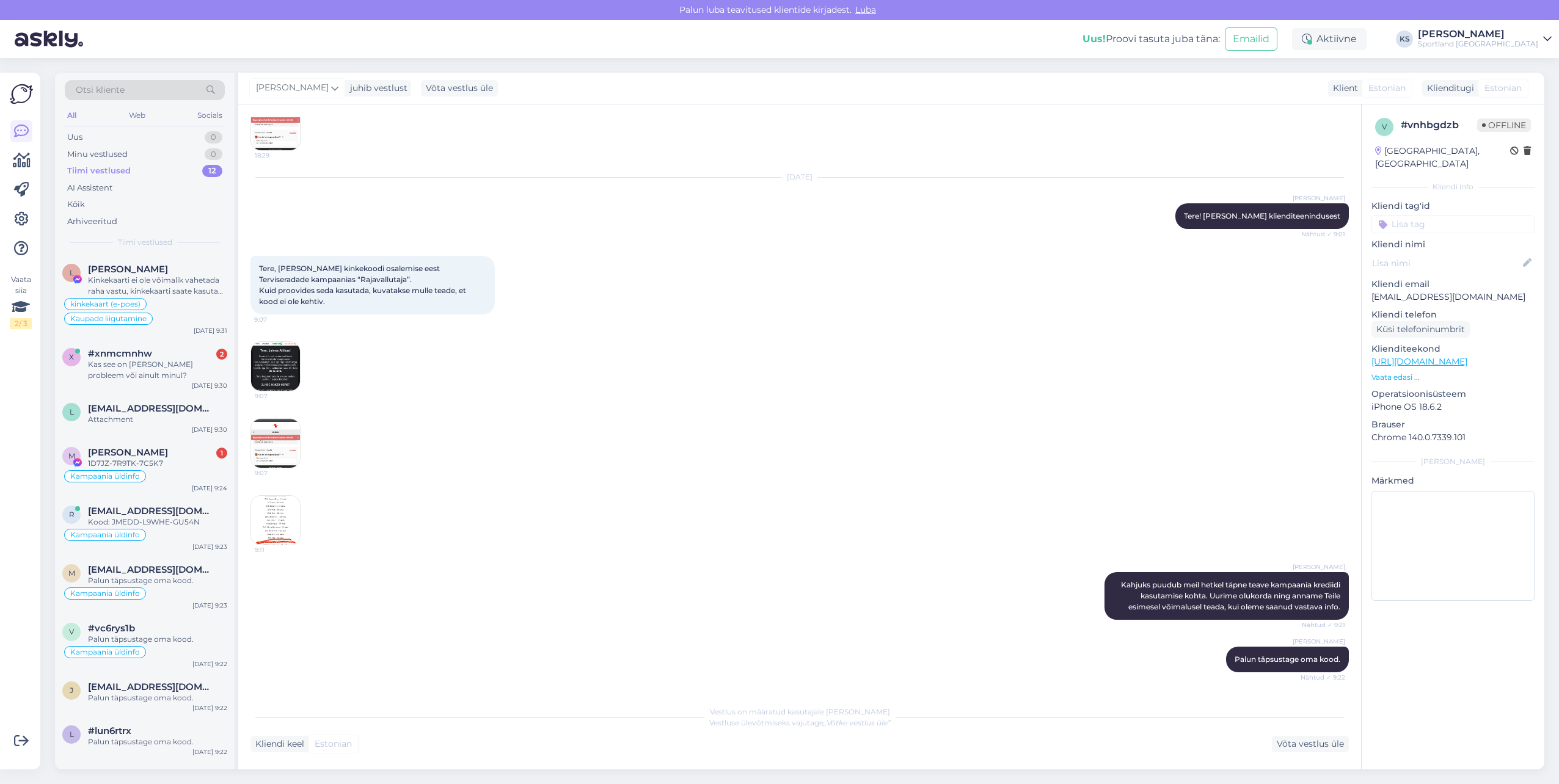
scroll to position [67, 0]
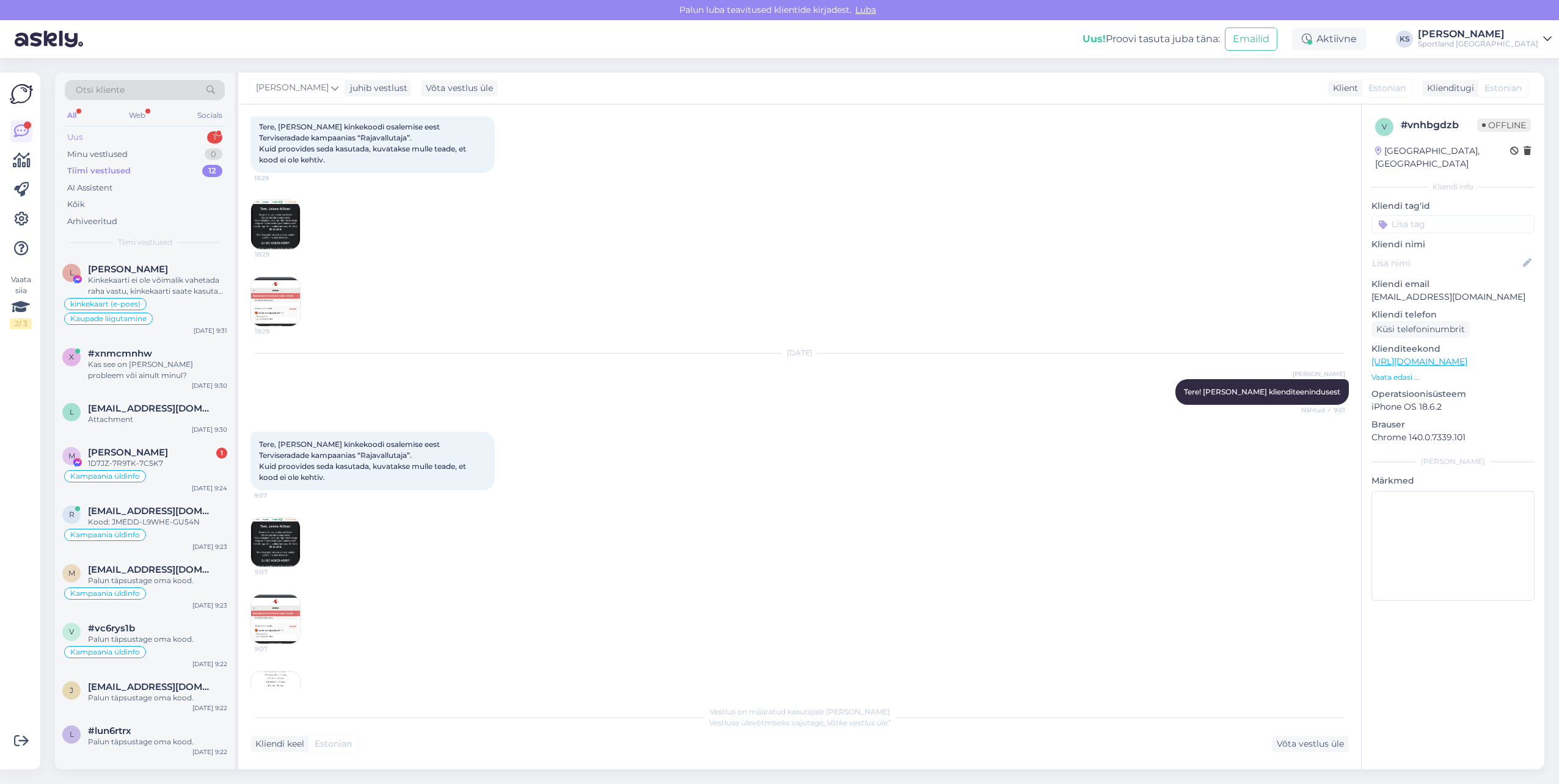
click at [197, 136] on div "Uus 1" at bounding box center [145, 137] width 160 height 17
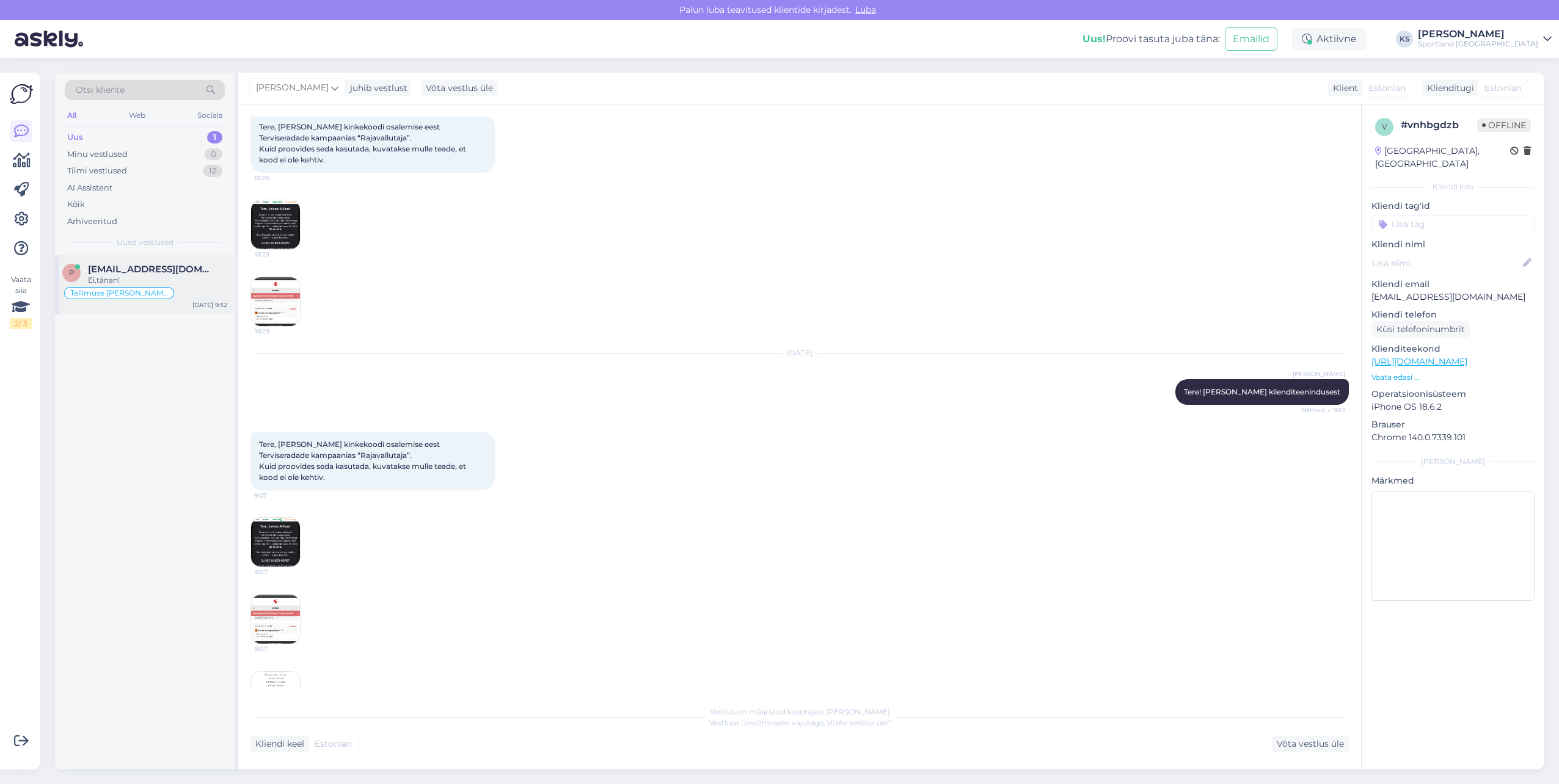
click at [210, 285] on div "p [EMAIL_ADDRESS][DOMAIN_NAME] Ei,tänan! Tellimuse [PERSON_NAME] info [DATE] 9:…" at bounding box center [145, 512] width 179 height 514
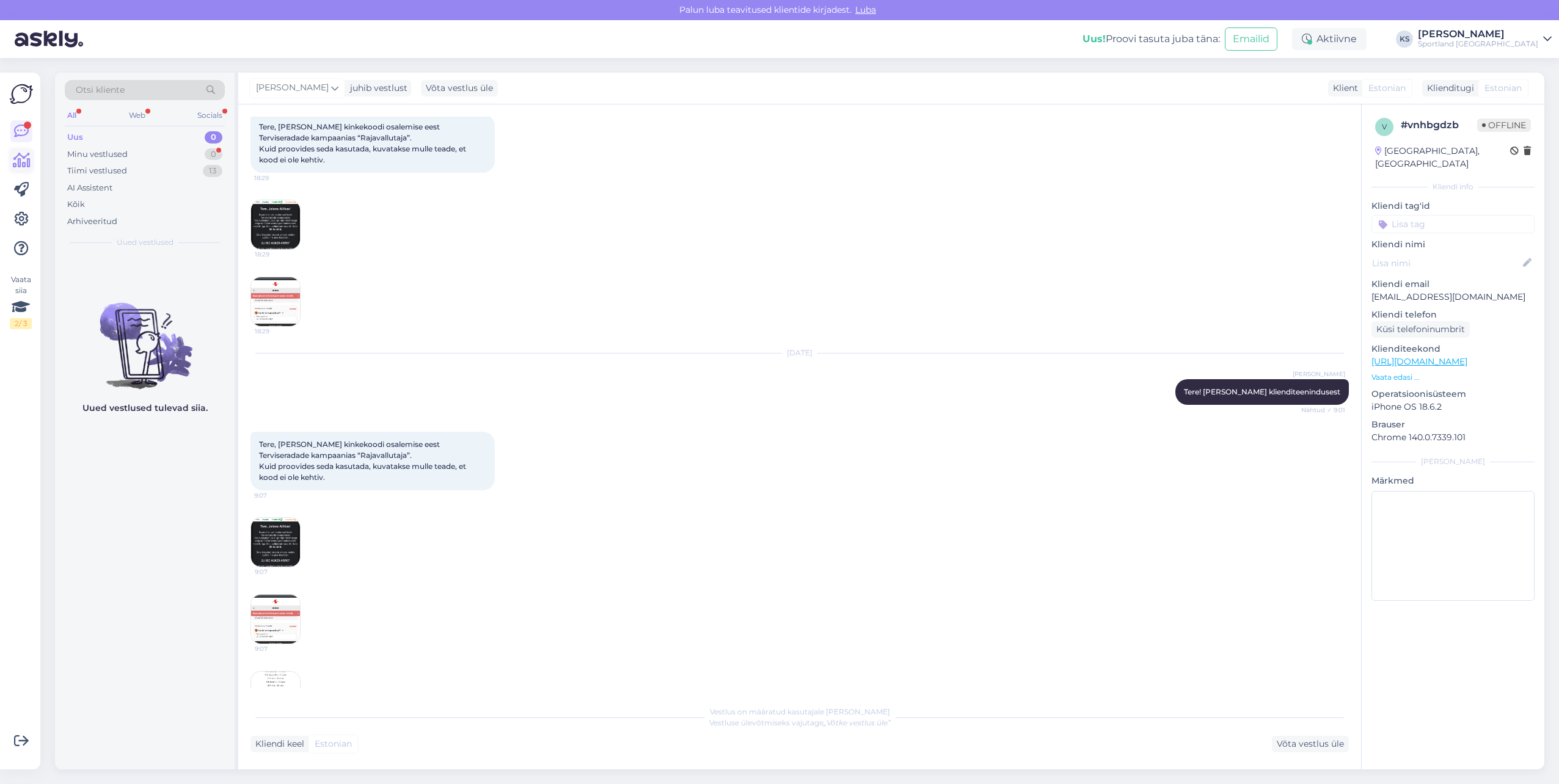
click at [19, 165] on icon at bounding box center [22, 161] width 18 height 15
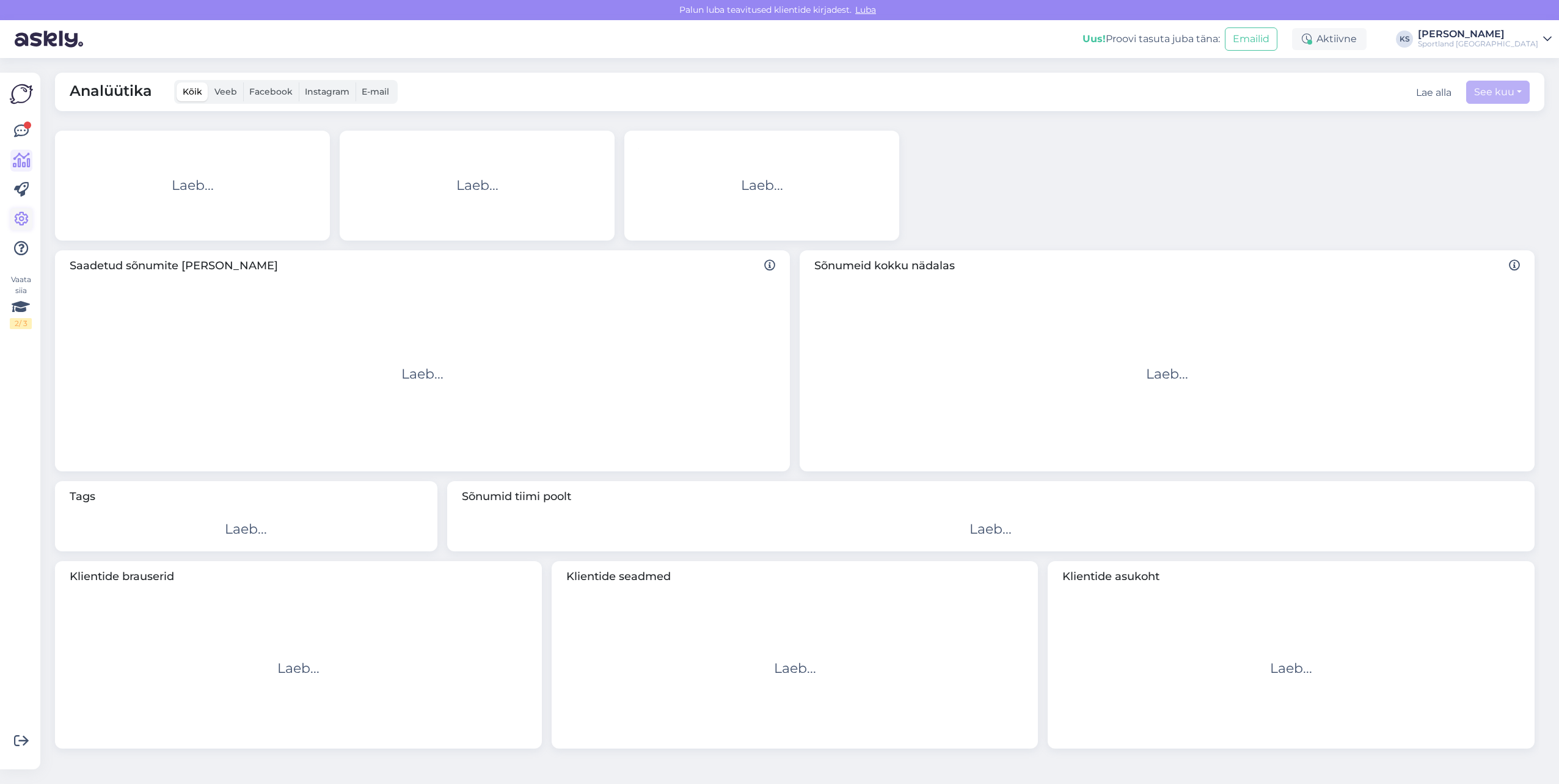
click at [20, 212] on icon at bounding box center [22, 220] width 15 height 15
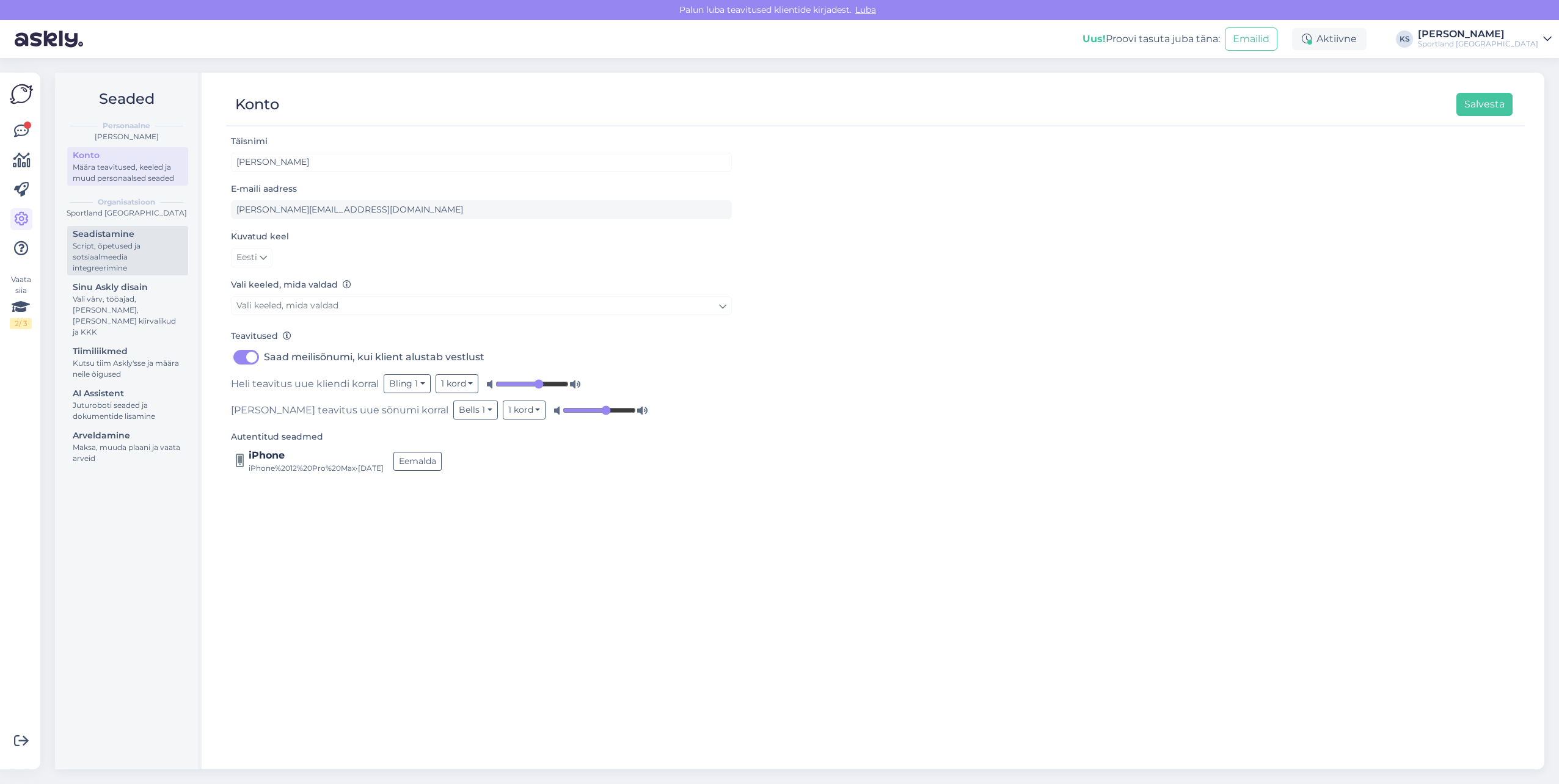
click at [120, 249] on div "Script, õpetused ja sotsiaalmeedia integreerimine" at bounding box center [127, 257] width 110 height 33
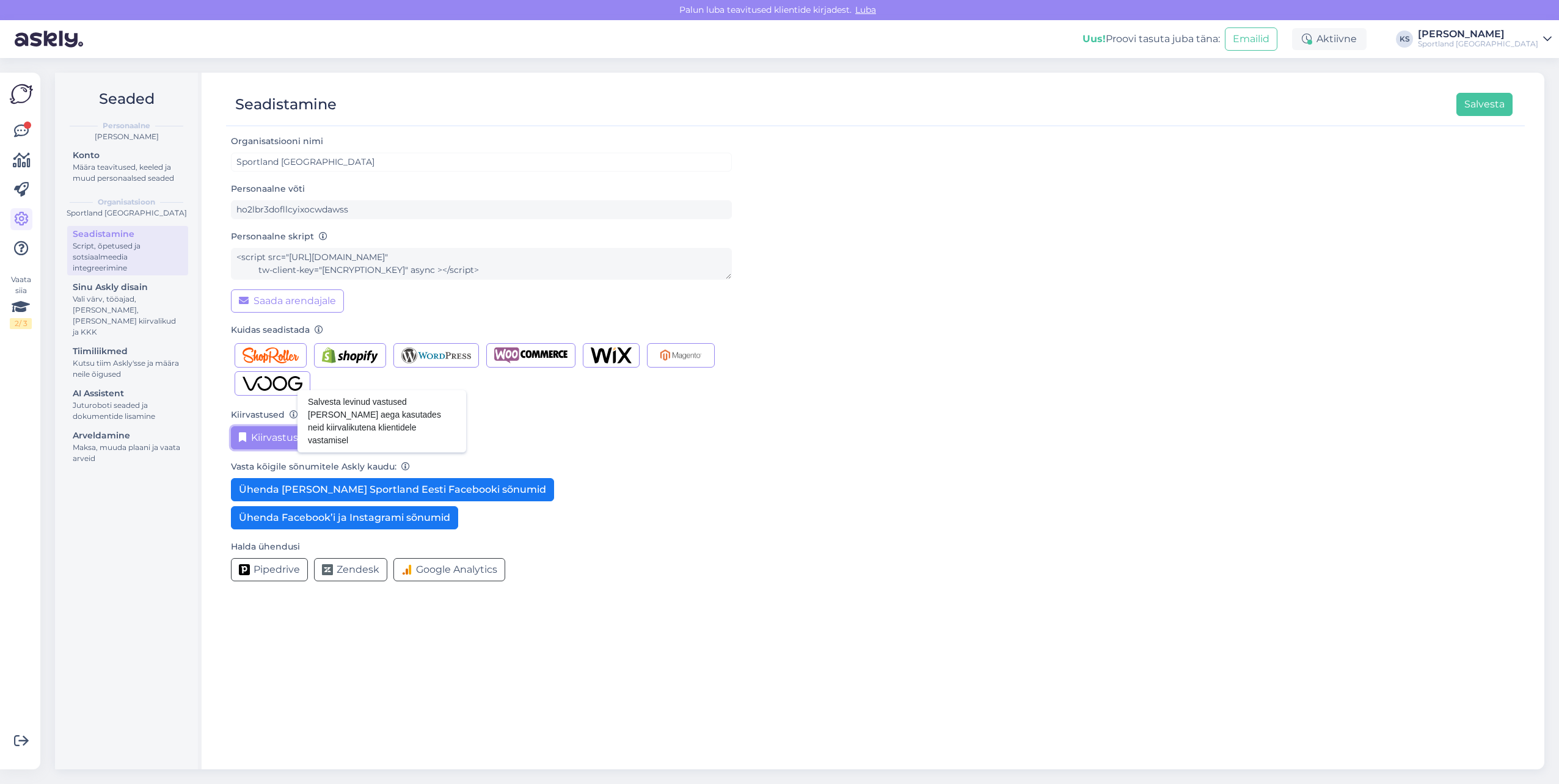
click at [320, 430] on button "Kiirvastuste haldamine" at bounding box center [301, 438] width 140 height 24
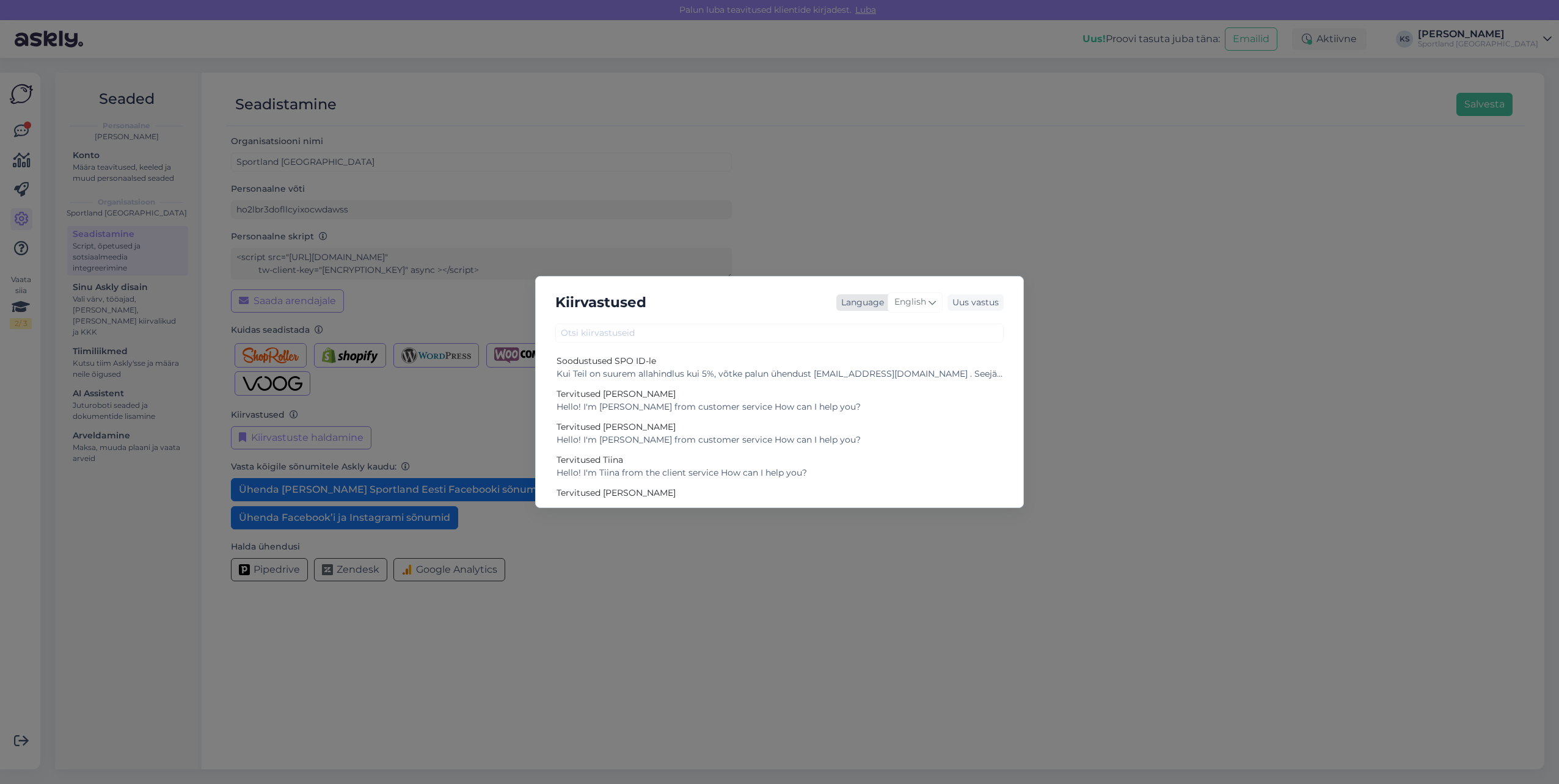
click at [909, 301] on span "English" at bounding box center [910, 303] width 32 height 14
type input "es"
click at [861, 373] on link "Estonian" at bounding box center [889, 376] width 134 height 20
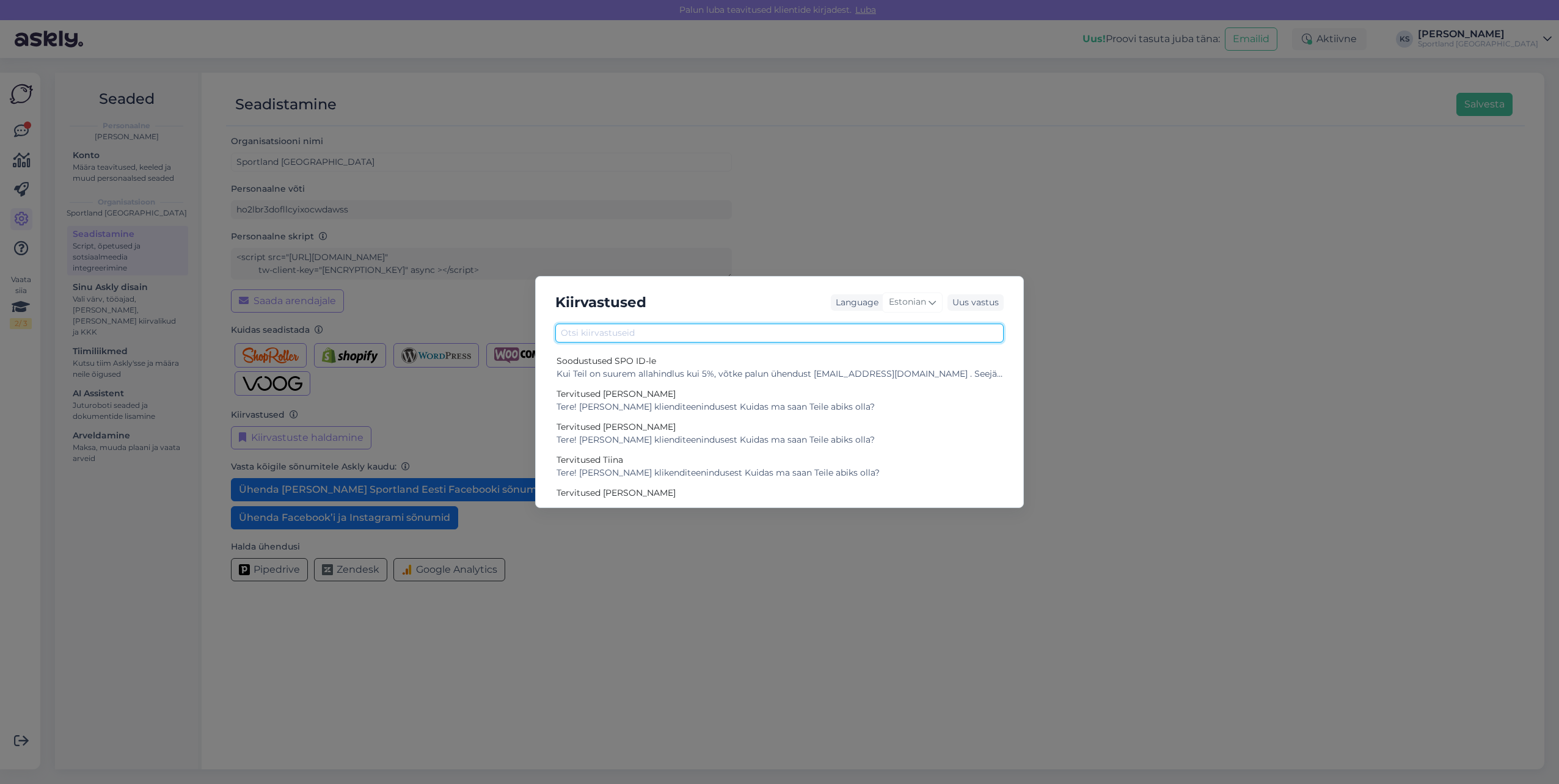
click at [833, 333] on input "text" at bounding box center [779, 333] width 448 height 19
click at [838, 331] on input "text" at bounding box center [779, 333] width 448 height 19
click at [736, 338] on input "kinkeka" at bounding box center [779, 333] width 448 height 19
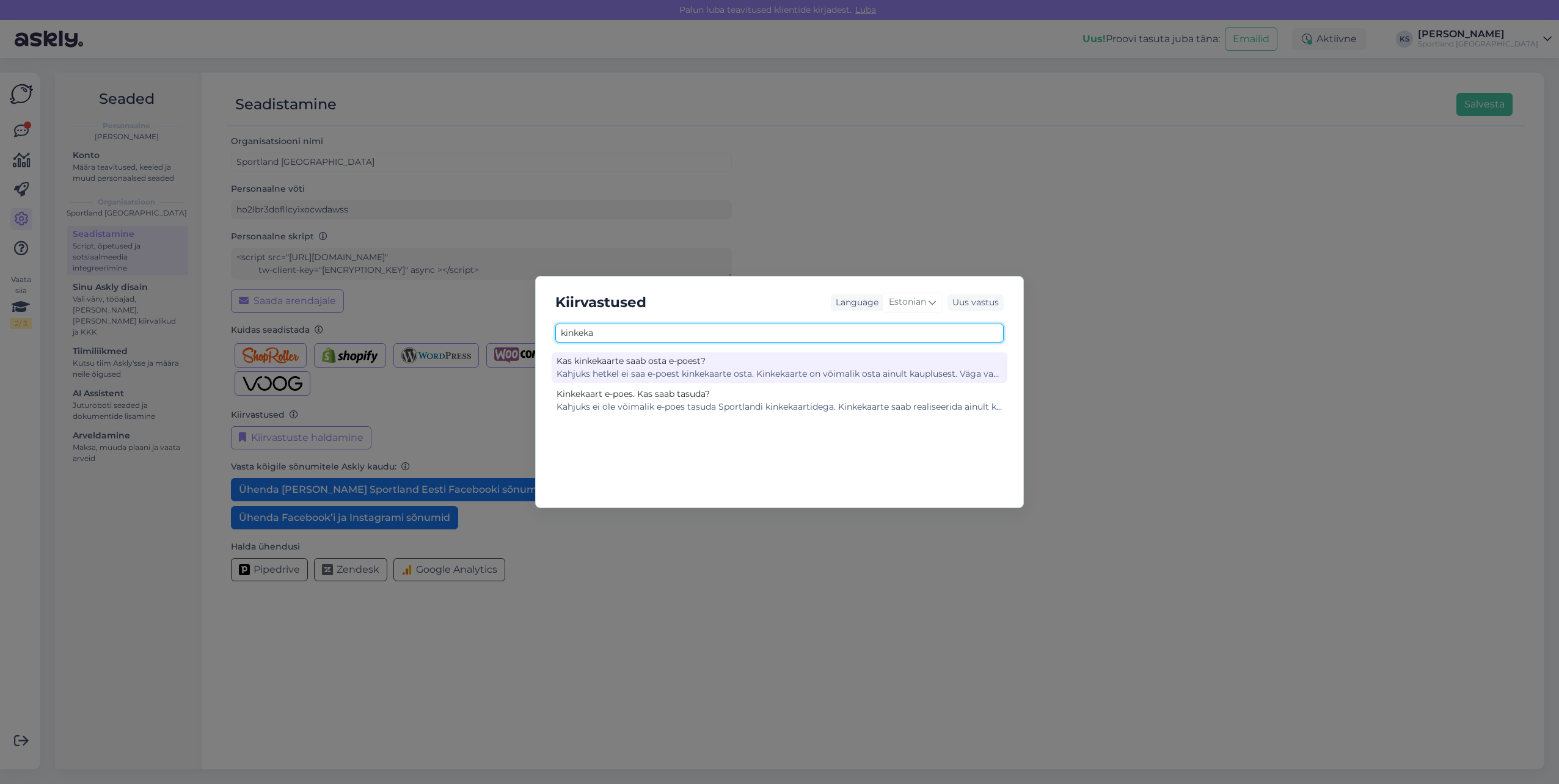
type input "kinkeka"
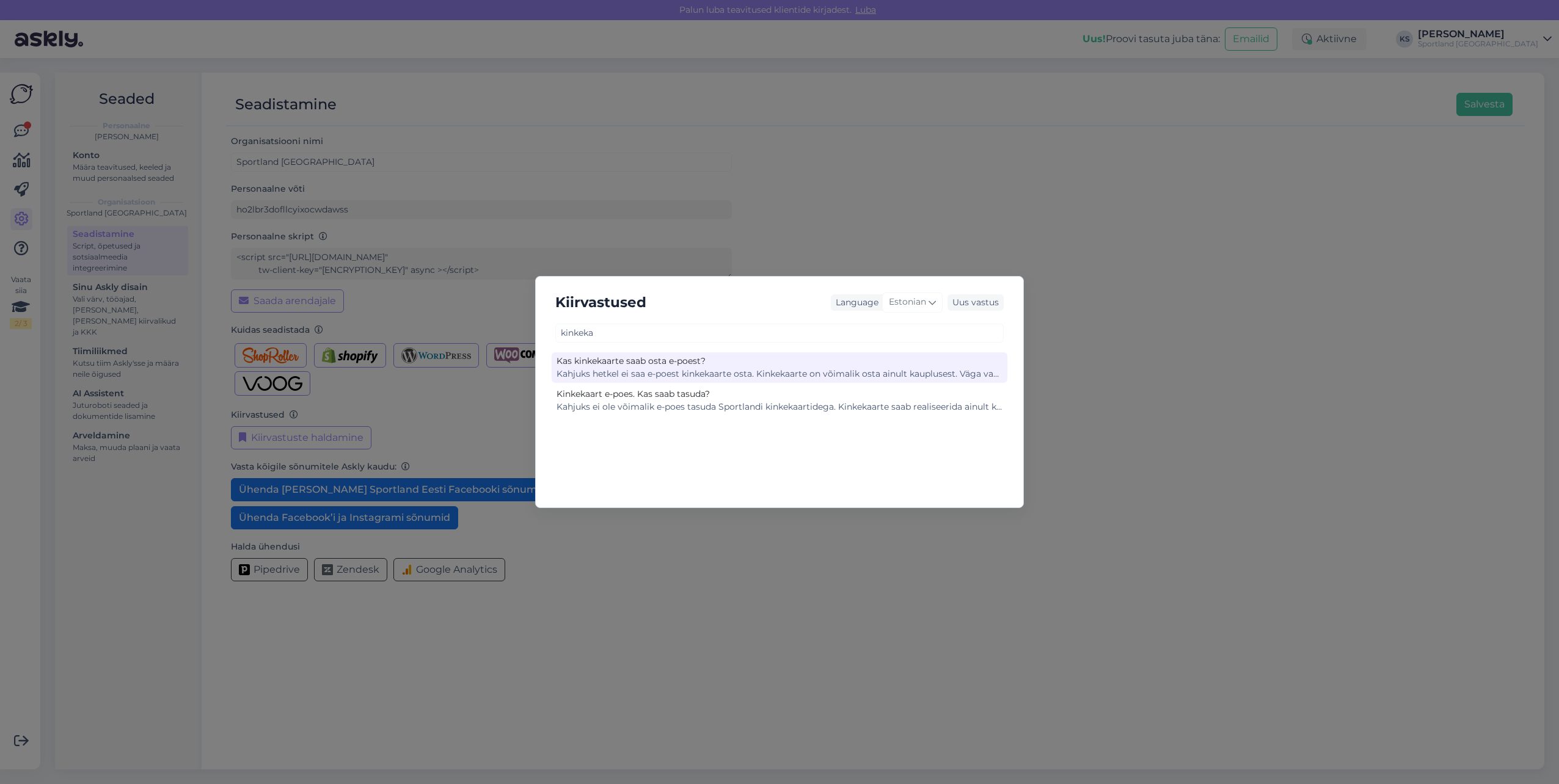
click at [793, 360] on div "Kas kinkekaarte saab osta e-poest?" at bounding box center [779, 361] width 446 height 13
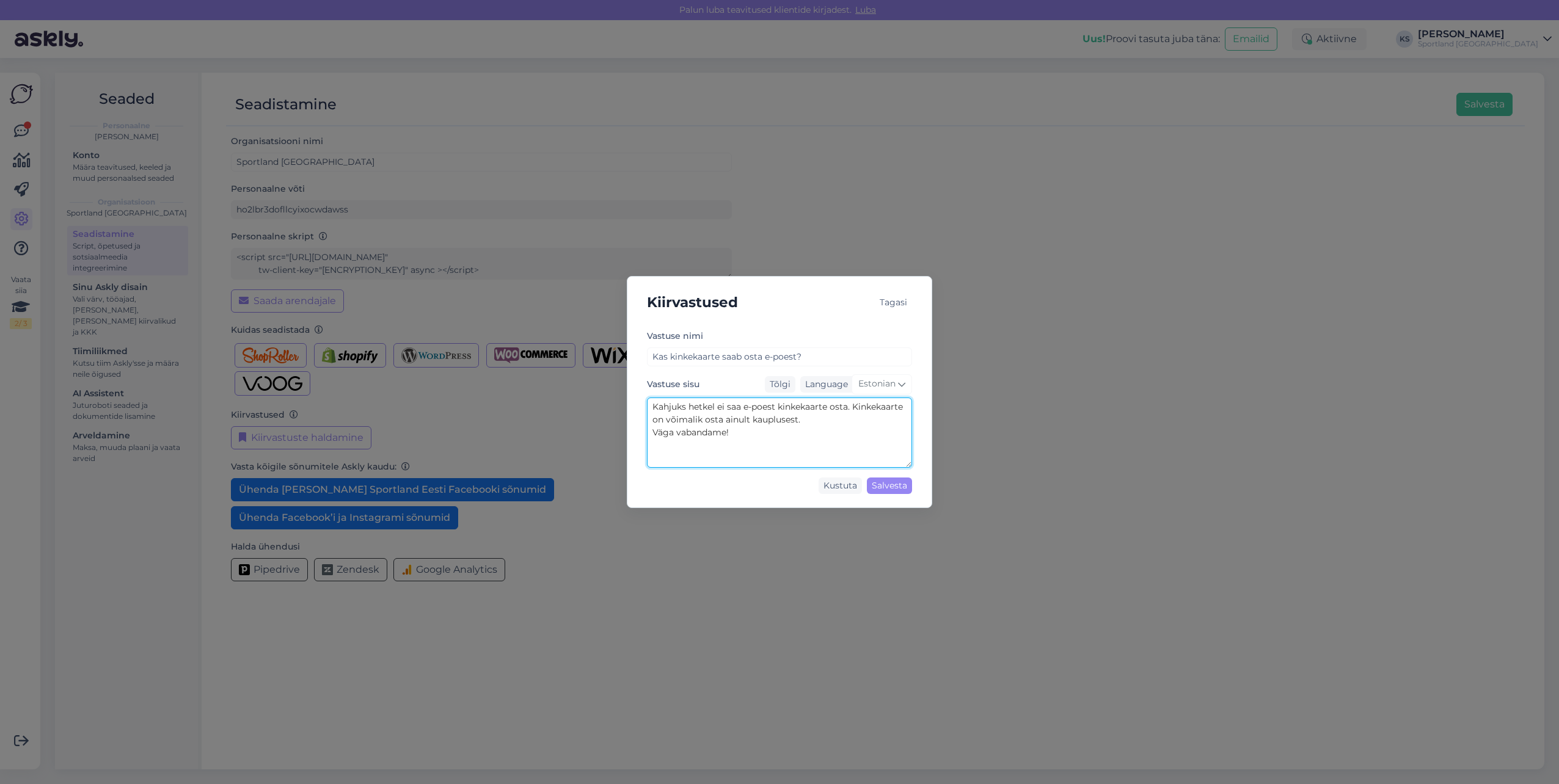
drag, startPoint x: 654, startPoint y: 401, endPoint x: 783, endPoint y: 342, distance: 141.9
click at [864, 441] on textarea "Kahjuks hetkel ei saa e-poest kinkekaarte osta. Kinkekaarte on võimalik osta ai…" at bounding box center [779, 433] width 265 height 71
click at [906, 302] on div "Tagasi" at bounding box center [893, 303] width 37 height 17
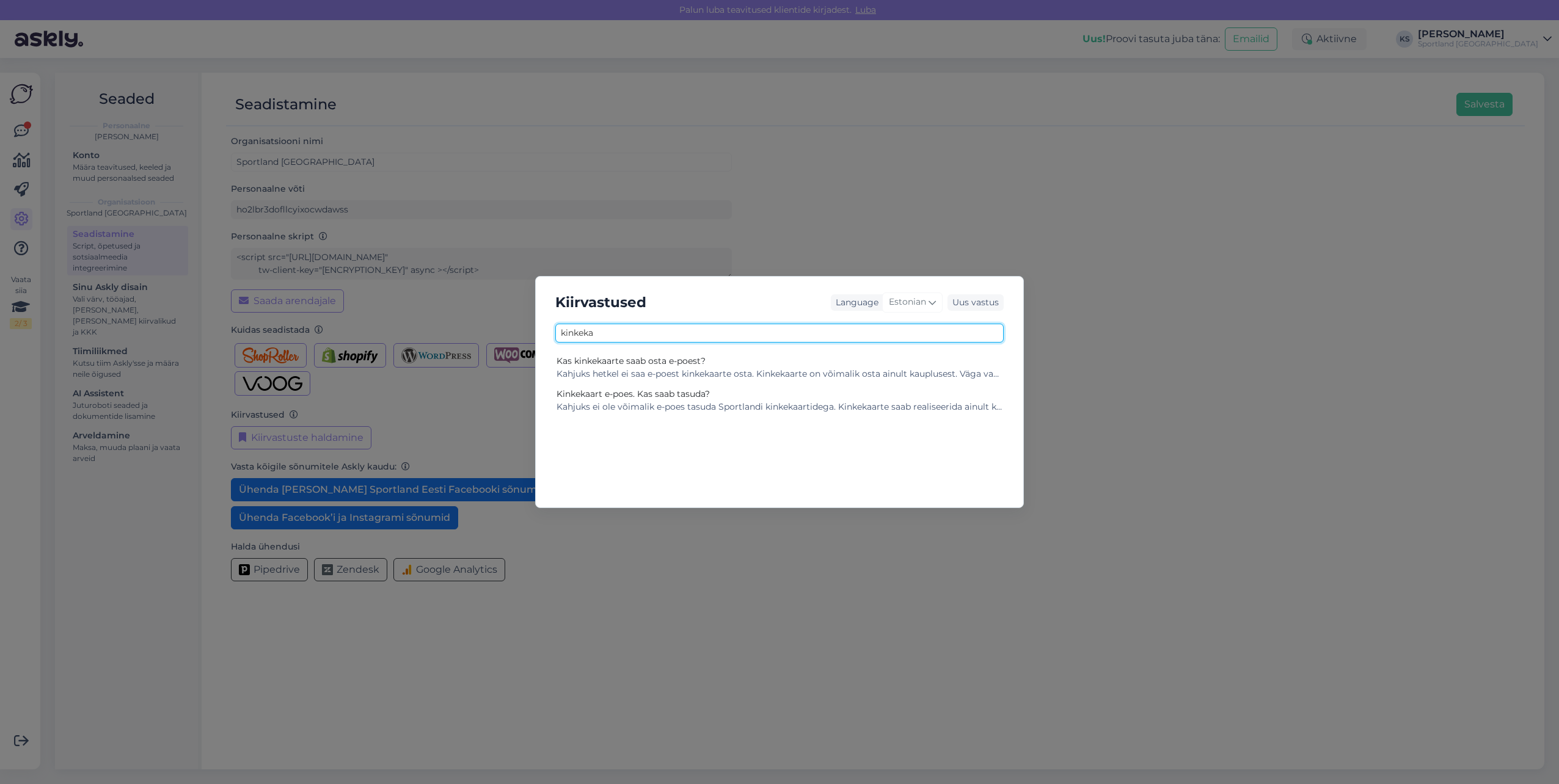
drag, startPoint x: 696, startPoint y: 332, endPoint x: 540, endPoint y: 335, distance: 156.0
click at [540, 335] on div "Kiirvastused Language Estonian Uus vastus kinkeka Kas kinkekaarte saab osta e-p…" at bounding box center [780, 392] width 489 height 232
click at [899, 329] on input "text" at bounding box center [779, 333] width 448 height 19
type input "saatmi"
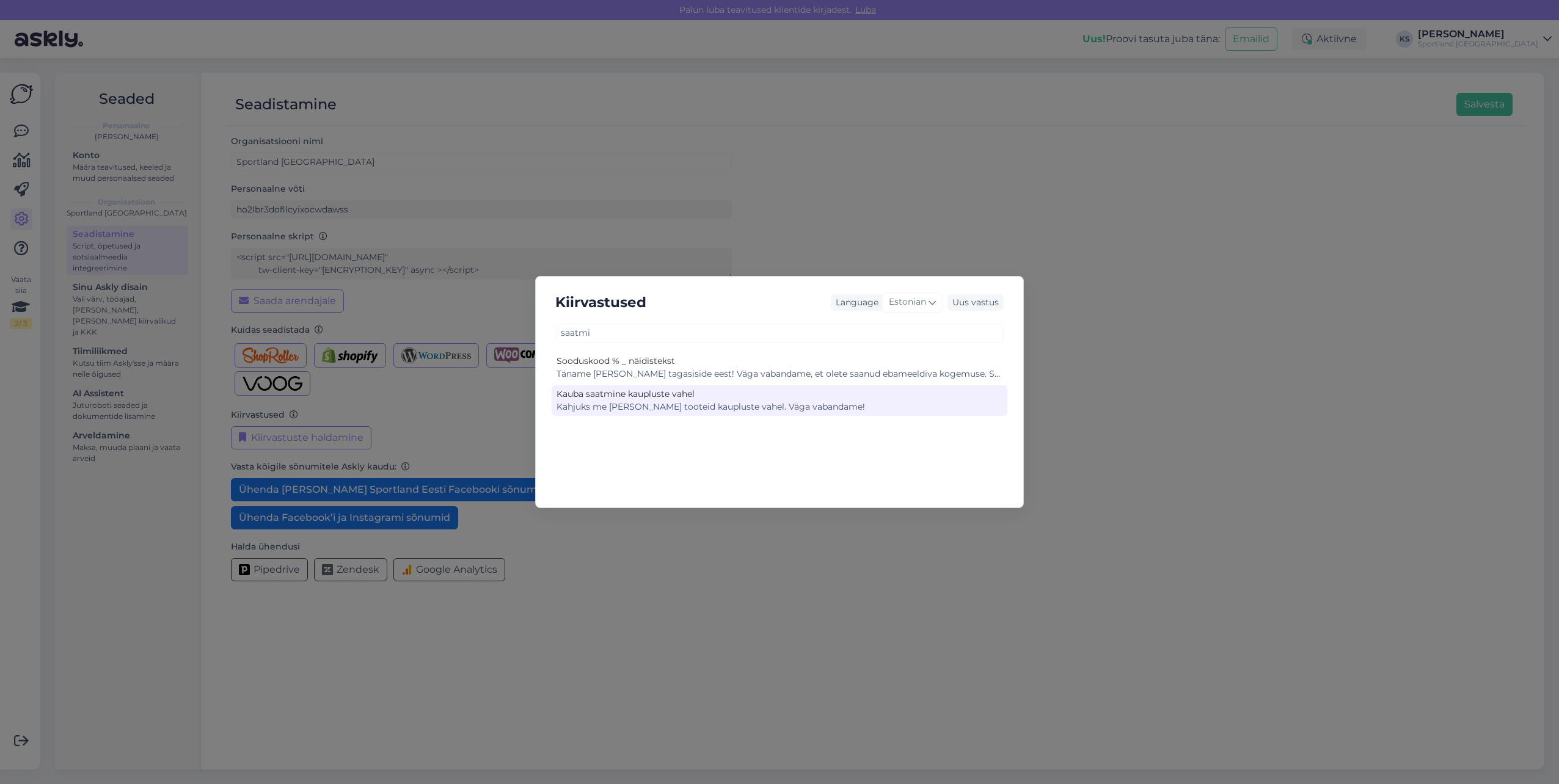
click at [662, 398] on div "Kauba saatmine kaupluste vahel" at bounding box center [779, 394] width 446 height 13
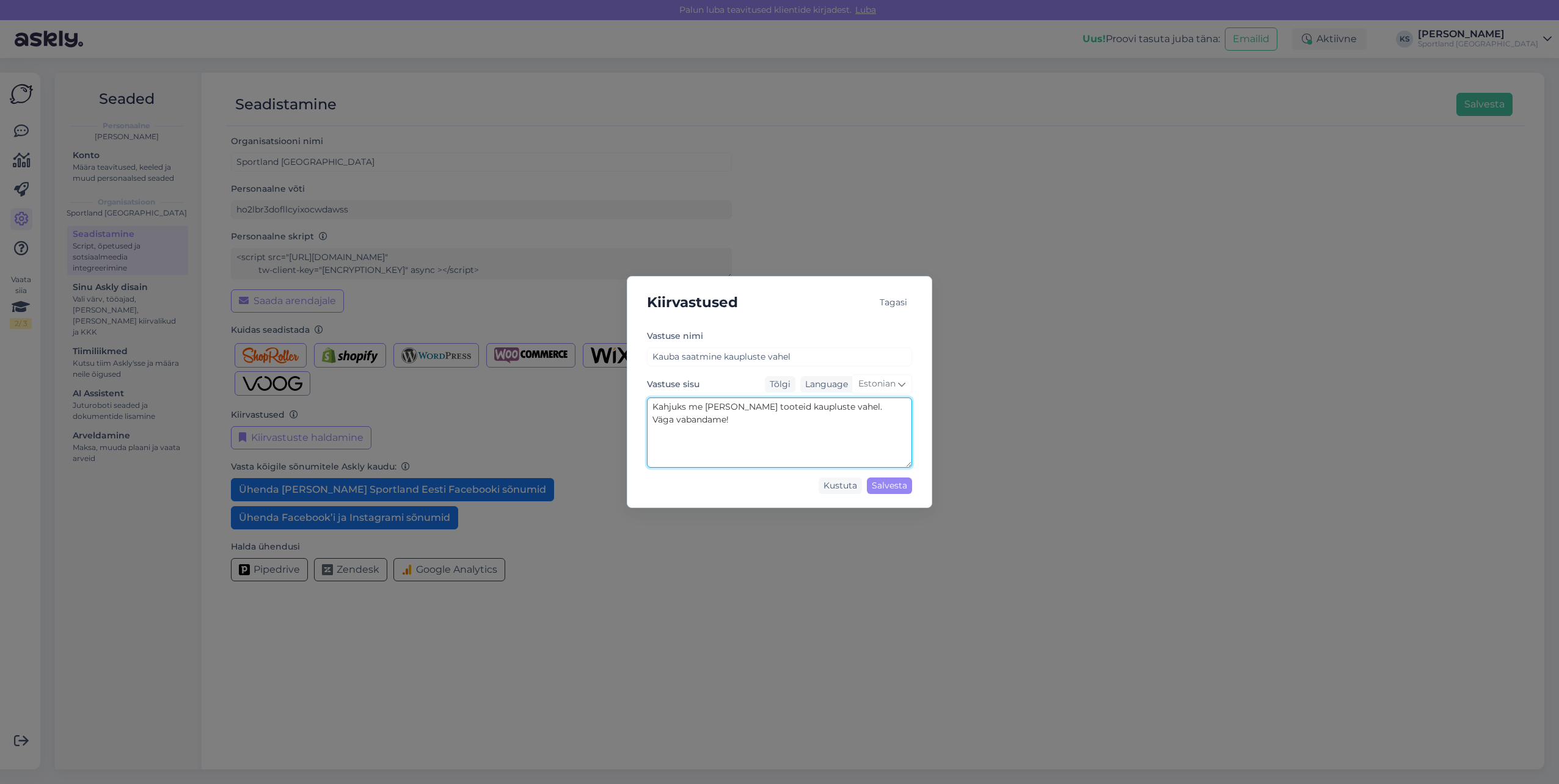
click at [667, 411] on textarea "Kahjuks me [PERSON_NAME] tooteid kaupluste vahel. Väga vabandame!" at bounding box center [779, 433] width 265 height 71
click at [886, 300] on div "Tagasi" at bounding box center [893, 303] width 37 height 17
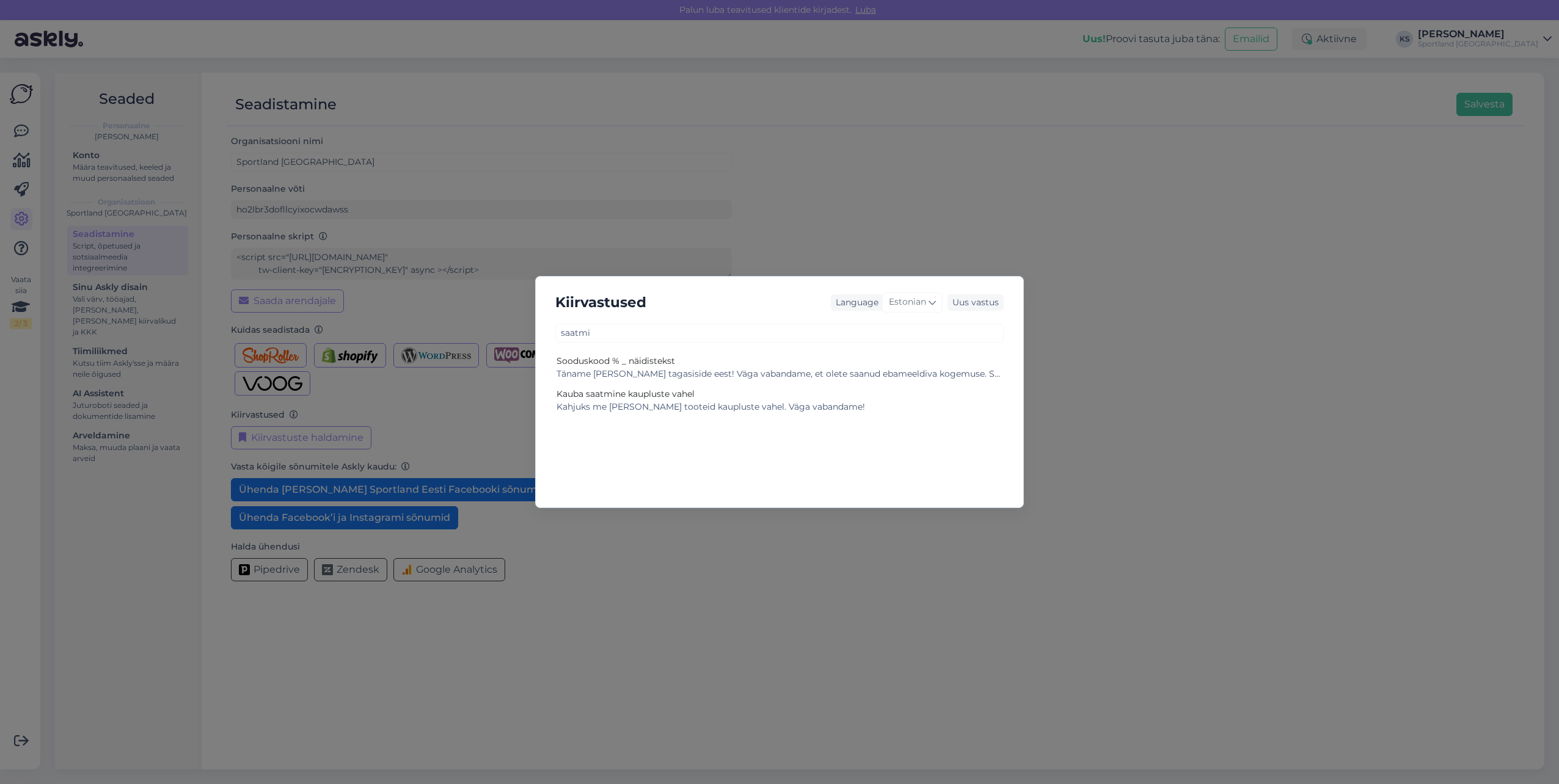
click at [801, 347] on div "Kiirvastused Language Estonian Uus vastus saatmi Sooduskood % _ näidistekst Kau…" at bounding box center [780, 392] width 489 height 232
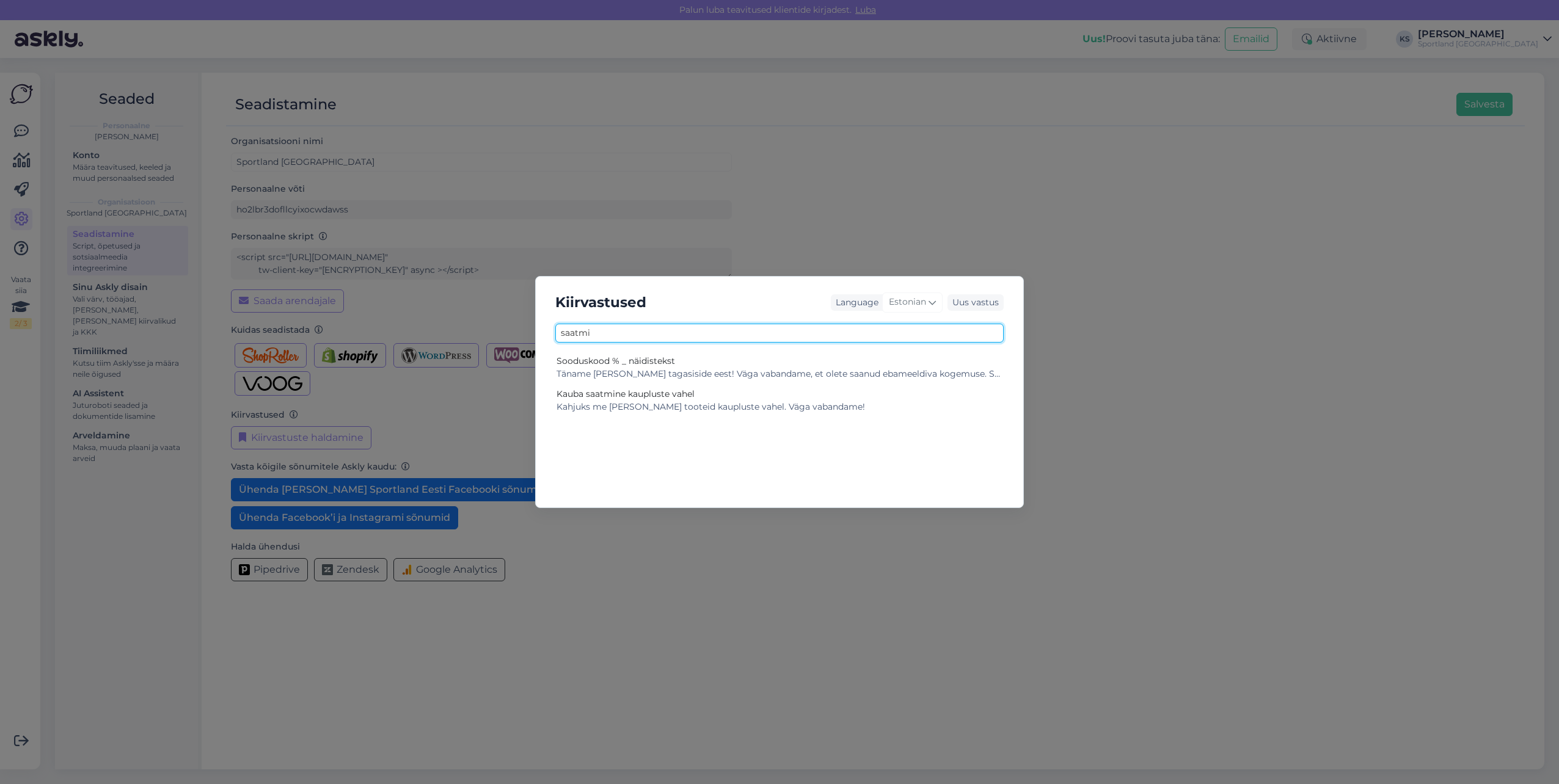
drag, startPoint x: 797, startPoint y: 340, endPoint x: 1509, endPoint y: 187, distance: 728.3
click at [514, 330] on div "Kiirvastused Language Estonian Uus vastus saatmi Sooduskood % _ näidistekst Kau…" at bounding box center [779, 392] width 1559 height 784
type input "[PERSON_NAME]"
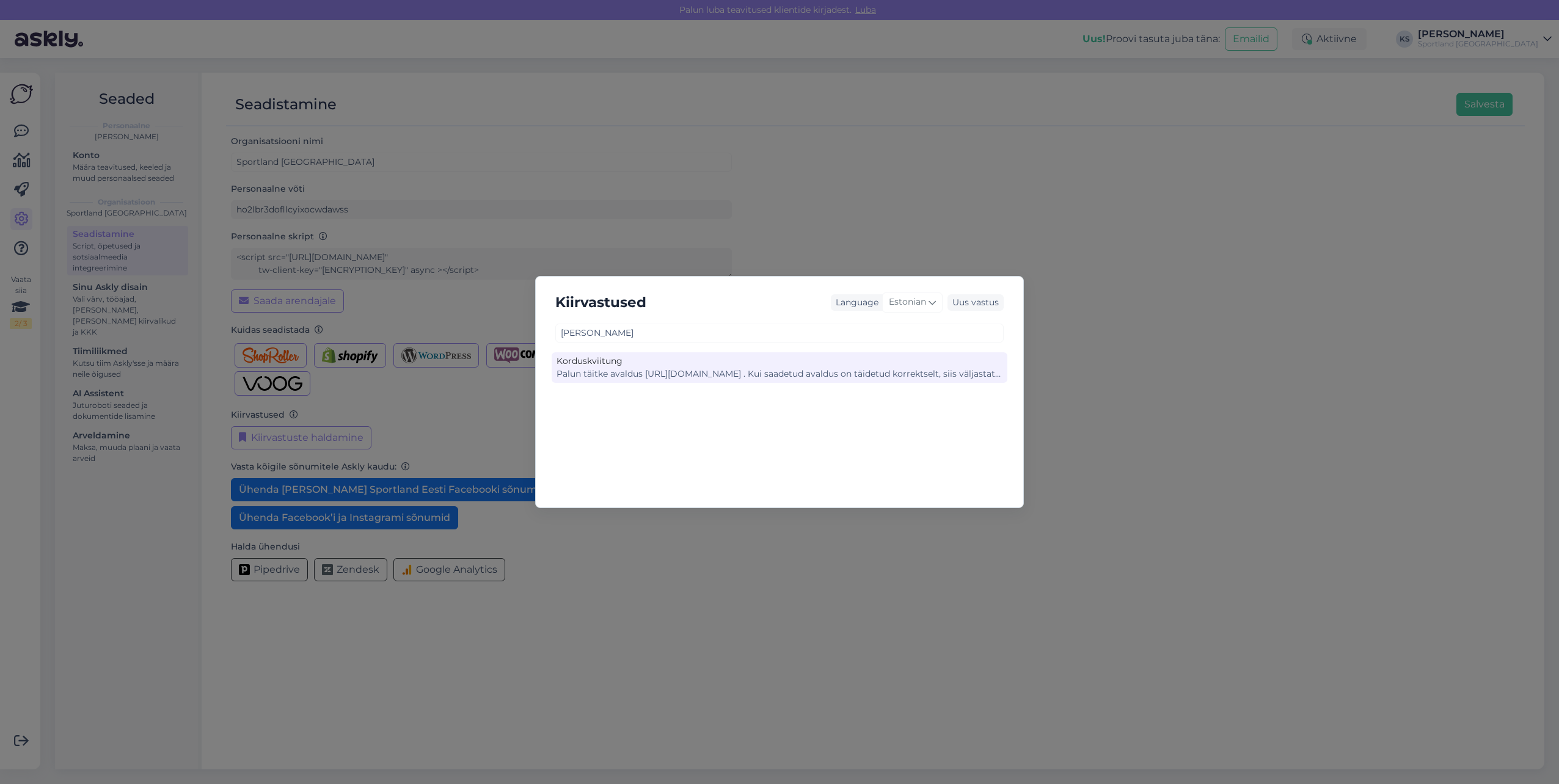
click at [671, 363] on div "Korduskviitung" at bounding box center [779, 361] width 446 height 13
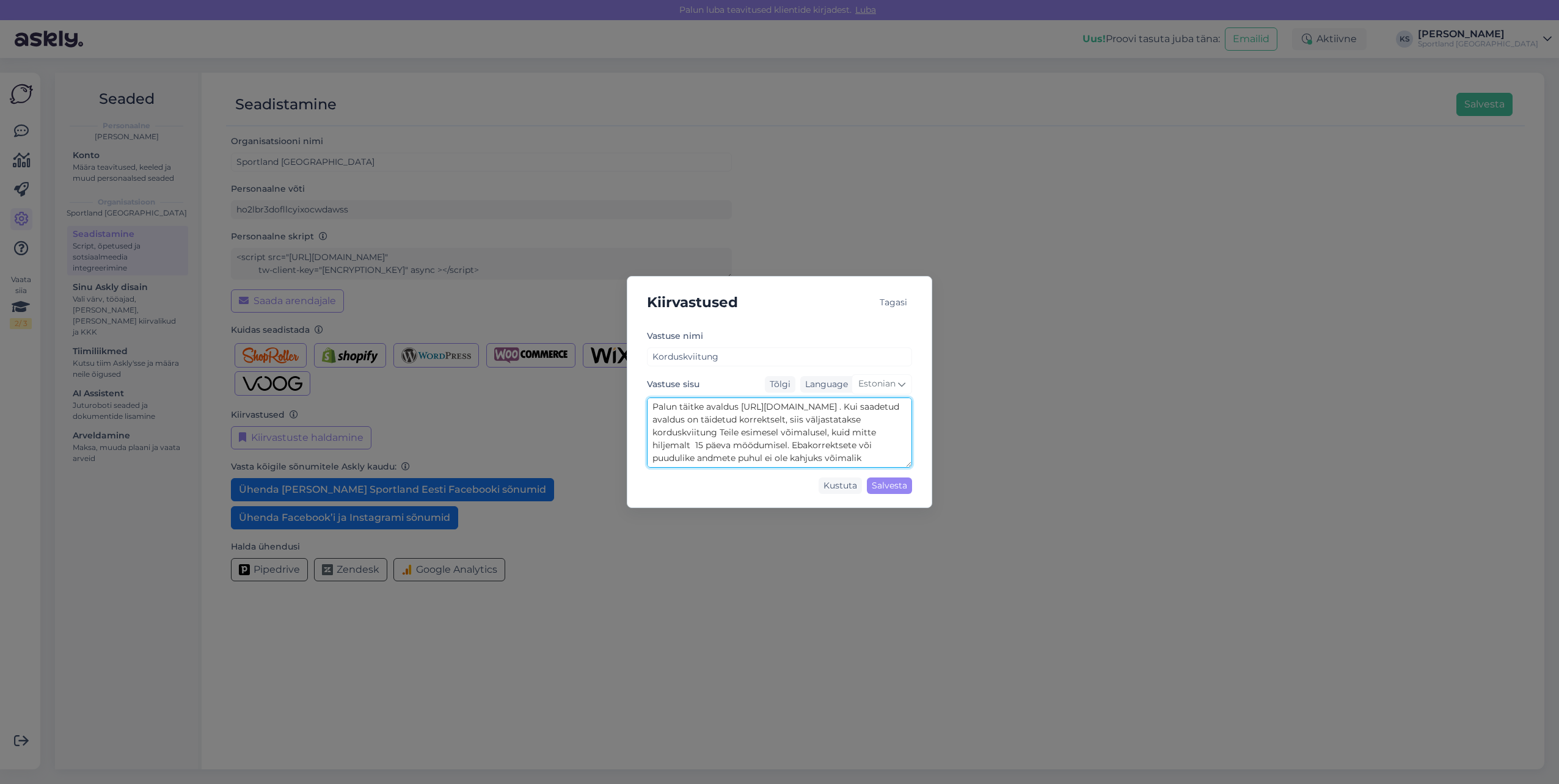
scroll to position [38, 0]
drag, startPoint x: 648, startPoint y: 412, endPoint x: 974, endPoint y: 488, distance: 334.7
click at [974, 488] on div "Kiirvastused Tagasi Vastuse nimi Korduskviitung Vastuse sisu Tõlgi Language Est…" at bounding box center [779, 392] width 1559 height 784
drag, startPoint x: 703, startPoint y: 210, endPoint x: 579, endPoint y: 210, distance: 124.0
click at [616, 210] on div "Kiirvastused Tagasi Vastuse nimi Korduskviitung Vastuse sisu Tõlgi Language Est…" at bounding box center [779, 392] width 1559 height 784
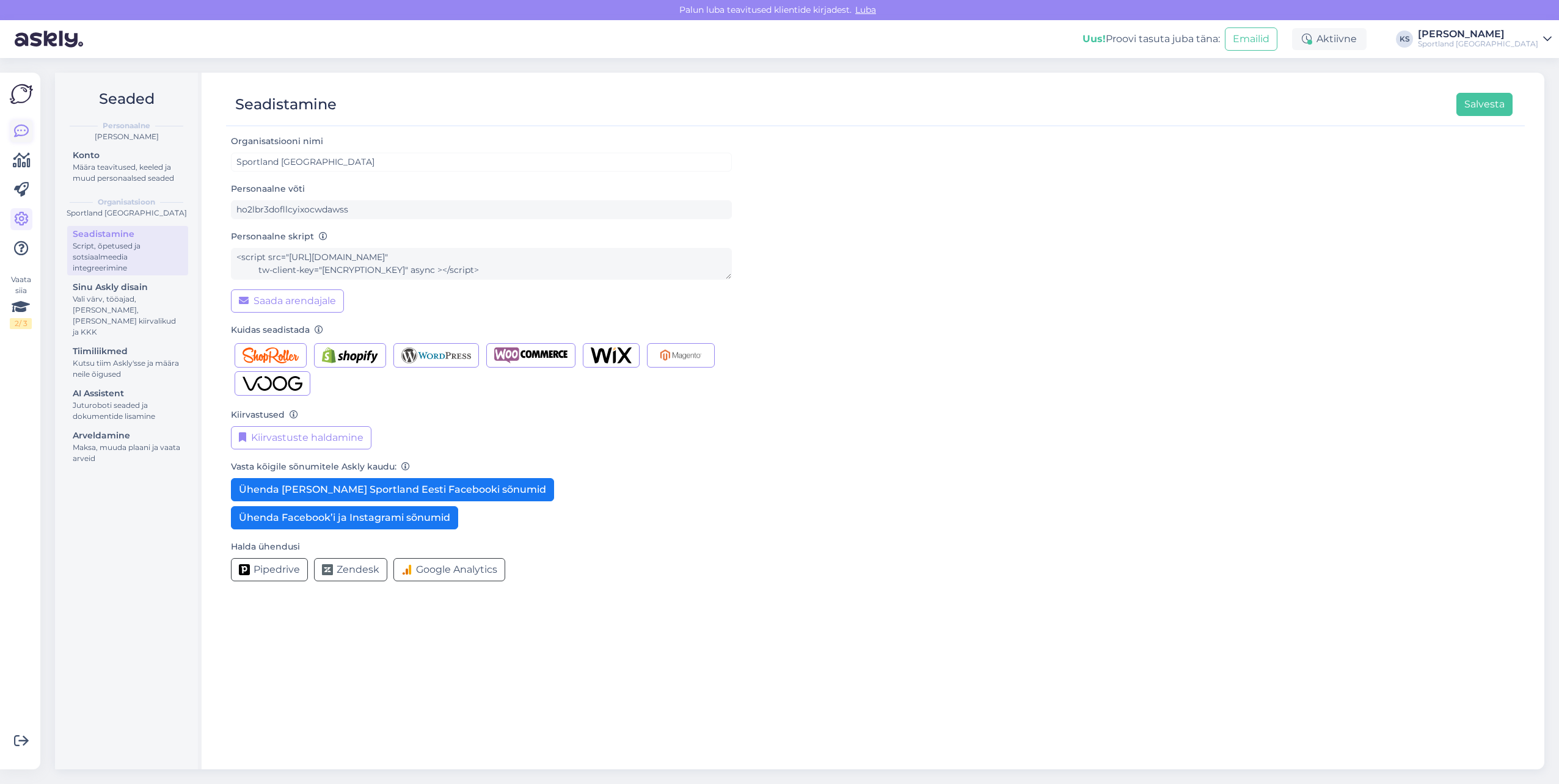
click at [12, 140] on link at bounding box center [22, 131] width 22 height 22
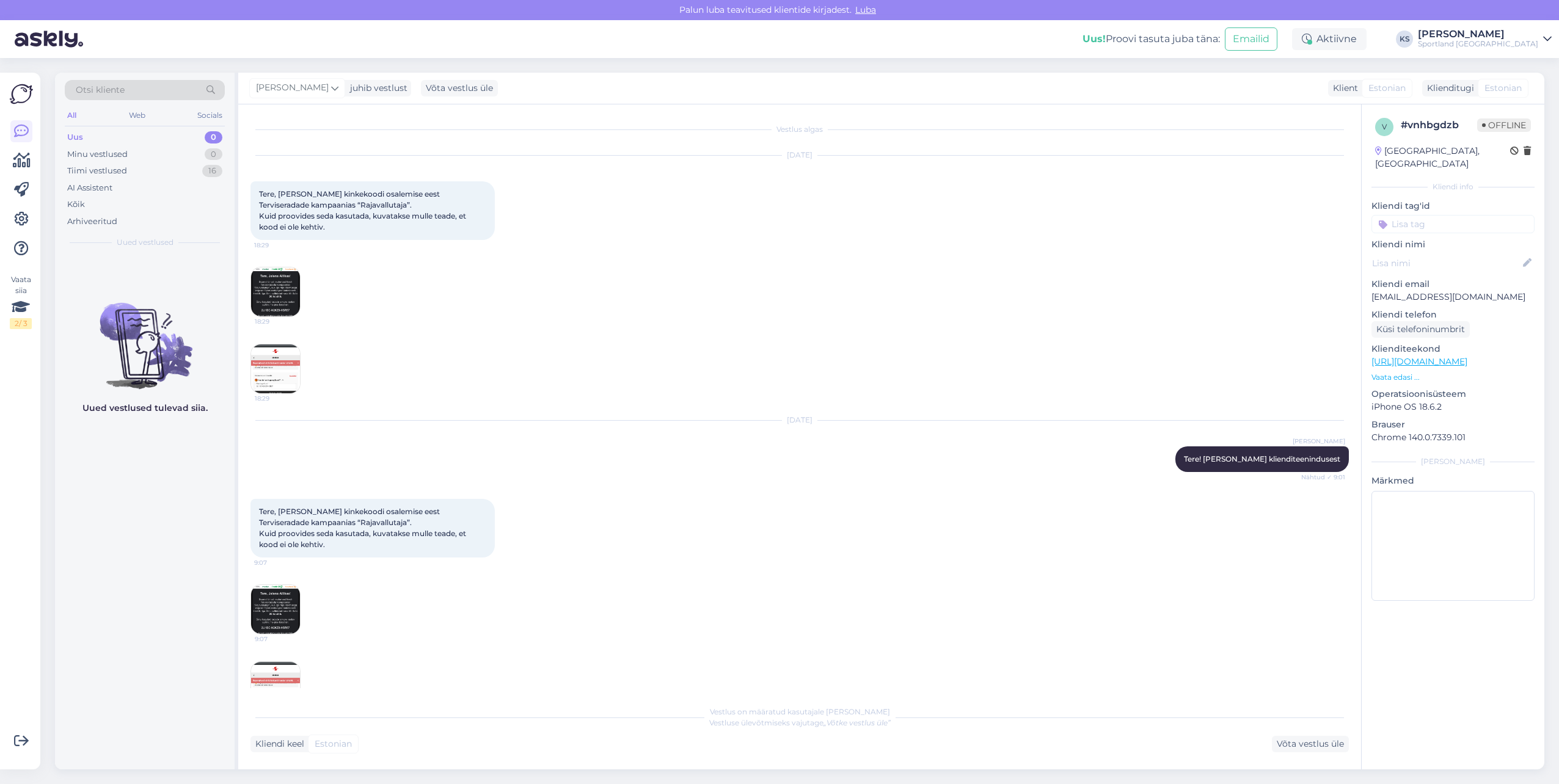
scroll to position [486, 0]
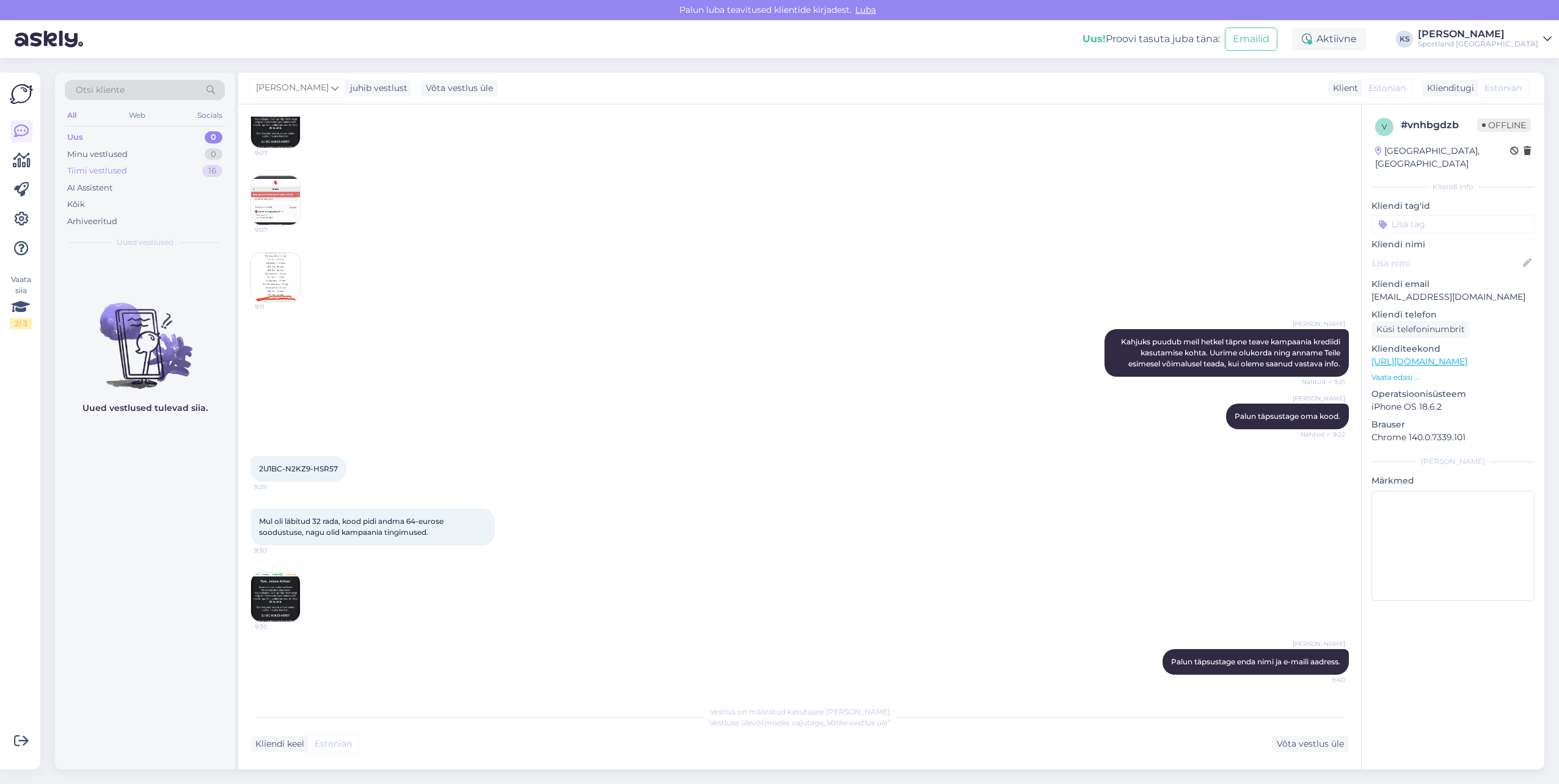
click at [190, 168] on div "Tiimi vestlused 16" at bounding box center [145, 171] width 160 height 17
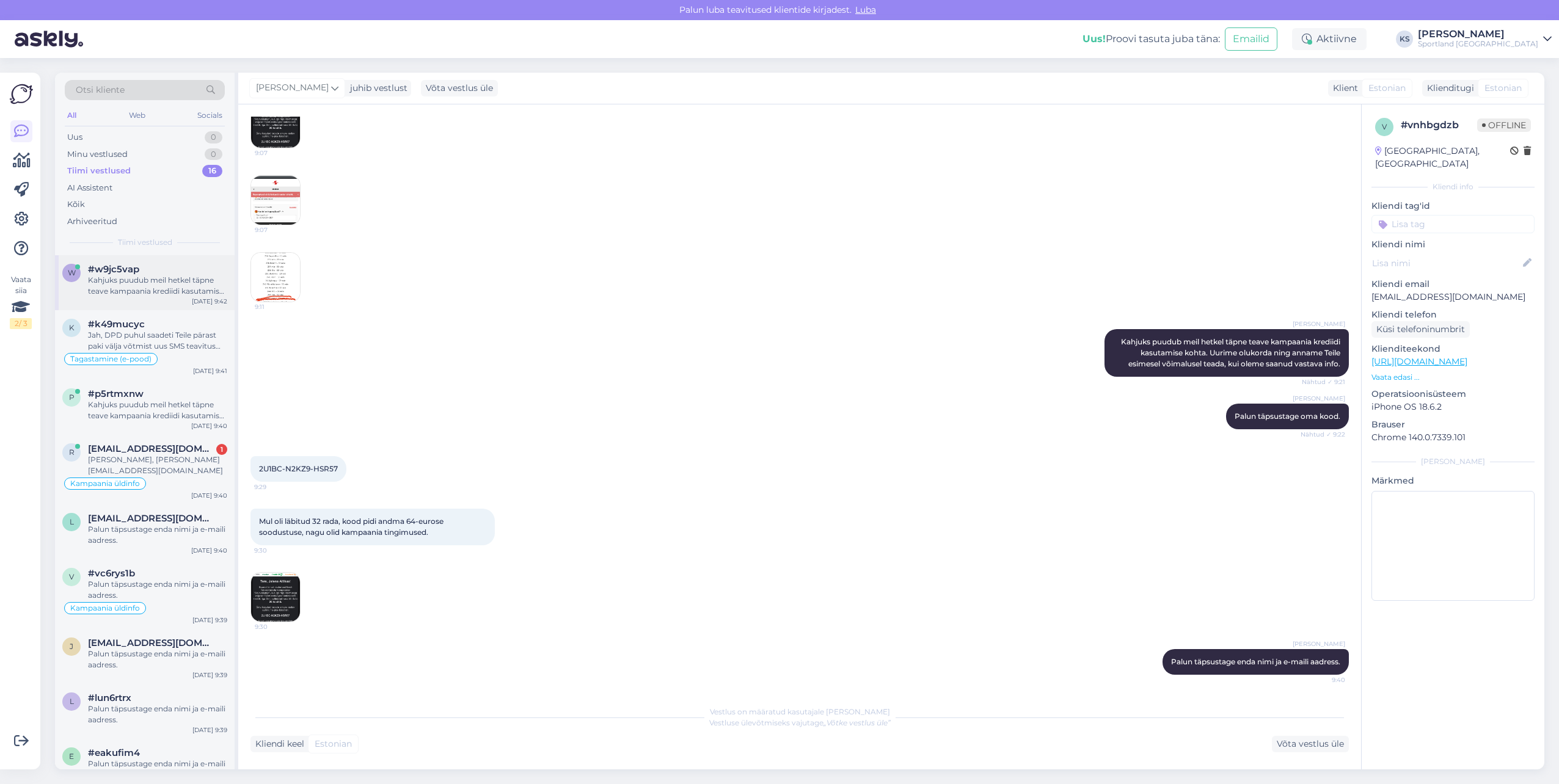
click at [181, 289] on div "Kahjuks puudub meil hetkel täpne teave kampaania krediidi kasutamise kohta. Uur…" at bounding box center [157, 286] width 139 height 22
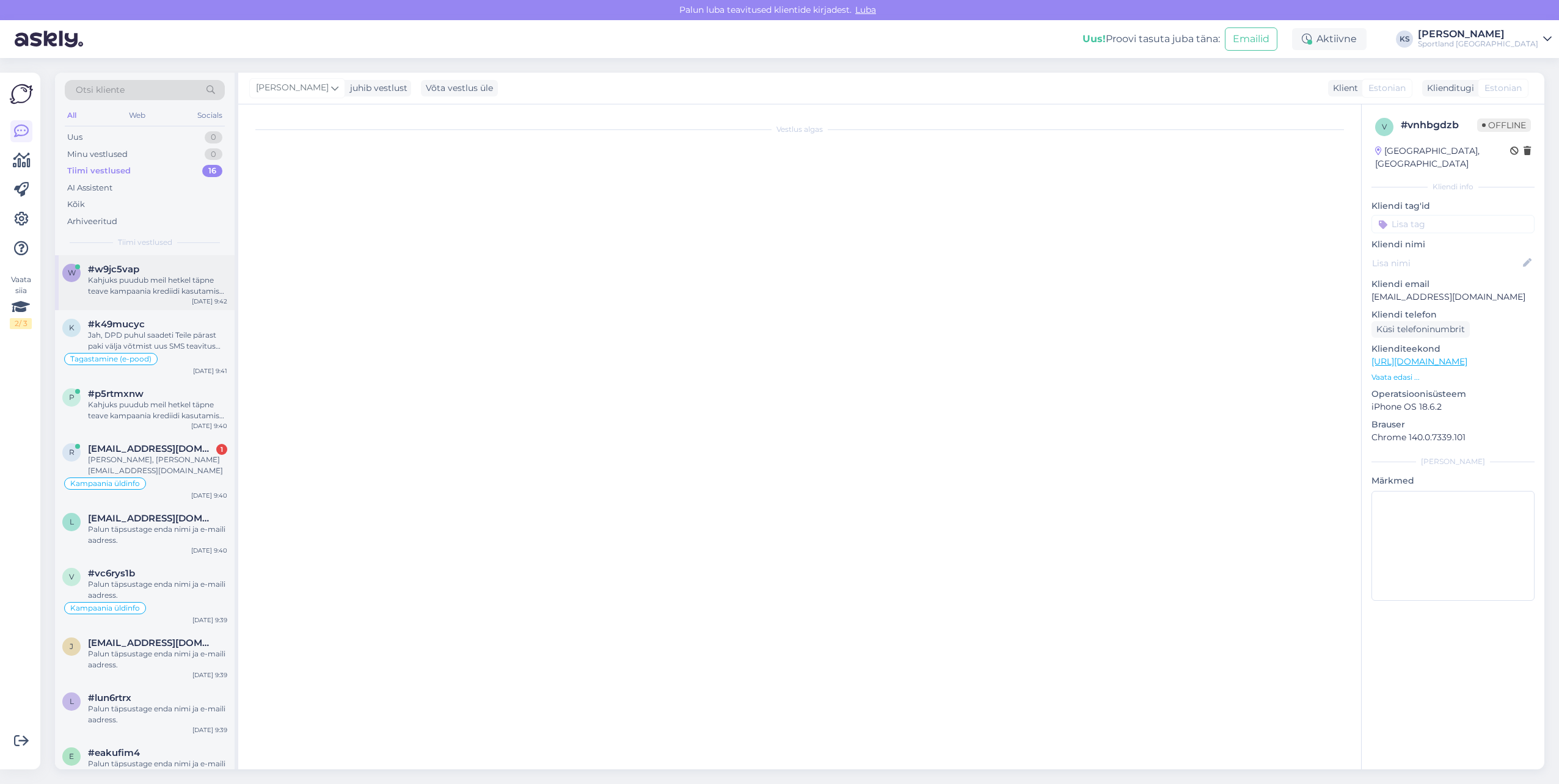
scroll to position [0, 0]
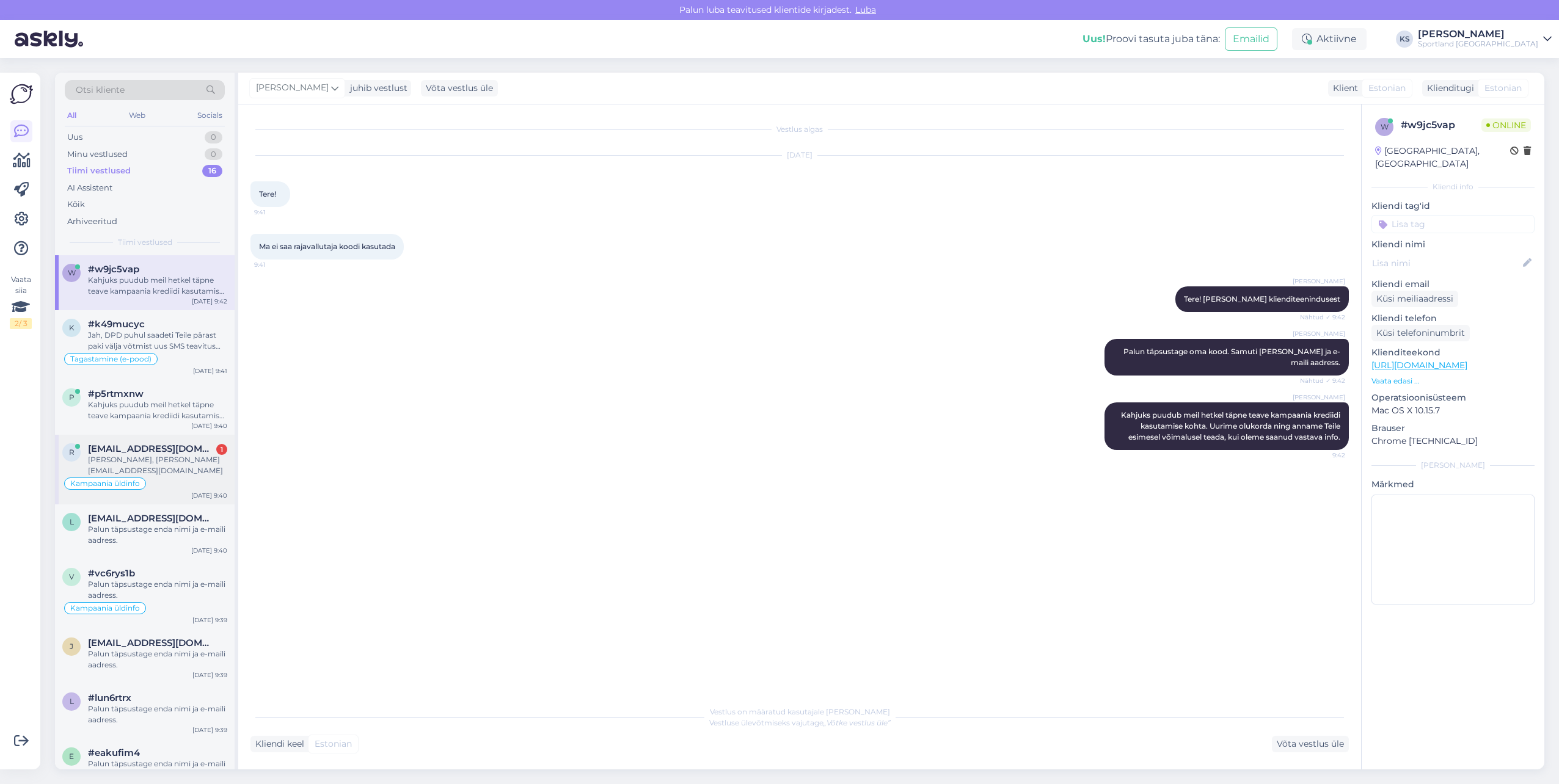
click at [189, 447] on span "[EMAIL_ADDRESS][DOMAIN_NAME]" at bounding box center [151, 449] width 127 height 11
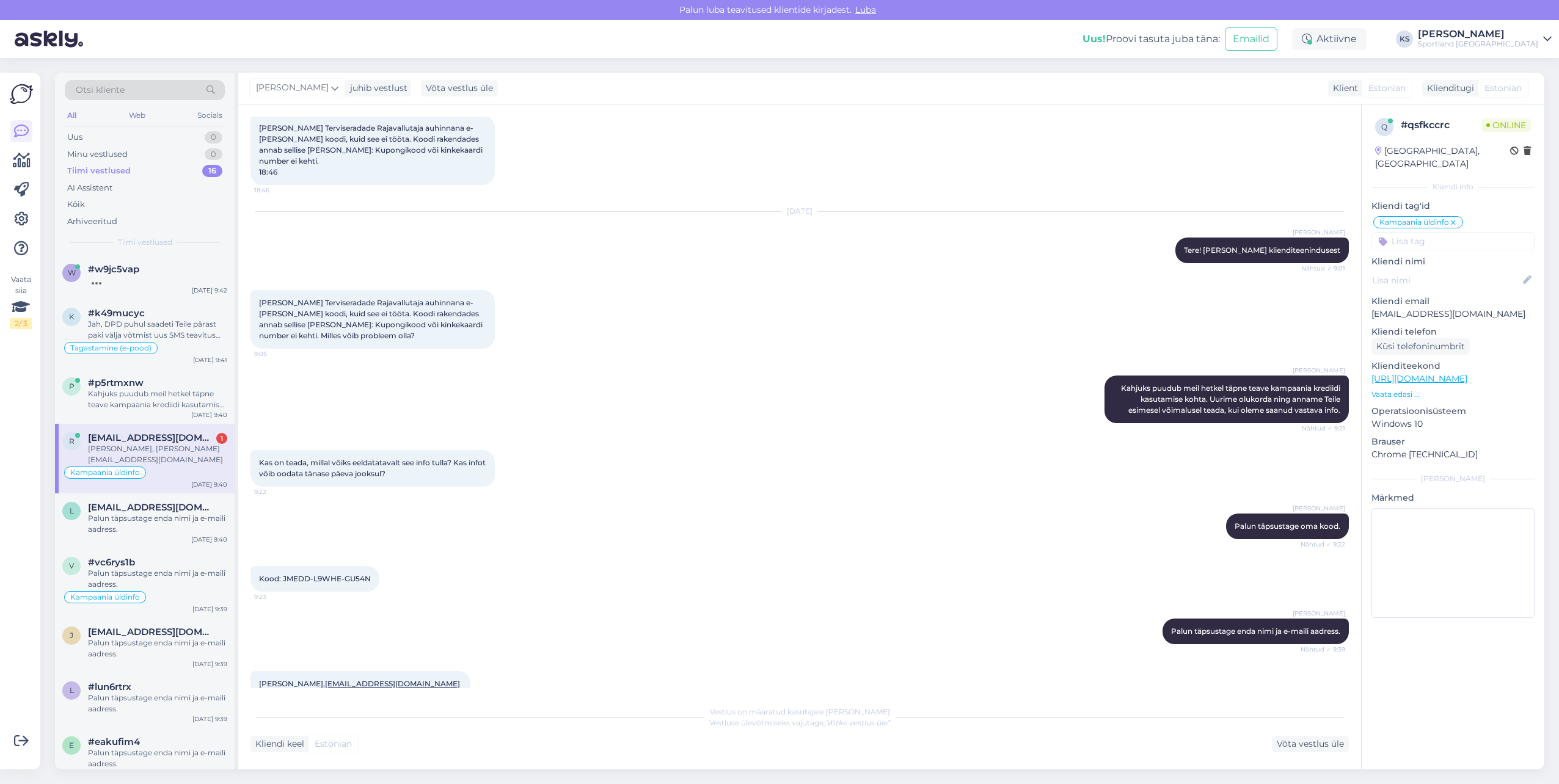
scroll to position [204, 0]
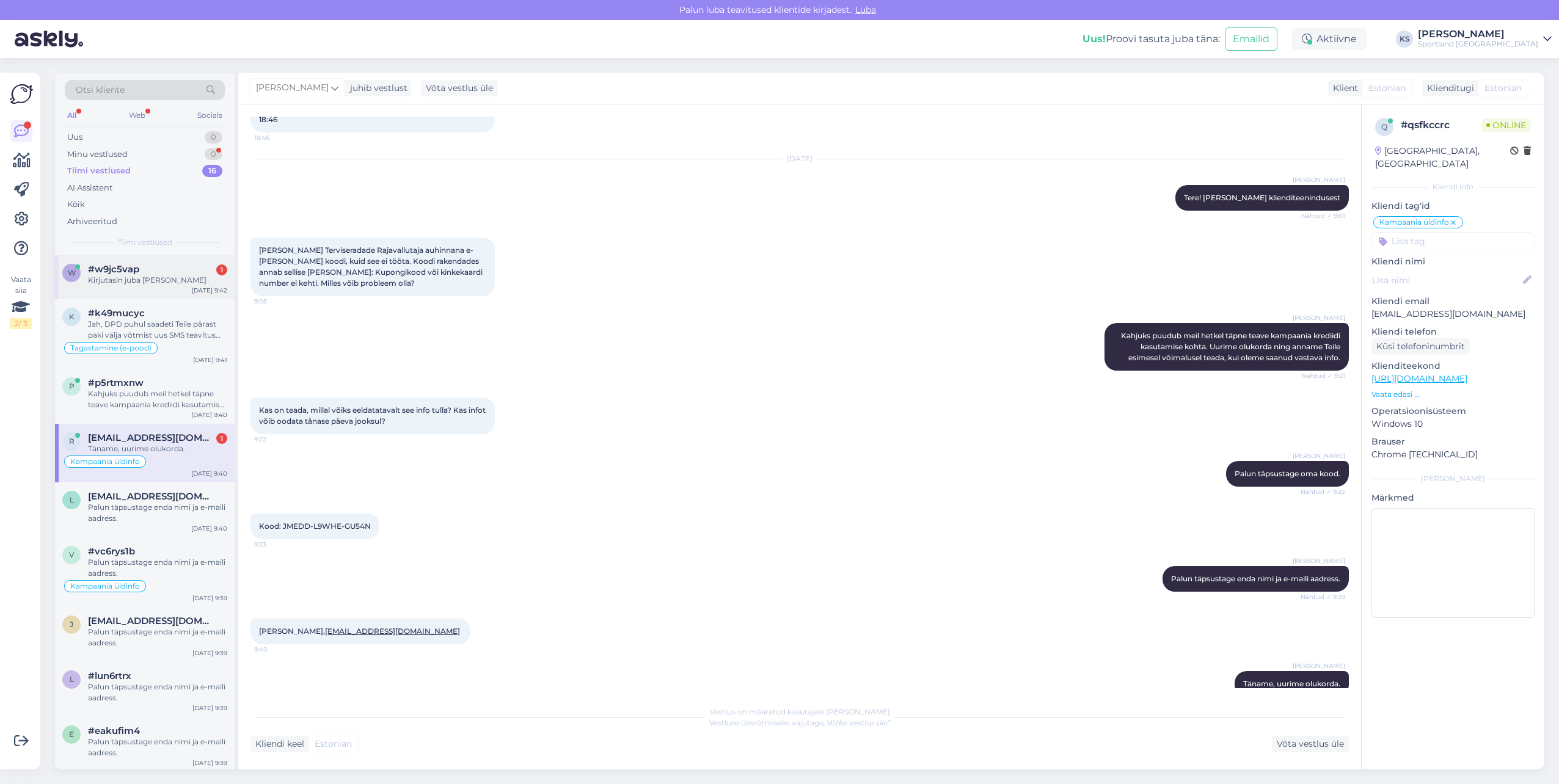
click at [178, 274] on div "#w9jc5vap 1" at bounding box center [157, 269] width 139 height 11
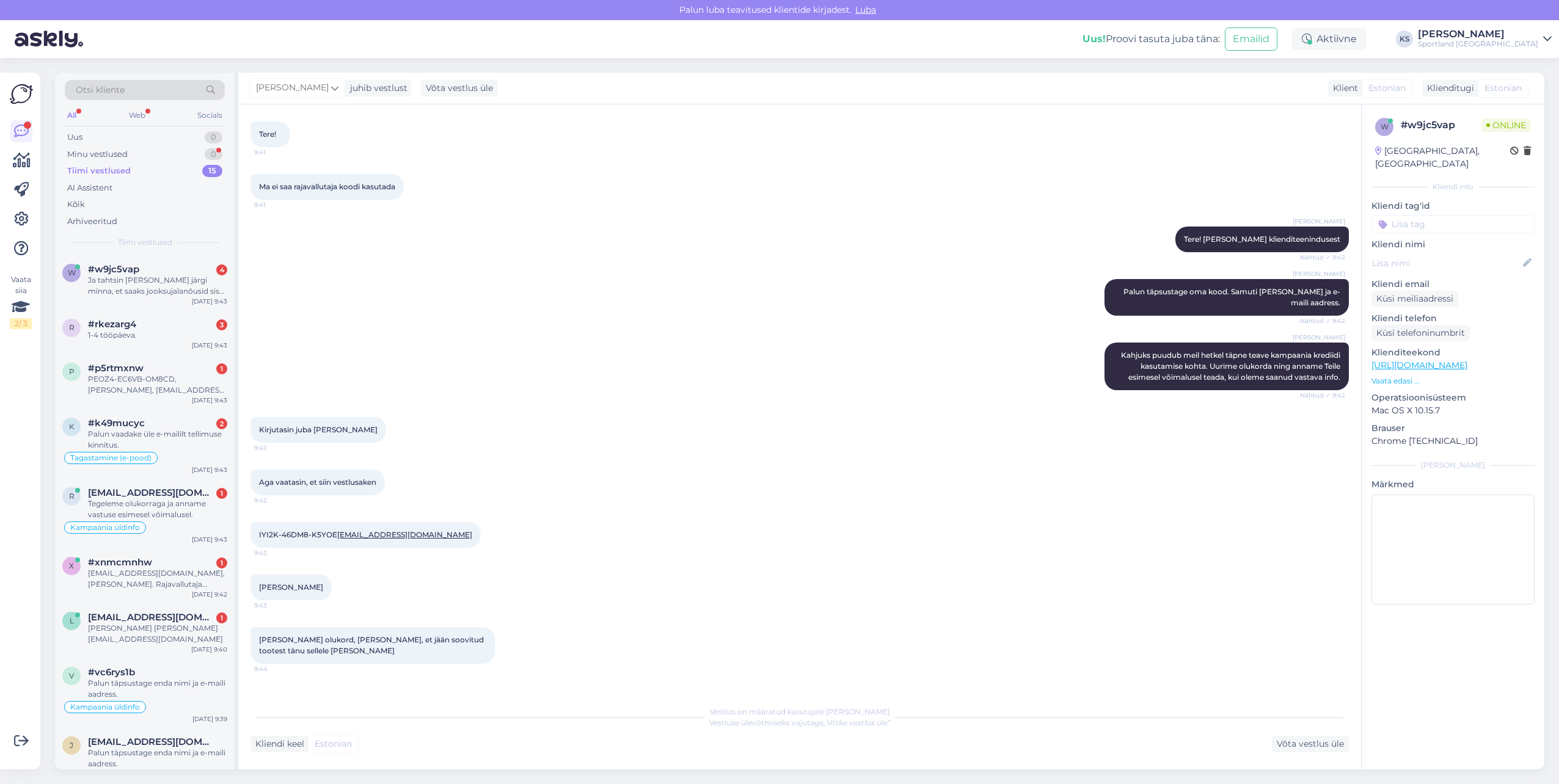
scroll to position [134, 0]
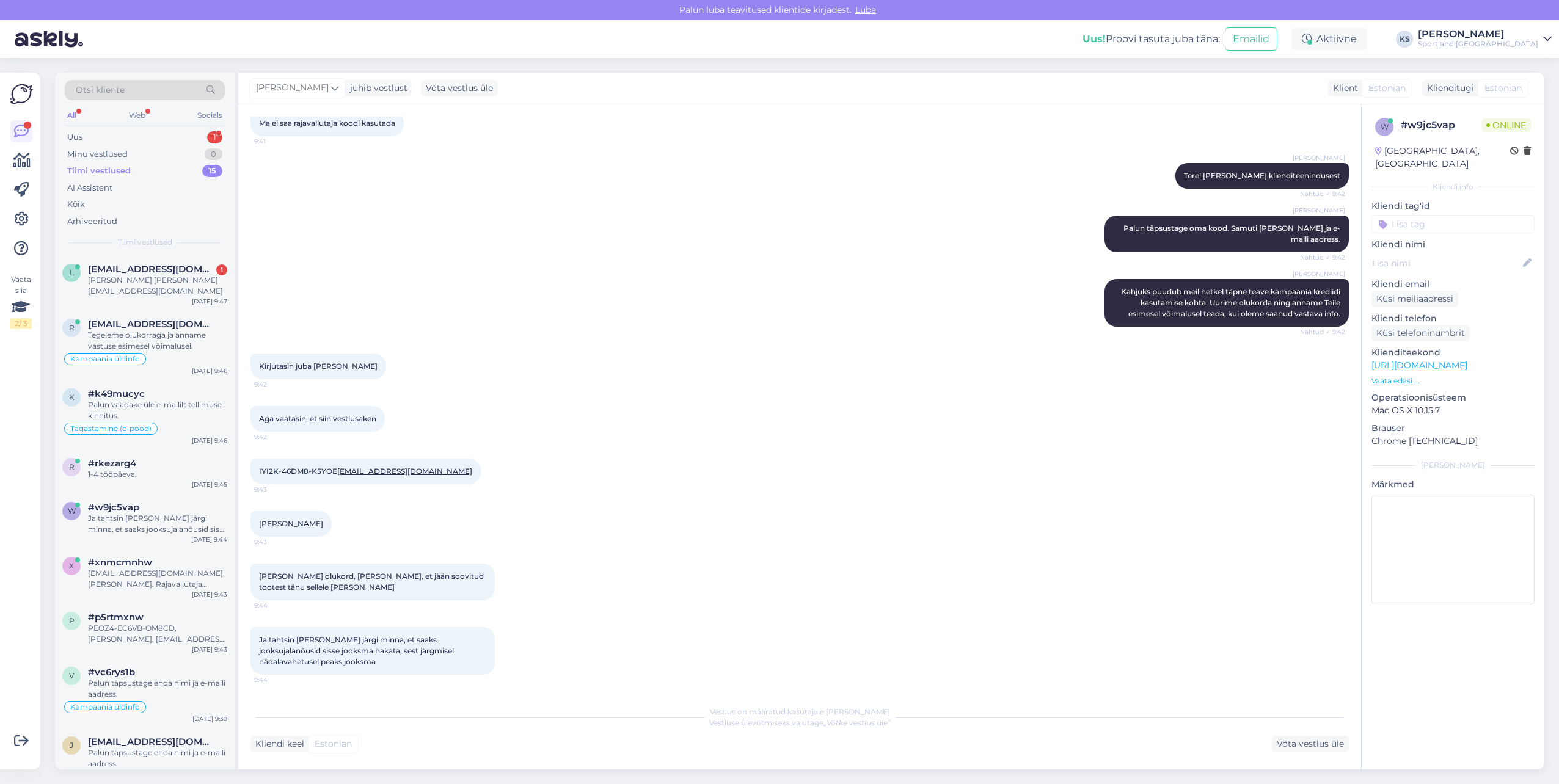
click at [202, 128] on div "Otsi kliente All Web Socials Uus 1 Minu vestlused 0 Tiimi vestlused 15 AI Assis…" at bounding box center [145, 163] width 179 height 183
click at [204, 134] on div "Uus 1" at bounding box center [145, 137] width 160 height 17
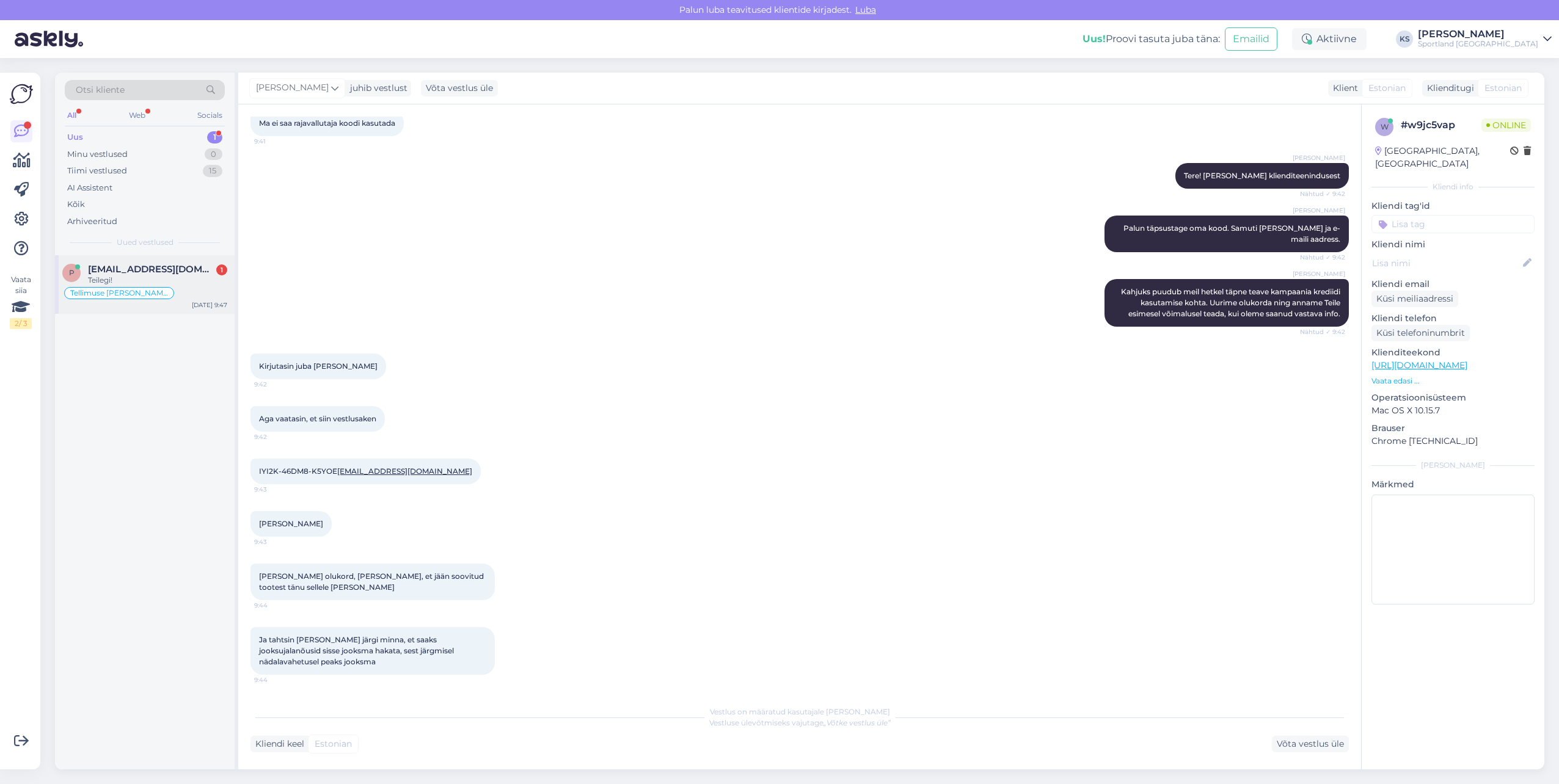
click at [183, 288] on div "Tellimuse [PERSON_NAME] info" at bounding box center [145, 293] width 165 height 15
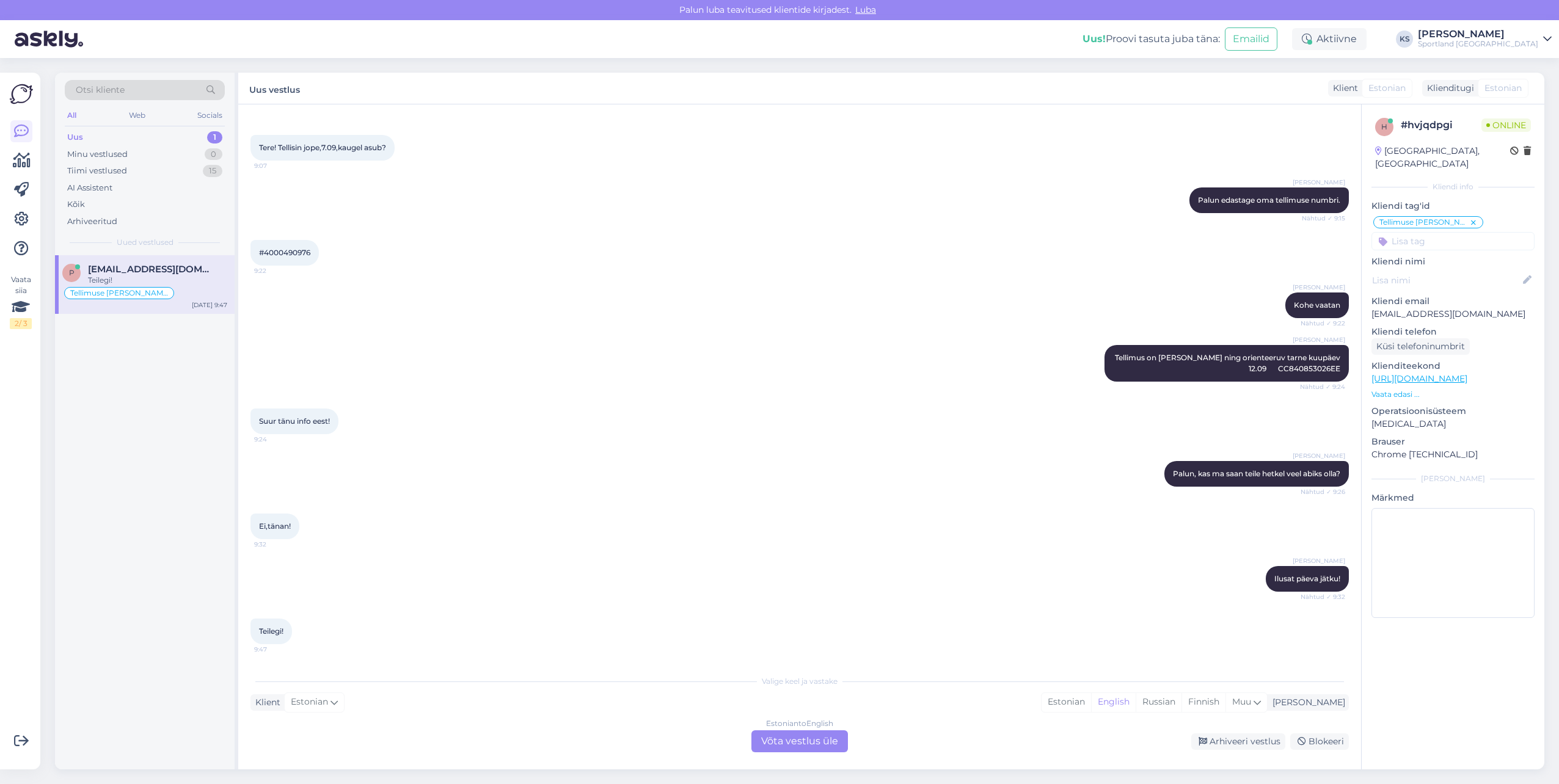
click at [795, 746] on div "Estonian to English Võta vestlus üle" at bounding box center [800, 742] width 97 height 22
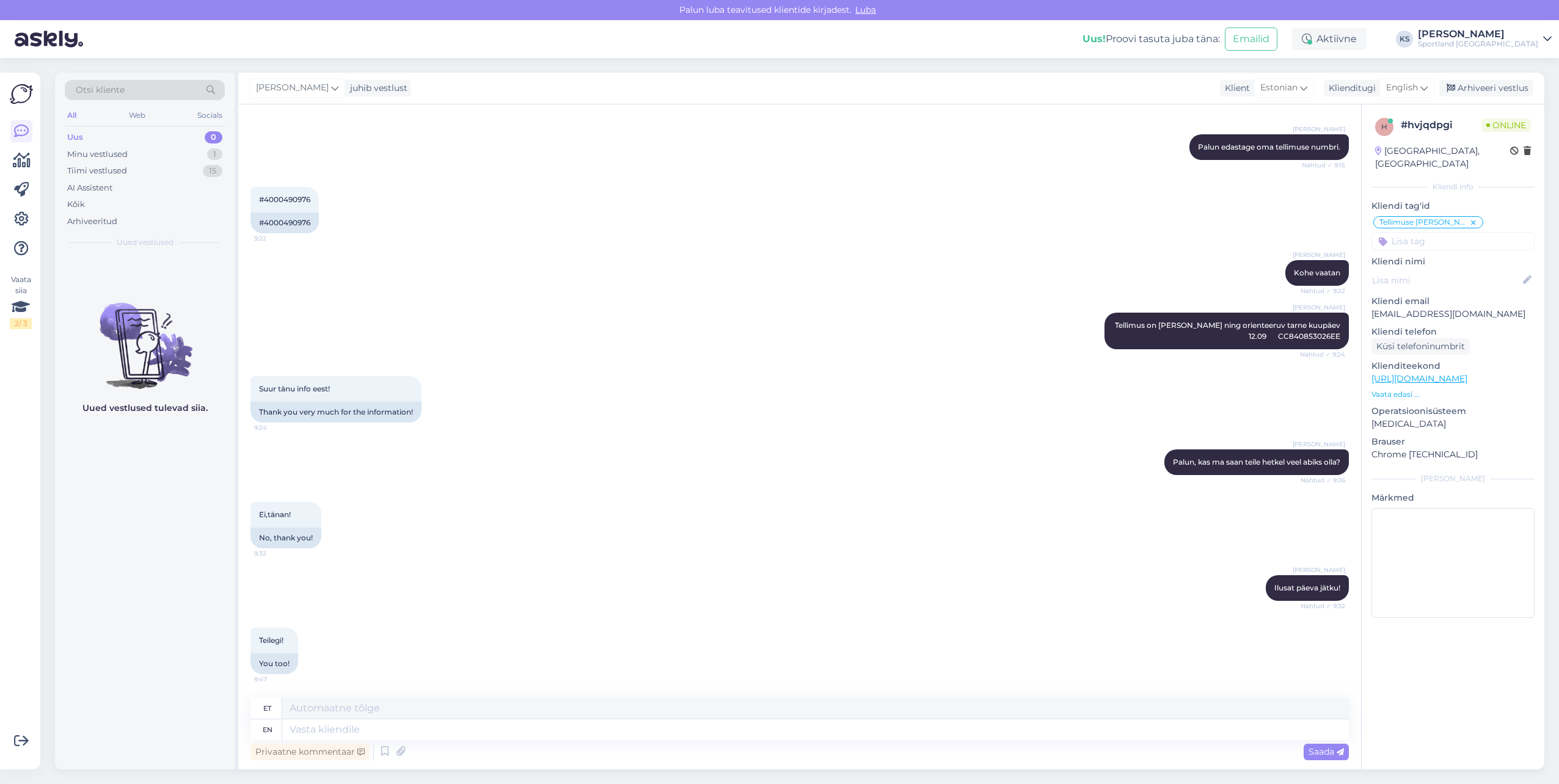
scroll to position [320, 0]
click at [1512, 84] on div "Arhiveeri vestlus" at bounding box center [1486, 88] width 94 height 17
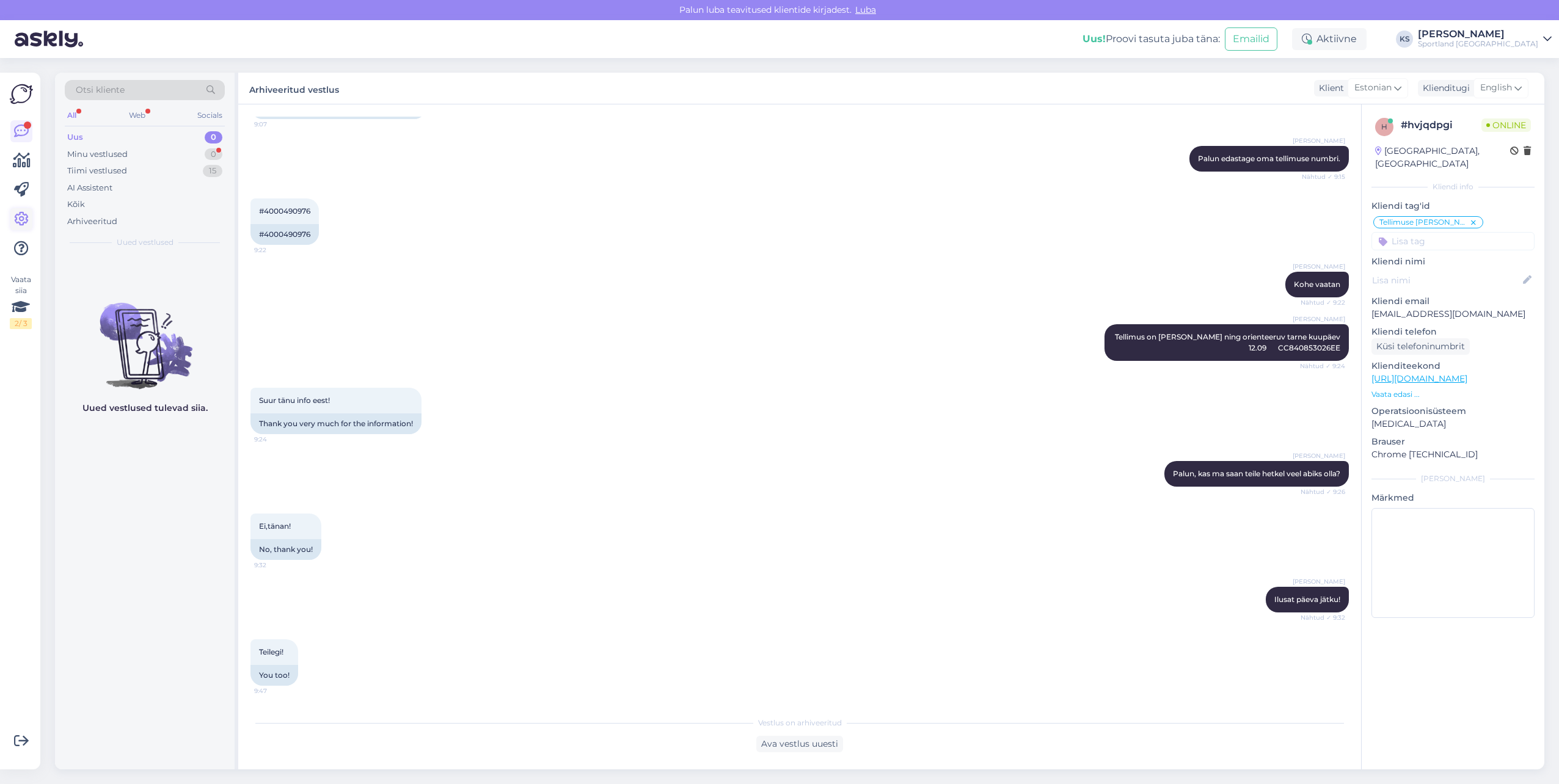
click at [24, 213] on icon at bounding box center [22, 220] width 15 height 15
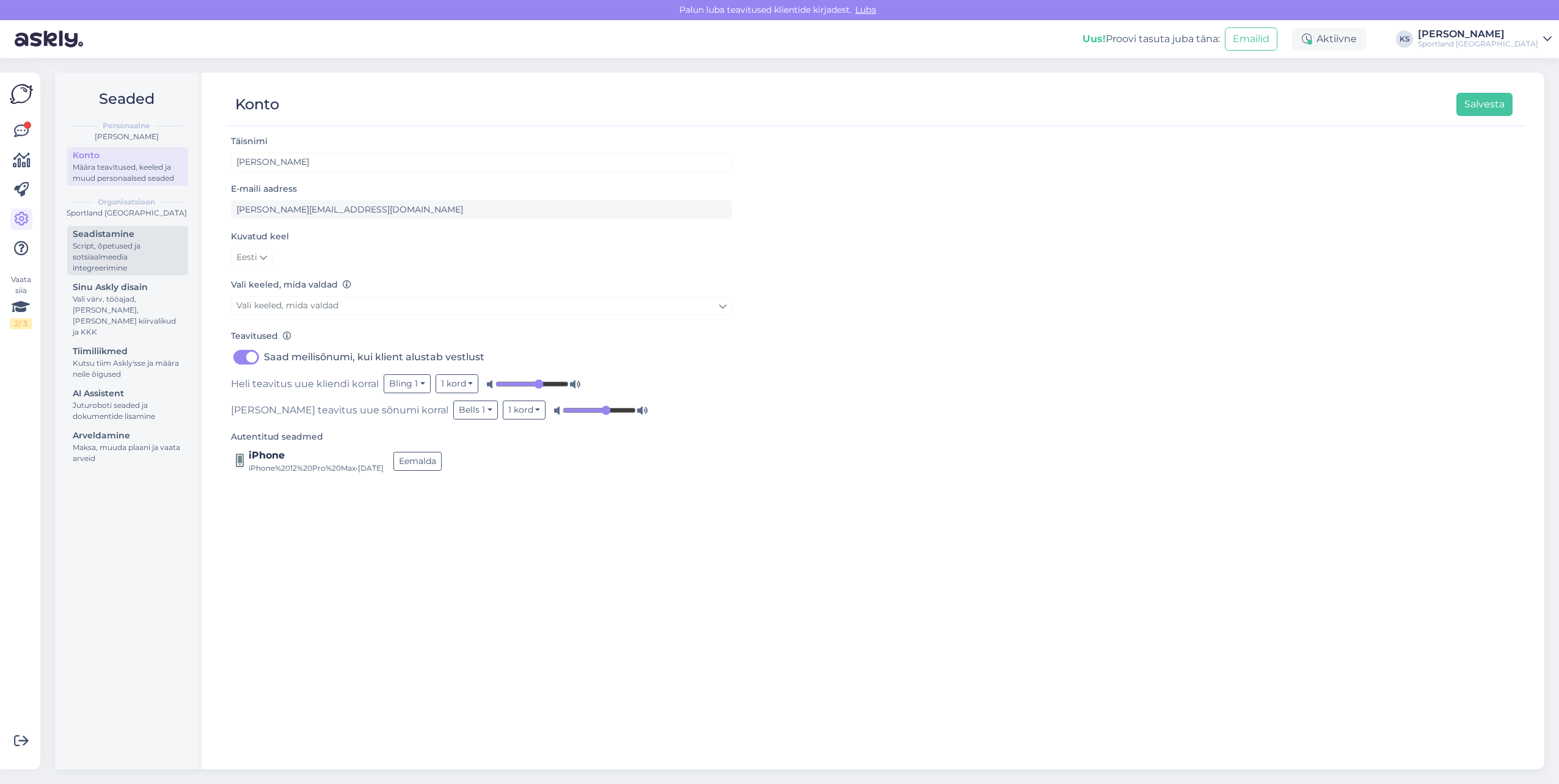
click at [119, 239] on div "Seadistamine" at bounding box center [127, 234] width 110 height 13
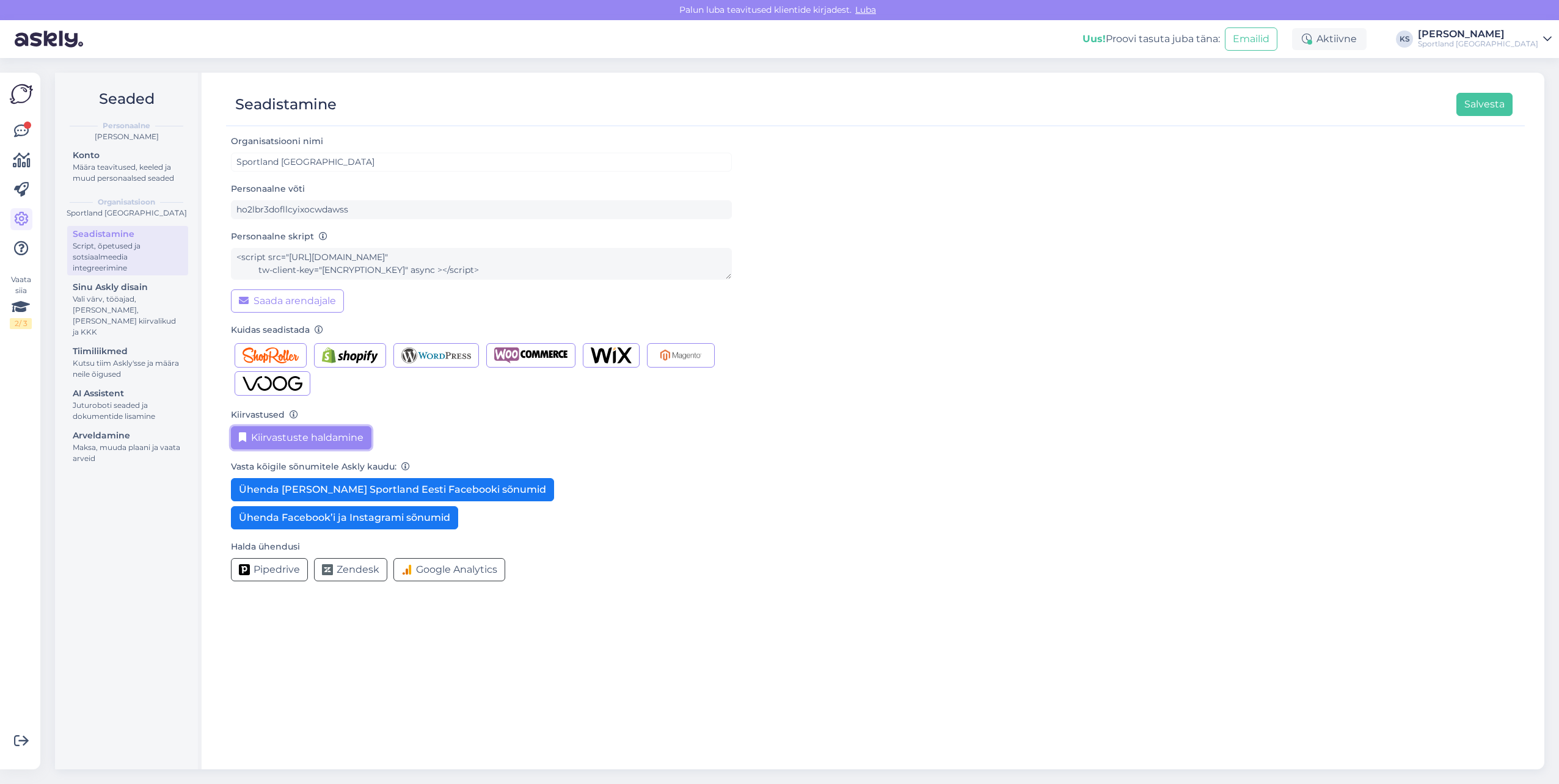
click at [319, 436] on button "Kiirvastuste haldamine" at bounding box center [301, 438] width 140 height 24
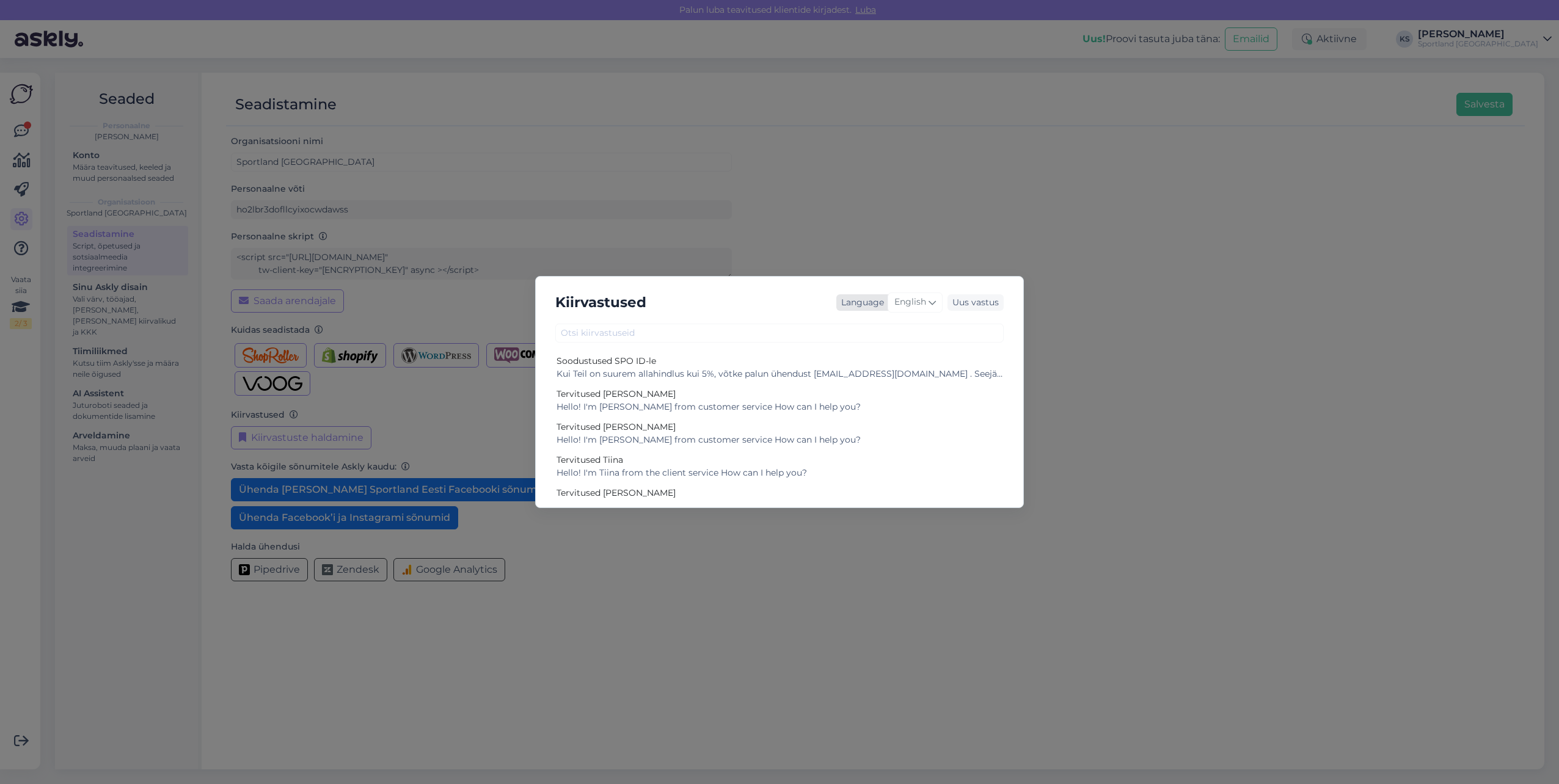
click at [910, 304] on span "English" at bounding box center [910, 303] width 32 height 14
type input "es"
click at [864, 368] on link "Estonian" at bounding box center [889, 376] width 134 height 20
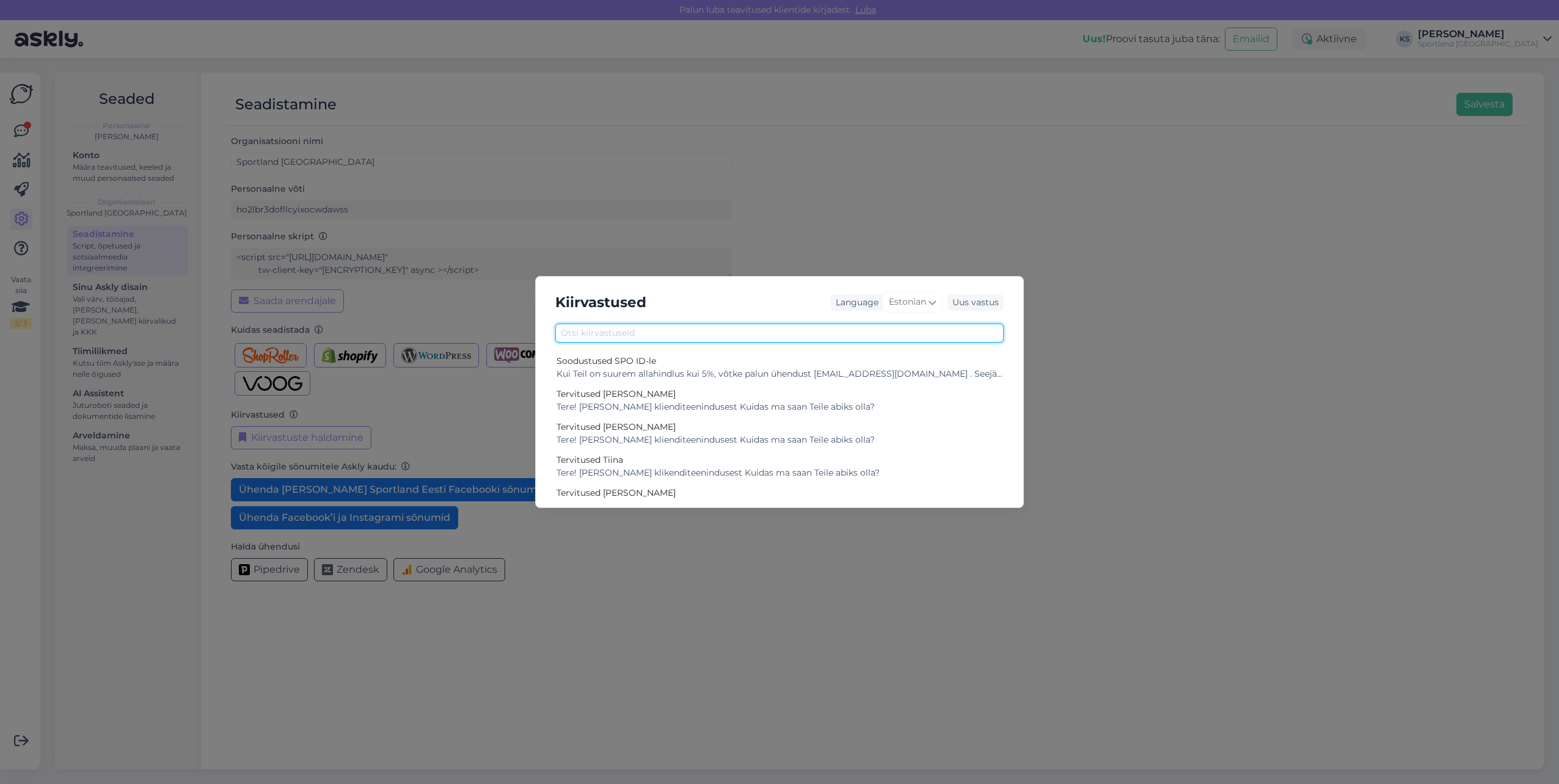
drag, startPoint x: 717, startPoint y: 336, endPoint x: 1549, endPoint y: 169, distance: 848.6
click at [717, 336] on input "text" at bounding box center [779, 333] width 448 height 19
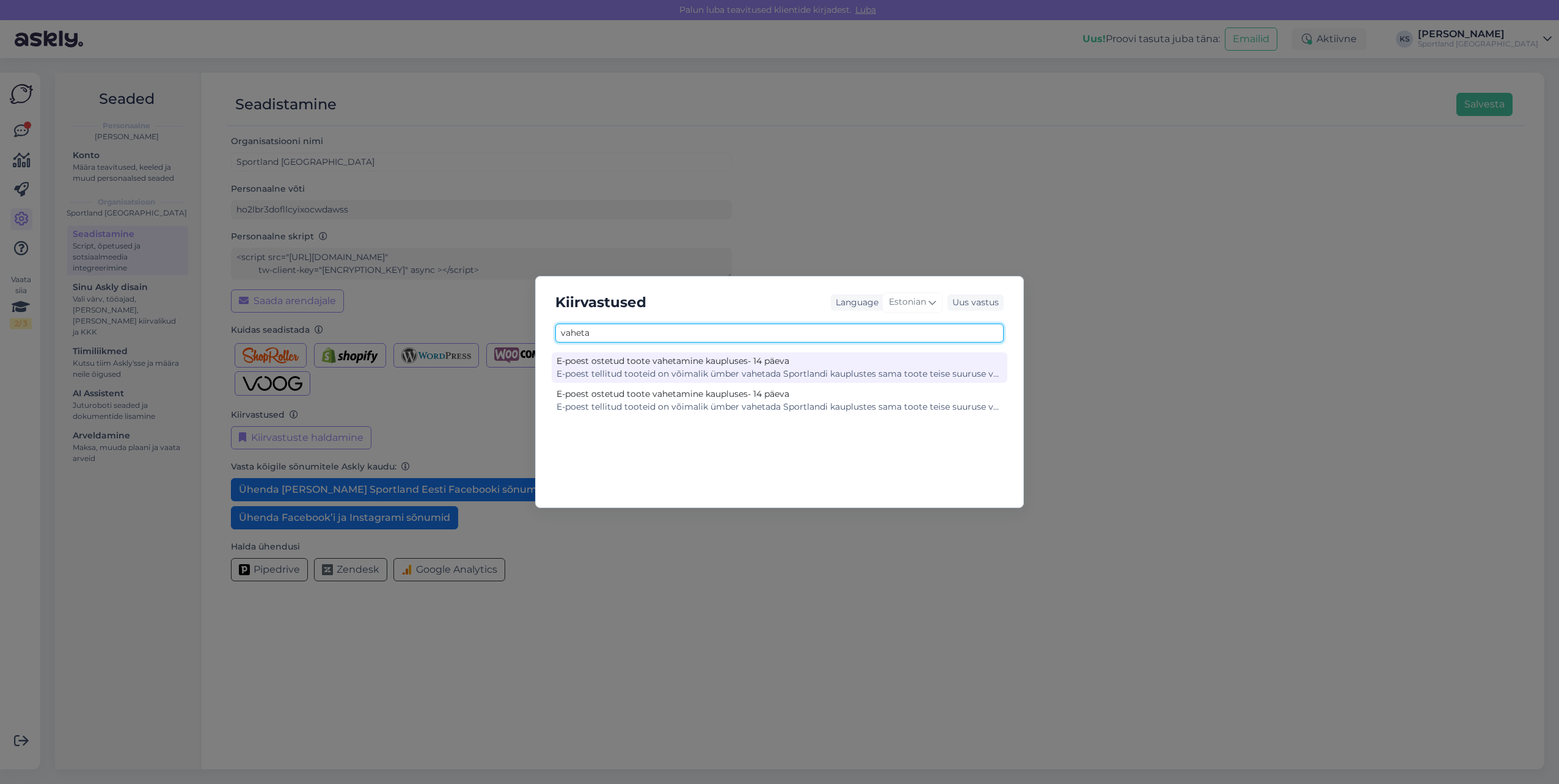
type input "vaheta"
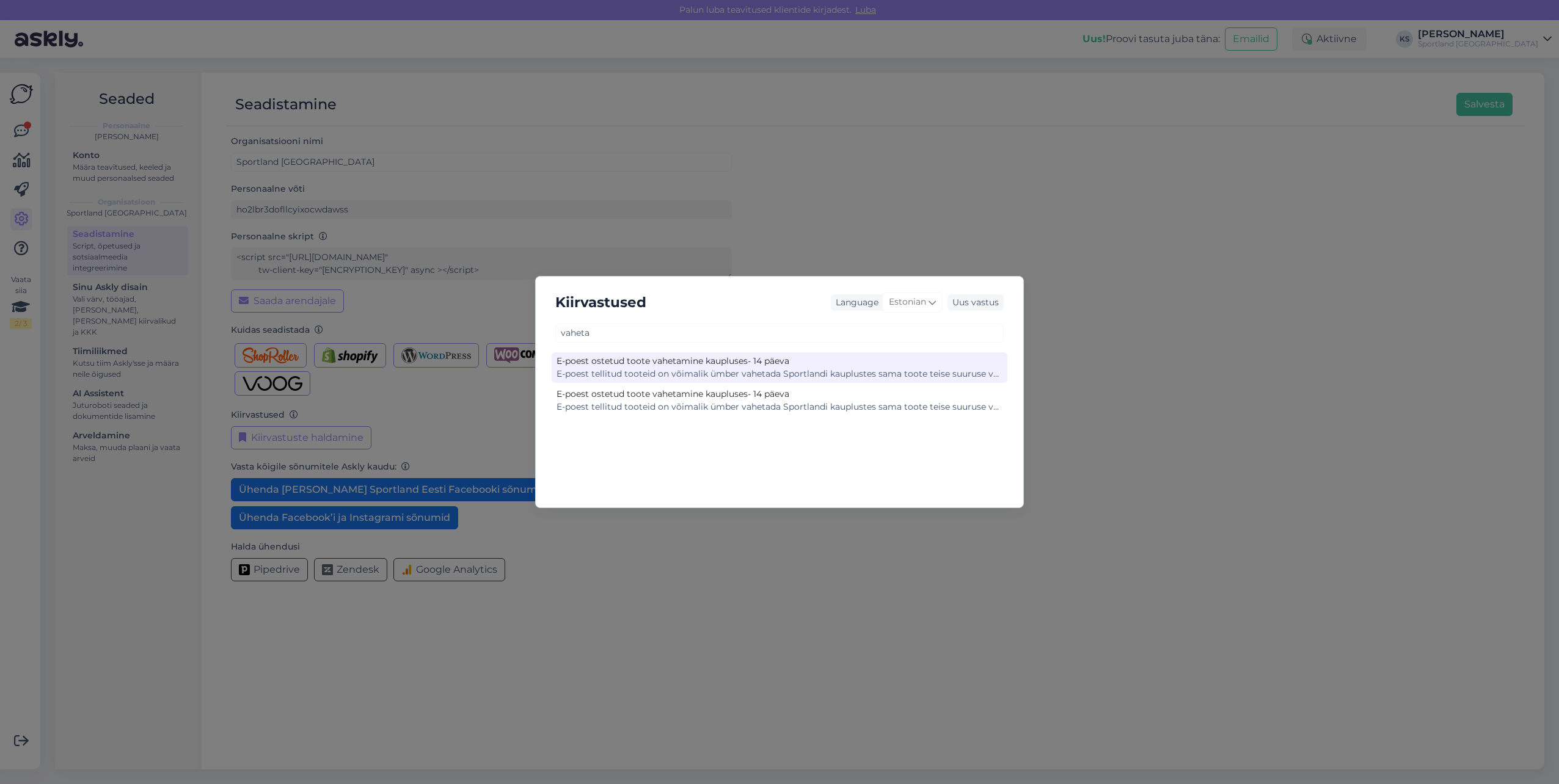
click at [642, 367] on div "E-poest ostetud toote vahetamine kaupluses- 14 päeva" at bounding box center [779, 361] width 446 height 13
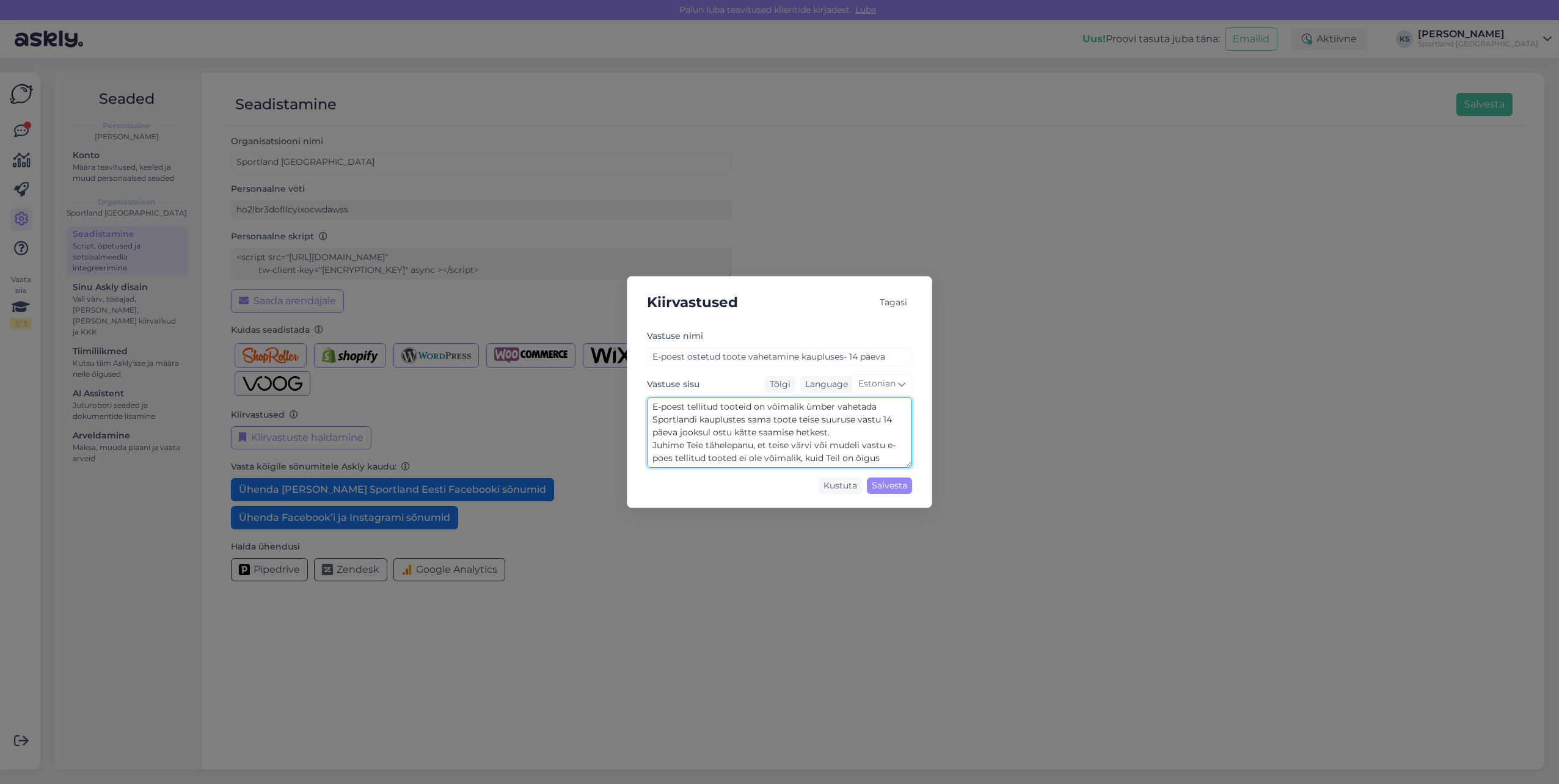
scroll to position [51, 0]
drag, startPoint x: 653, startPoint y: 403, endPoint x: 650, endPoint y: 267, distance: 136.0
click at [1033, 499] on div "Kiirvastused Tagasi Vastuse nimi E-poest ostetud toote vahetamine kaupluses- 14…" at bounding box center [779, 392] width 1559 height 784
drag, startPoint x: 709, startPoint y: 296, endPoint x: 642, endPoint y: 212, distance: 107.4
click at [708, 291] on div "Kiirvastused Tagasi" at bounding box center [779, 303] width 285 height 32
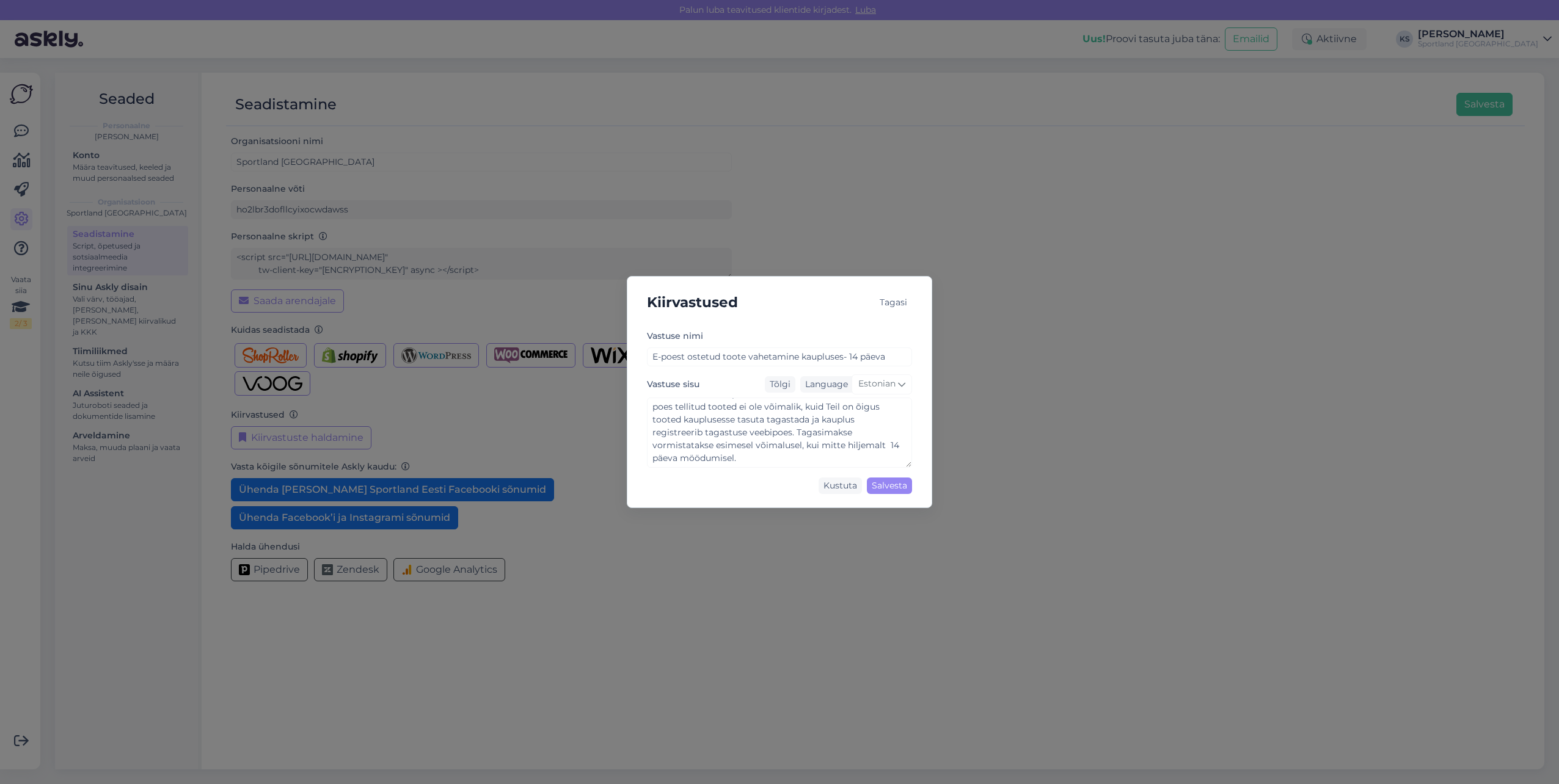
drag, startPoint x: 642, startPoint y: 212, endPoint x: 108, endPoint y: 194, distance: 534.3
click at [639, 212] on div "Kiirvastused Tagasi Vastuse nimi E-poest ostetud toote vahetamine kaupluses- 14…" at bounding box center [779, 392] width 1559 height 784
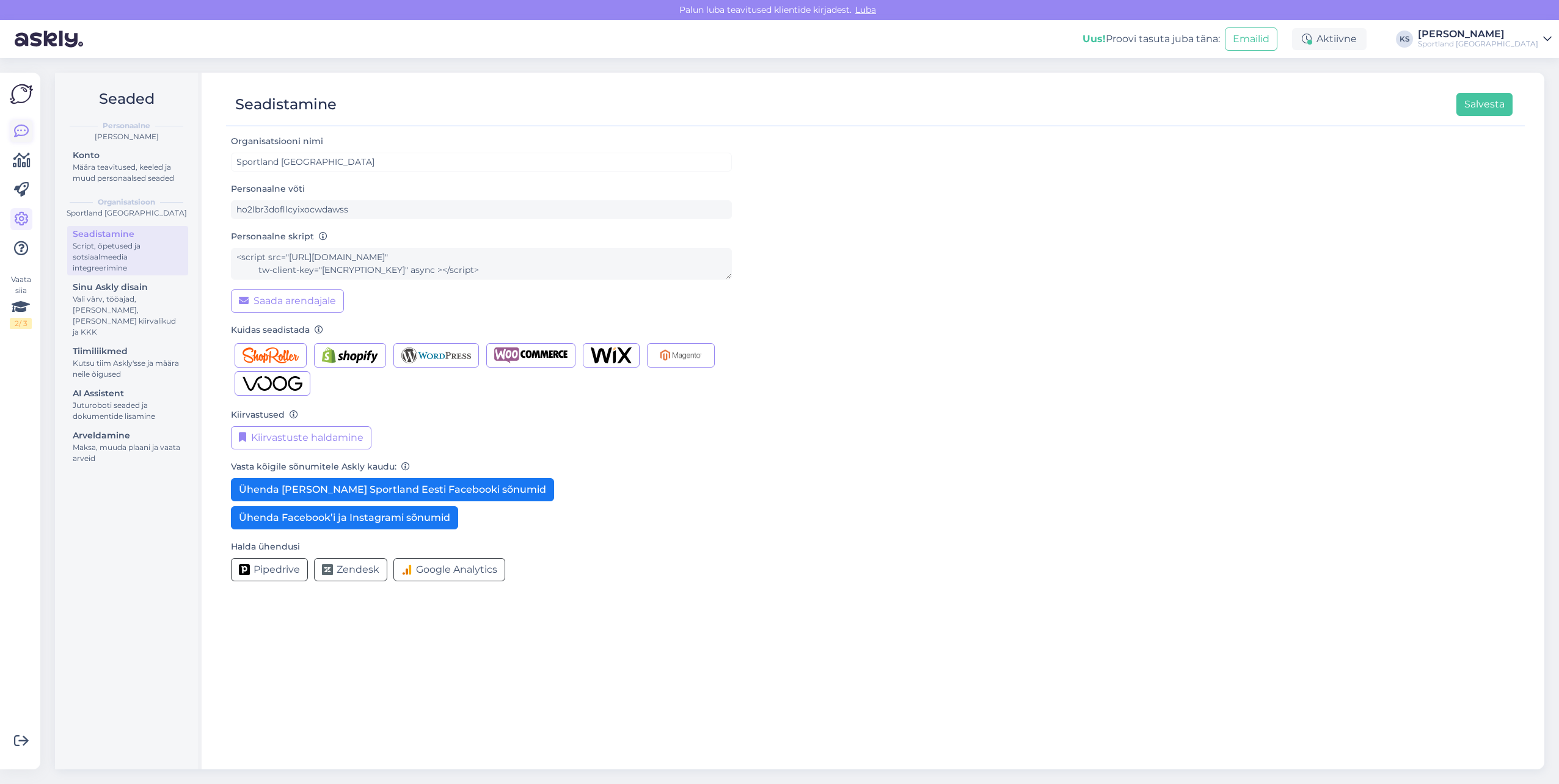
click at [13, 126] on link at bounding box center [22, 131] width 22 height 22
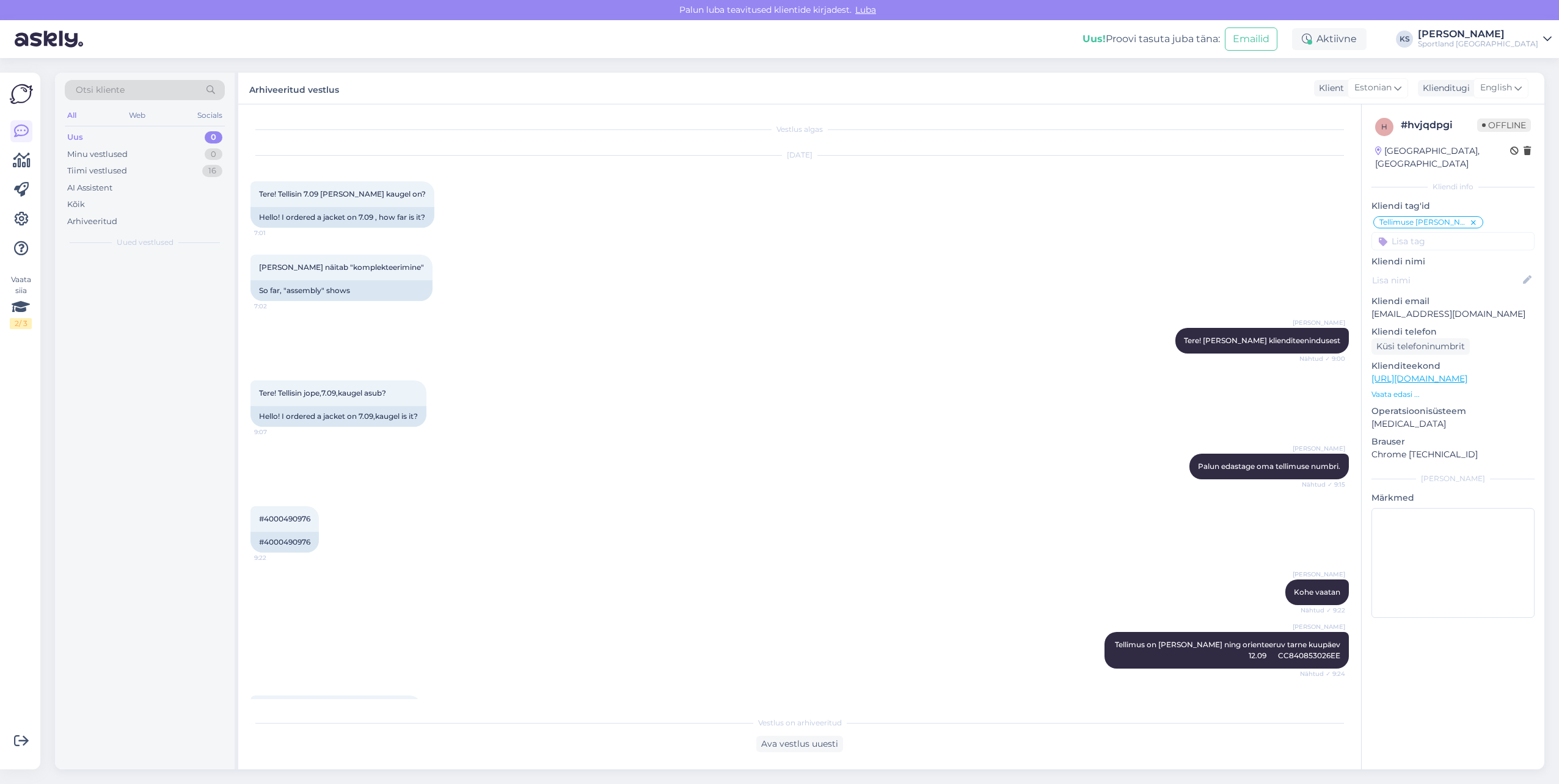
scroll to position [308, 0]
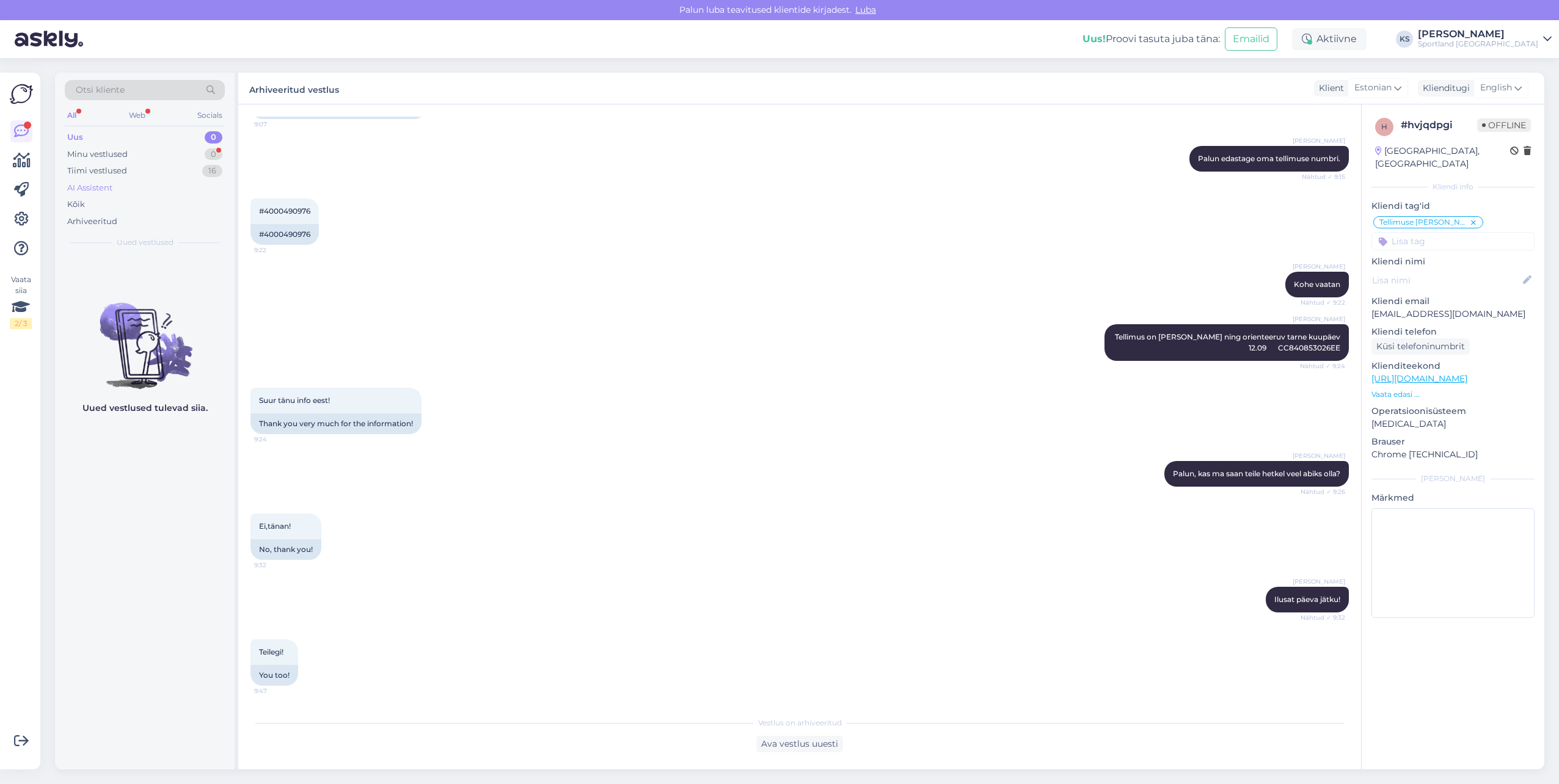
click at [197, 181] on div "AI Assistent" at bounding box center [145, 188] width 160 height 17
click at [203, 168] on div "16" at bounding box center [212, 171] width 20 height 12
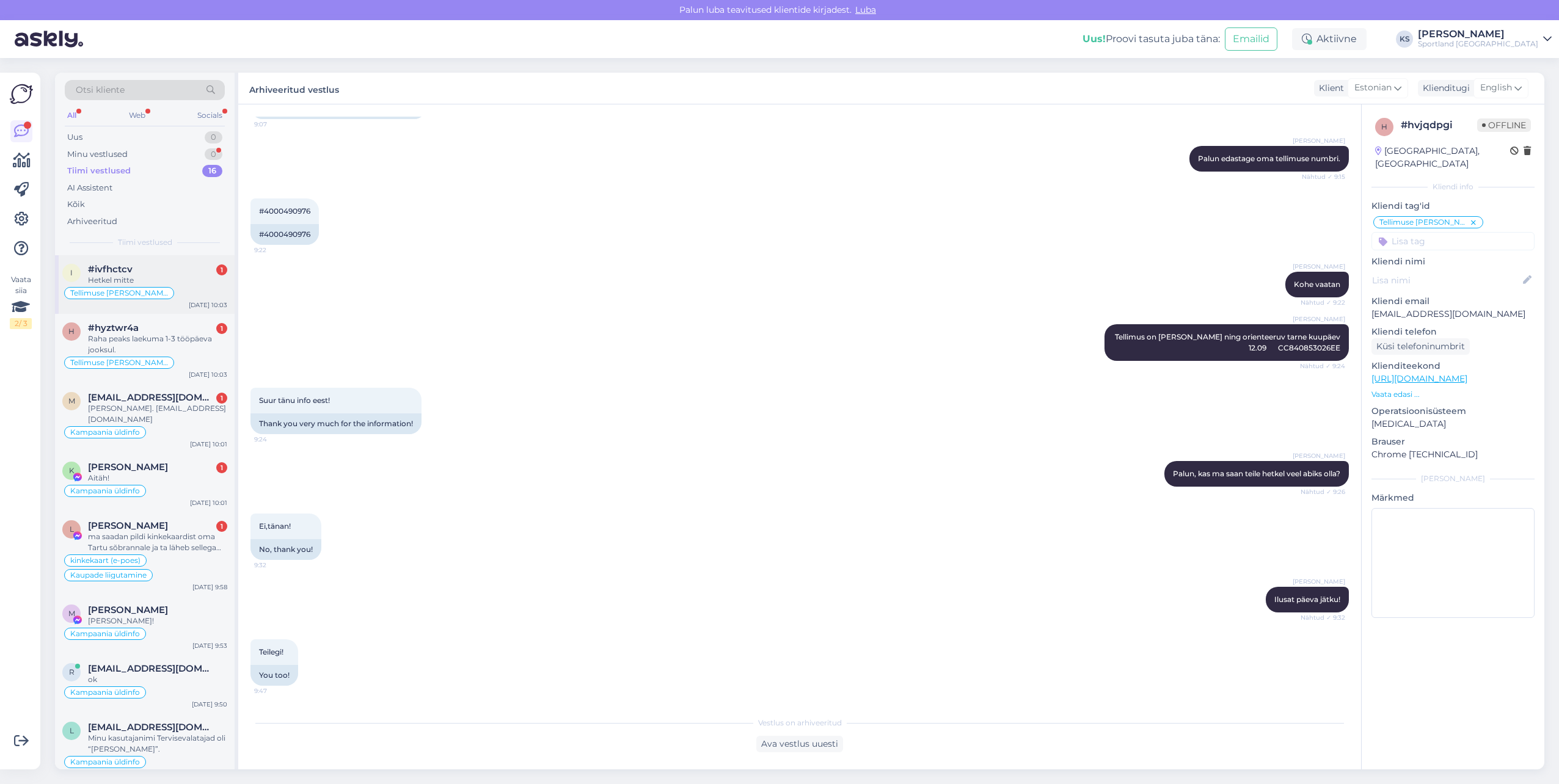
click at [183, 267] on div "#ivfhctcv 1" at bounding box center [157, 269] width 139 height 11
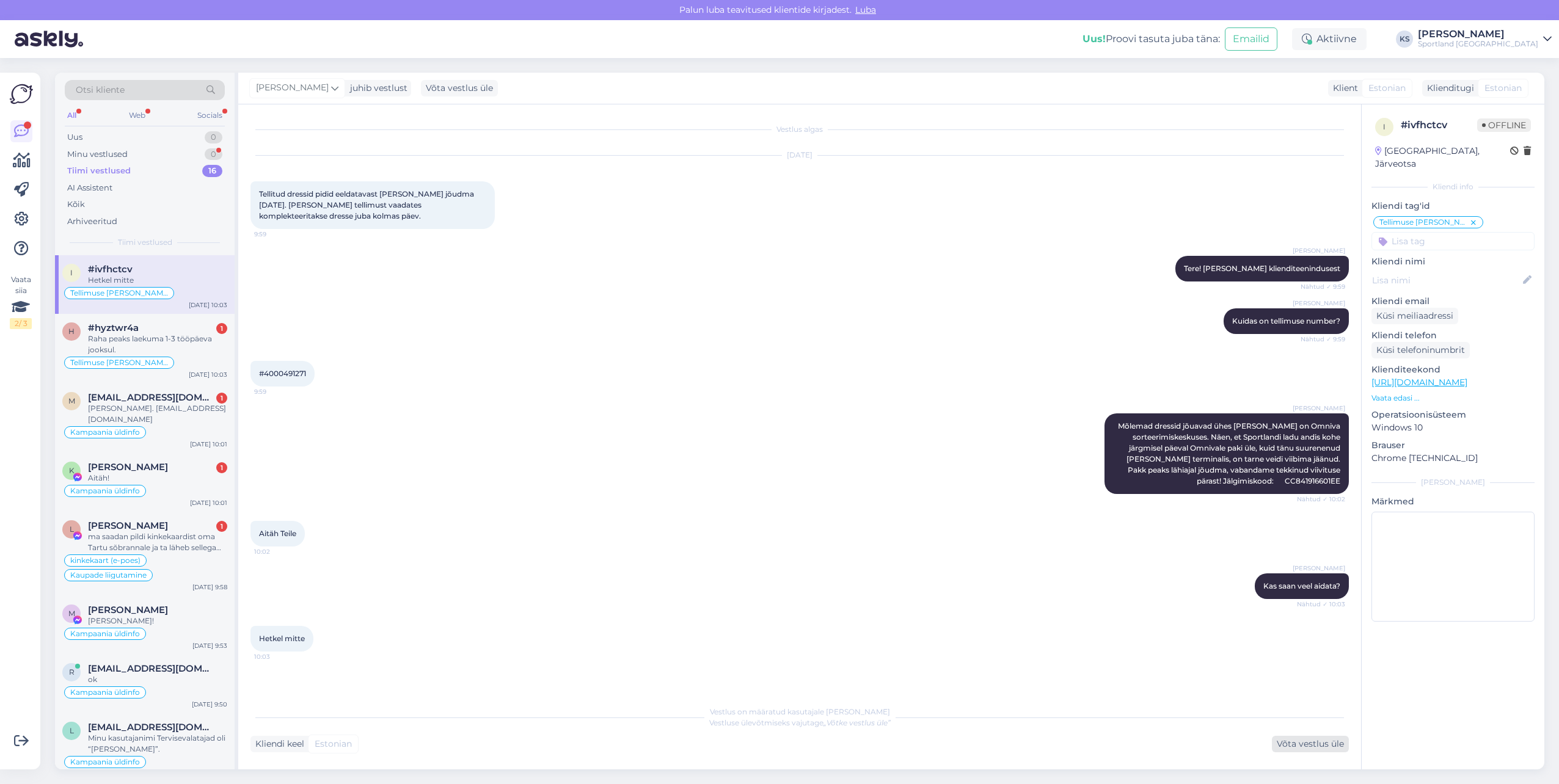
click at [1322, 748] on div "Võta vestlus üle" at bounding box center [1310, 744] width 77 height 17
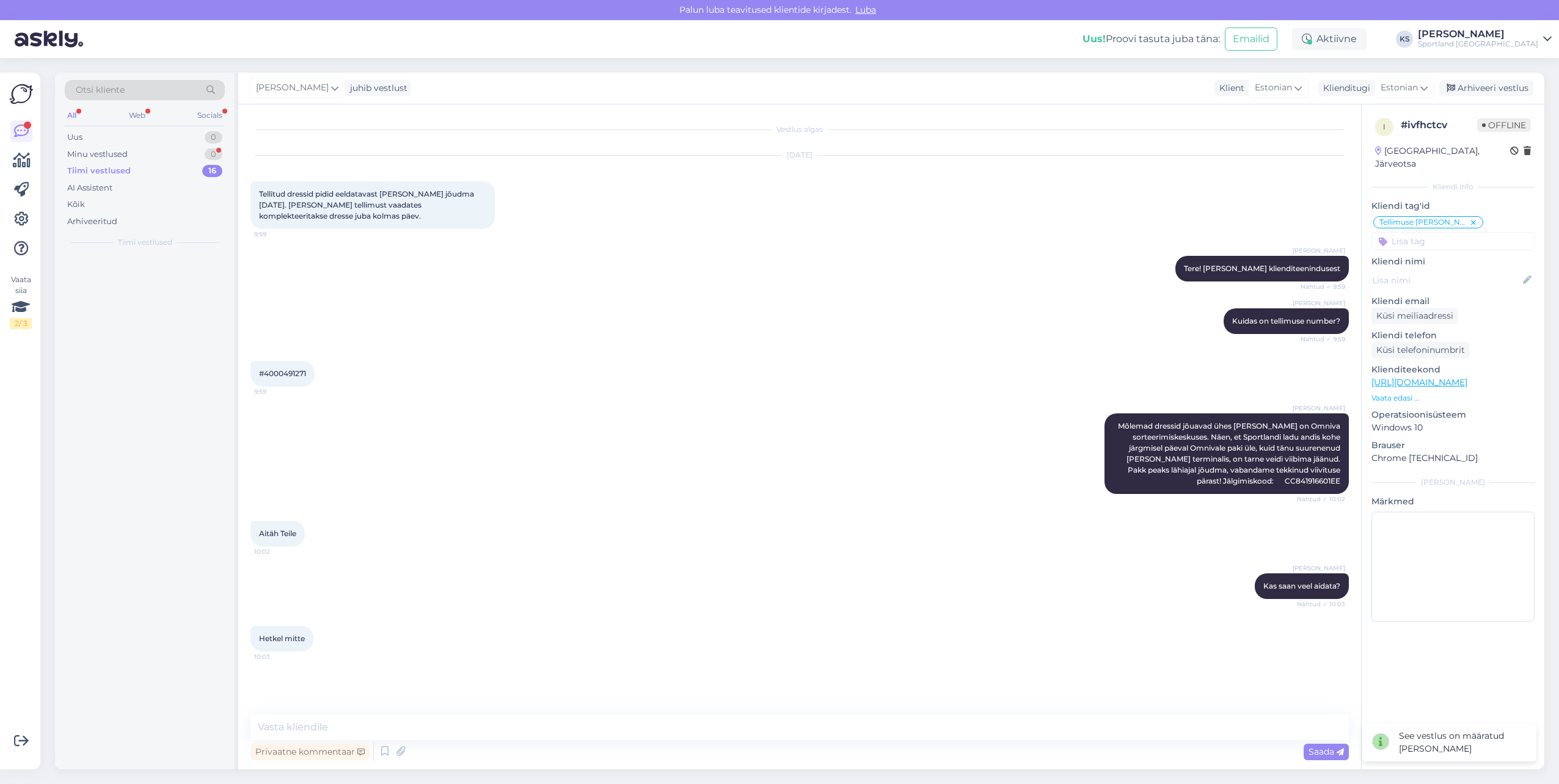
click at [883, 740] on div "Privaatne kommentaar Saada" at bounding box center [800, 752] width 1099 height 24
click at [876, 734] on textarea at bounding box center [800, 727] width 1099 height 25
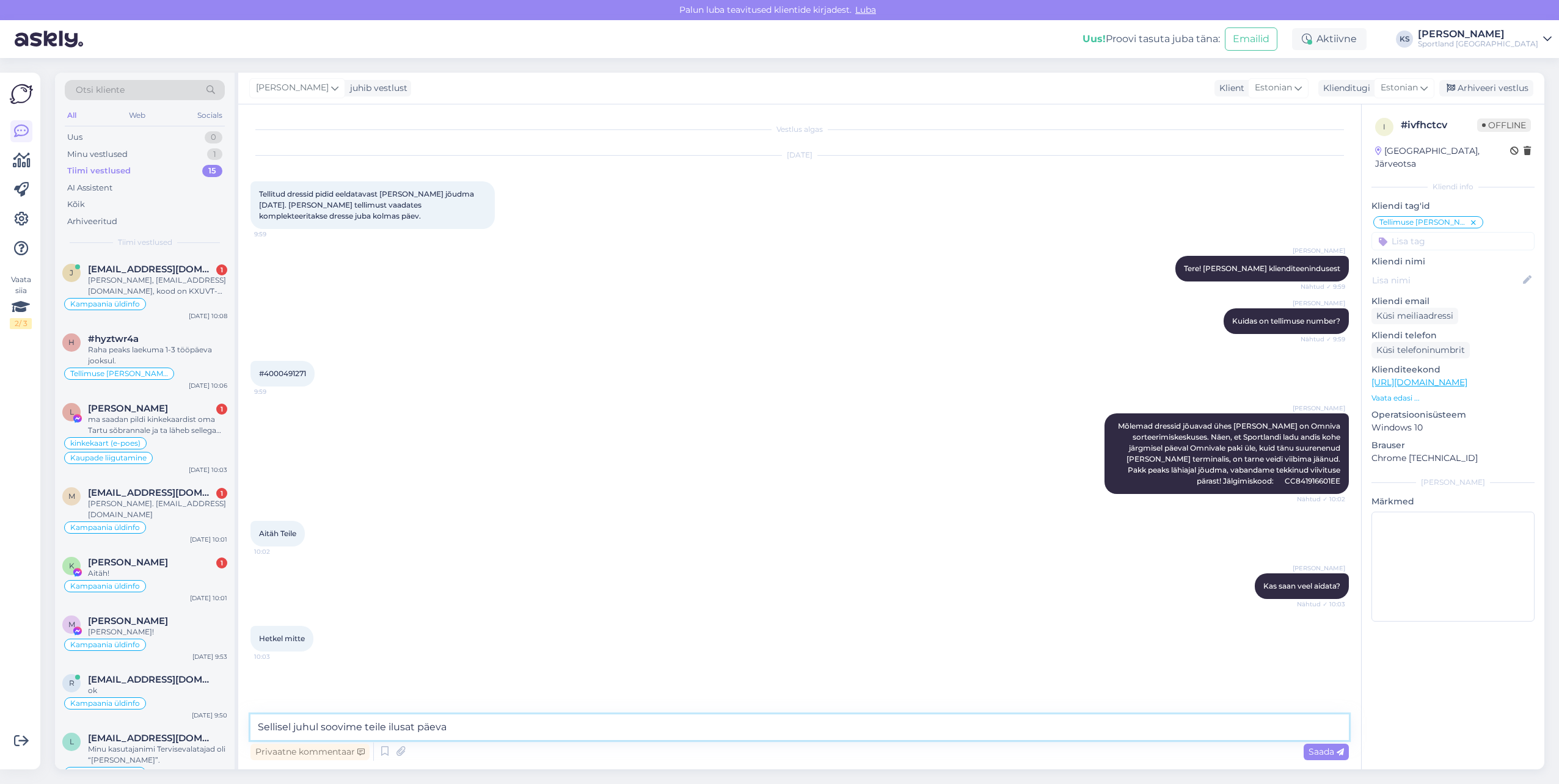
type textarea "Sellisel juhul soovime teile ilusat päeva!"
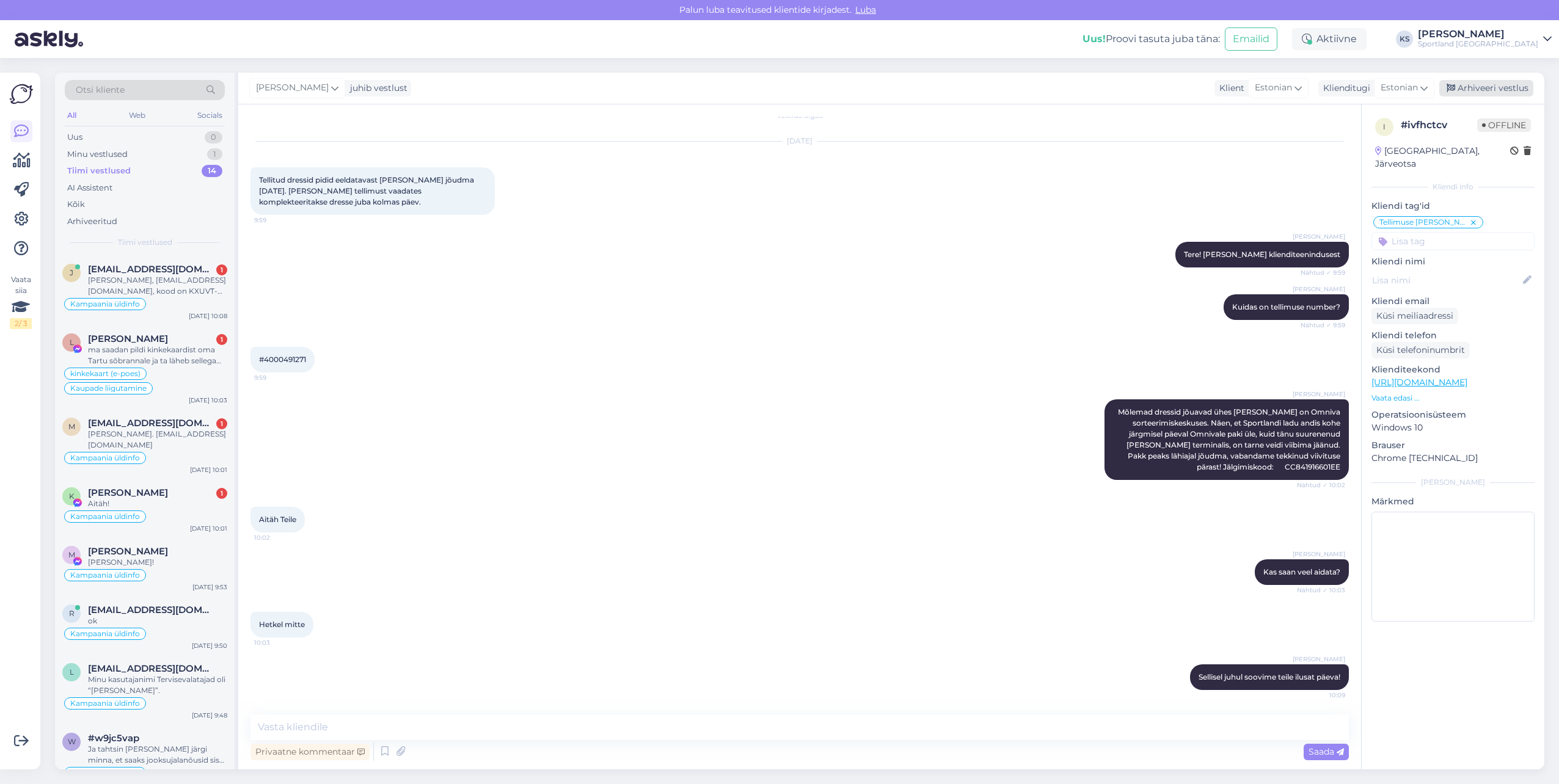
click at [1506, 88] on div "Arhiveeri vestlus" at bounding box center [1486, 88] width 94 height 17
click at [188, 298] on div "Kampaania üldinfo" at bounding box center [145, 304] width 165 height 15
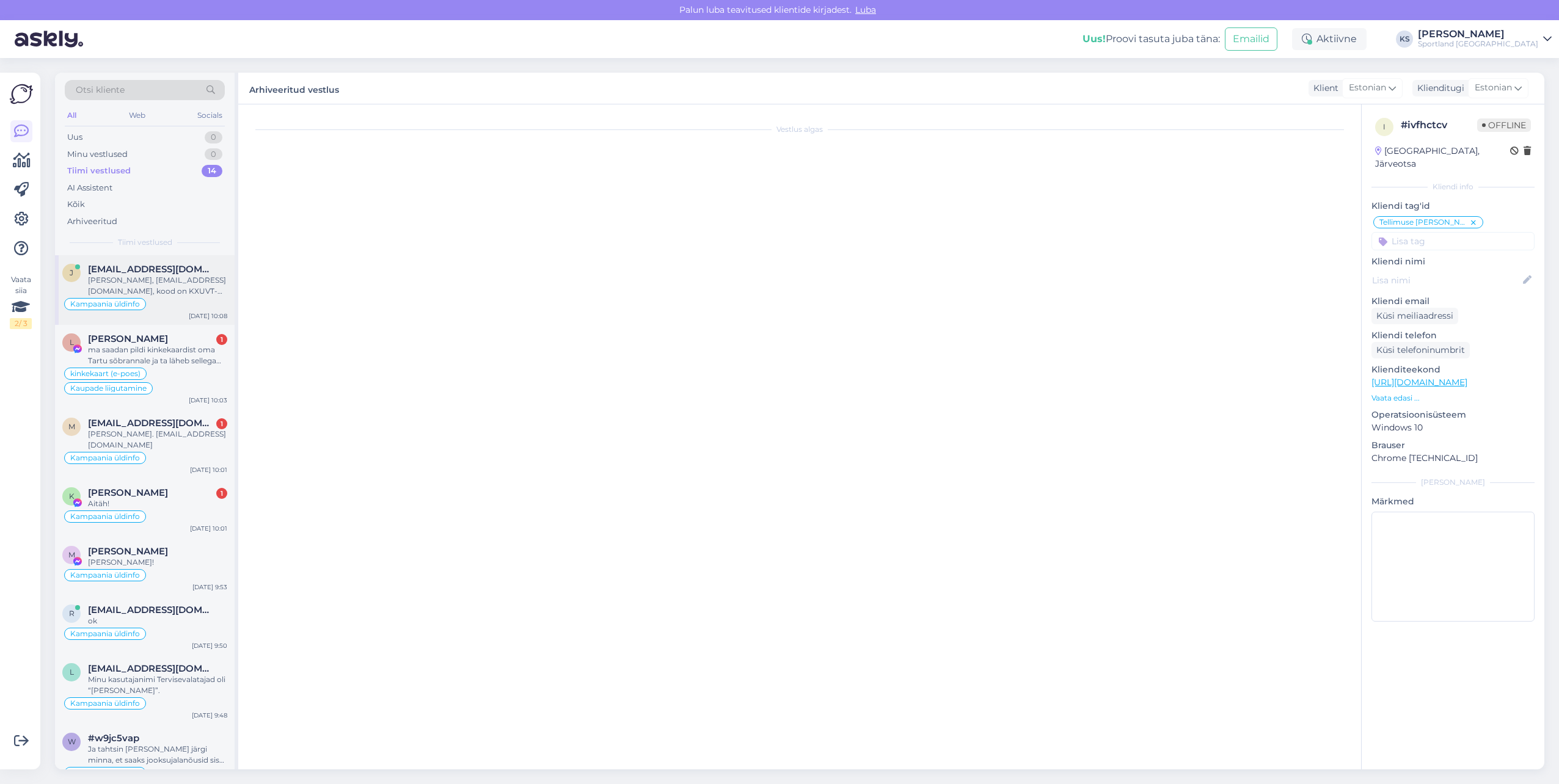
scroll to position [0, 0]
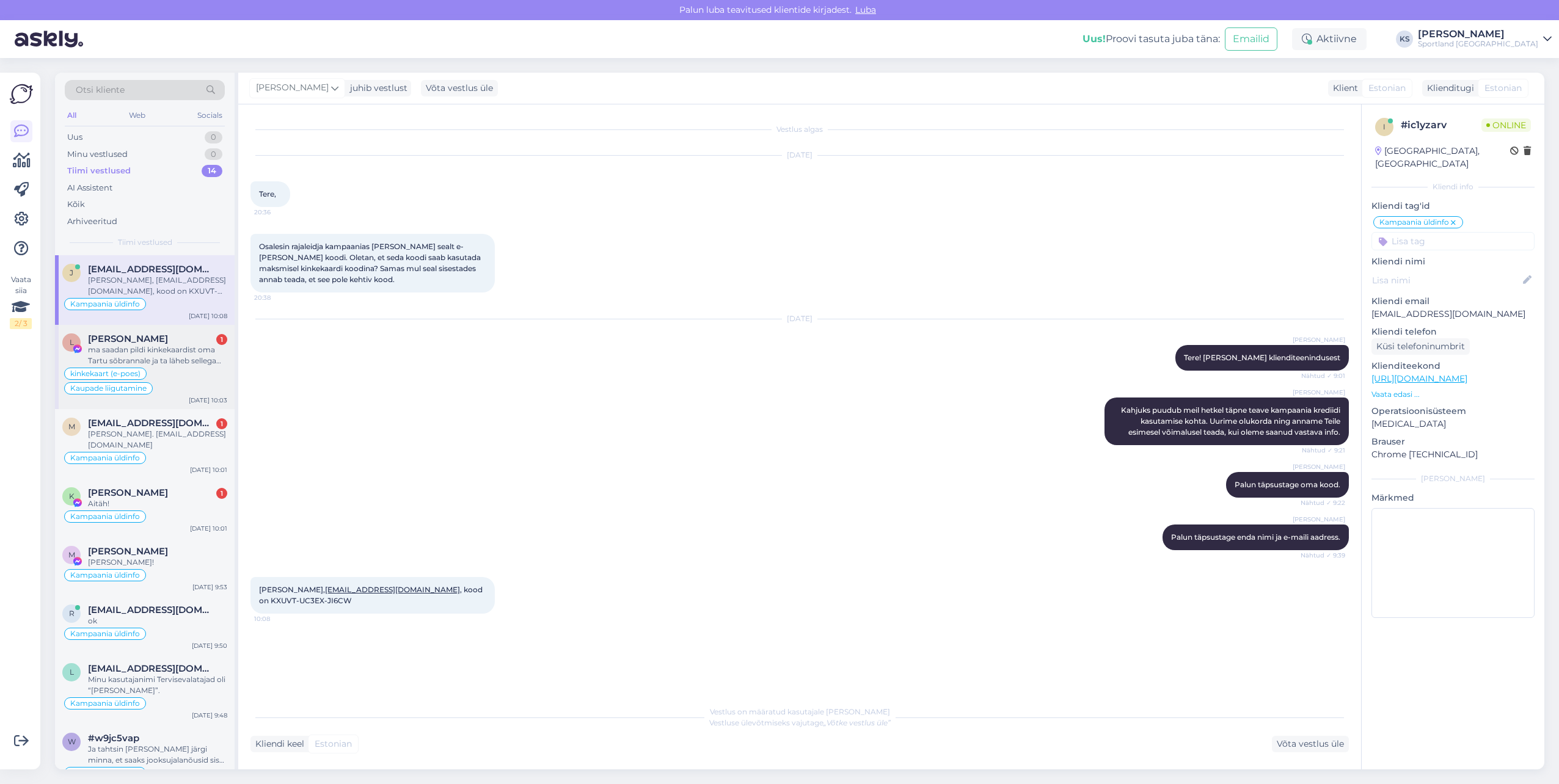
click at [164, 343] on div "Linda [STREET_ADDRESS]" at bounding box center [157, 339] width 139 height 11
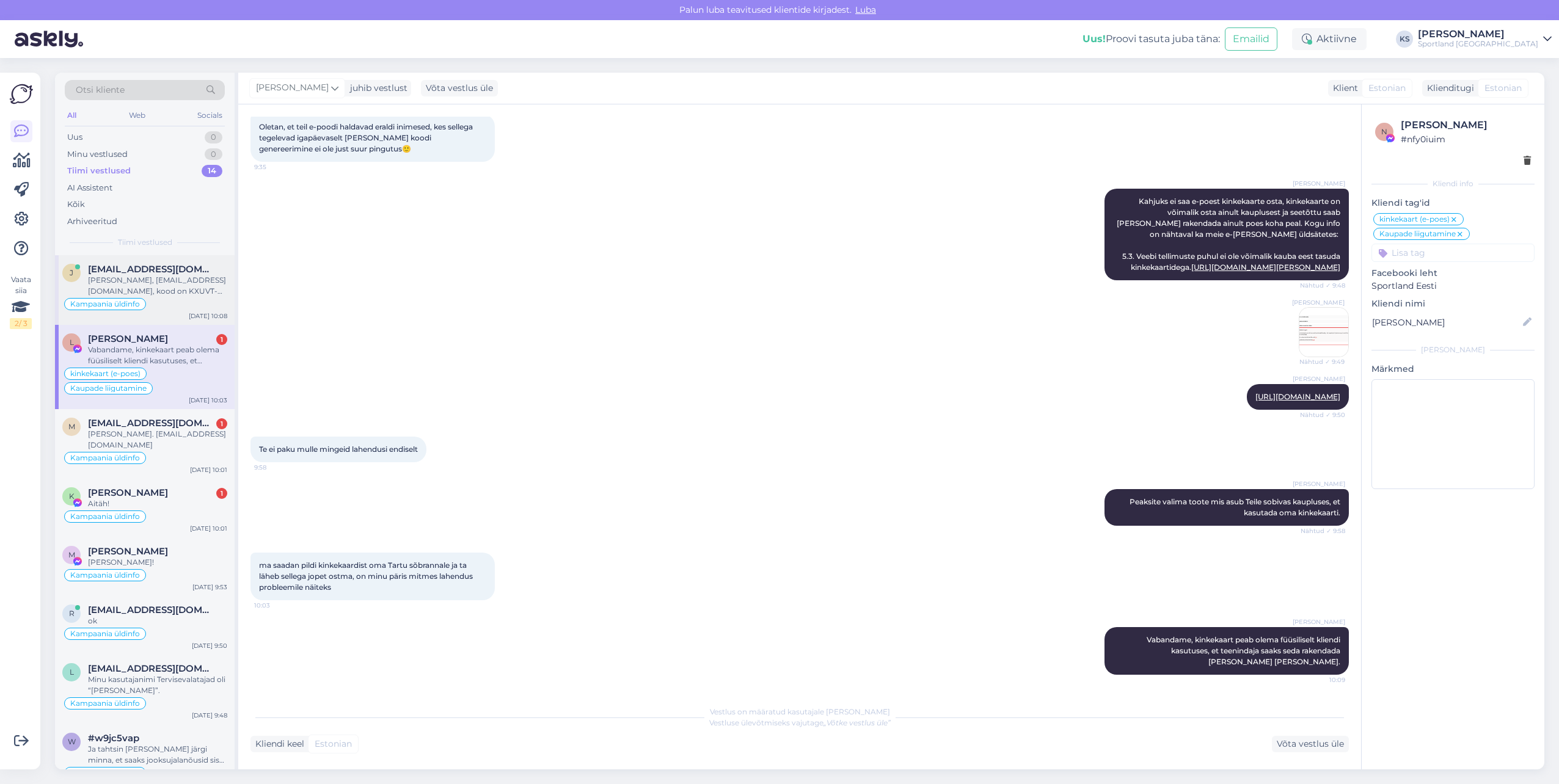
click at [171, 309] on div "Kampaania üldinfo" at bounding box center [145, 304] width 165 height 15
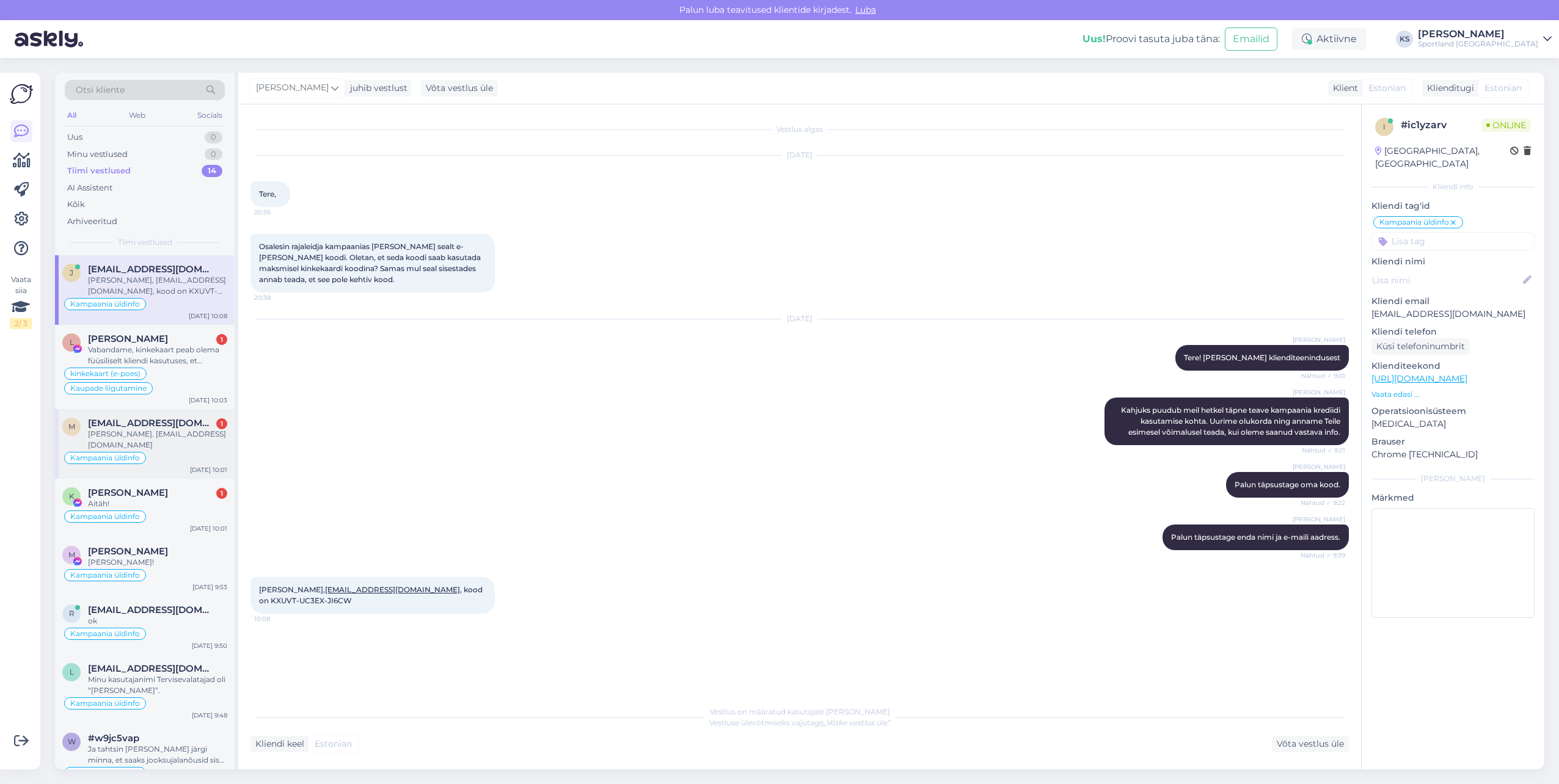
click at [189, 429] on div "[PERSON_NAME]. [EMAIL_ADDRESS][DOMAIN_NAME]" at bounding box center [157, 440] width 139 height 22
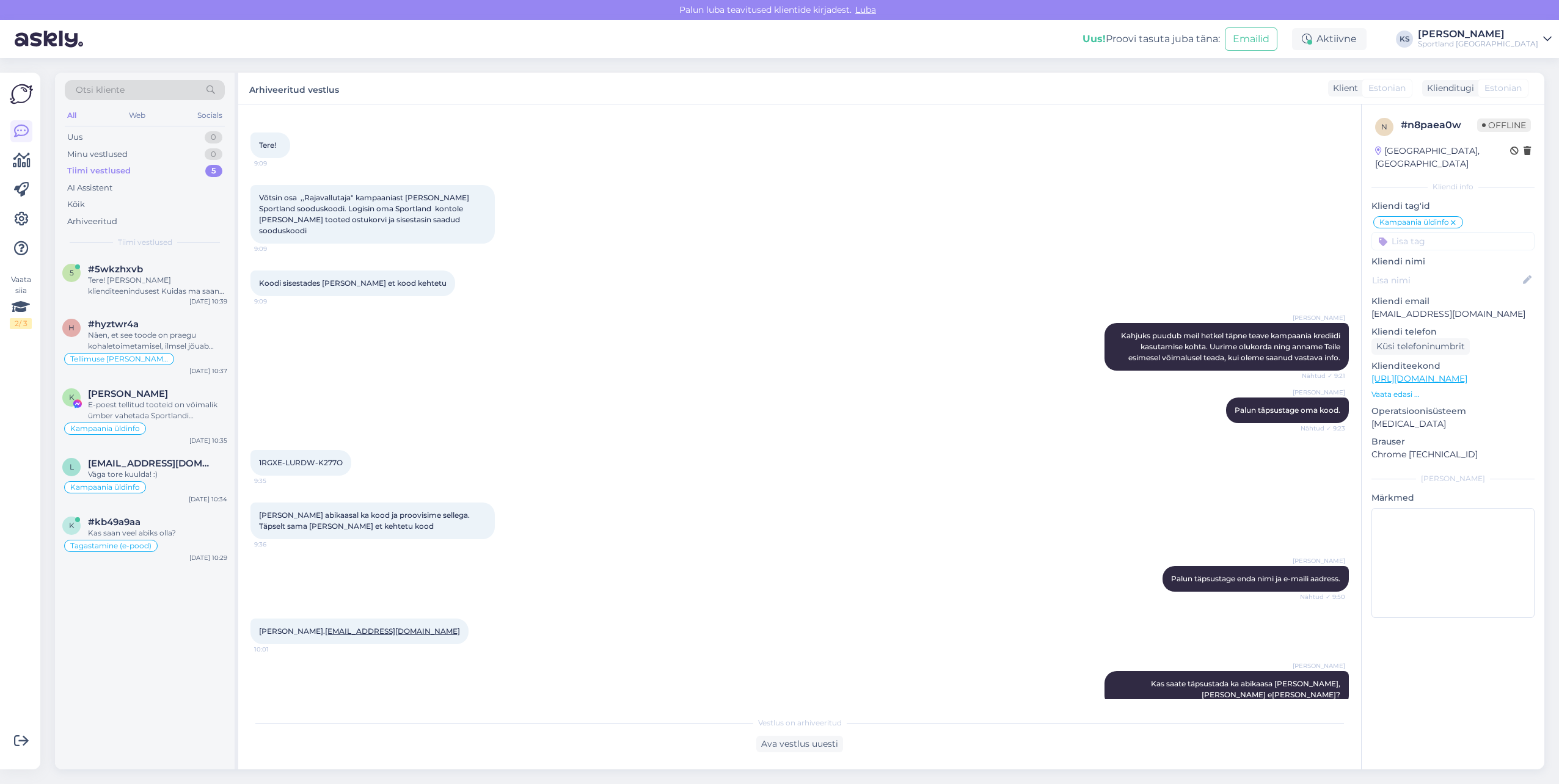
scroll to position [306, 0]
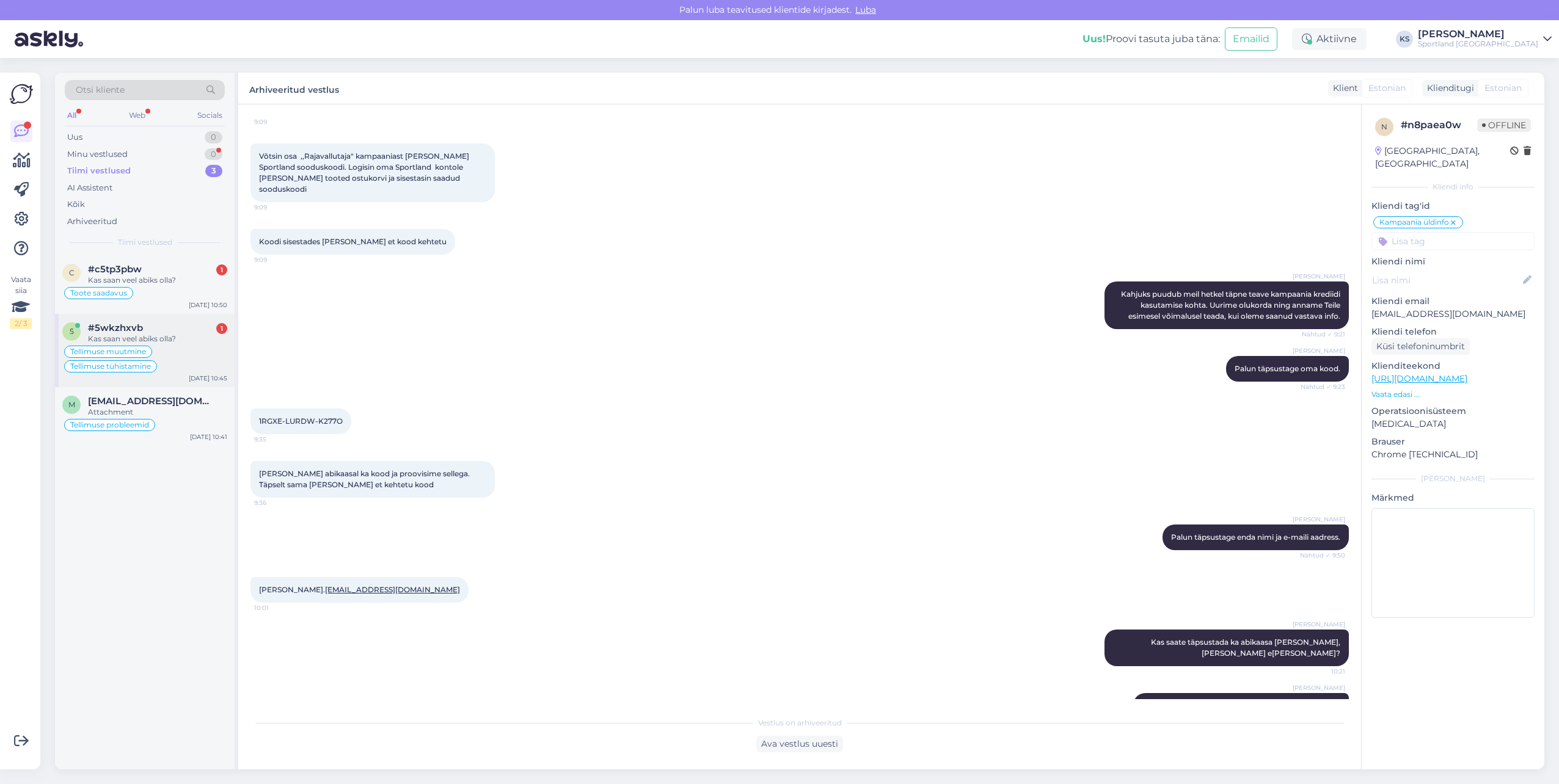
click at [173, 373] on div "Tellimuse muutmine Tellimuse tühistamine" at bounding box center [145, 359] width 165 height 29
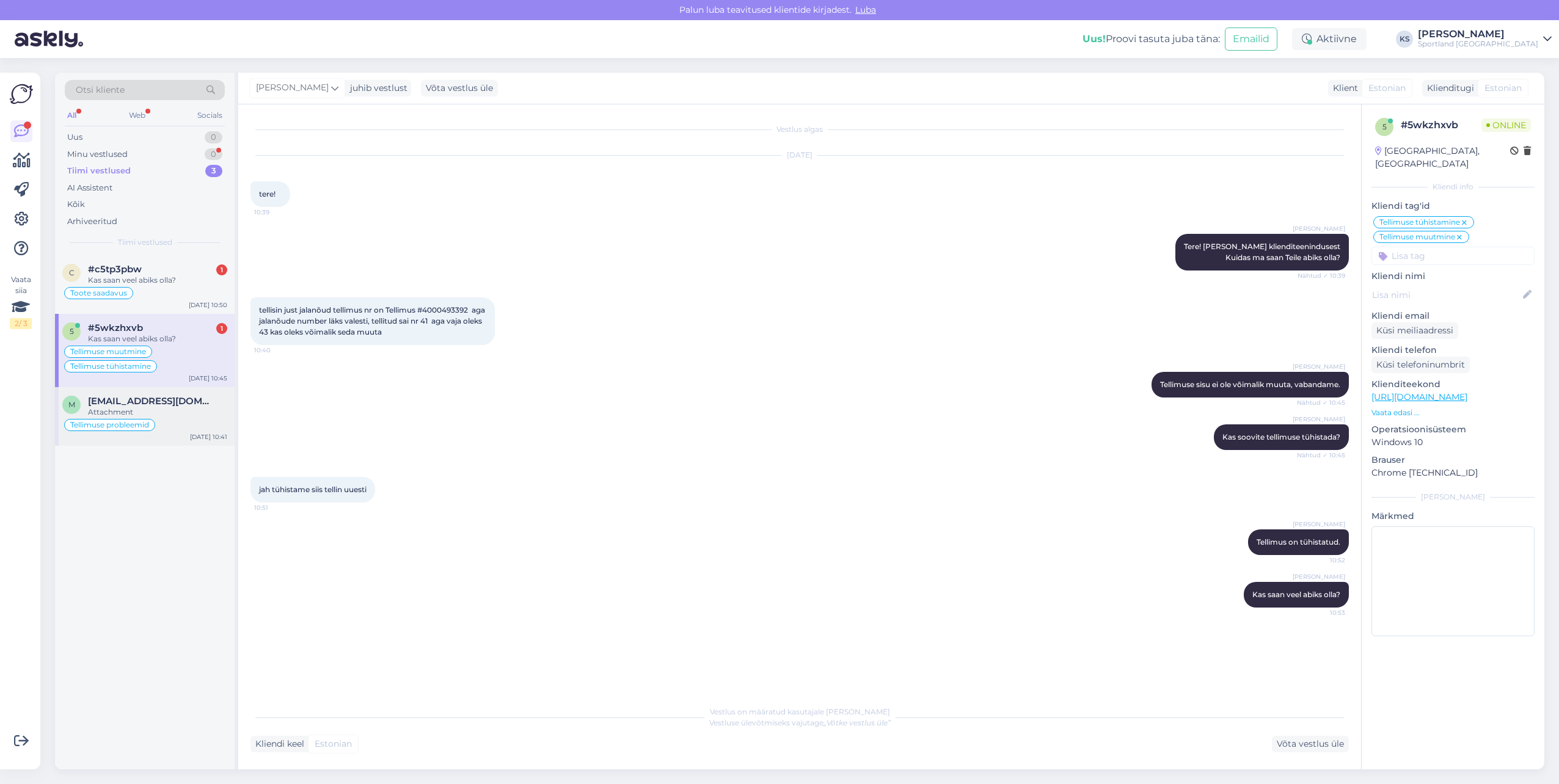
click at [180, 393] on div "m [EMAIL_ADDRESS][DOMAIN_NAME] Attachment Tellimuse probleemid [DATE] 10:41" at bounding box center [145, 416] width 179 height 59
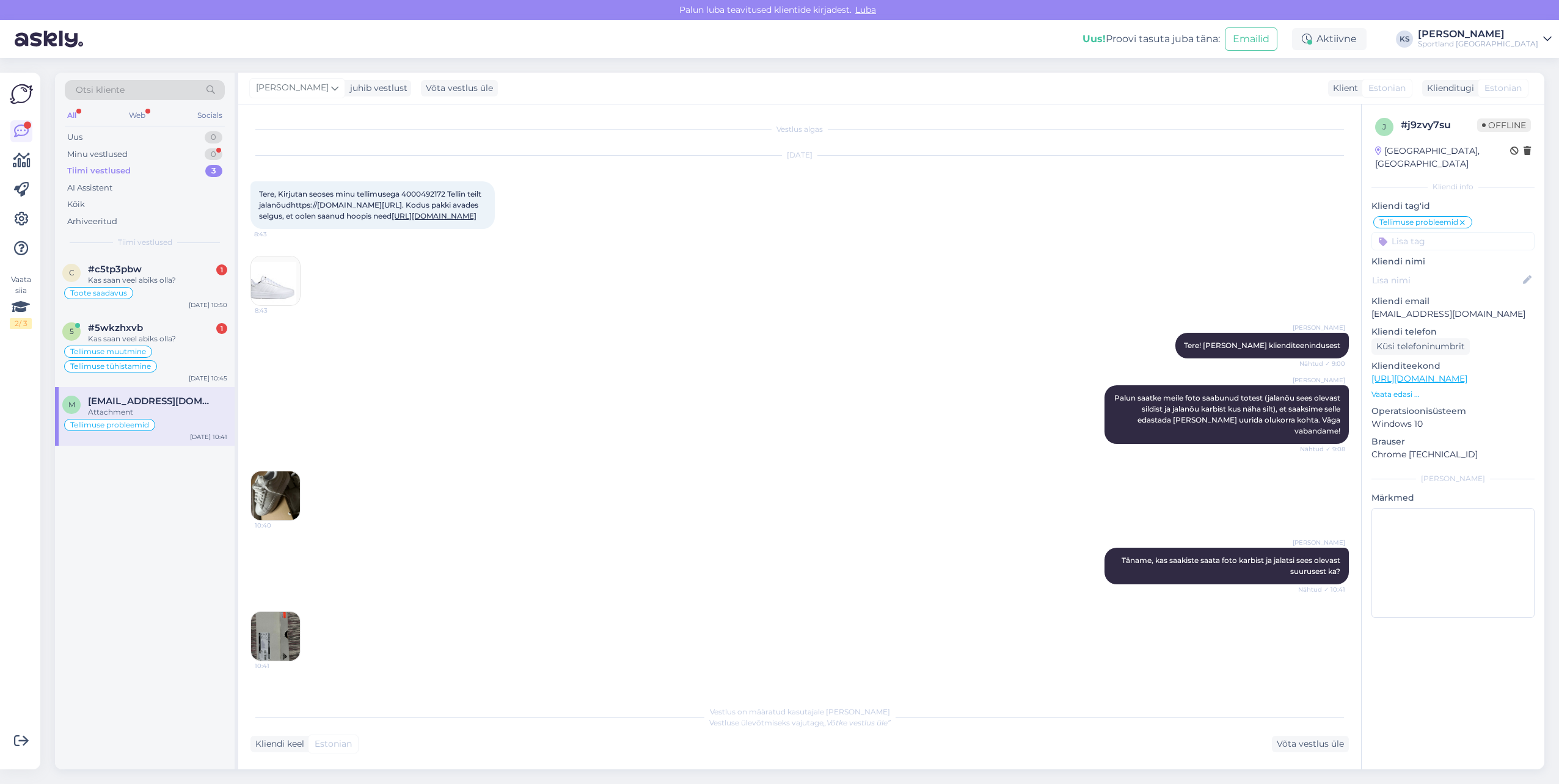
click at [277, 512] on img at bounding box center [275, 496] width 49 height 49
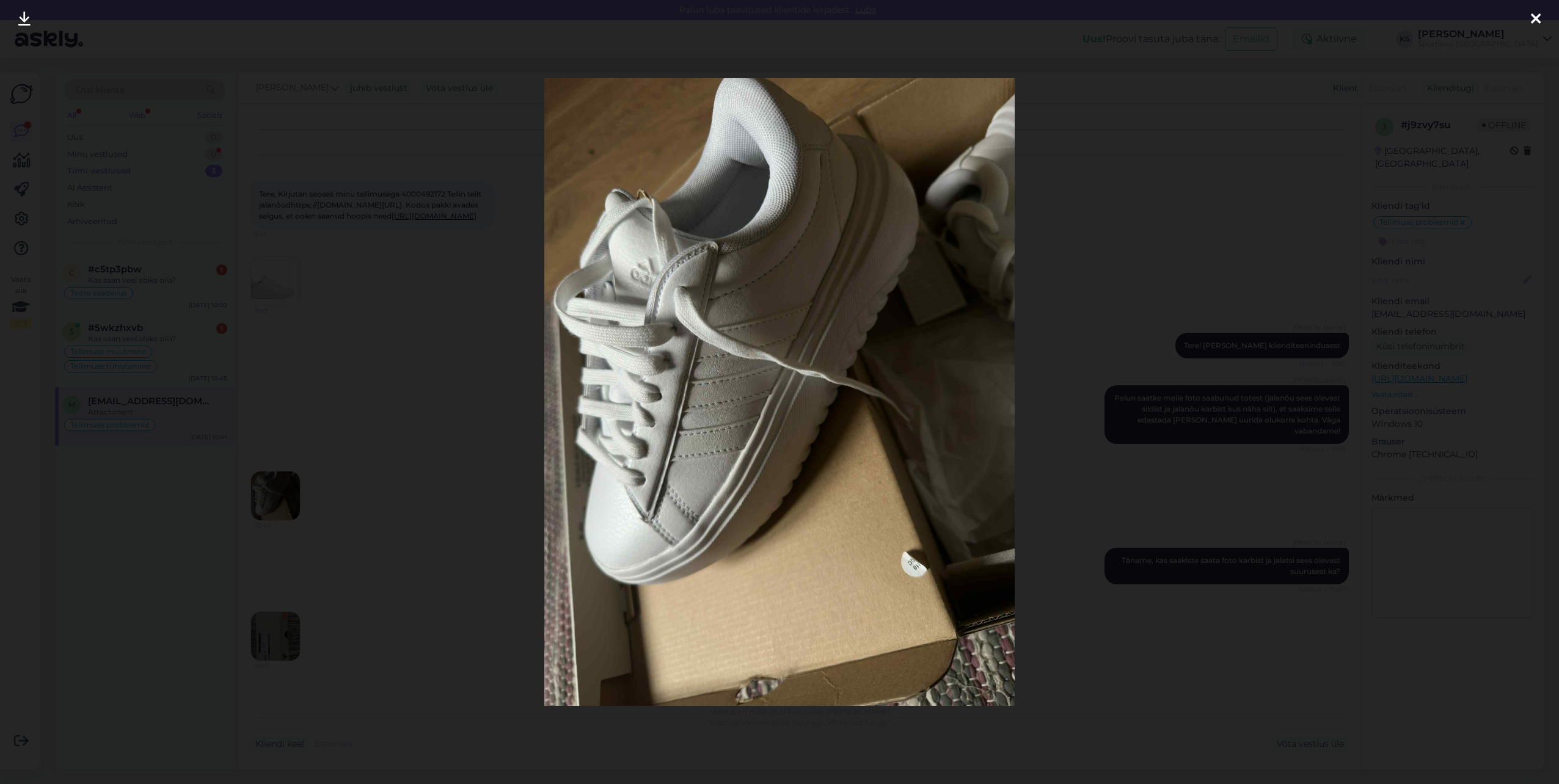
click at [1541, 17] on div at bounding box center [1535, 19] width 24 height 38
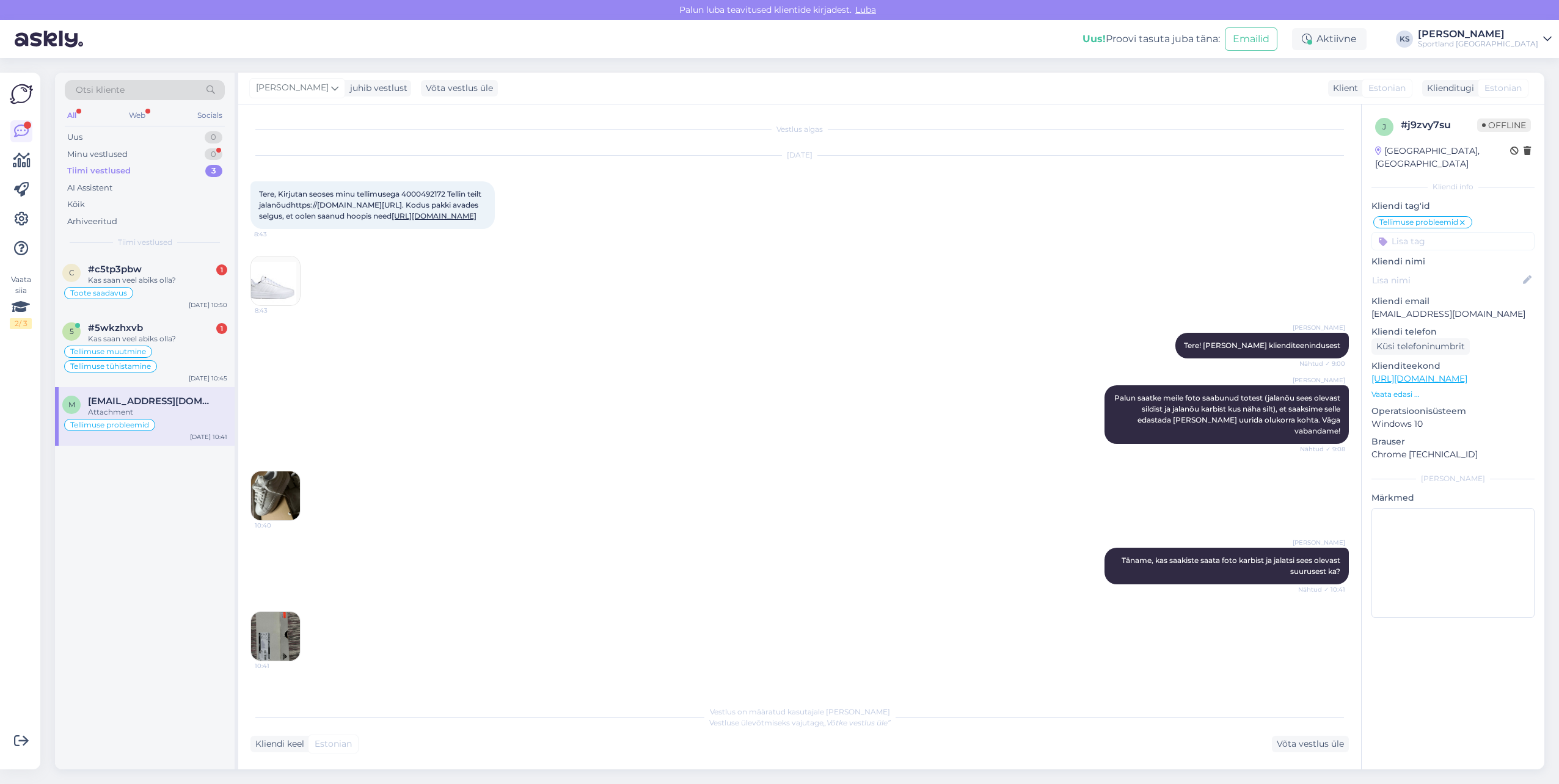
scroll to position [83, 0]
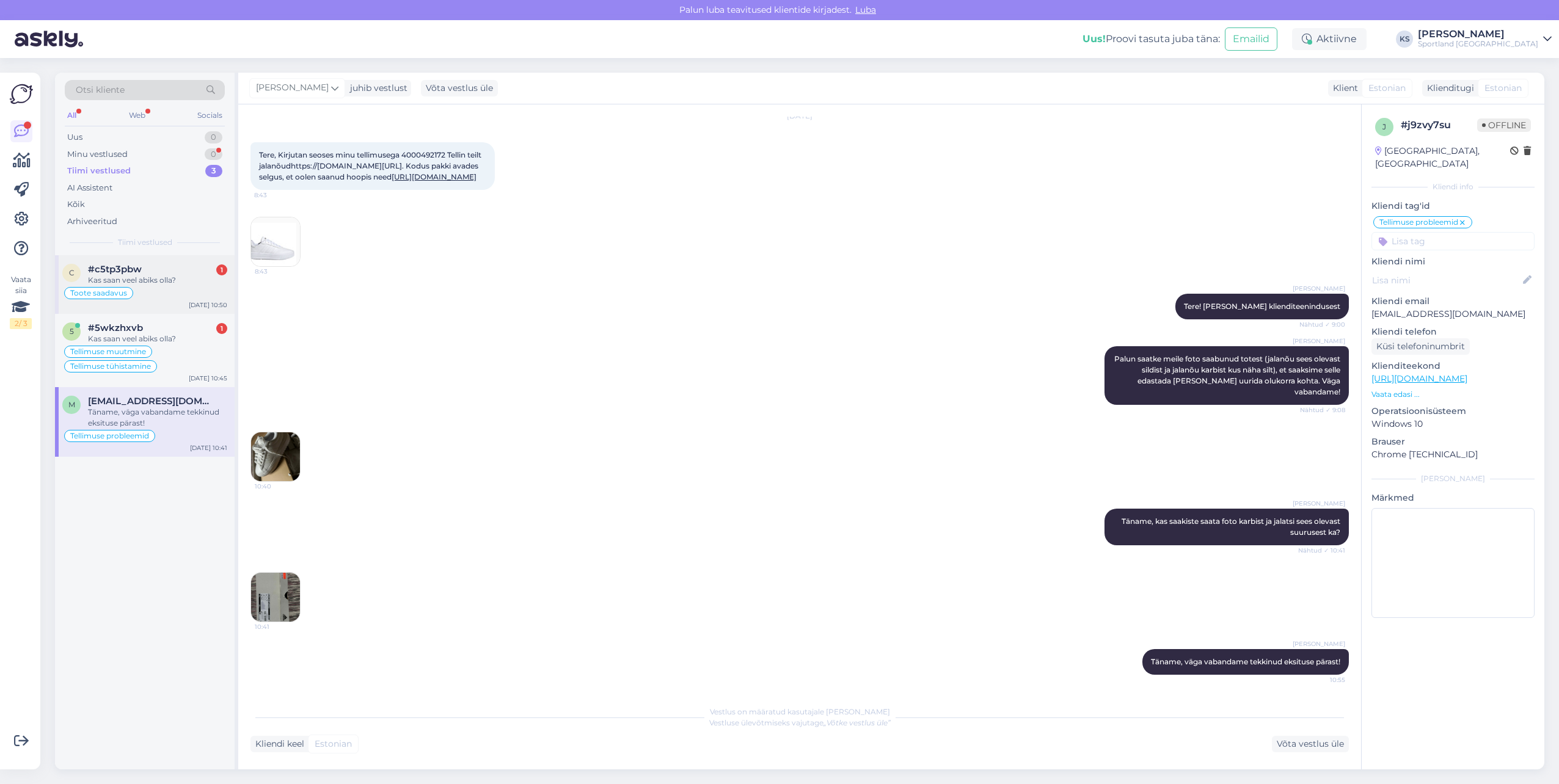
click at [224, 298] on div "Toote saadavus" at bounding box center [145, 293] width 165 height 15
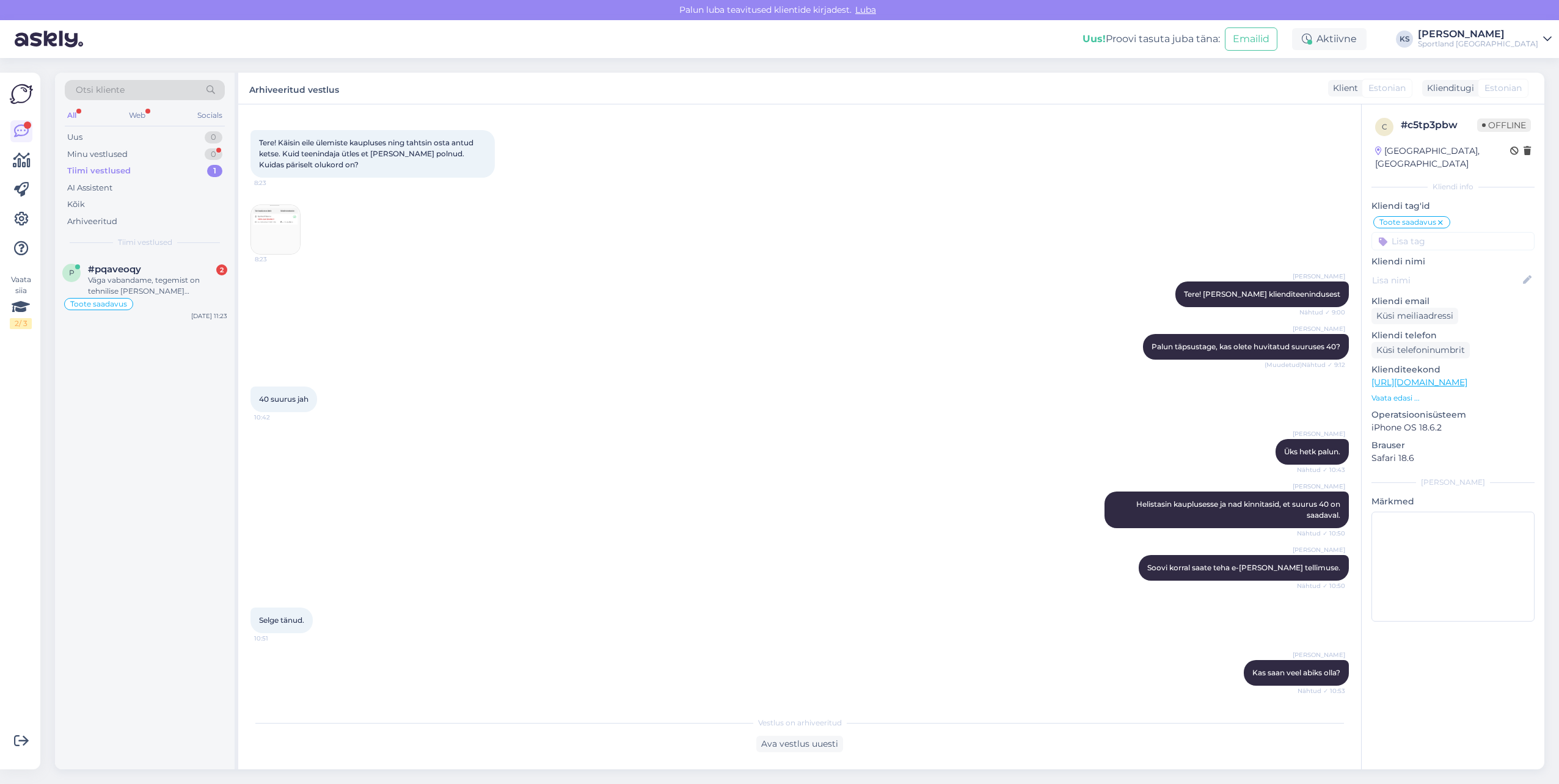
scroll to position [209, 0]
